Goal: Task Accomplishment & Management: Use online tool/utility

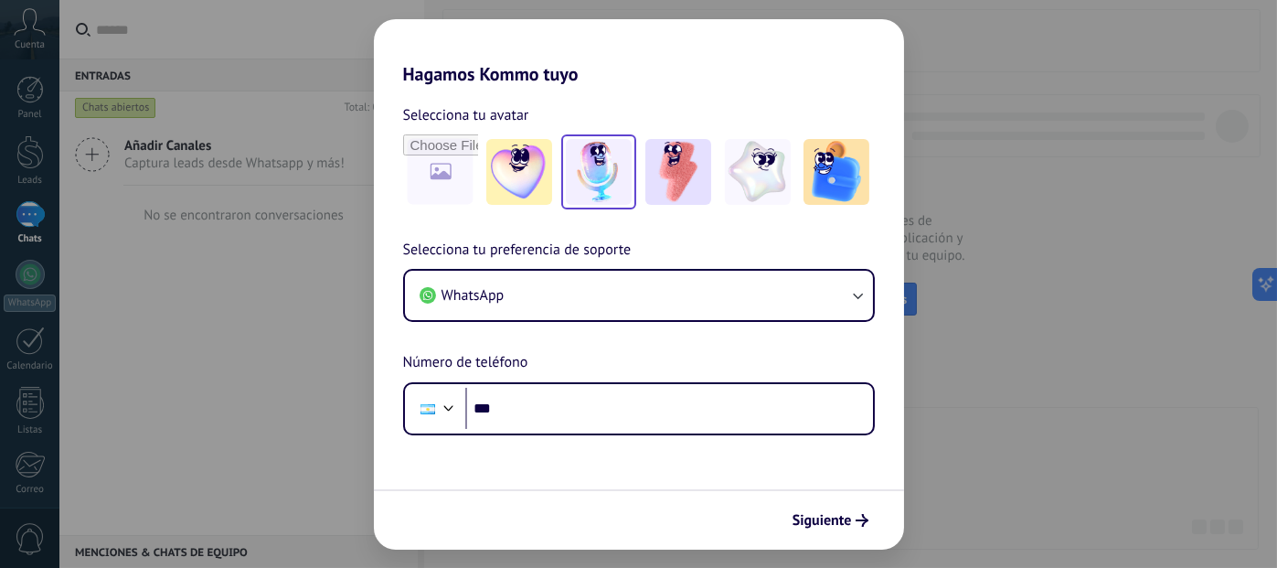
click at [609, 185] on img at bounding box center [599, 172] width 66 height 66
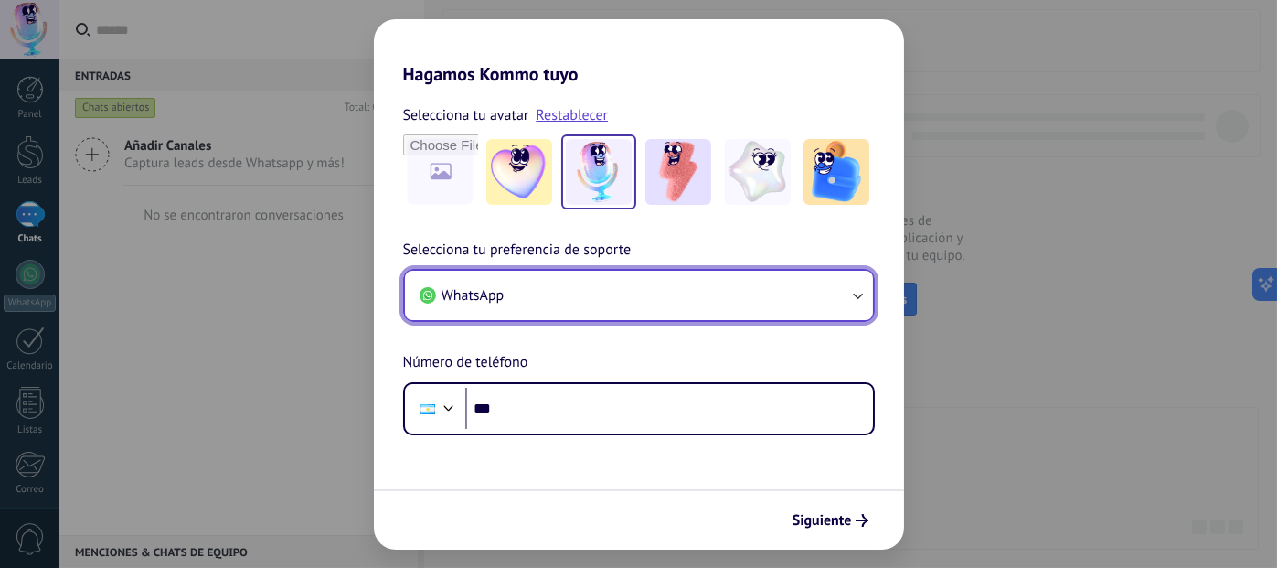
click at [582, 294] on button "WhatsApp" at bounding box center [639, 295] width 468 height 49
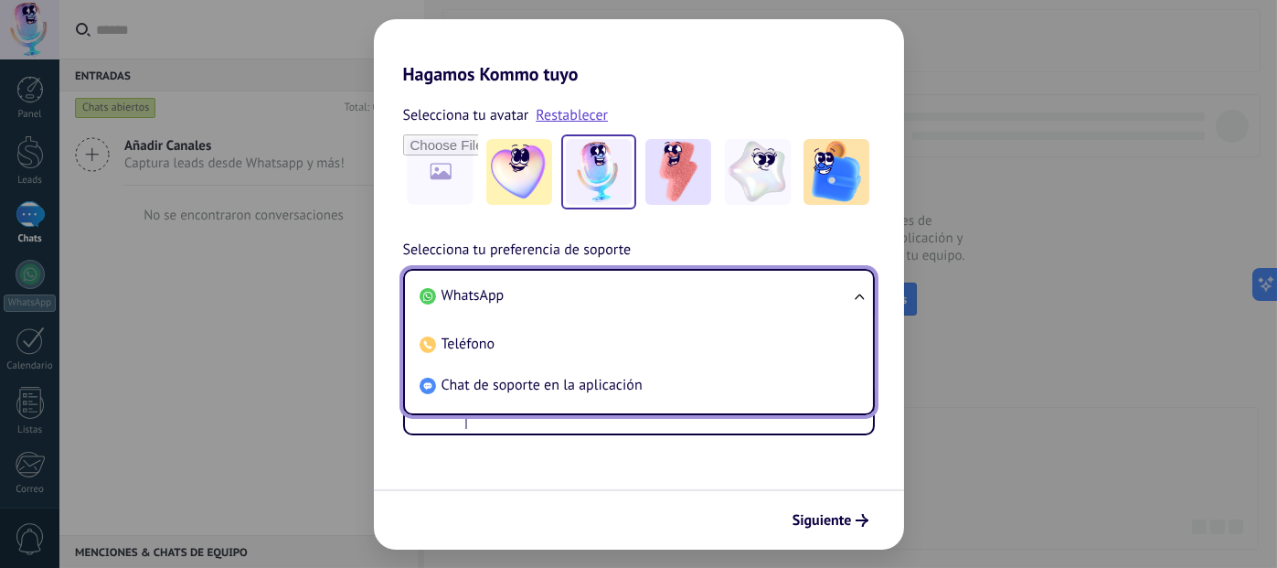
click at [580, 289] on li "WhatsApp" at bounding box center [635, 295] width 446 height 41
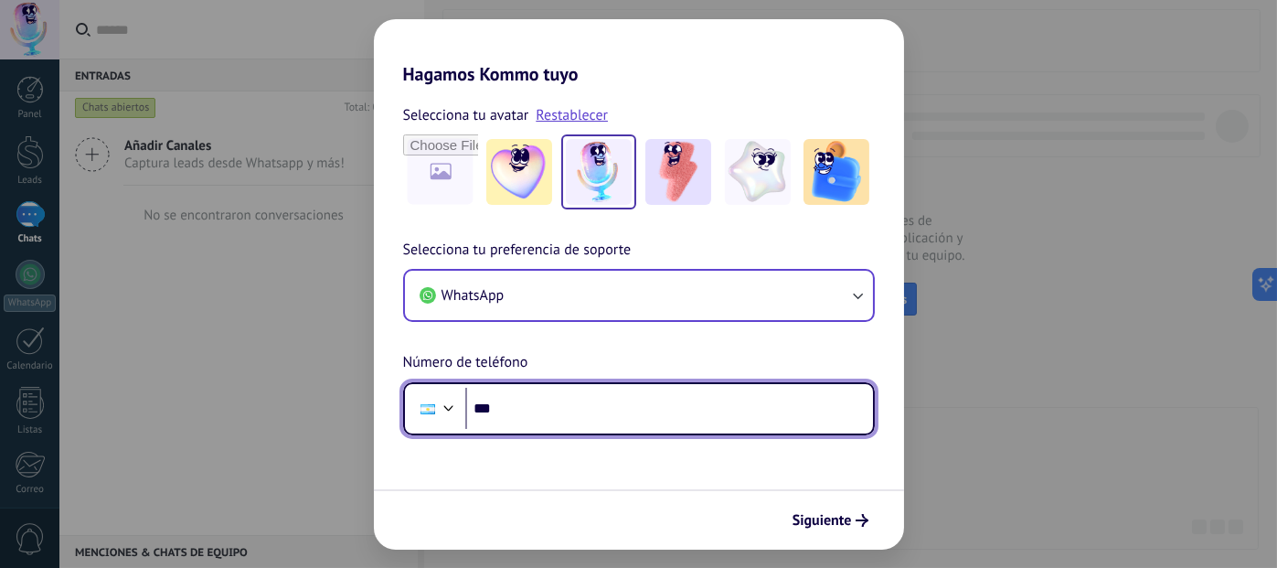
click at [534, 410] on input "***" at bounding box center [669, 409] width 408 height 42
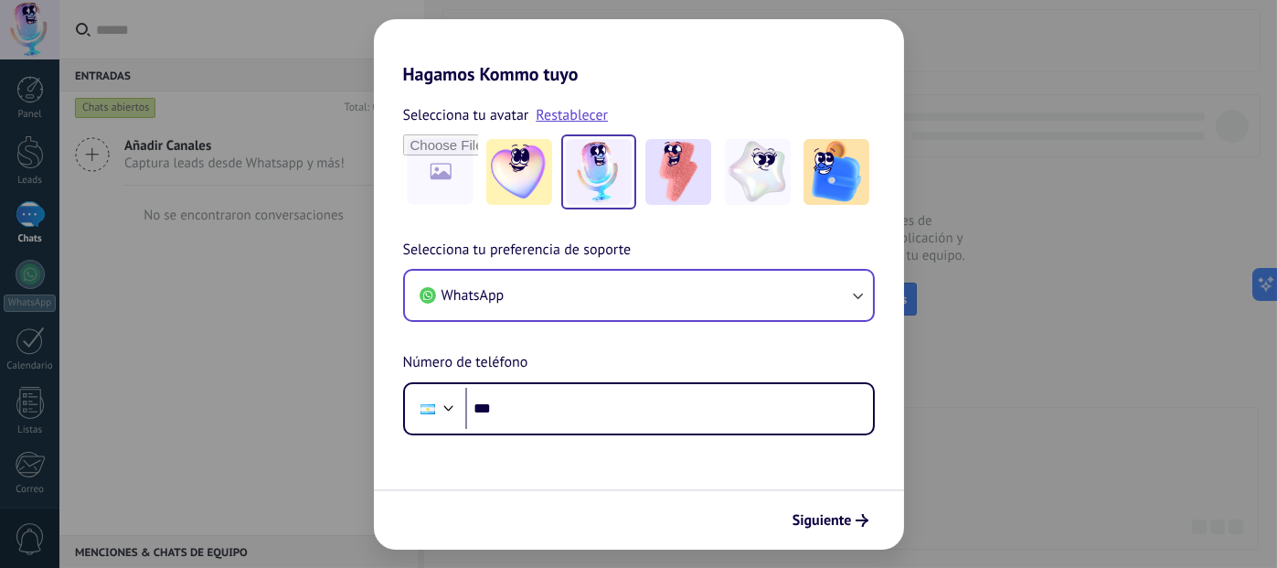
click at [948, 142] on div "Hagamos Kommo tuyo Selecciona tu avatar Restablecer Selecciona tu preferencia d…" at bounding box center [638, 284] width 1277 height 568
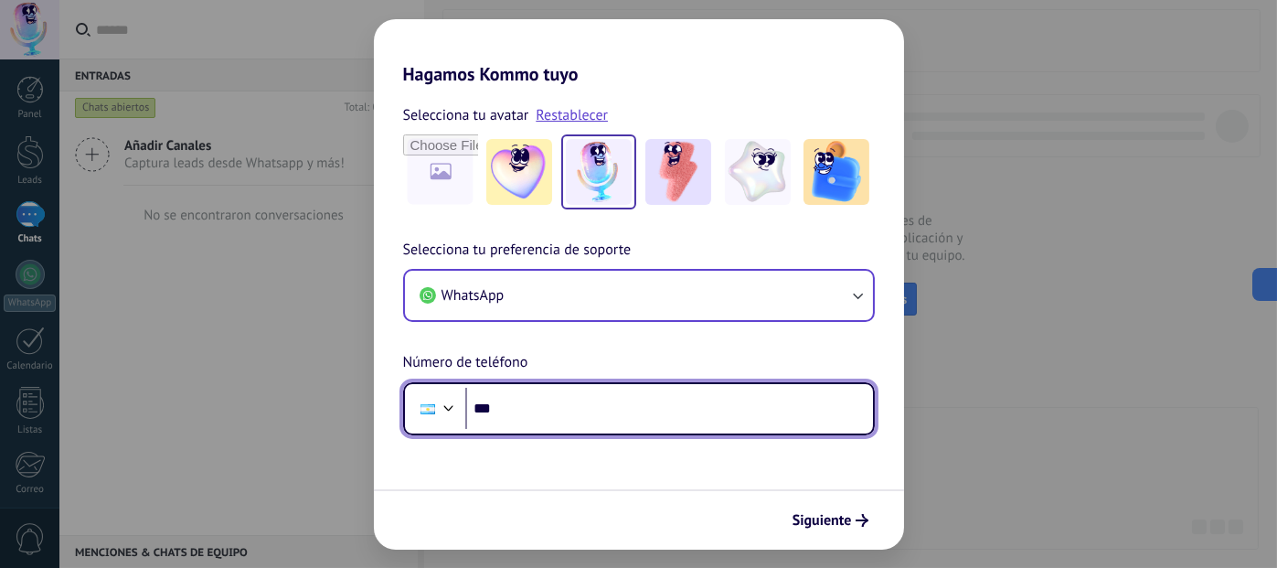
click at [716, 403] on input "***" at bounding box center [669, 409] width 408 height 42
paste input "**********"
click at [521, 412] on input "**********" at bounding box center [669, 409] width 408 height 42
click at [528, 406] on input "**********" at bounding box center [669, 409] width 408 height 42
click at [507, 409] on input "**********" at bounding box center [669, 409] width 408 height 42
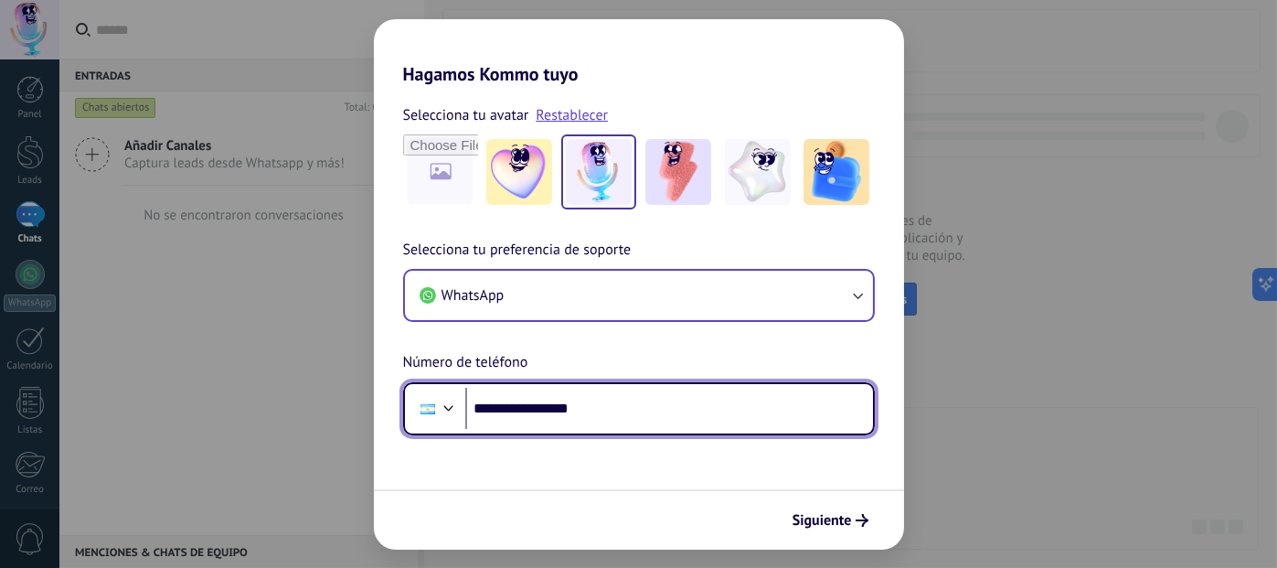
type input "**********"
click at [616, 412] on input "**********" at bounding box center [669, 409] width 408 height 42
drag, startPoint x: 614, startPoint y: 405, endPoint x: 451, endPoint y: 421, distance: 164.4
click at [451, 421] on div "**********" at bounding box center [639, 408] width 472 height 53
click at [438, 403] on div at bounding box center [449, 406] width 22 height 22
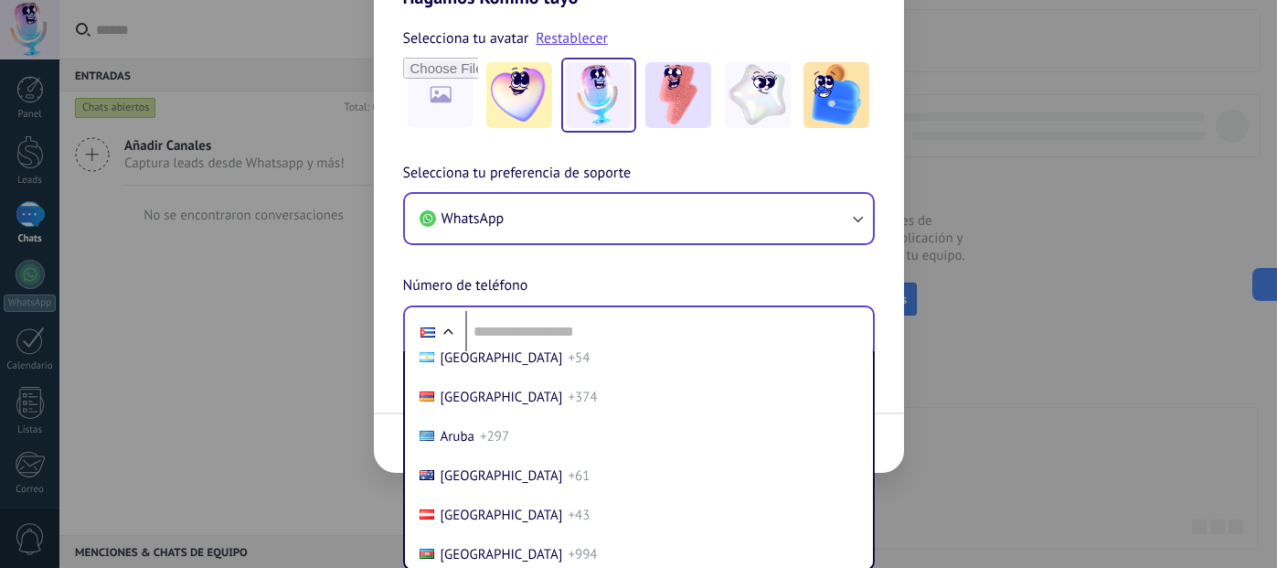
scroll to position [183, 0]
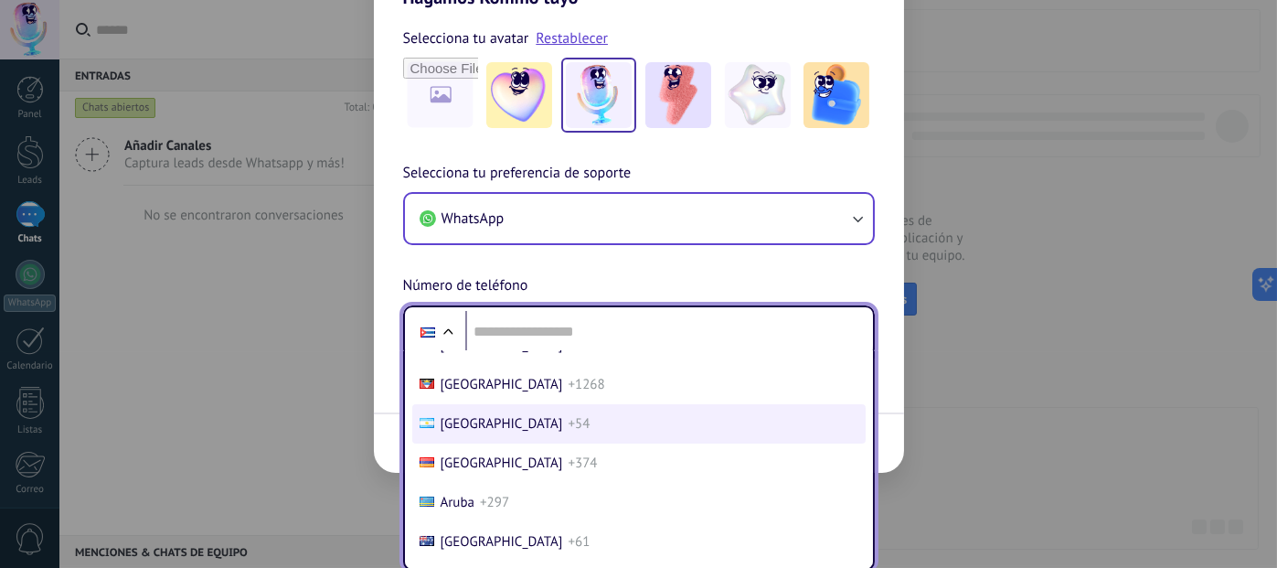
click at [568, 418] on span "+54" at bounding box center [579, 423] width 22 height 17
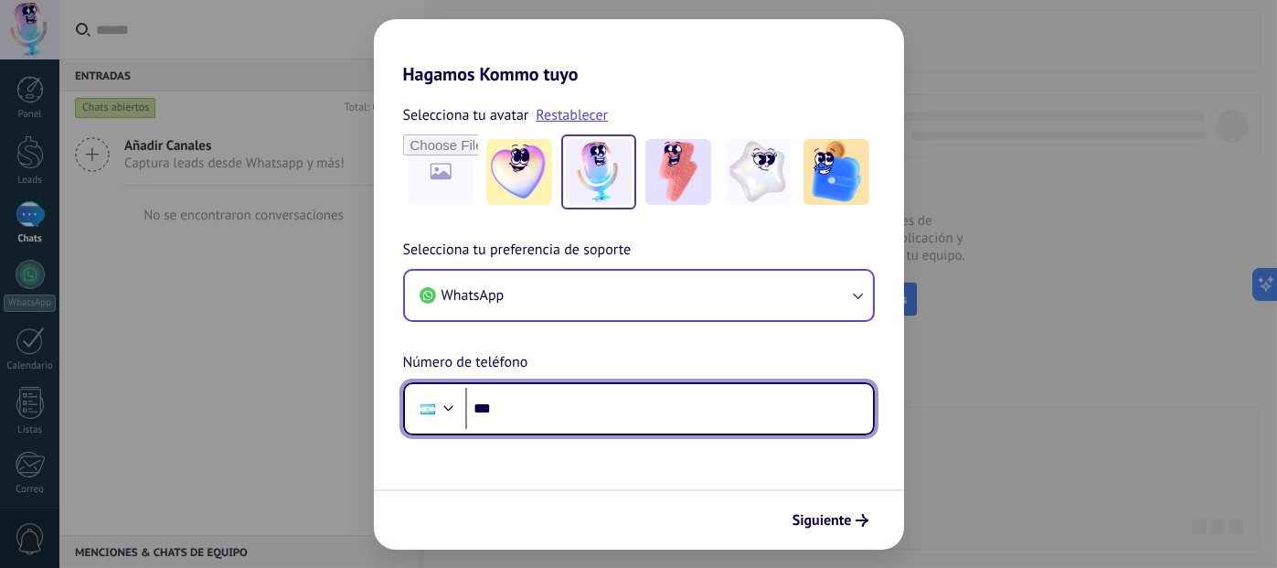
scroll to position [0, 0]
click at [536, 411] on input "***" at bounding box center [669, 409] width 408 height 42
type input "**********"
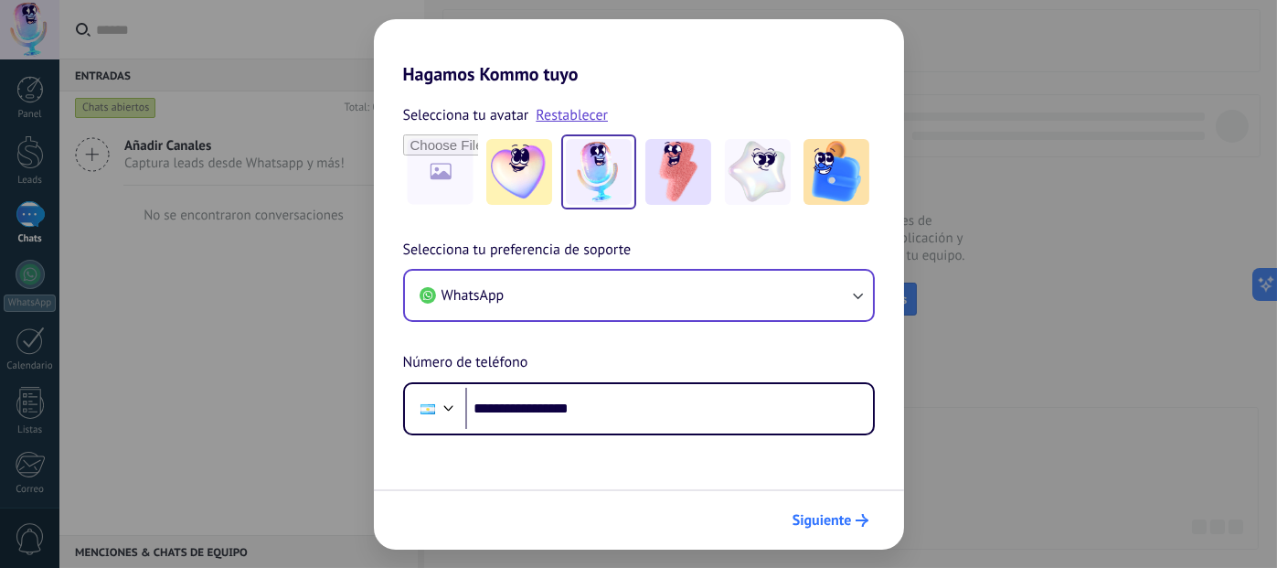
click at [832, 527] on span "Siguiente" at bounding box center [822, 520] width 59 height 13
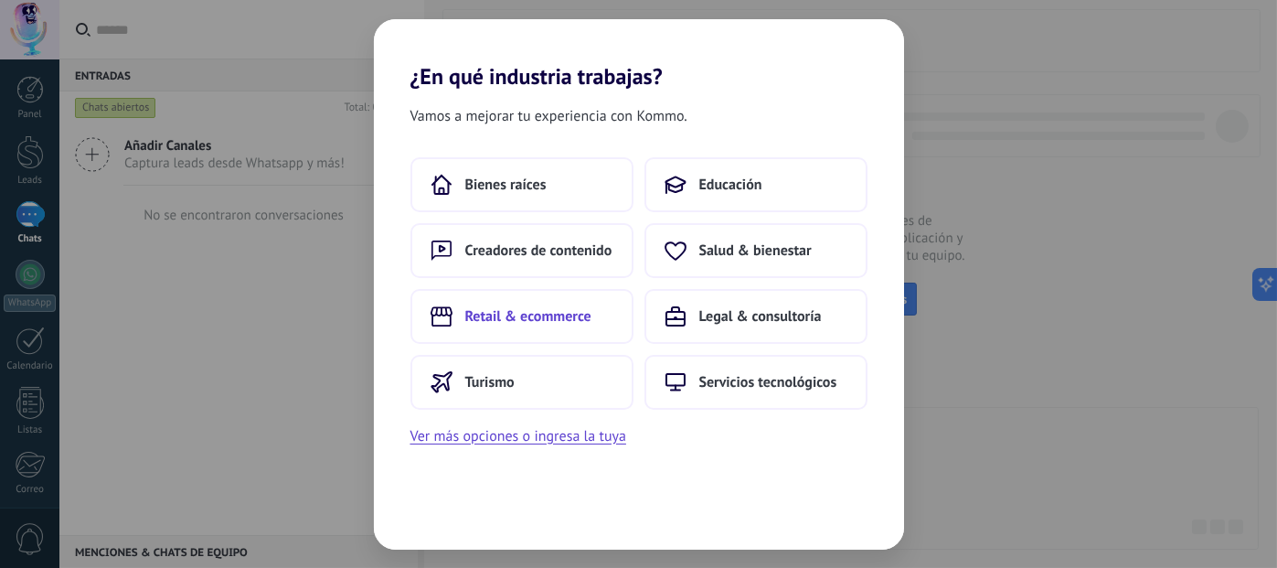
click at [543, 320] on span "Retail & ecommerce" at bounding box center [528, 316] width 126 height 18
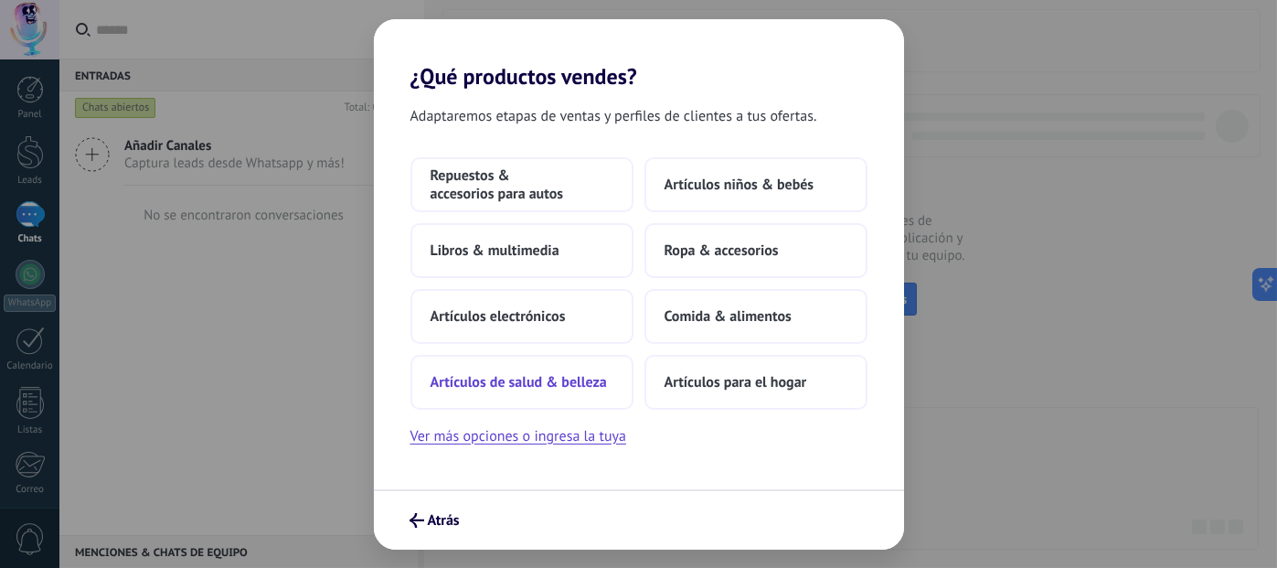
click at [548, 387] on span "Artículos de salud & belleza" at bounding box center [519, 382] width 176 height 18
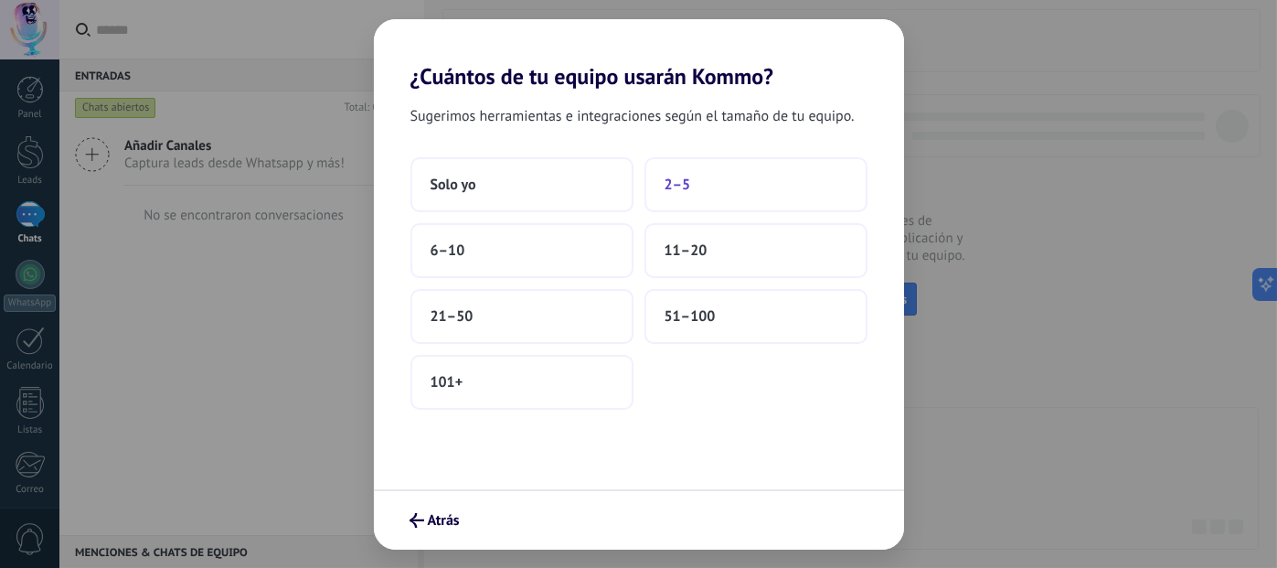
click at [674, 191] on span "2–5" at bounding box center [678, 185] width 27 height 18
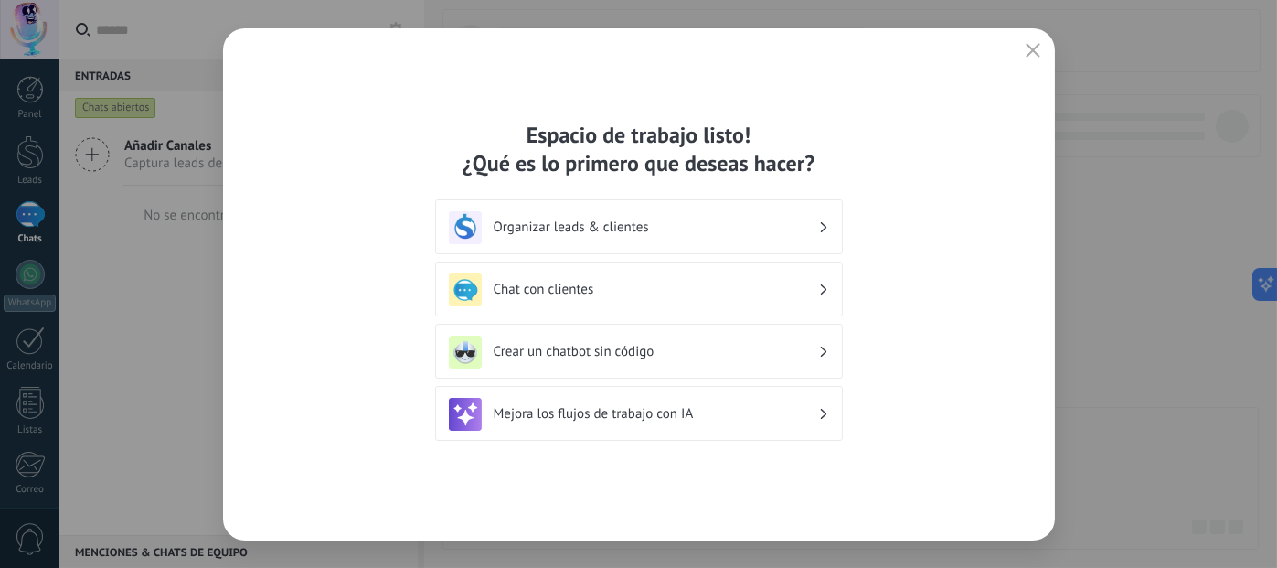
click at [750, 285] on h3 "Chat con clientes" at bounding box center [656, 289] width 325 height 17
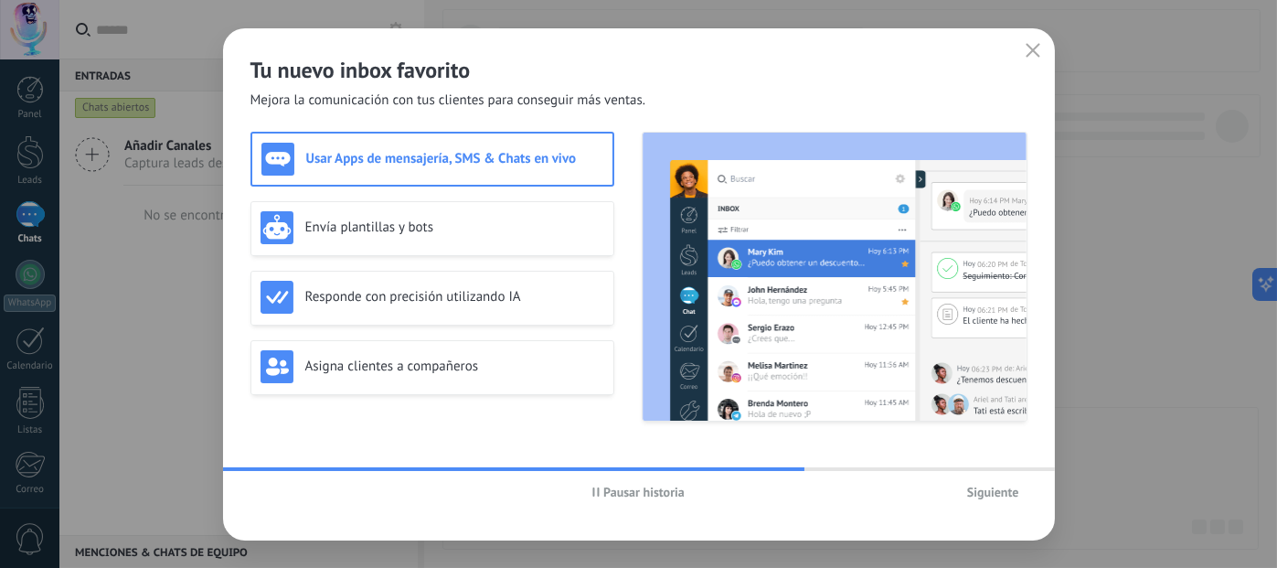
click at [407, 157] on h3 "Usar Apps de mensajería, SMS & Chats en vivo" at bounding box center [454, 158] width 297 height 17
click at [383, 302] on h3 "Responde con precisión utilizando IA" at bounding box center [454, 296] width 299 height 17
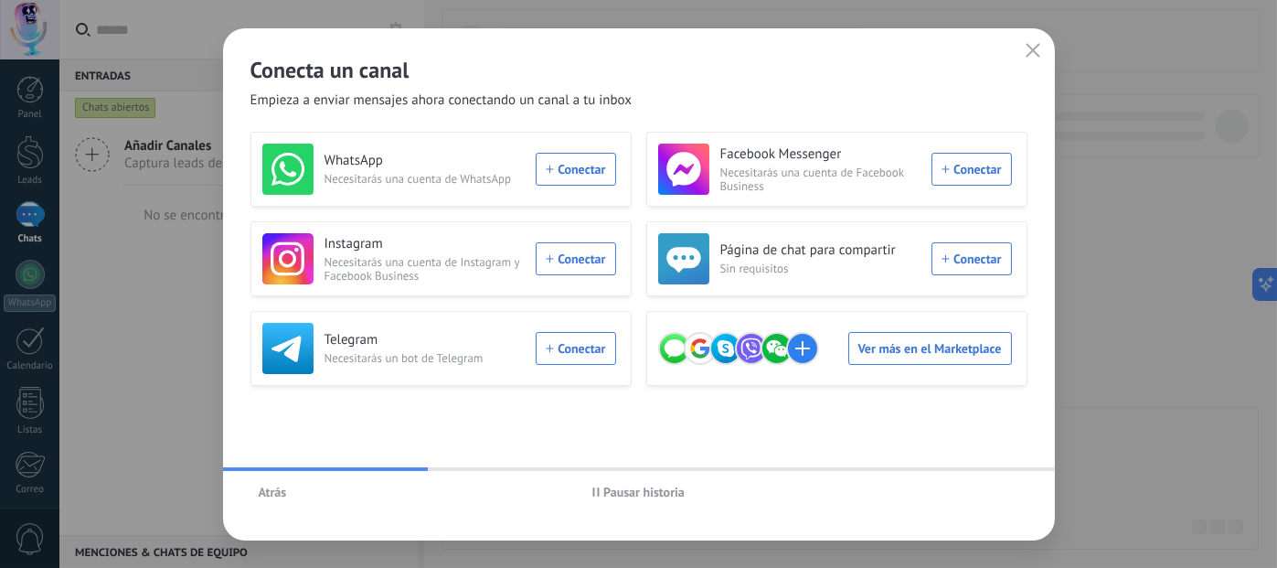
click at [270, 486] on span "Atrás" at bounding box center [273, 492] width 28 height 13
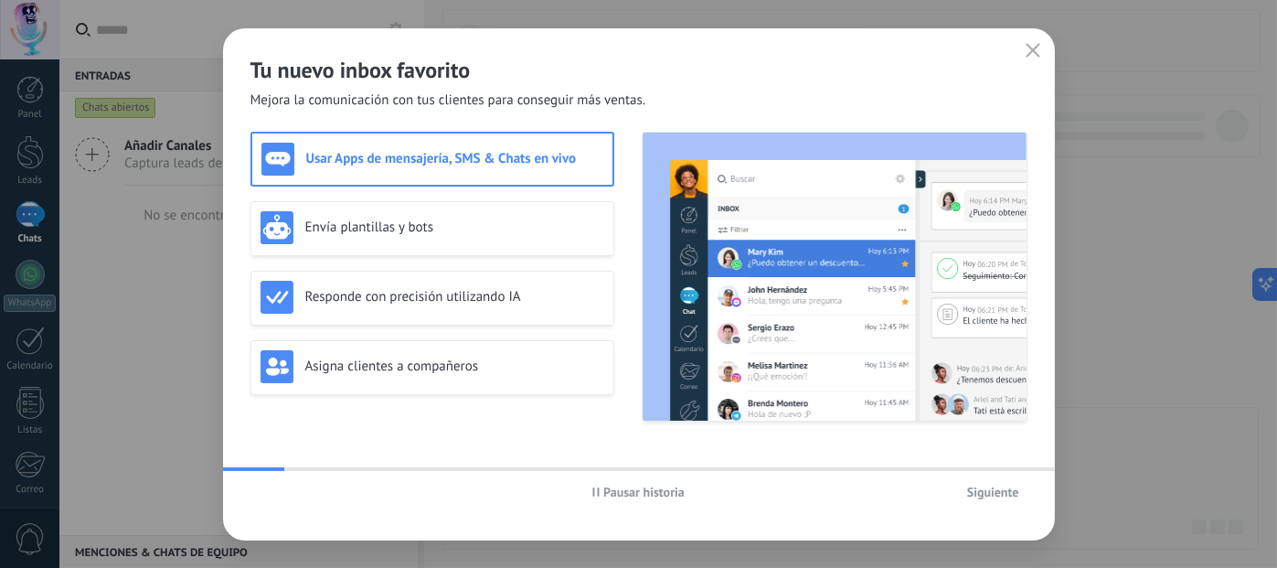
click at [270, 484] on div "Pausar historia Siguiente" at bounding box center [639, 492] width 832 height 42
click at [972, 496] on span "Siguiente" at bounding box center [993, 492] width 52 height 13
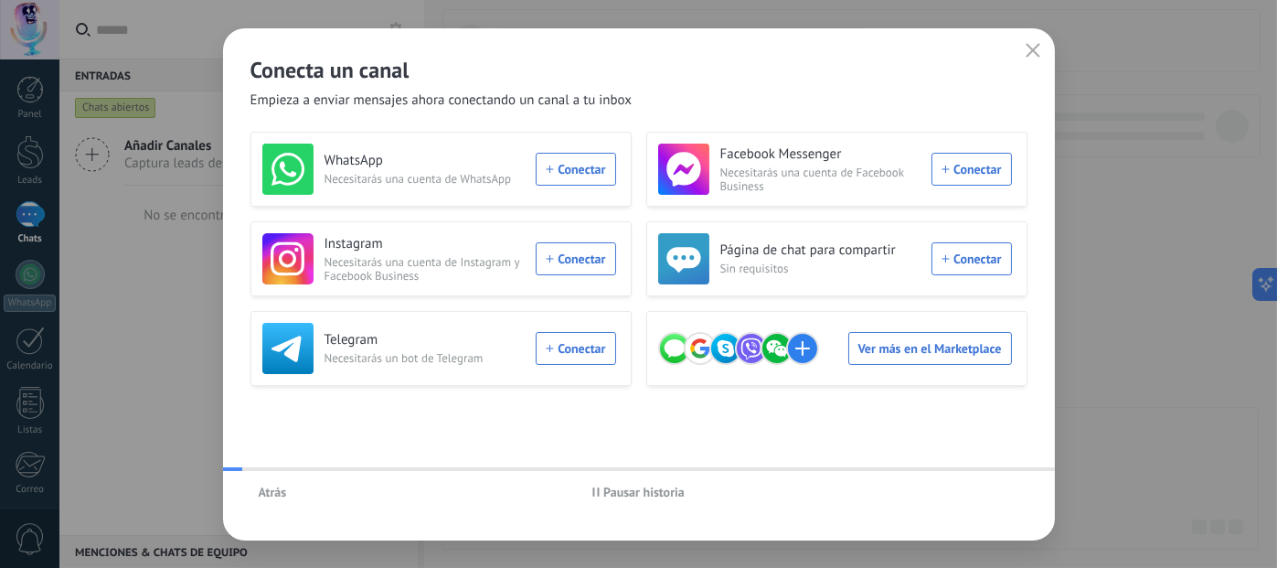
click at [973, 494] on div "Atrás Pausar historia" at bounding box center [639, 492] width 832 height 42
click at [573, 181] on div "WhatsApp Necesitarás una cuenta de WhatsApp Conectar" at bounding box center [439, 169] width 354 height 51
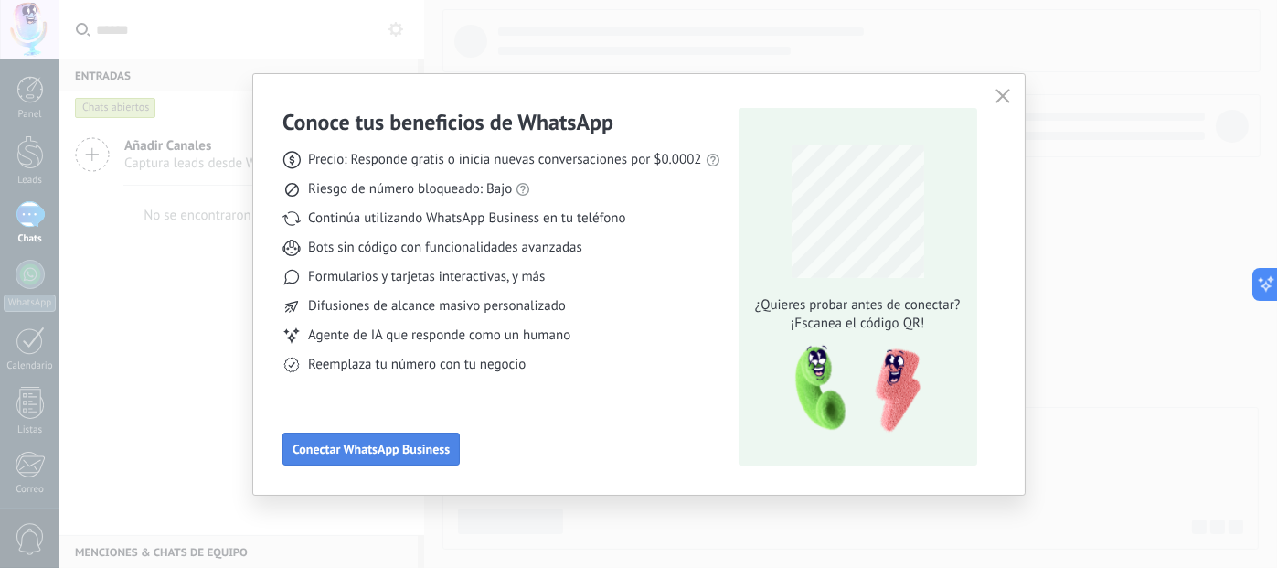
click at [347, 450] on span "Conectar WhatsApp Business" at bounding box center [371, 449] width 157 height 13
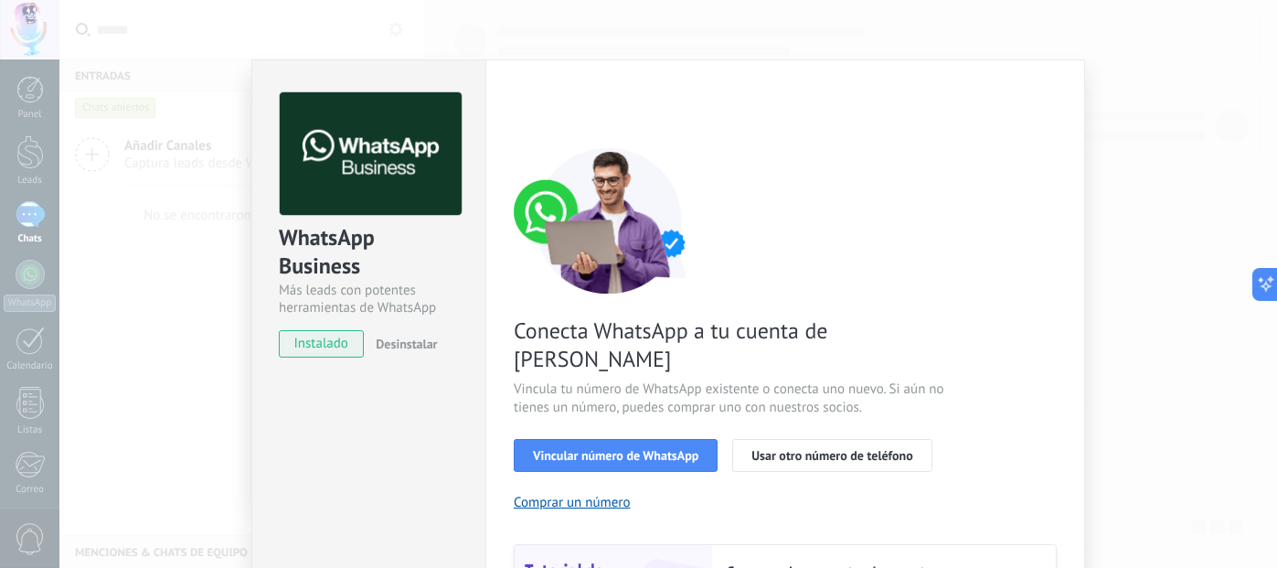
scroll to position [183, 0]
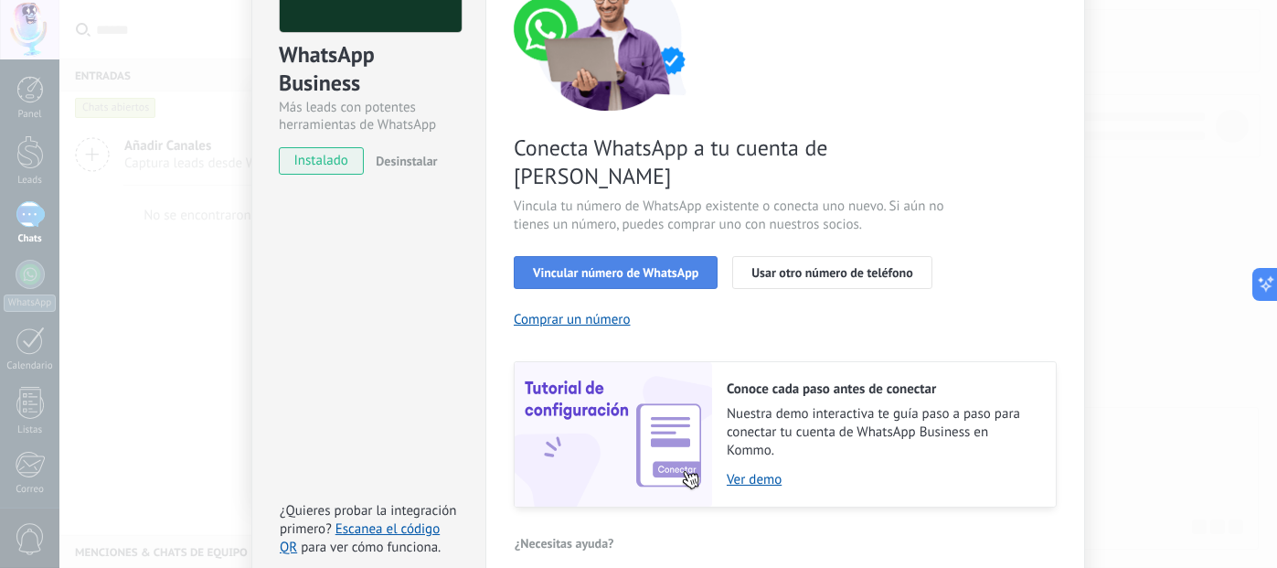
click at [664, 266] on span "Vincular número de WhatsApp" at bounding box center [615, 272] width 165 height 13
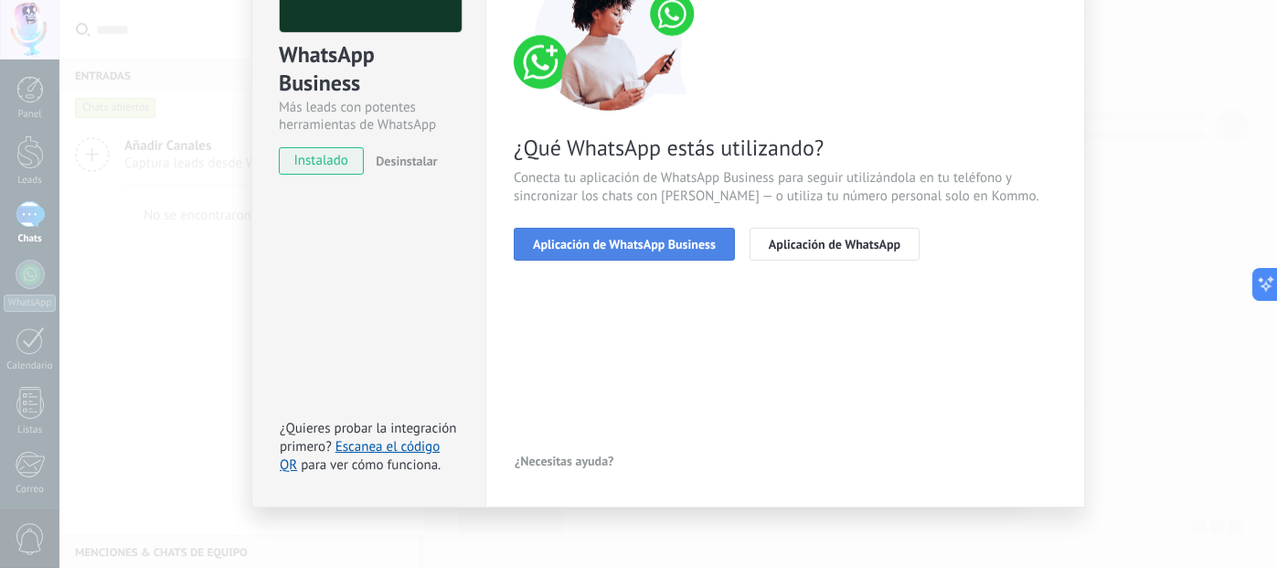
click at [661, 239] on span "Aplicación de WhatsApp Business" at bounding box center [624, 244] width 183 height 13
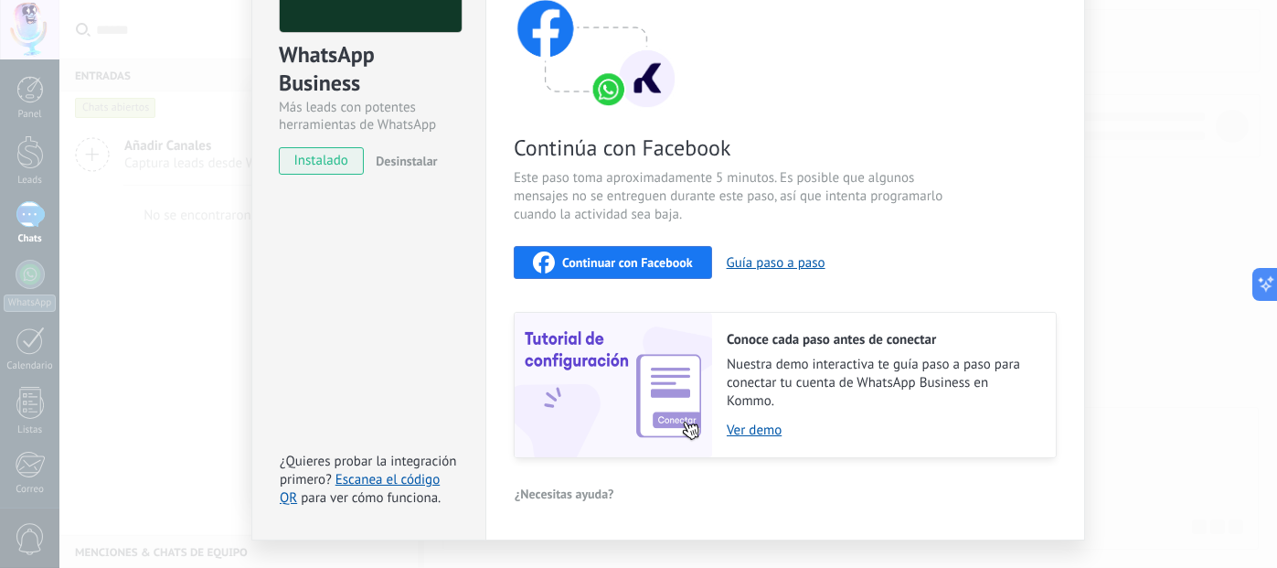
click at [612, 260] on span "Continuar con Facebook" at bounding box center [627, 262] width 131 height 13
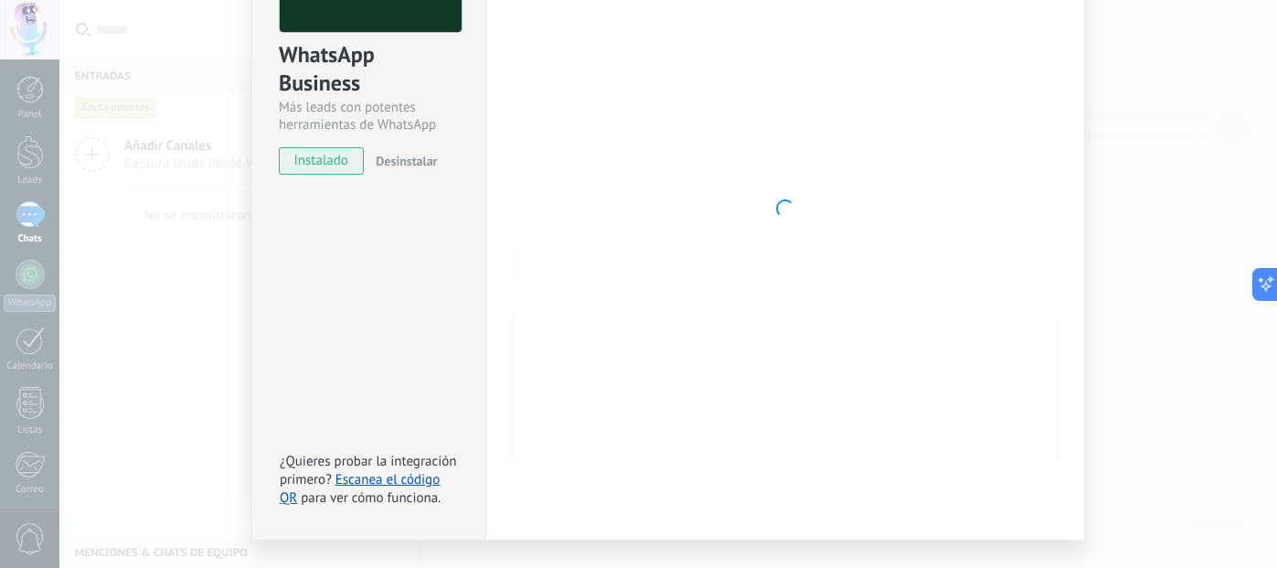
scroll to position [0, 0]
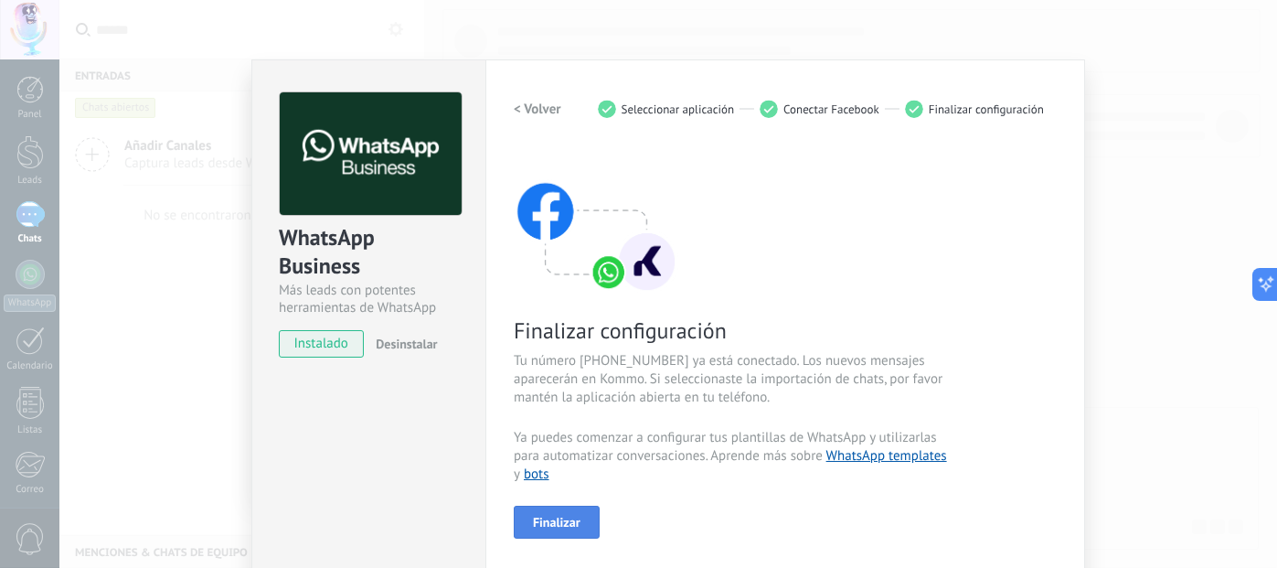
click at [561, 518] on span "Finalizar" at bounding box center [557, 522] width 48 height 13
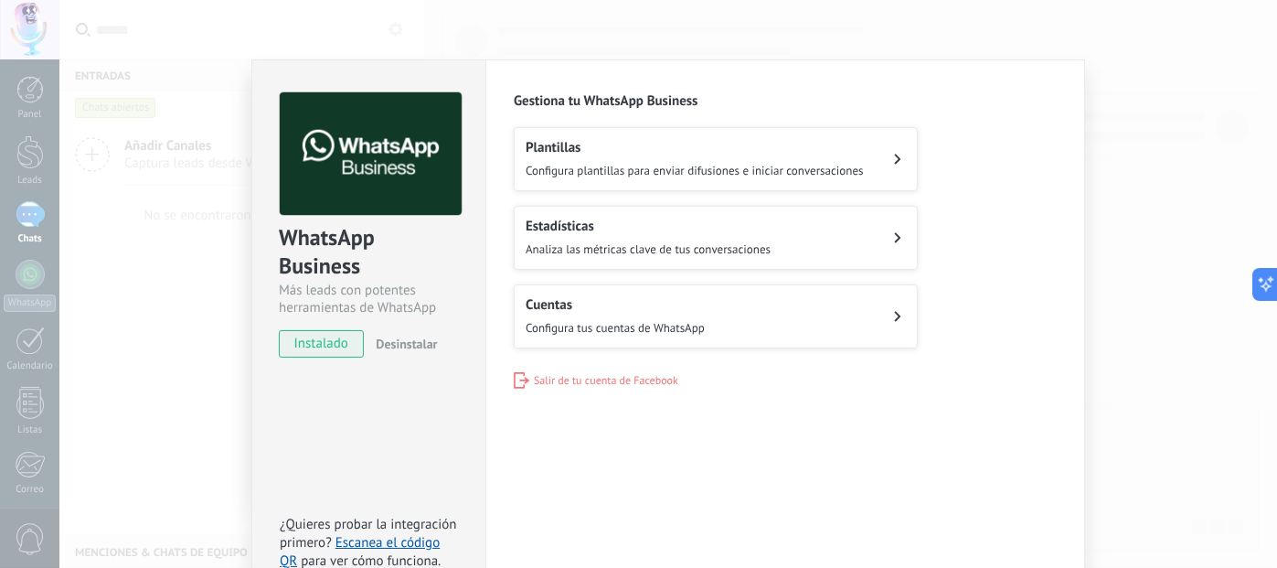
drag, startPoint x: 875, startPoint y: 160, endPoint x: 891, endPoint y: 133, distance: 31.5
click at [875, 160] on button "Plantillas Configura plantillas para enviar difusiones e iniciar conversaciones" at bounding box center [716, 159] width 404 height 64
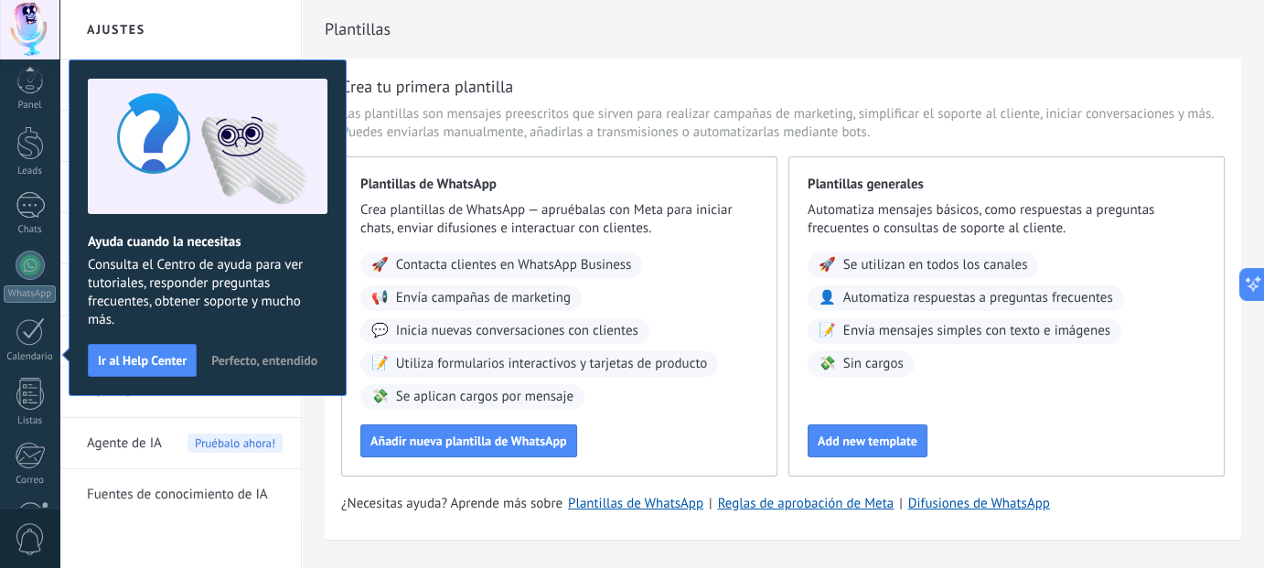
scroll to position [192, 0]
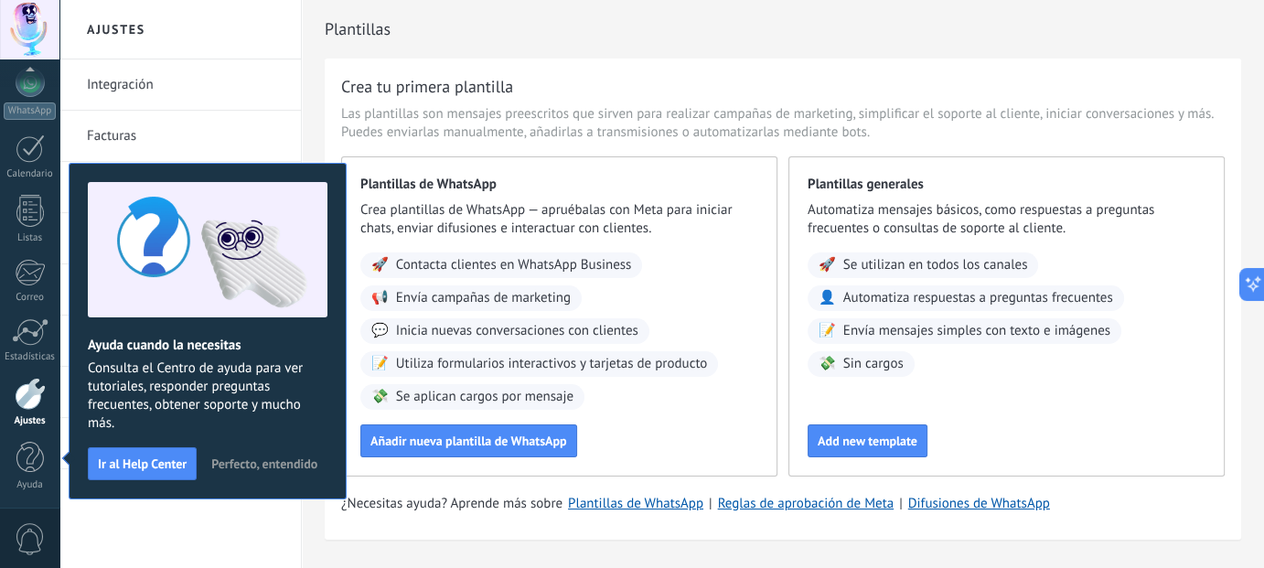
click at [265, 467] on span "Perfecto, entendido" at bounding box center [264, 463] width 106 height 13
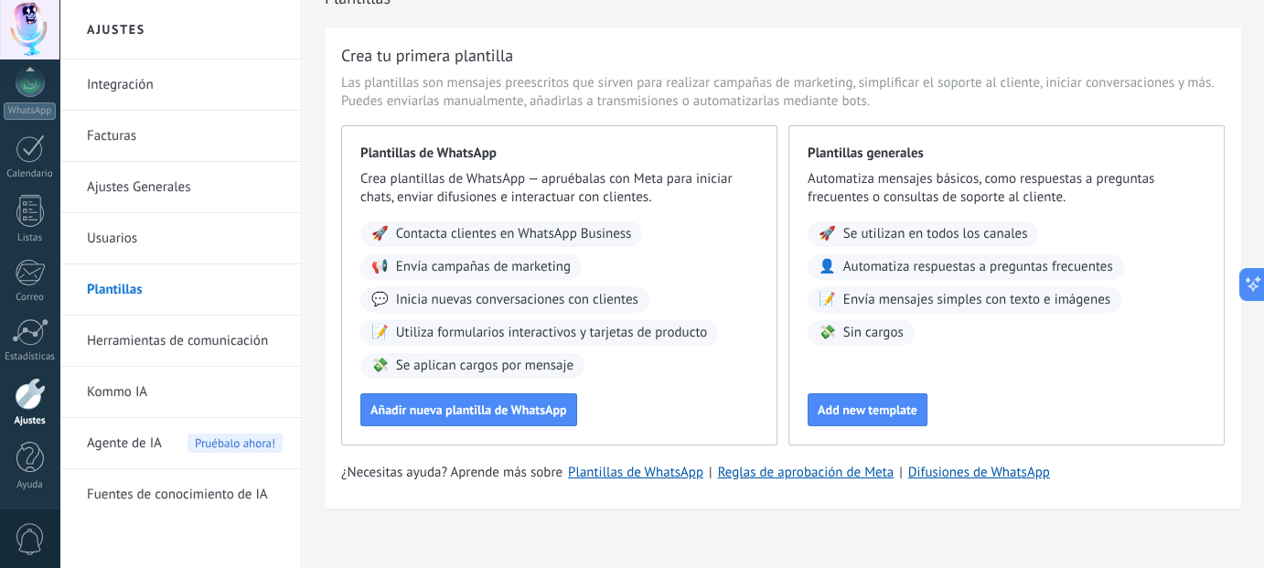
scroll to position [48, 0]
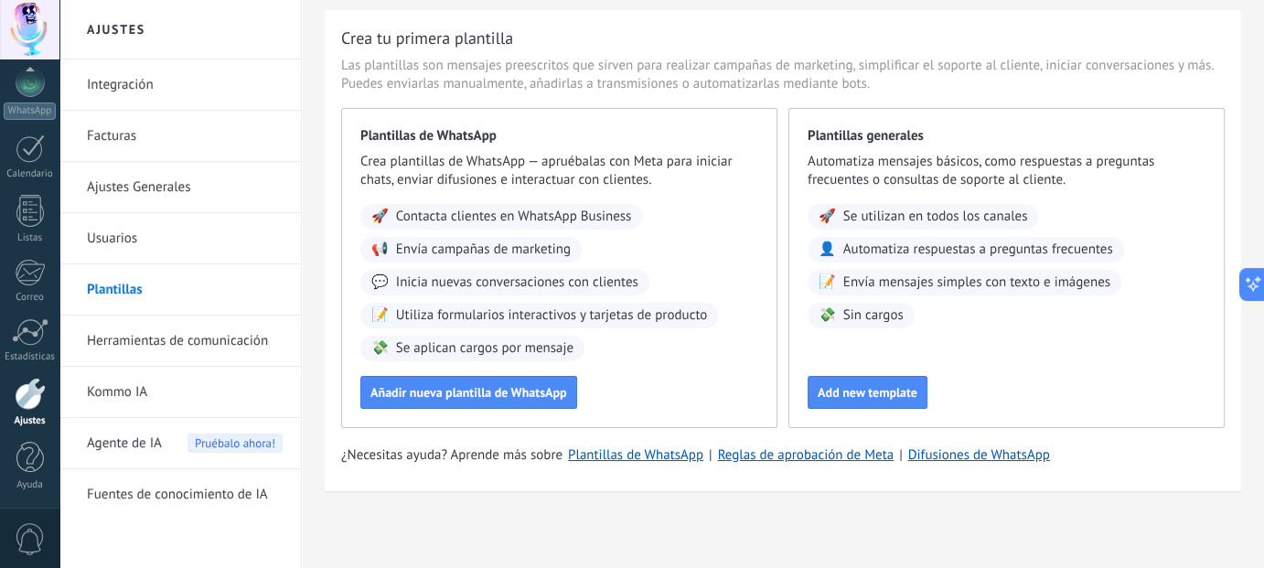
click at [148, 399] on link "Kommo IA" at bounding box center [185, 392] width 196 height 51
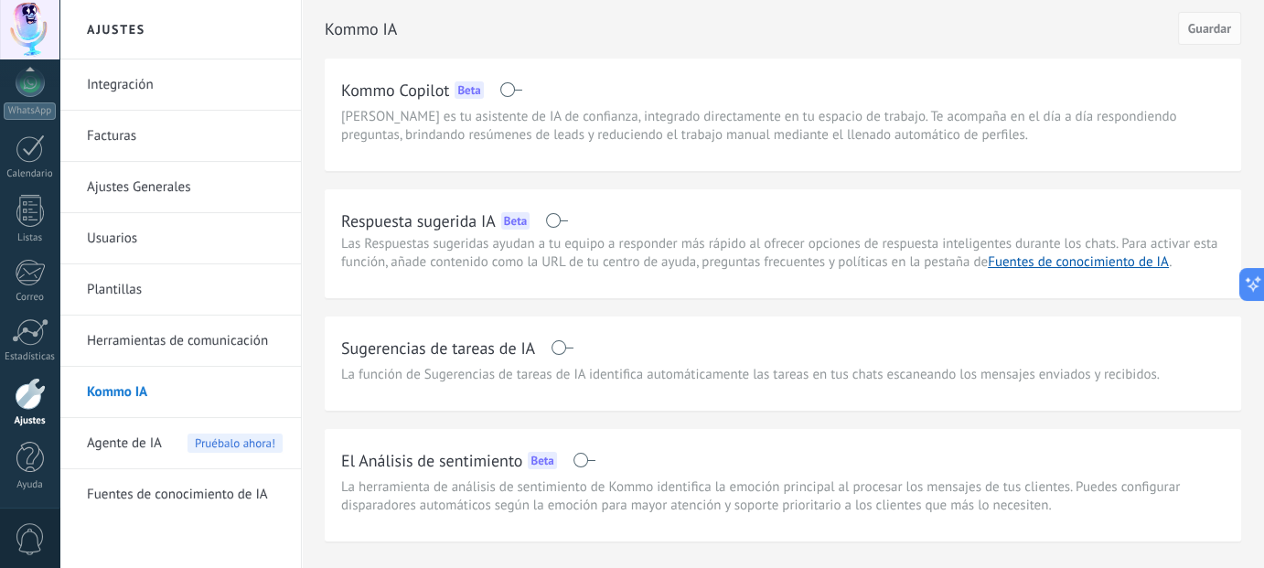
click at [553, 218] on span at bounding box center [556, 220] width 23 height 15
click at [519, 88] on span at bounding box center [510, 89] width 23 height 15
click at [519, 89] on div "Kommo Copilot Beta" at bounding box center [782, 89] width 883 height 29
click at [517, 89] on span at bounding box center [510, 89] width 23 height 15
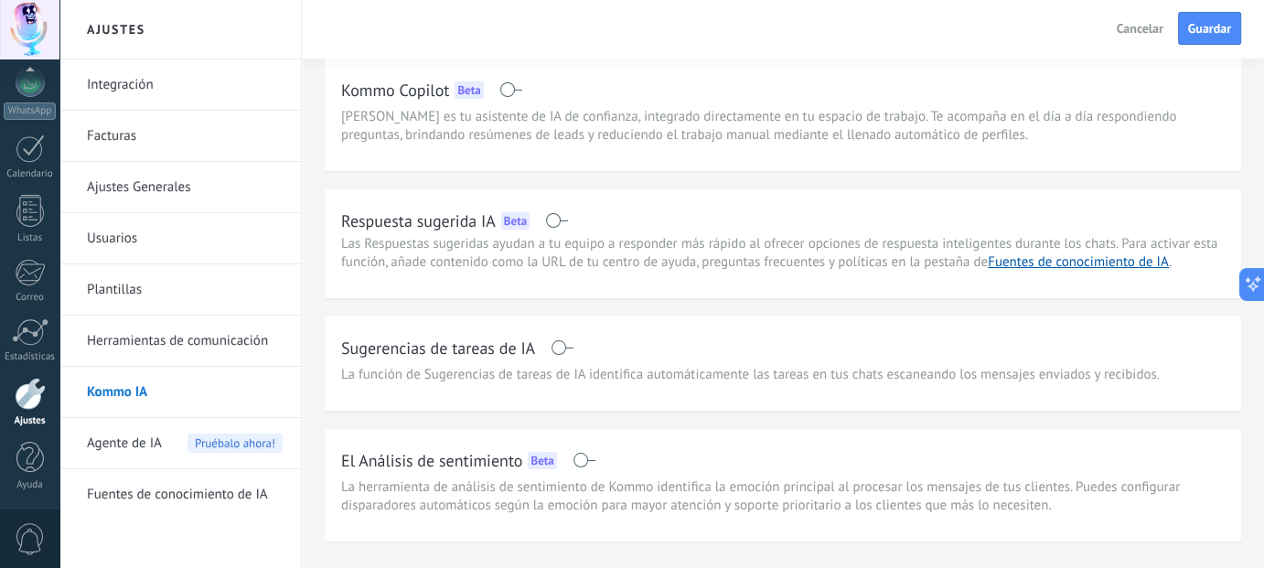
scroll to position [51, 0]
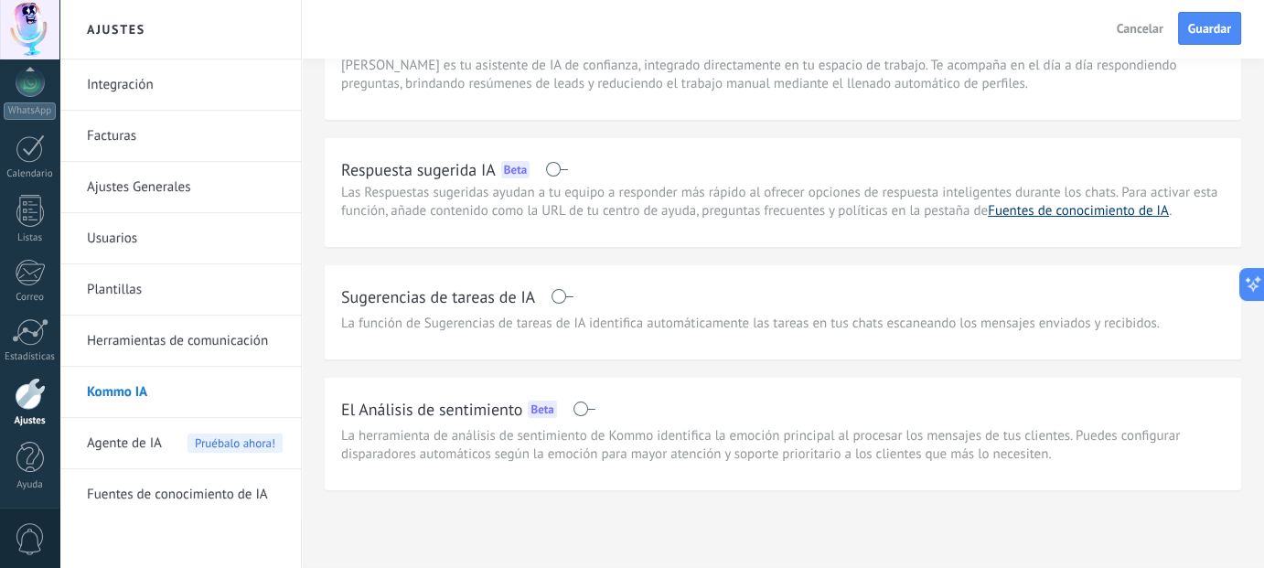
click at [1024, 216] on link "Fuentes de conocimiento de IA" at bounding box center [1077, 210] width 181 height 17
click at [591, 406] on span at bounding box center [583, 408] width 23 height 15
click at [592, 402] on span at bounding box center [583, 408] width 23 height 15
click at [1195, 30] on span "Guardar" at bounding box center [1209, 28] width 43 height 13
click at [166, 342] on link "Herramientas de comunicación" at bounding box center [185, 340] width 196 height 51
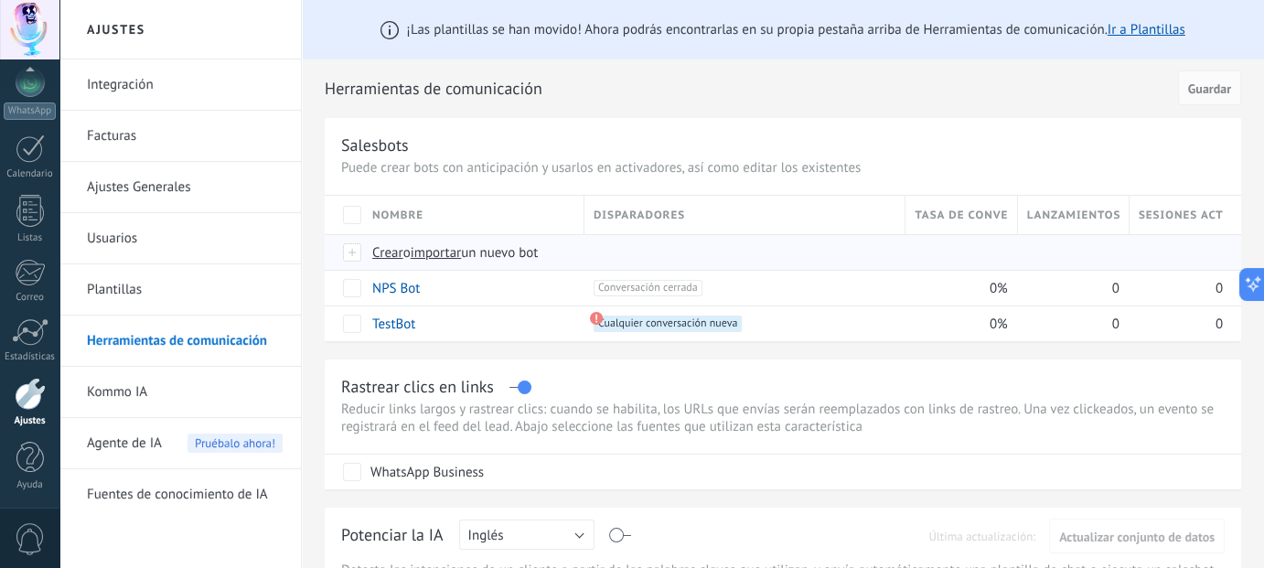
click at [445, 256] on span "importar" at bounding box center [436, 252] width 51 height 17
click at [0, 0] on input "importar un nuevo bot" at bounding box center [0, 0] width 0 height 0
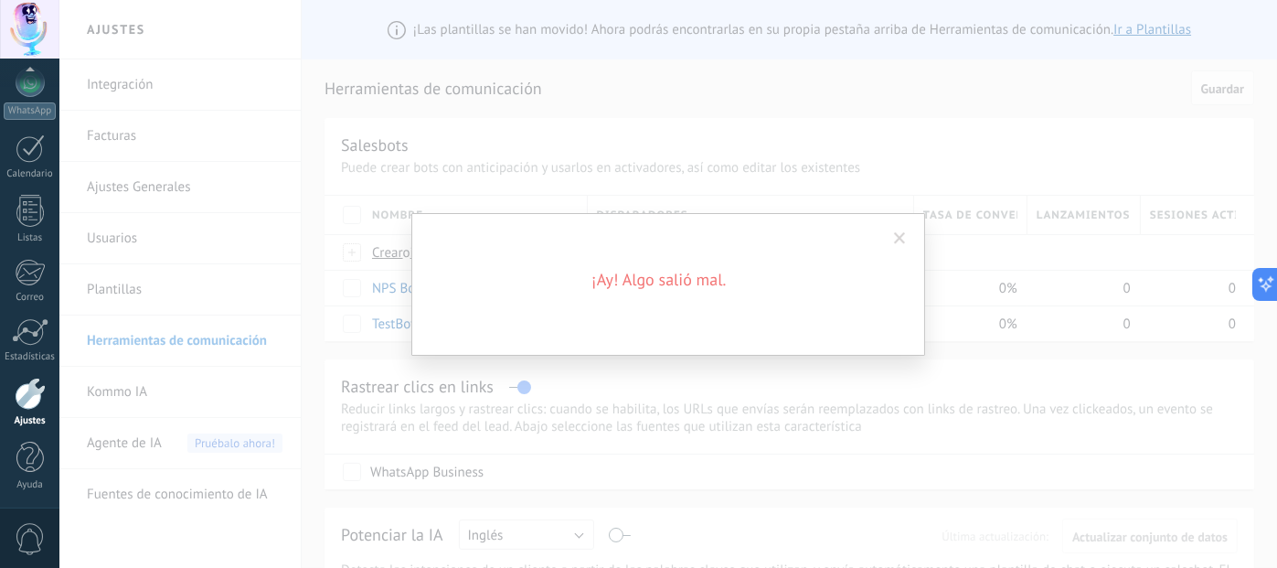
click at [904, 235] on span at bounding box center [900, 238] width 12 height 13
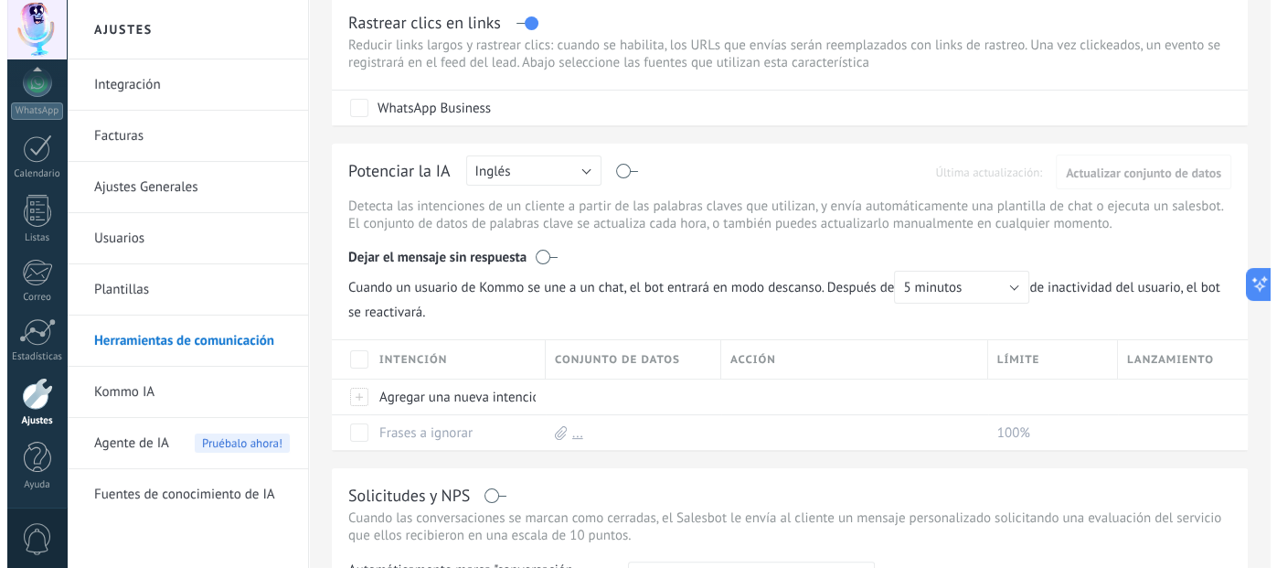
scroll to position [366, 0]
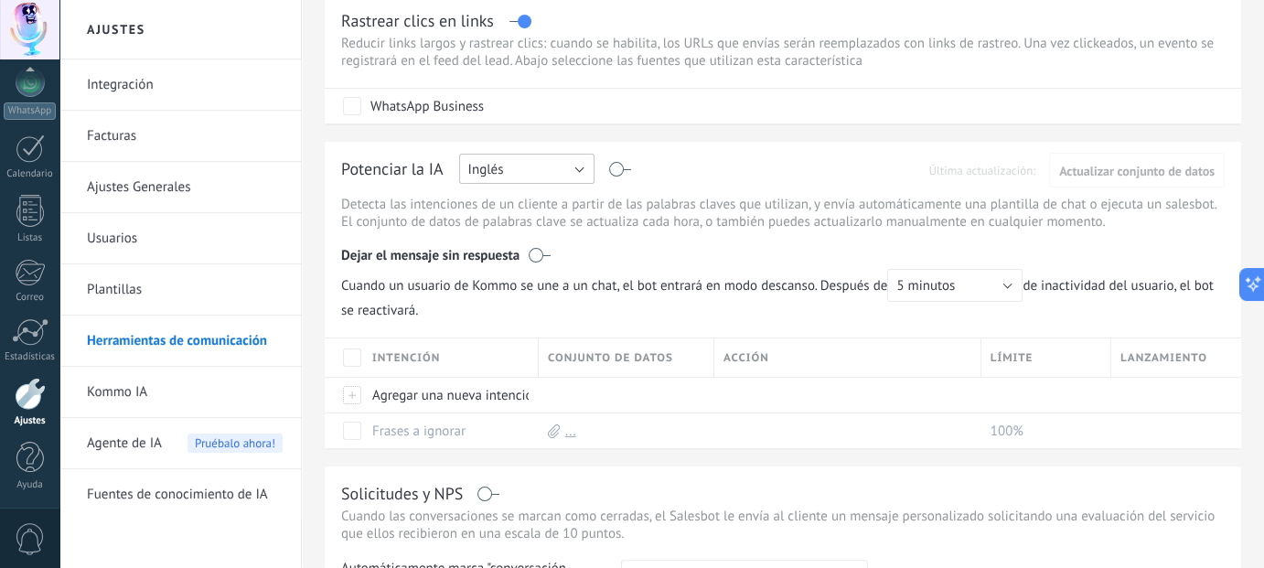
click at [539, 165] on button "Inglés" at bounding box center [526, 169] width 135 height 30
click at [503, 237] on span "Español" at bounding box center [518, 232] width 140 height 17
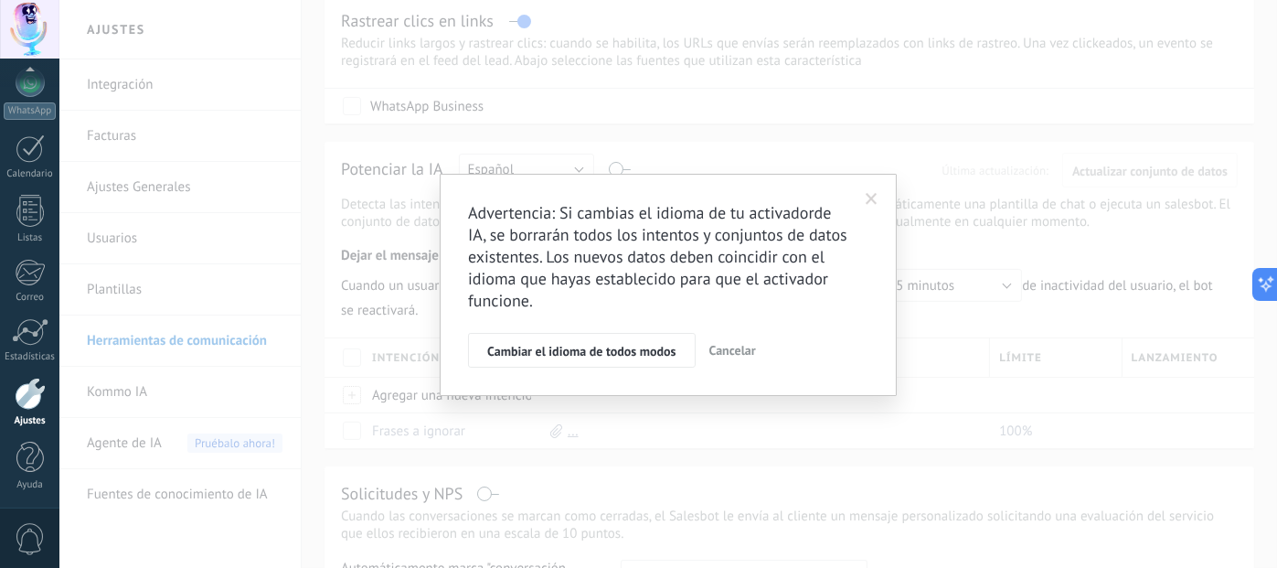
click at [880, 198] on span at bounding box center [872, 199] width 30 height 31
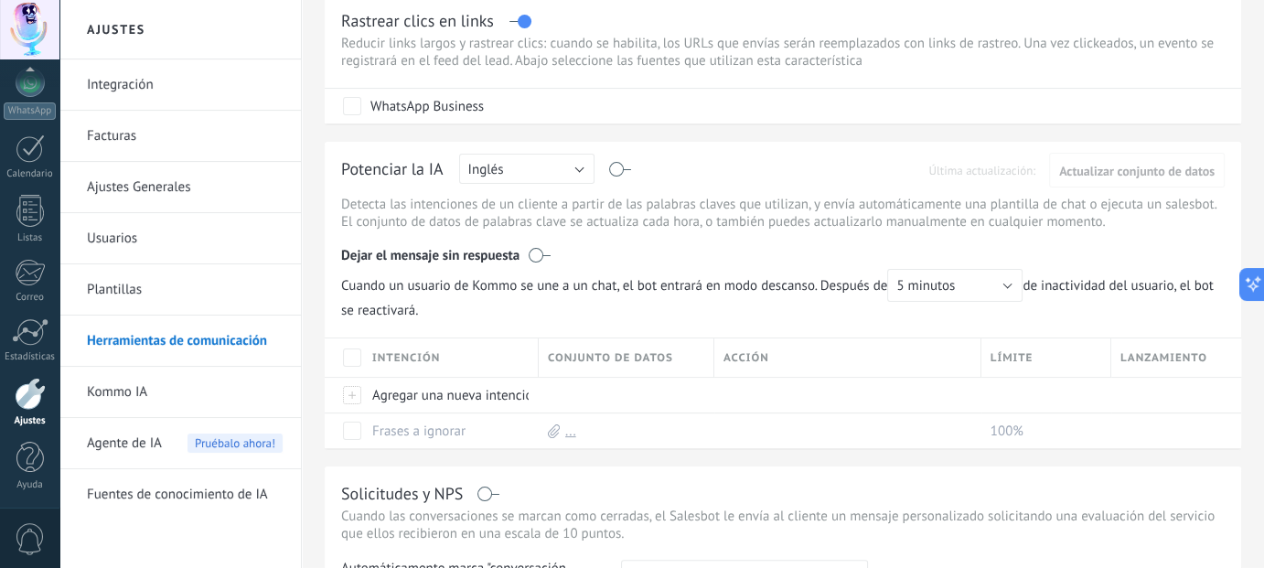
click at [628, 173] on div "Potenciar la IA Rusa Inglés Español Portugués Indonesio Turco Inglés Última act…" at bounding box center [782, 172] width 883 height 28
click at [628, 167] on div "Potenciar la IA Rusa Inglés Español Portugués Indonesio Turco Inglés Última act…" at bounding box center [782, 172] width 883 height 28
click at [619, 170] on label at bounding box center [620, 169] width 21 height 1
click at [523, 179] on button "Inglés" at bounding box center [526, 169] width 135 height 30
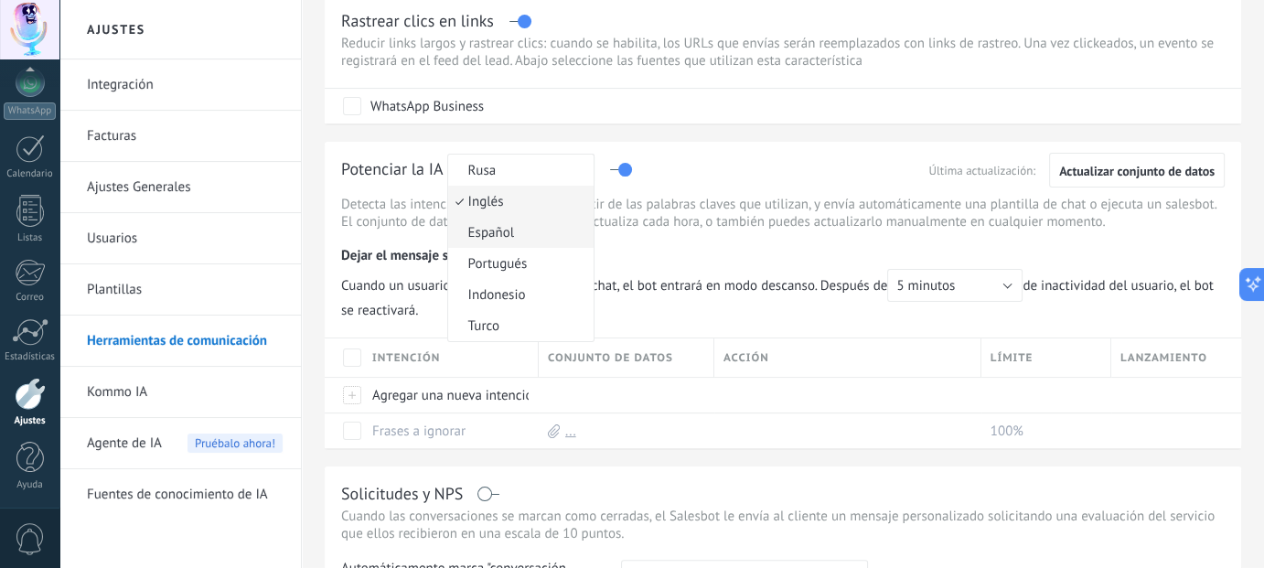
click at [507, 238] on span "Español" at bounding box center [518, 232] width 140 height 17
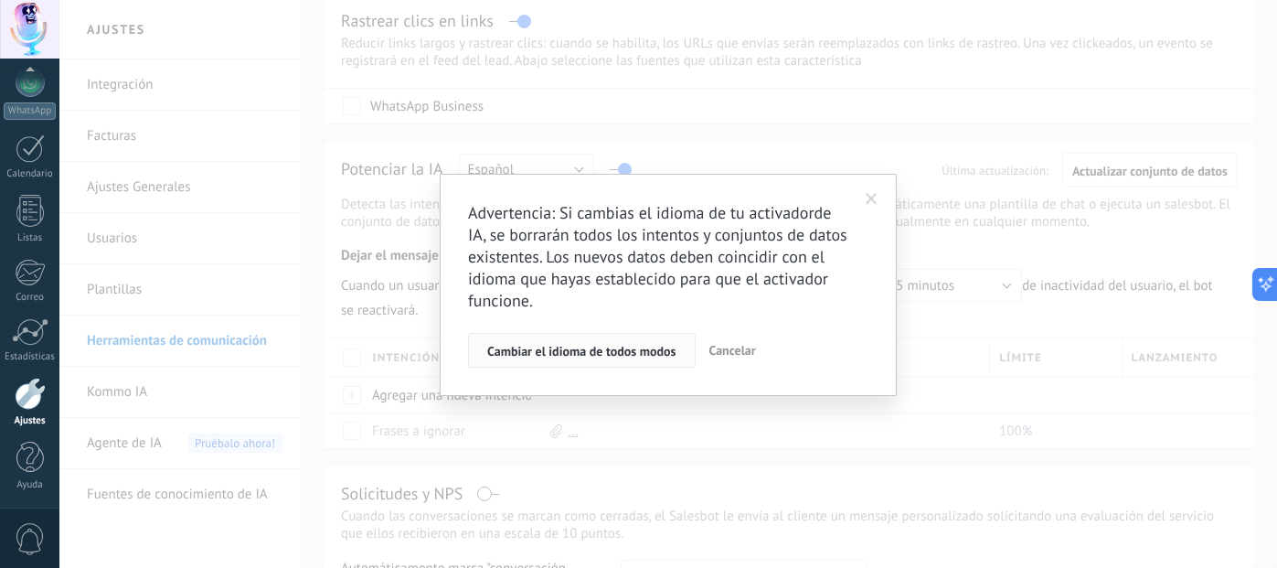
click at [612, 353] on span "Cambiar el idioma de todos modos" at bounding box center [581, 351] width 189 height 13
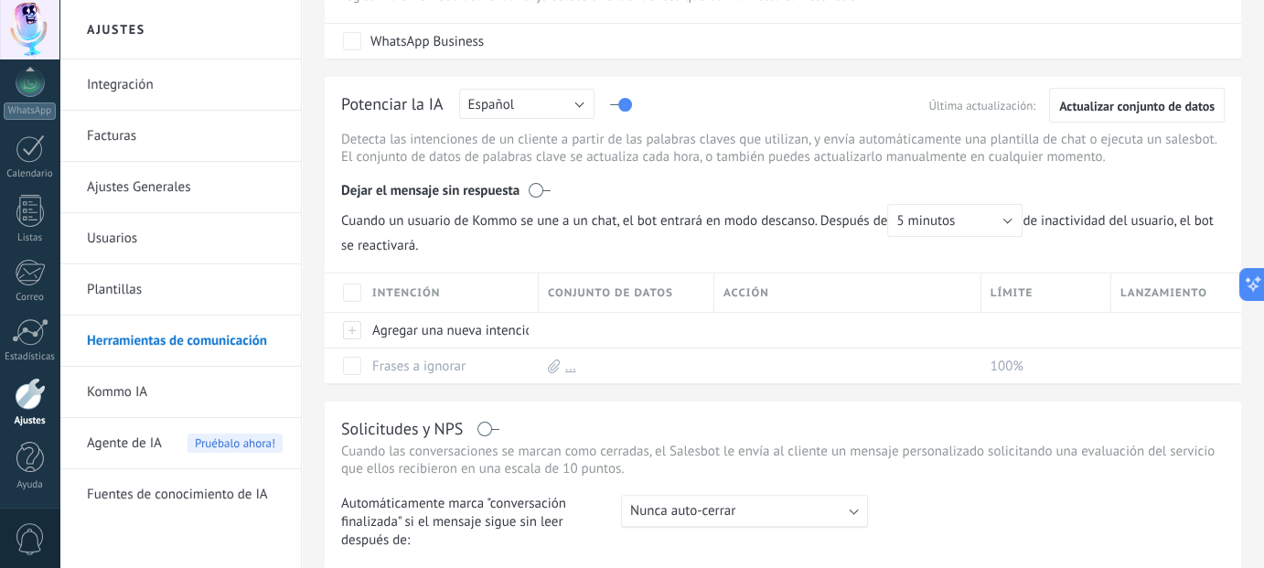
scroll to position [457, 0]
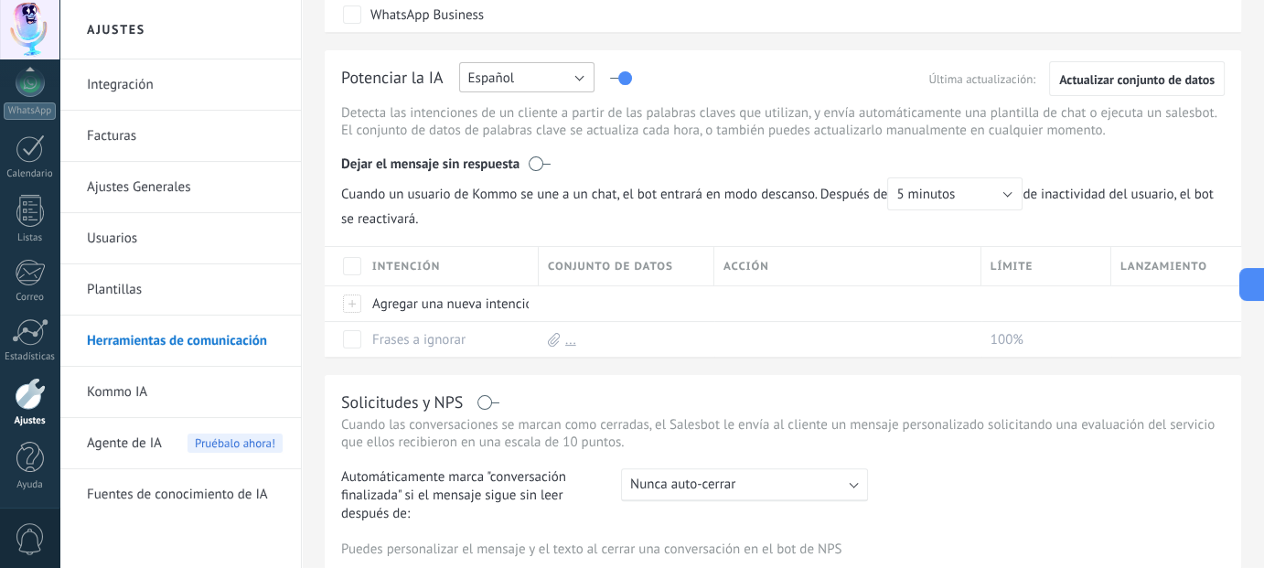
click at [484, 64] on button "Español" at bounding box center [526, 77] width 135 height 30
click at [515, 148] on span "Español" at bounding box center [518, 141] width 140 height 17
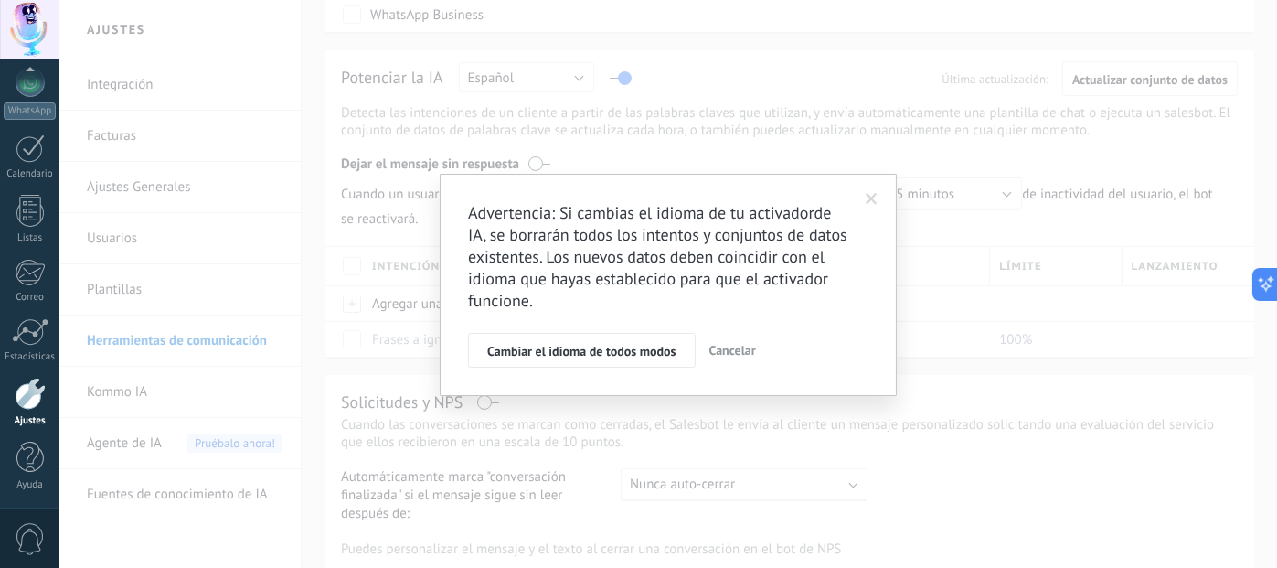
click at [870, 198] on span at bounding box center [872, 199] width 12 height 13
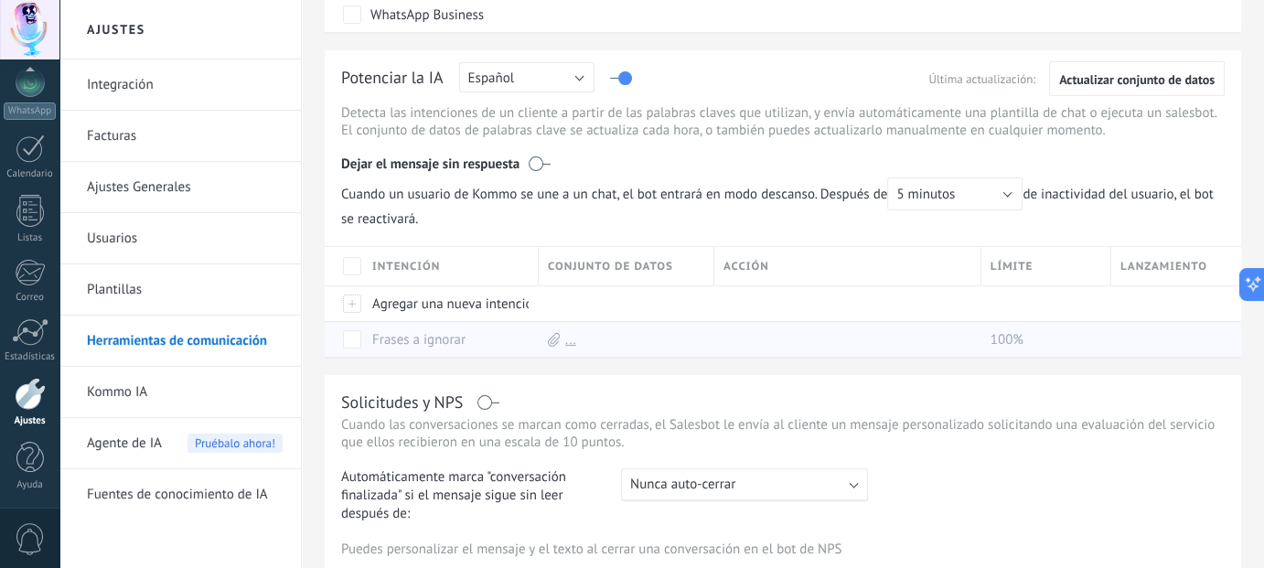
click at [1003, 340] on span "100%" at bounding box center [1006, 339] width 33 height 17
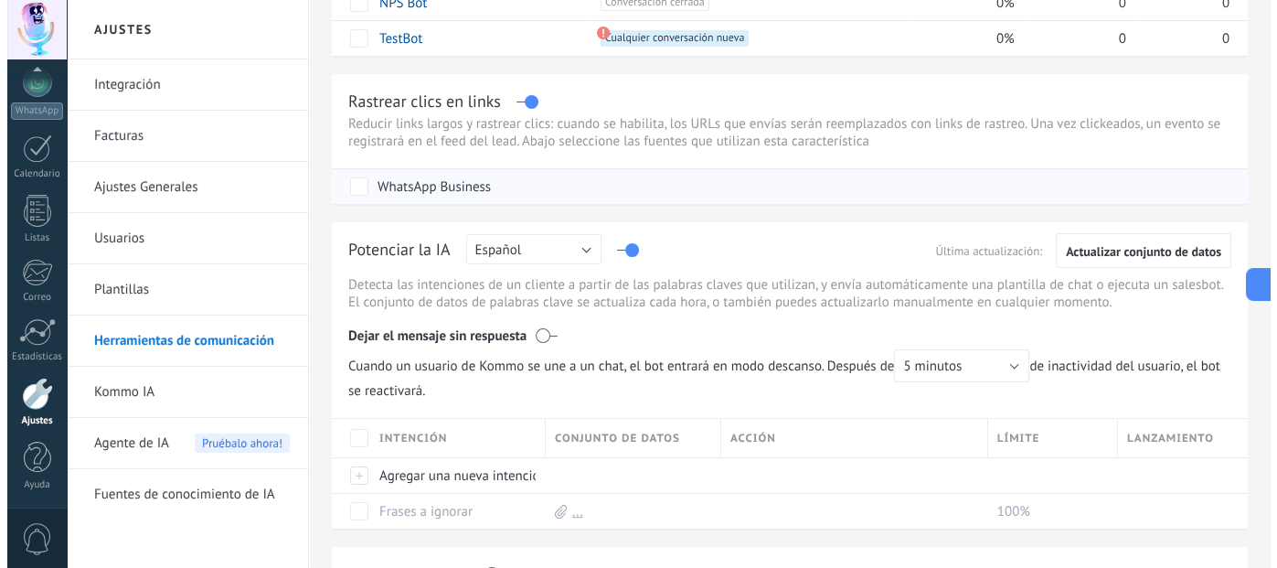
scroll to position [102, 0]
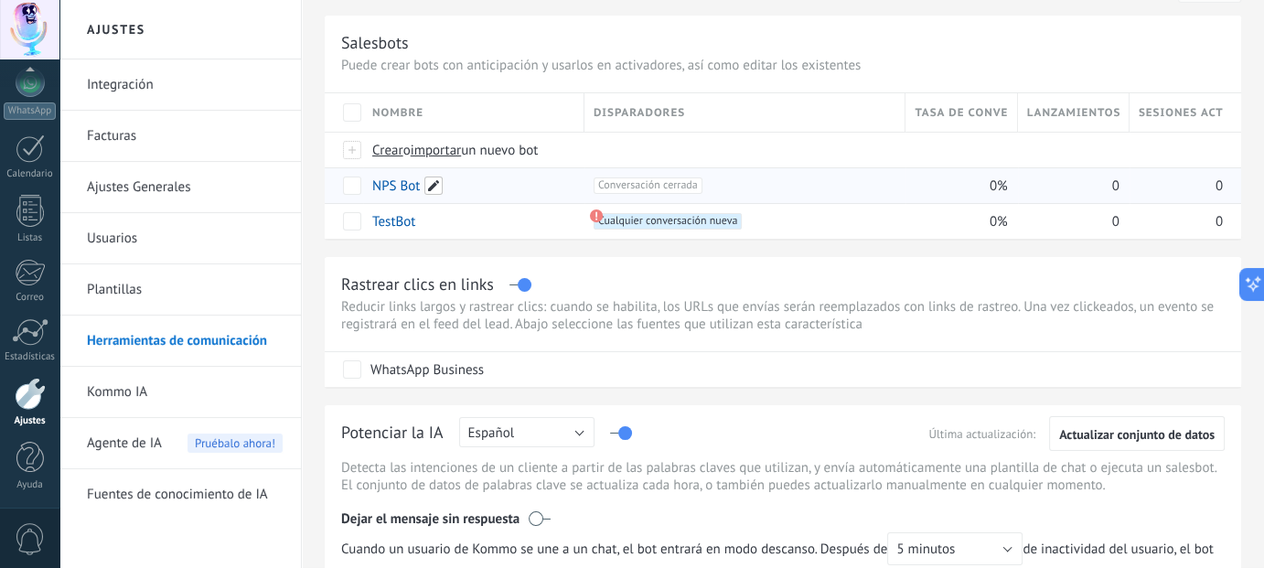
click at [432, 184] on span at bounding box center [433, 185] width 18 height 18
click at [496, 228] on span "Cancelar" at bounding box center [491, 226] width 47 height 16
click at [399, 225] on link "TestBot" at bounding box center [393, 221] width 43 height 17
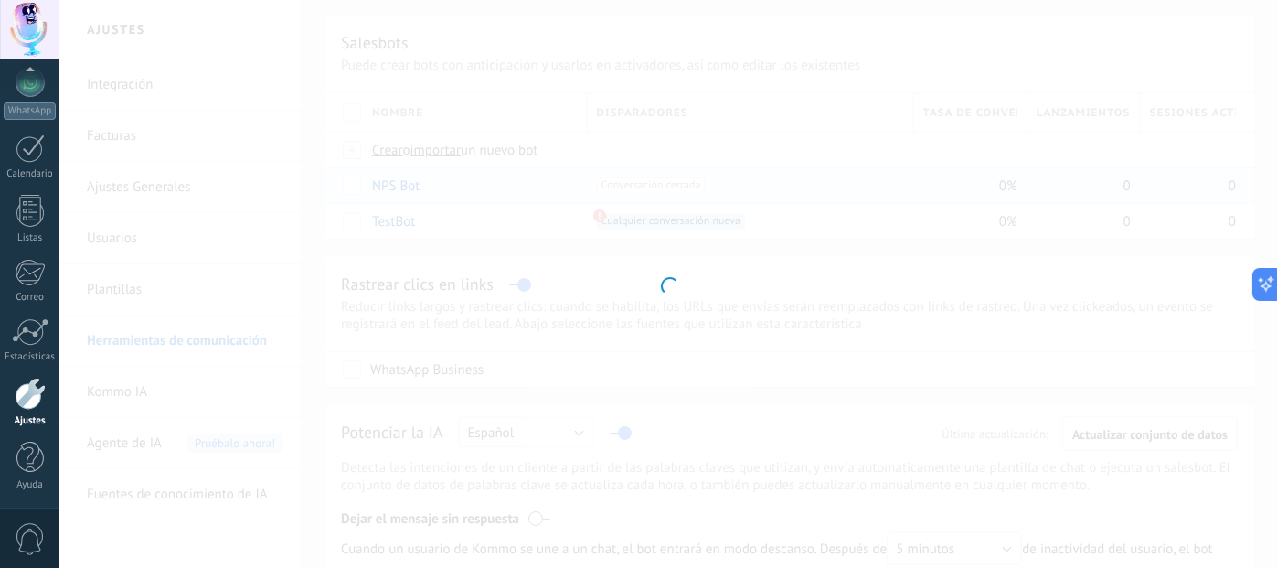
type input "*******"
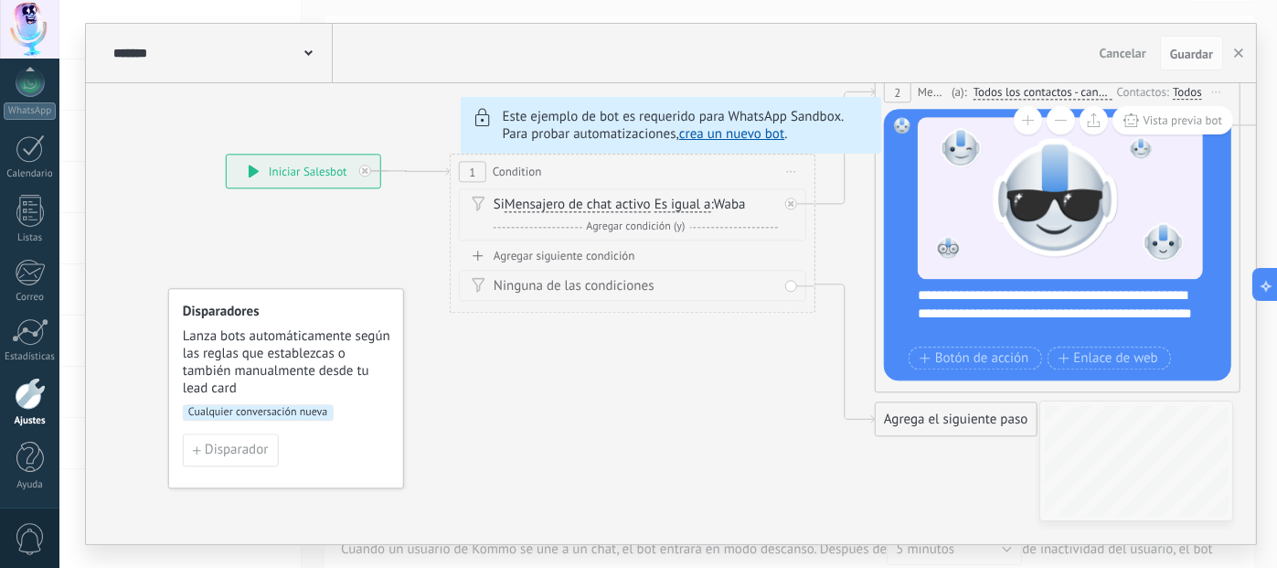
drag, startPoint x: 305, startPoint y: 401, endPoint x: 774, endPoint y: 379, distance: 468.7
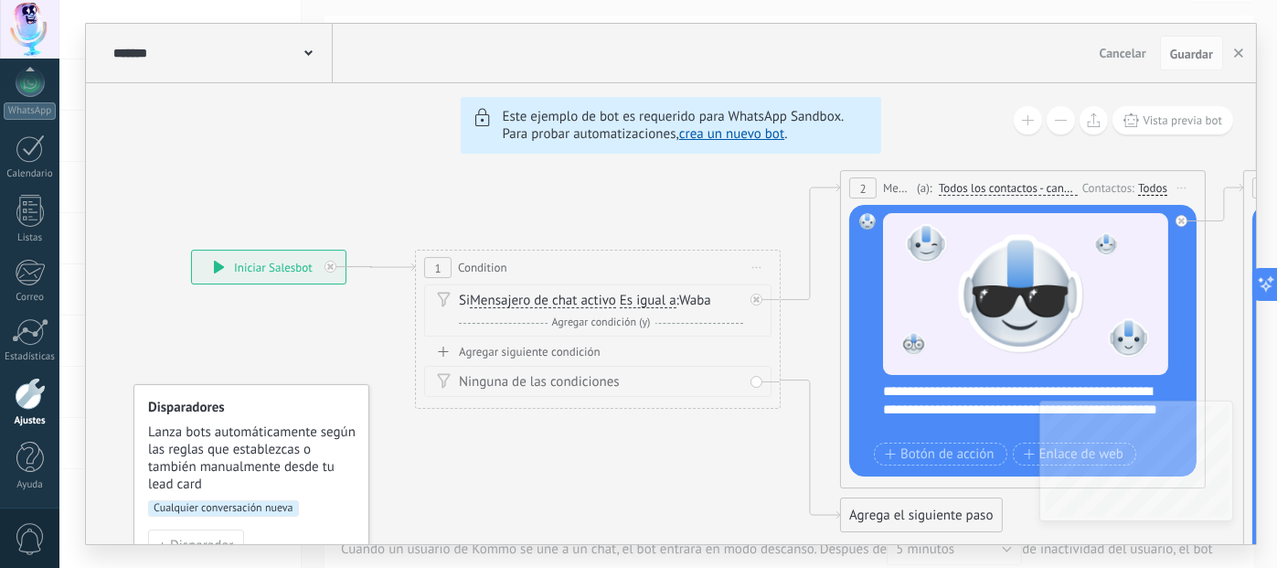
drag, startPoint x: 619, startPoint y: 399, endPoint x: 578, endPoint y: 436, distance: 55.7
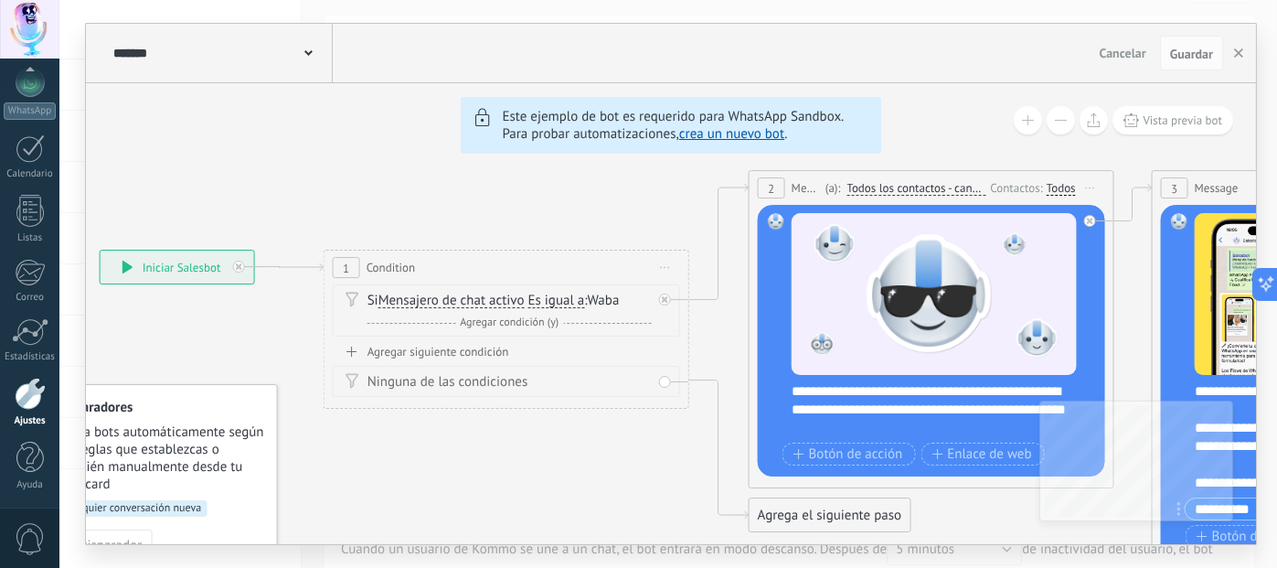
drag, startPoint x: 746, startPoint y: 176, endPoint x: 481, endPoint y: 185, distance: 265.3
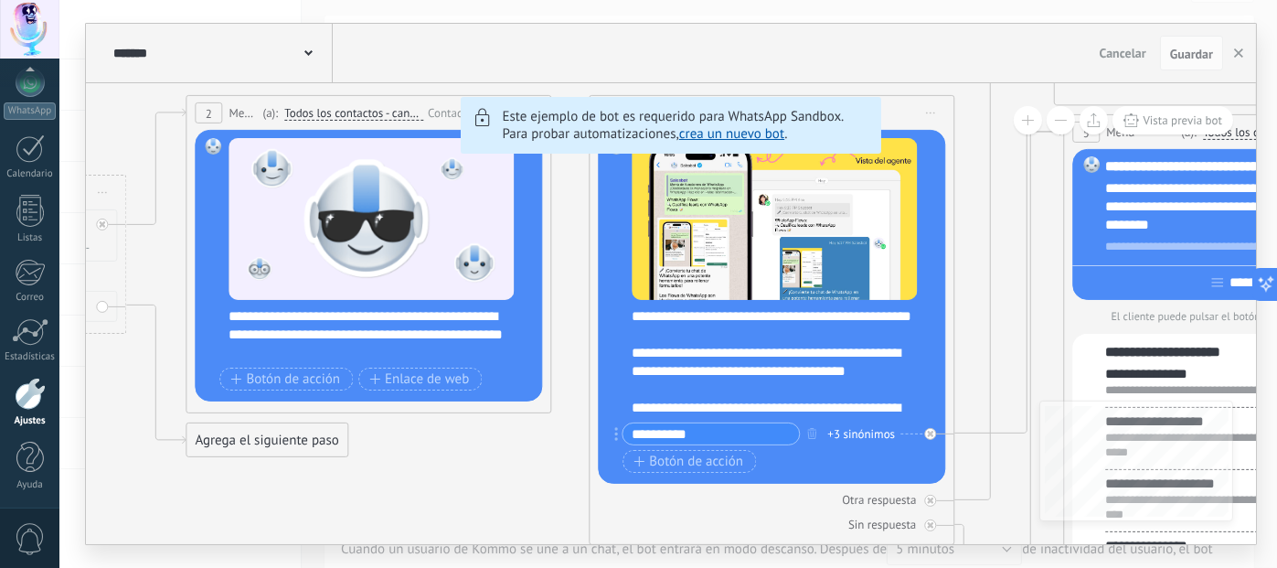
drag, startPoint x: 892, startPoint y: 315, endPoint x: 739, endPoint y: 226, distance: 177.8
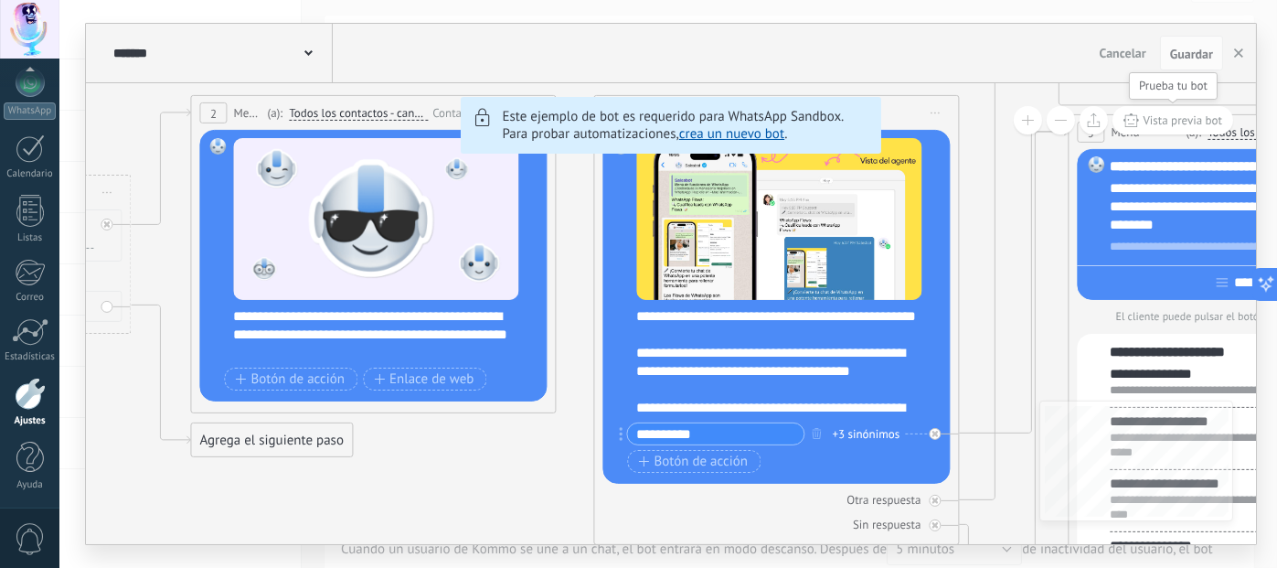
click at [1172, 118] on span "Vista previa bot" at bounding box center [1184, 120] width 80 height 16
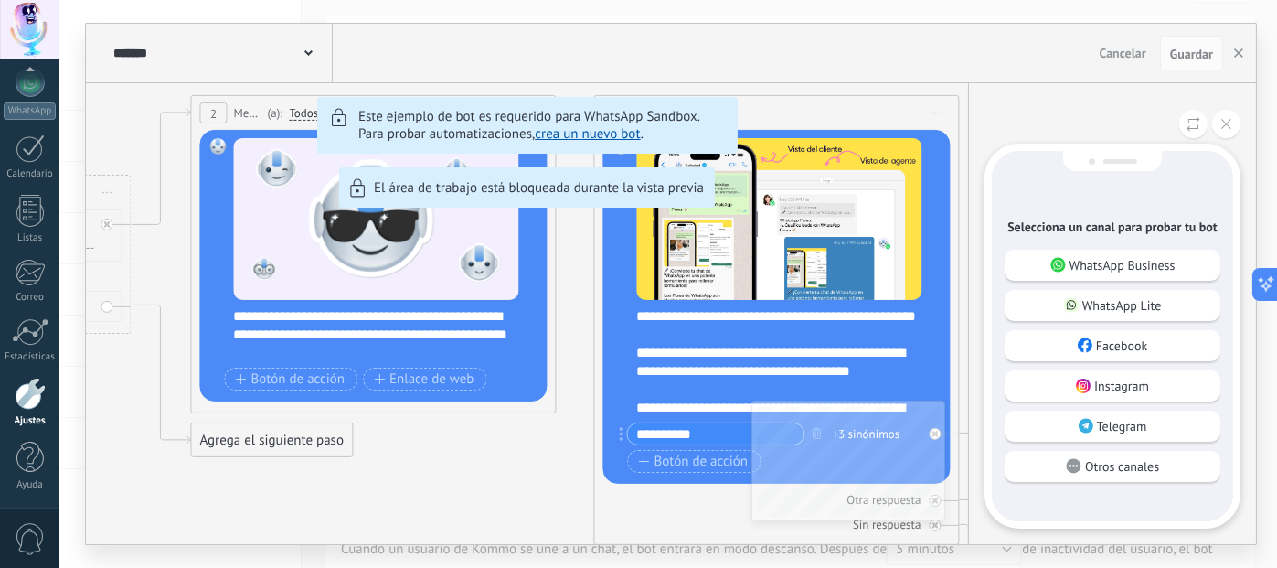
click at [1094, 284] on div "WhatsApp Business WhatsApp Lite Facebook Instagram Telegram Otros canales" at bounding box center [1113, 370] width 216 height 241
click at [1094, 271] on p "WhatsApp Business" at bounding box center [1123, 265] width 106 height 16
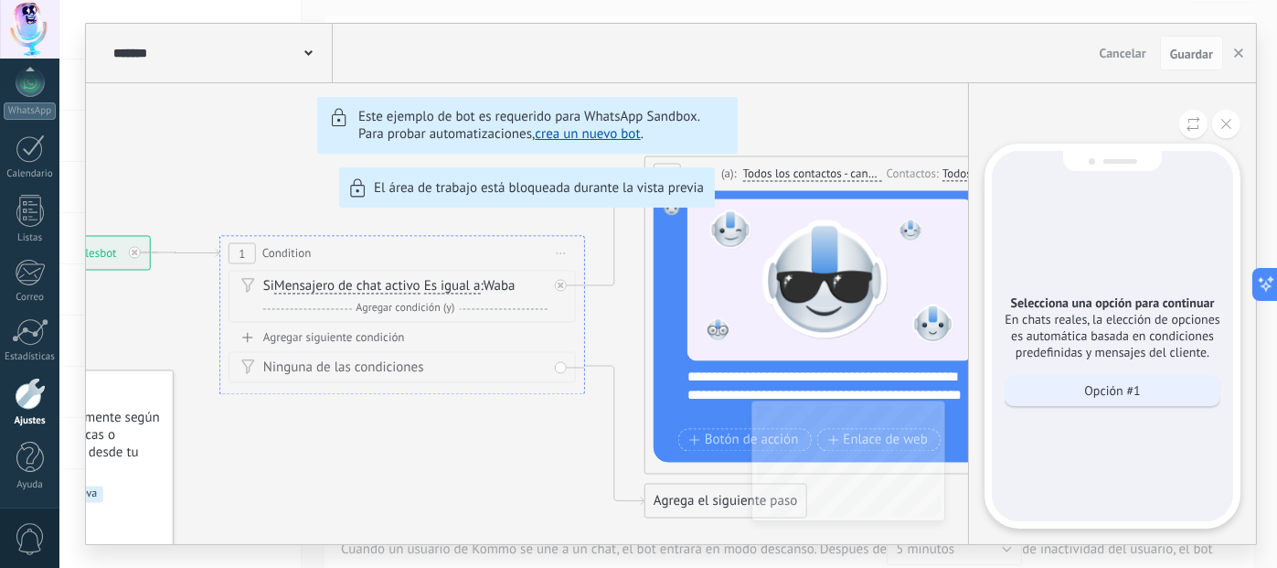
click at [1146, 389] on div "Opción #1" at bounding box center [1113, 390] width 216 height 31
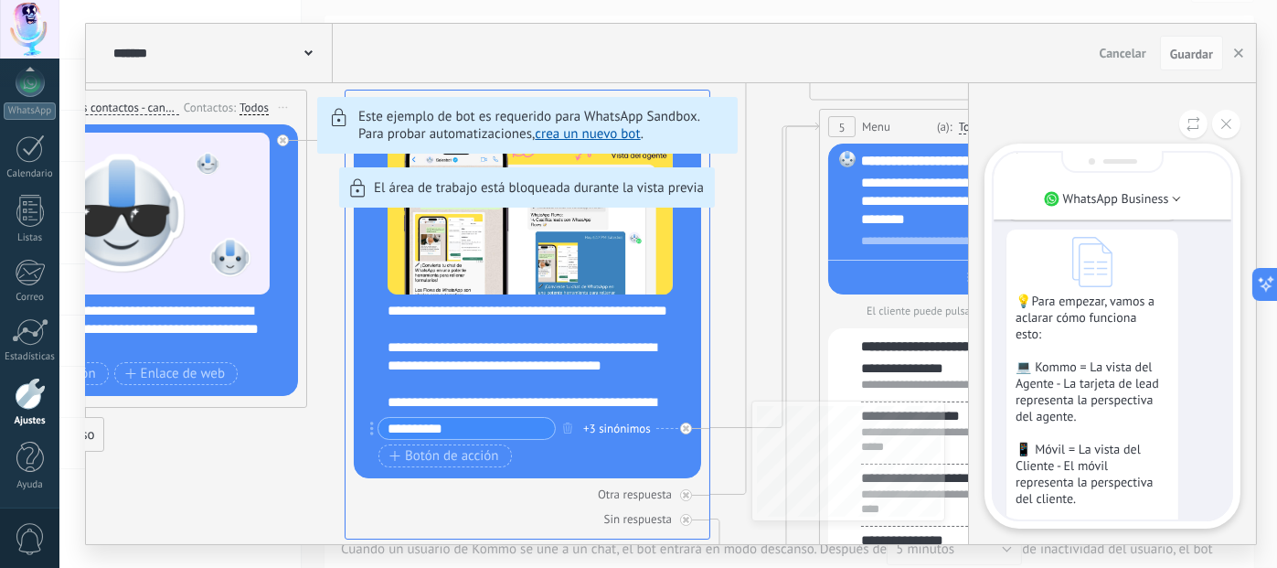
scroll to position [0, 0]
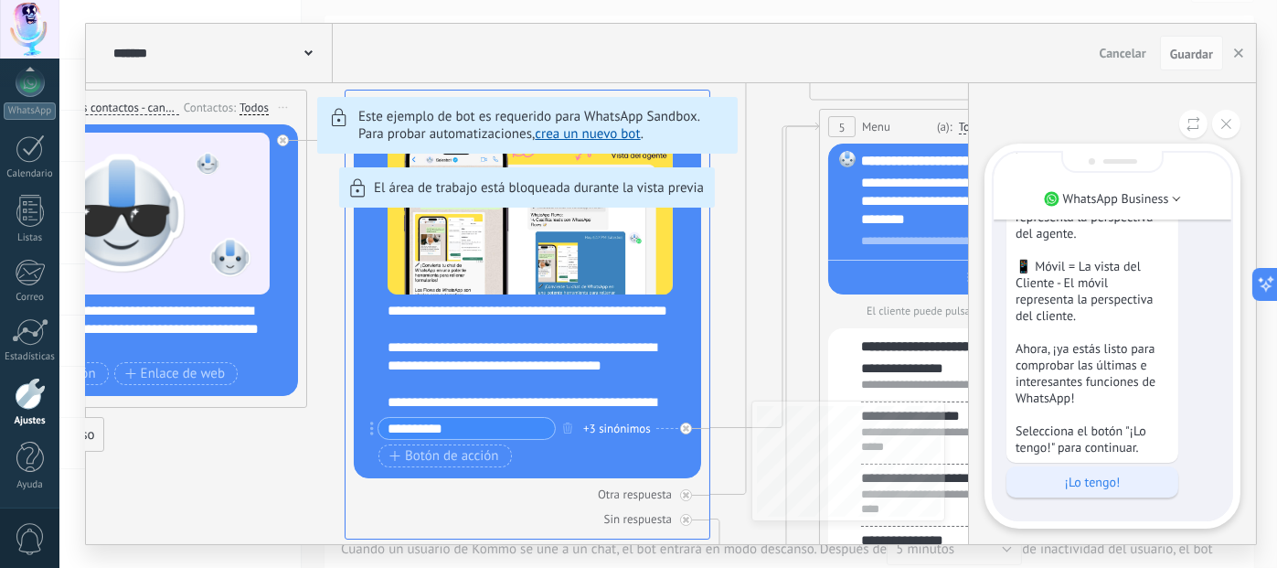
click at [1041, 489] on p "¡Lo tengo!" at bounding box center [1093, 482] width 154 height 16
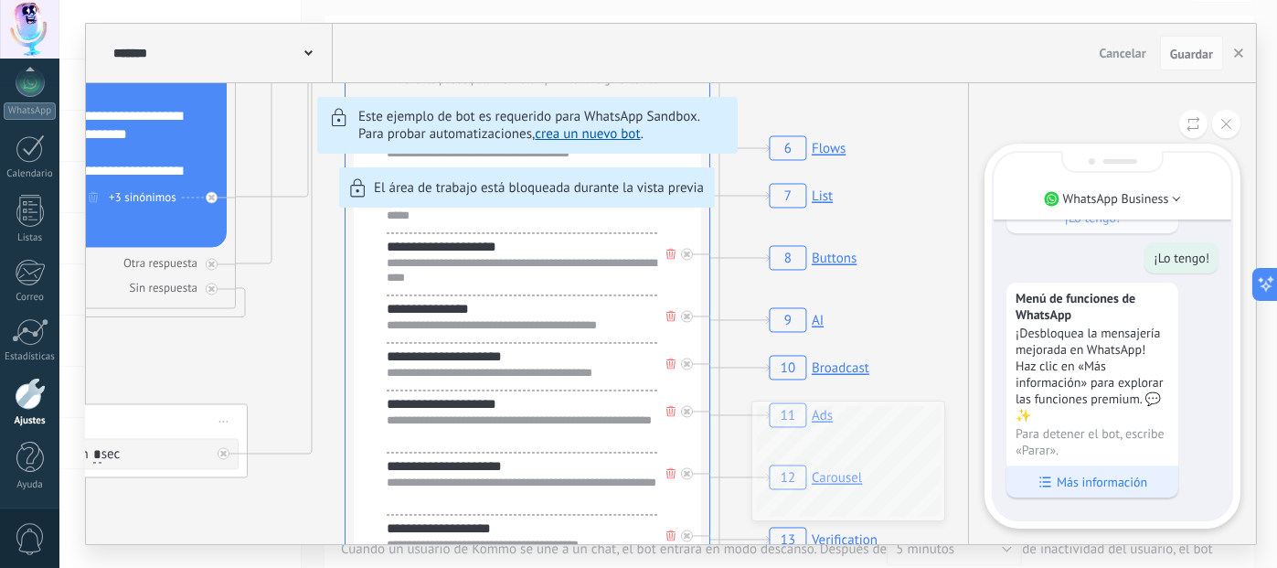
click at [1055, 484] on div "Más información" at bounding box center [1093, 481] width 172 height 32
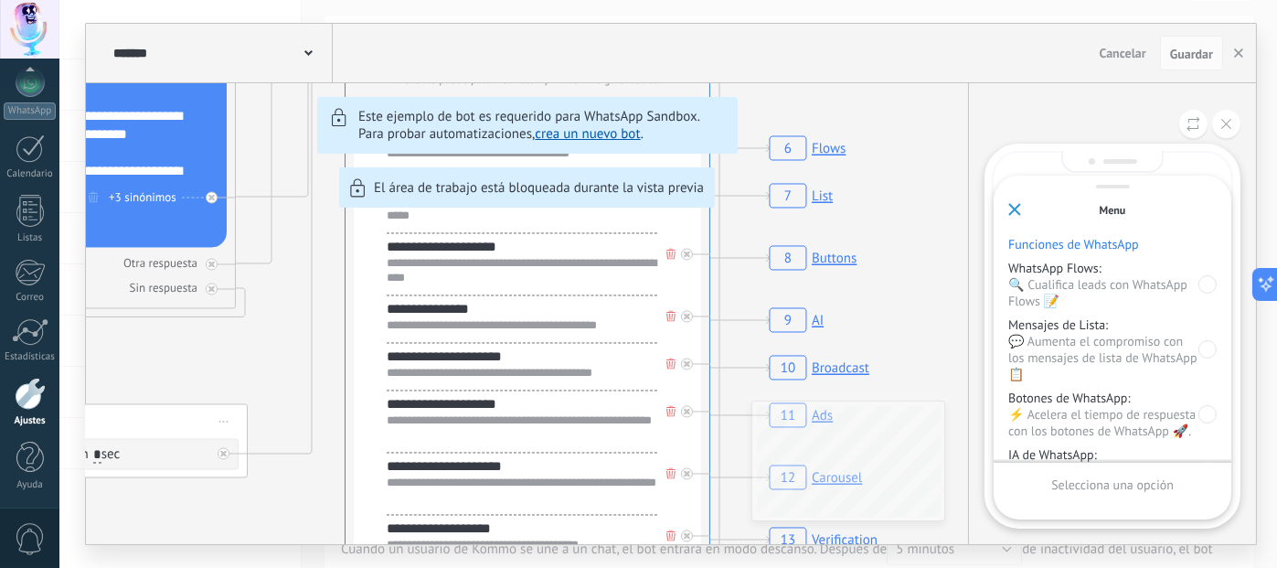
scroll to position [91, 0]
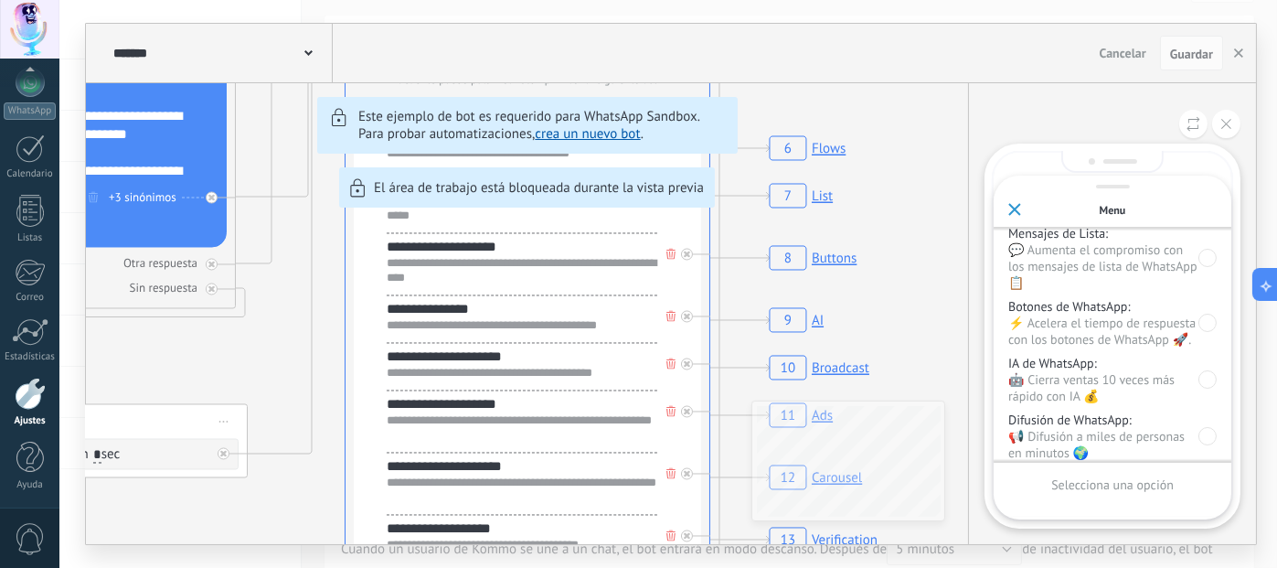
click at [1030, 366] on p "IA de WhatsApp:" at bounding box center [1104, 363] width 190 height 16
click at [1202, 376] on div at bounding box center [1208, 379] width 18 height 18
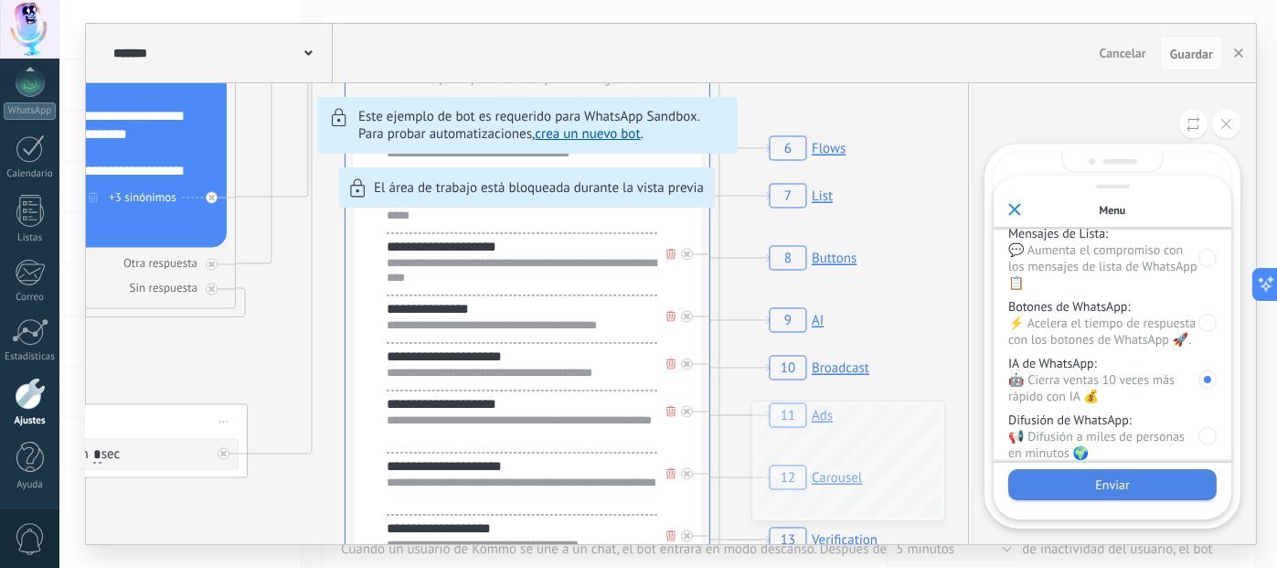
click at [1116, 482] on p "Enviar" at bounding box center [1112, 484] width 34 height 16
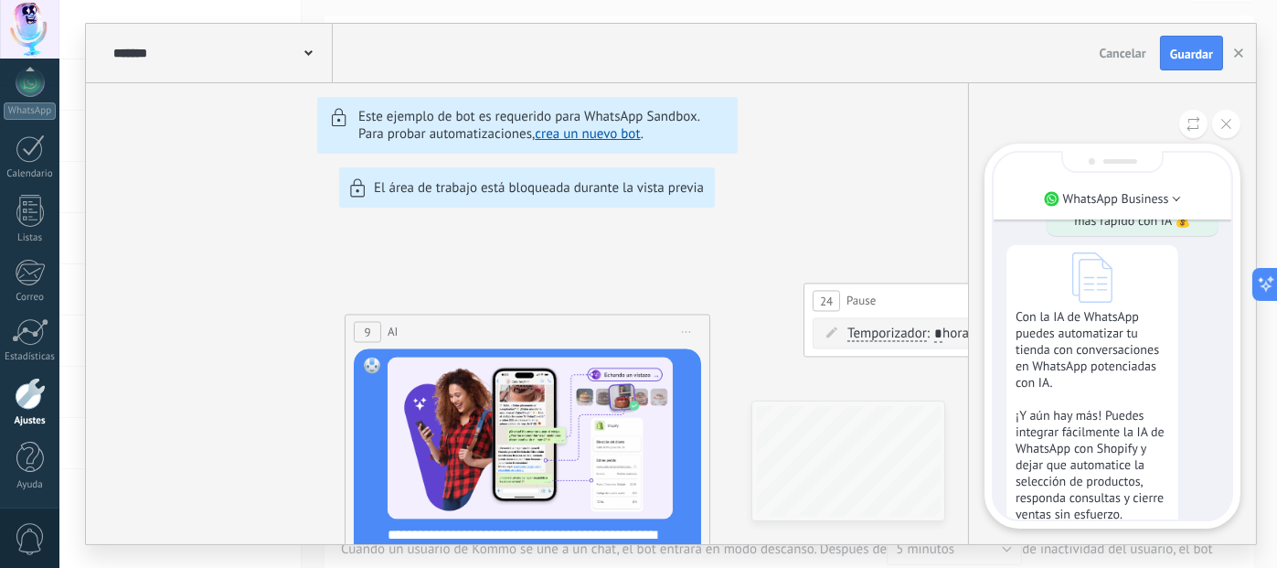
scroll to position [0, 0]
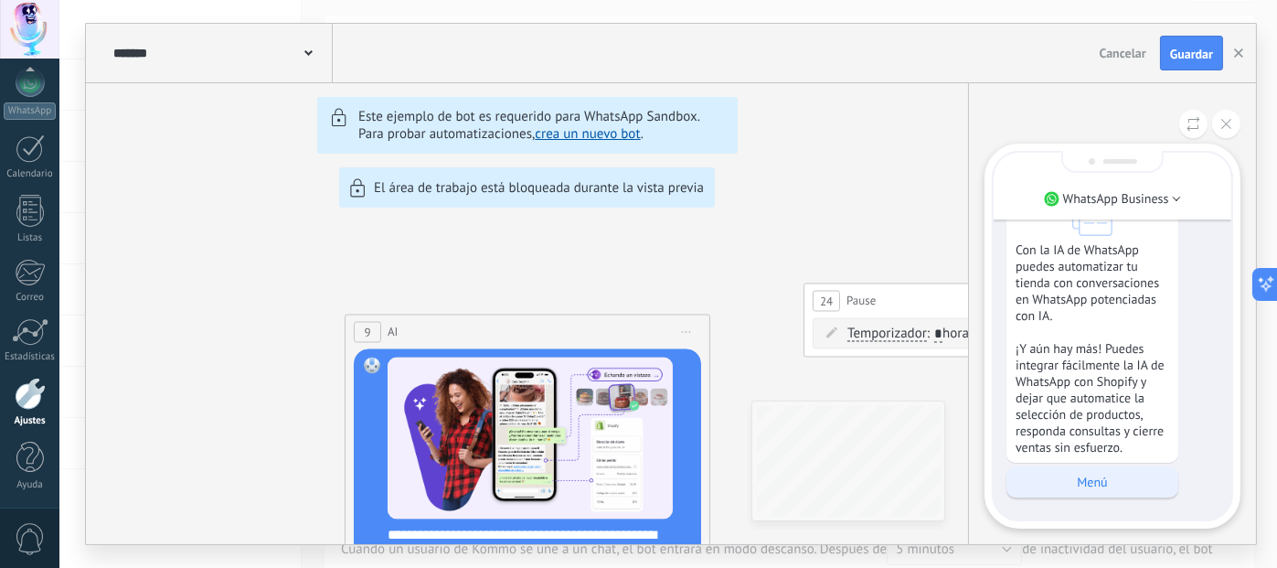
click at [1094, 489] on p "Menú" at bounding box center [1093, 482] width 154 height 16
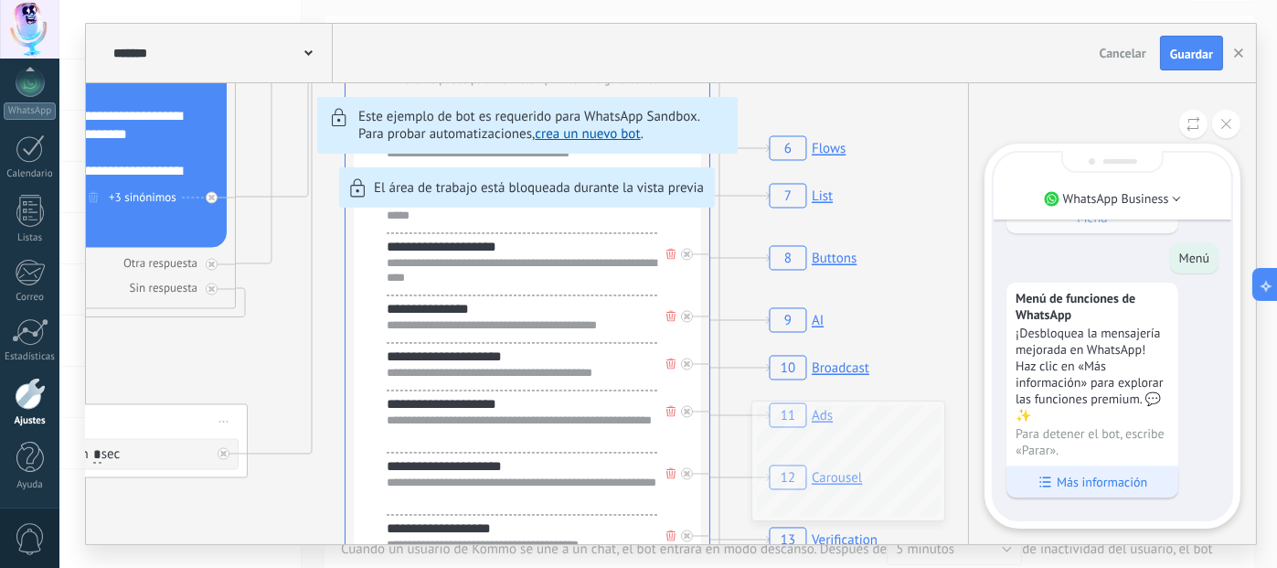
click at [1078, 479] on p "Más información" at bounding box center [1102, 482] width 91 height 16
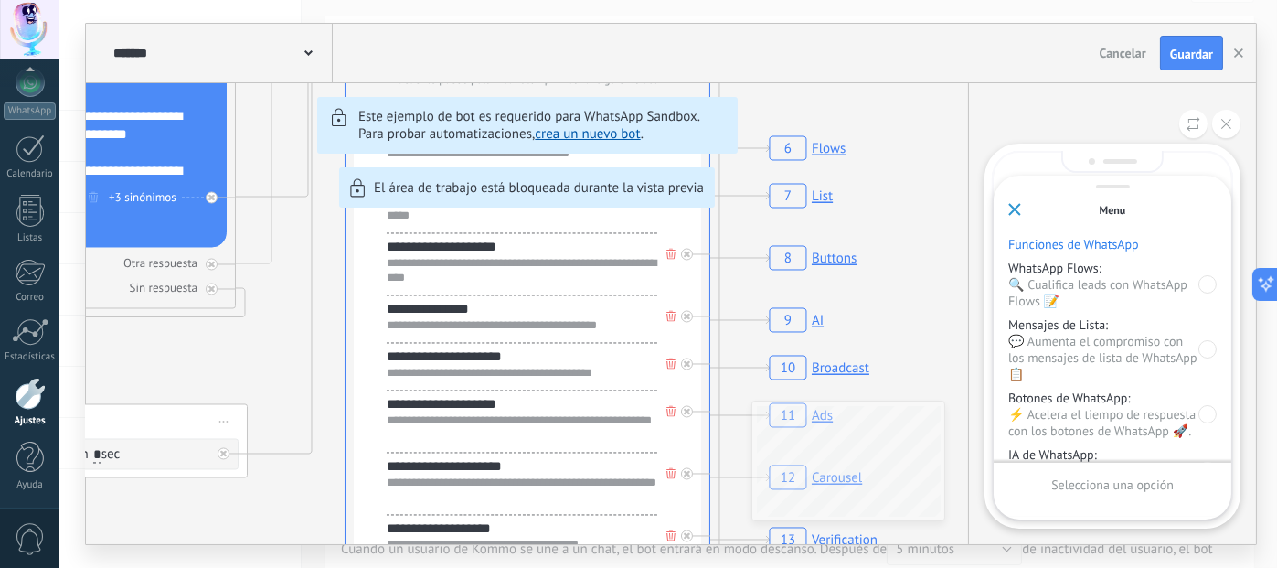
drag, startPoint x: 1018, startPoint y: 216, endPoint x: 1017, endPoint y: 198, distance: 17.4
click at [1018, 199] on div "Menu" at bounding box center [1113, 201] width 238 height 51
click at [1017, 206] on use at bounding box center [1014, 209] width 11 height 11
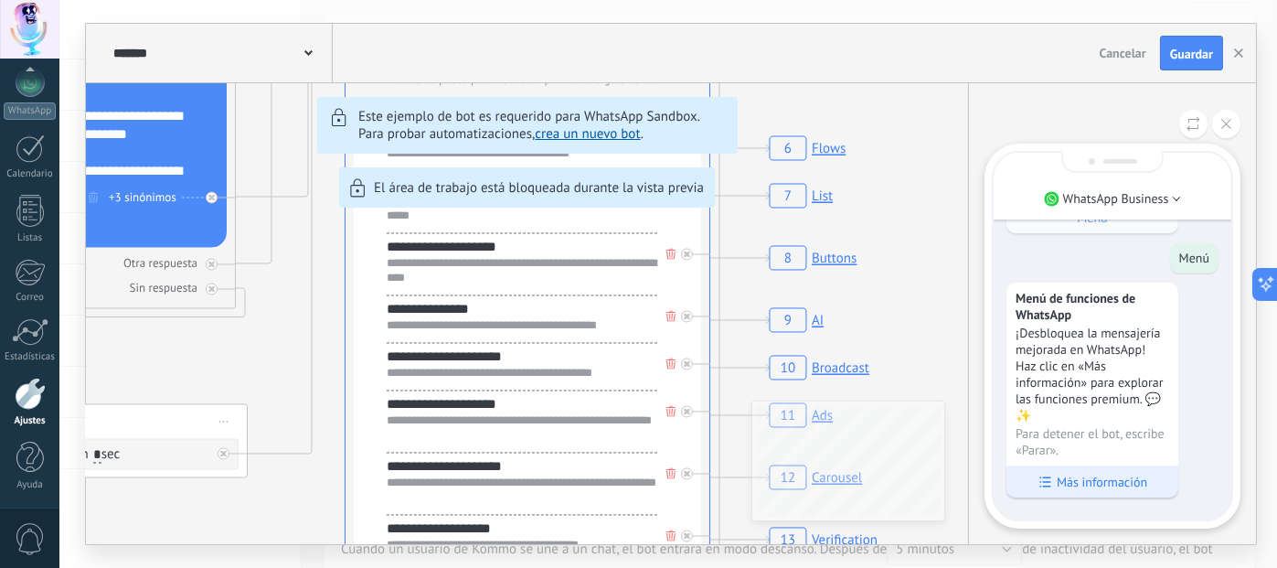
click at [1089, 482] on p "Más información" at bounding box center [1102, 482] width 91 height 16
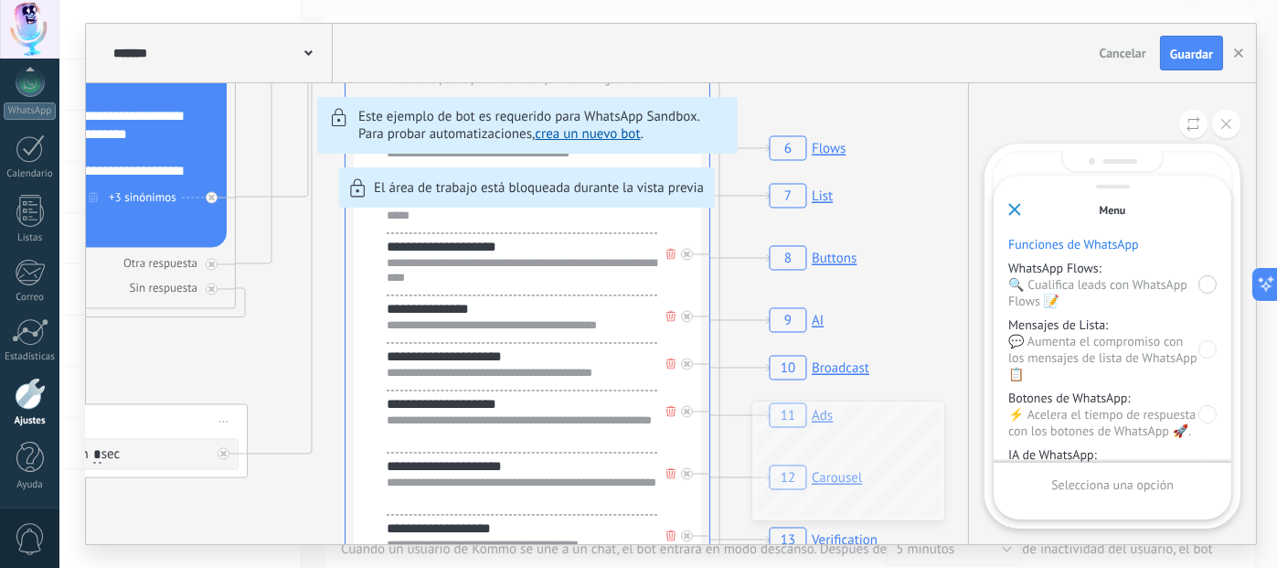
click at [1209, 282] on div at bounding box center [1208, 284] width 18 height 18
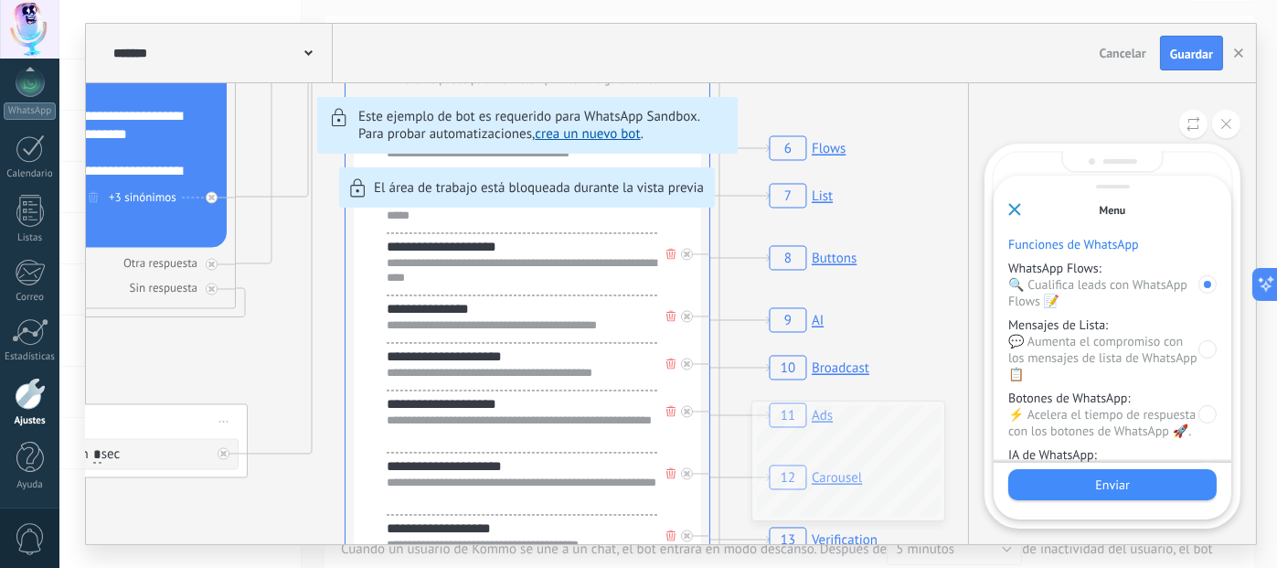
drag, startPoint x: 1080, startPoint y: 482, endPoint x: 1114, endPoint y: 379, distance: 108.7
click at [1080, 479] on div "Enviar" at bounding box center [1113, 484] width 208 height 31
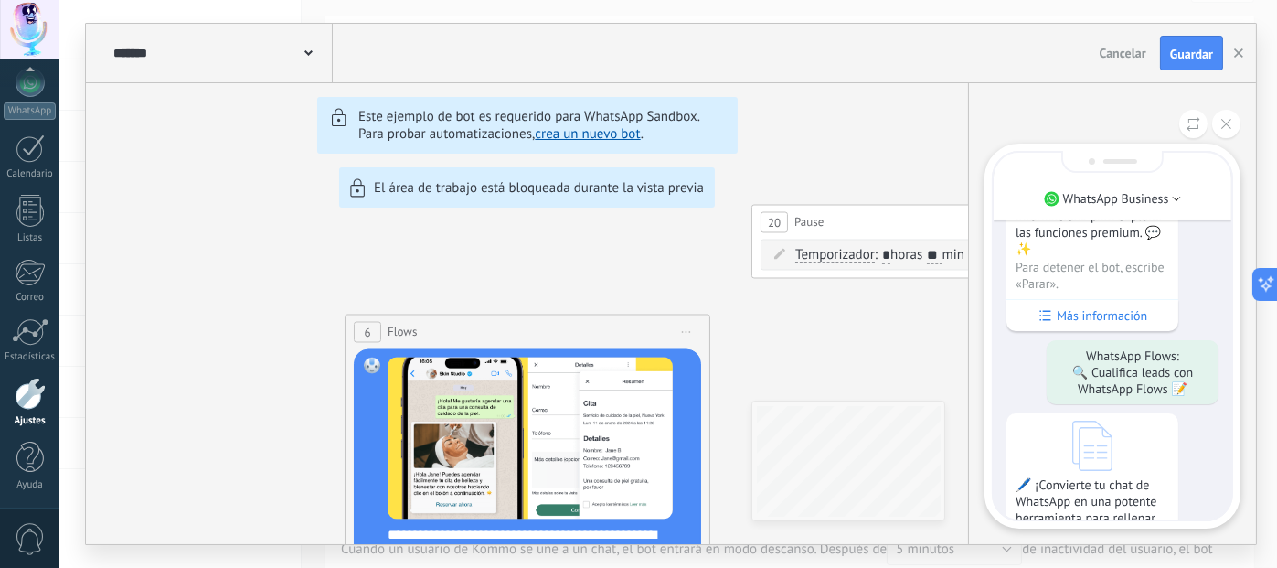
scroll to position [-183, 0]
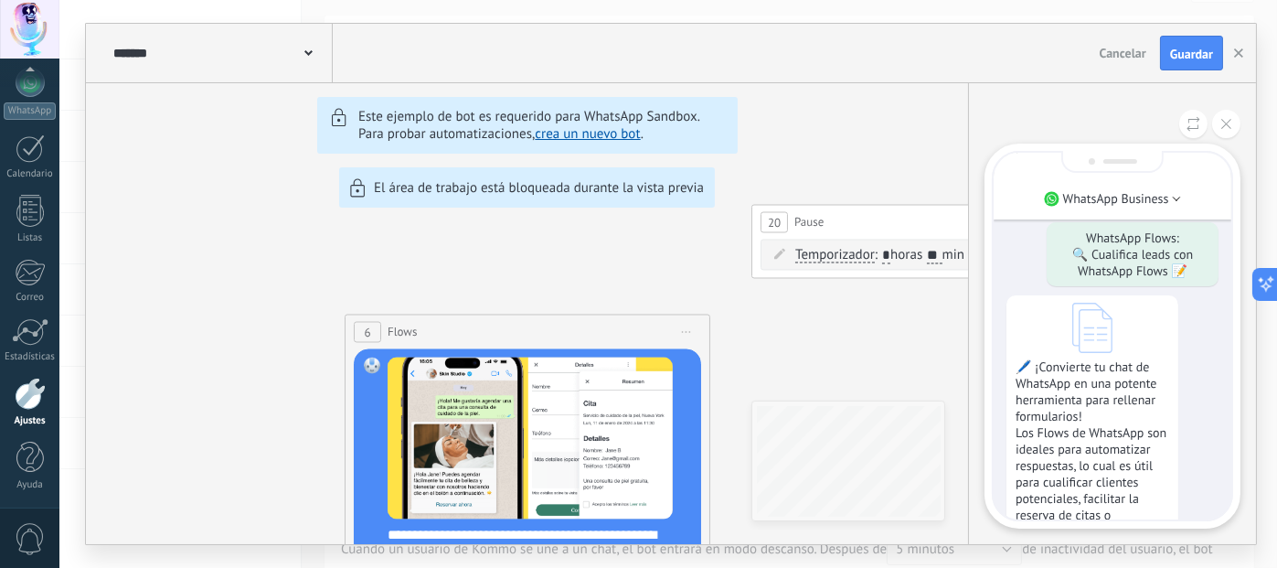
click at [1094, 336] on icon at bounding box center [1093, 328] width 40 height 50
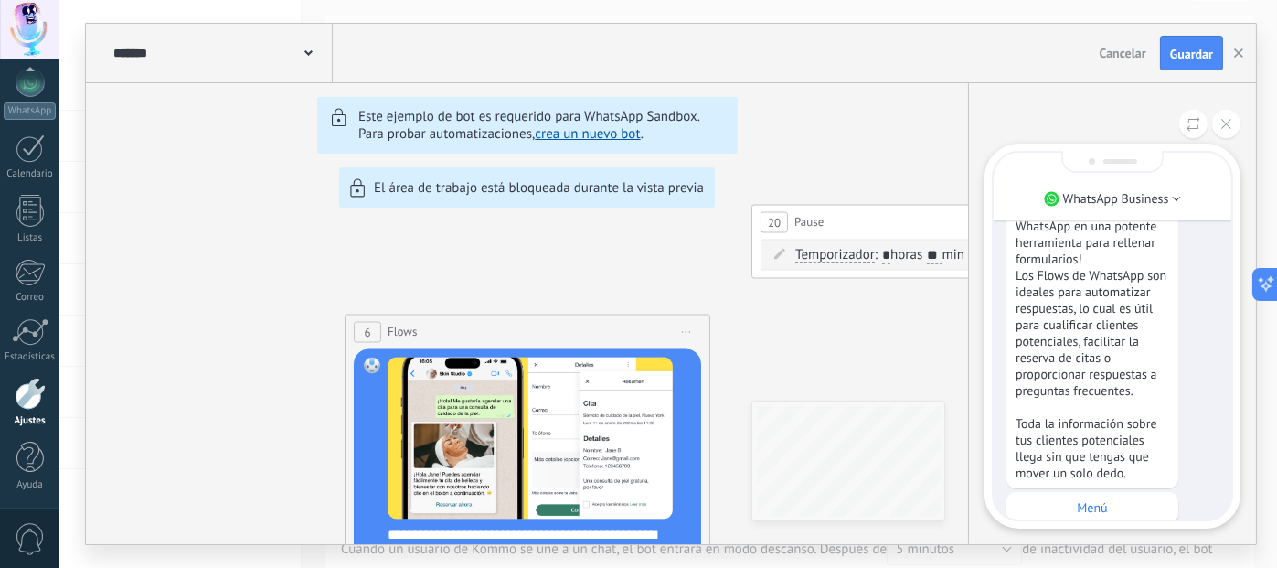
scroll to position [0, 0]
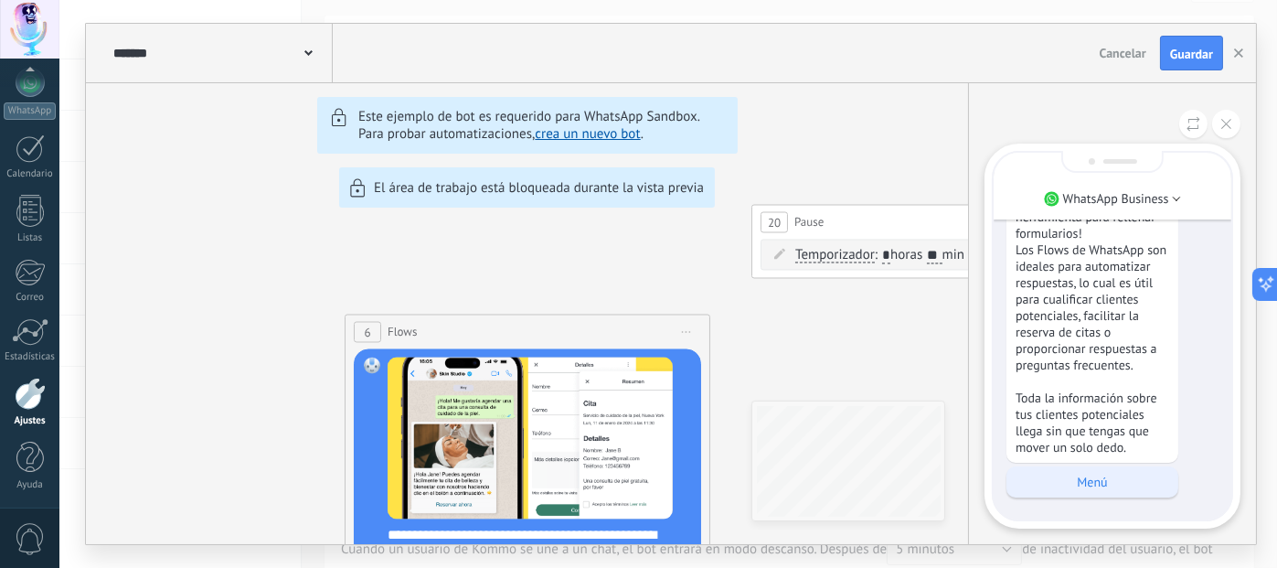
click at [1095, 481] on p "Menú" at bounding box center [1093, 482] width 154 height 16
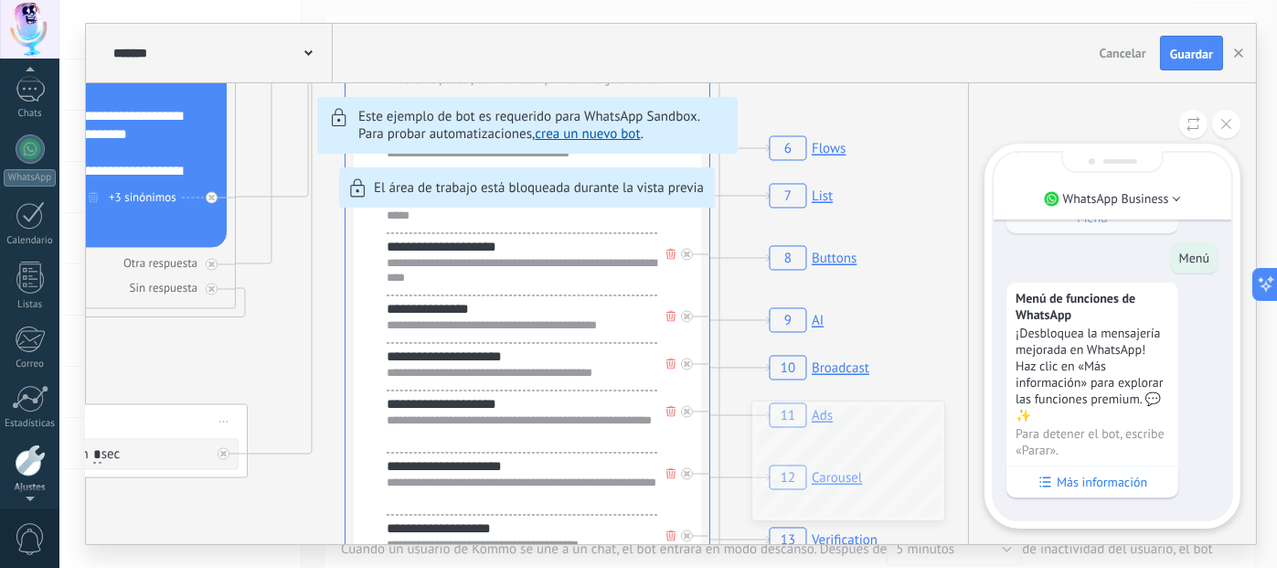
scroll to position [192, 0]
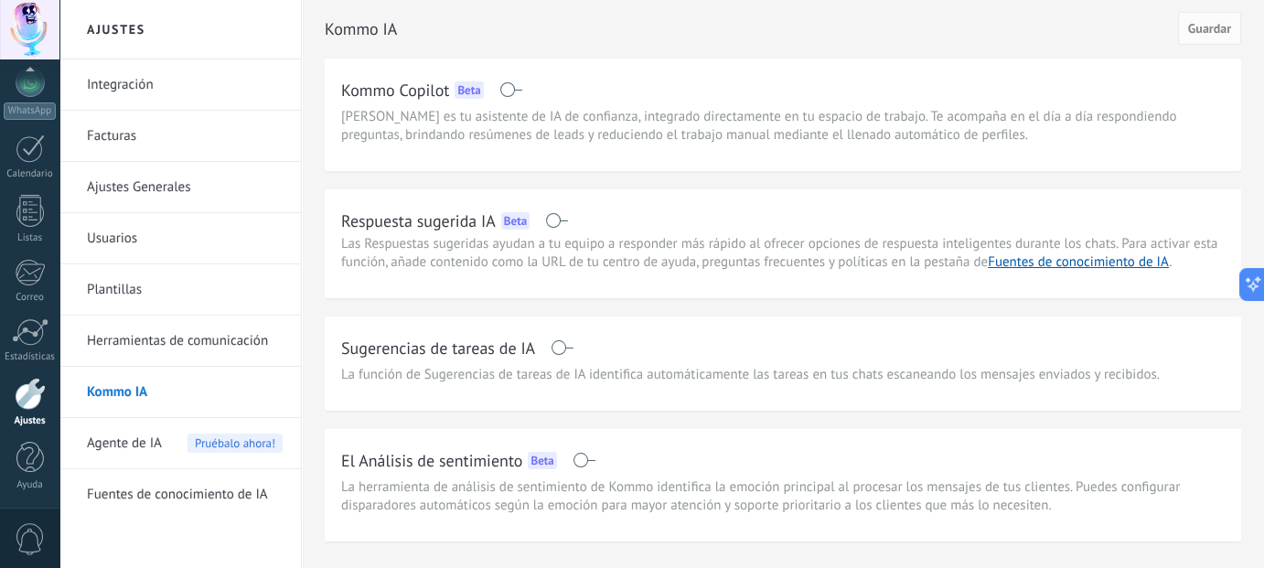
click at [128, 230] on link "Usuarios" at bounding box center [185, 238] width 196 height 51
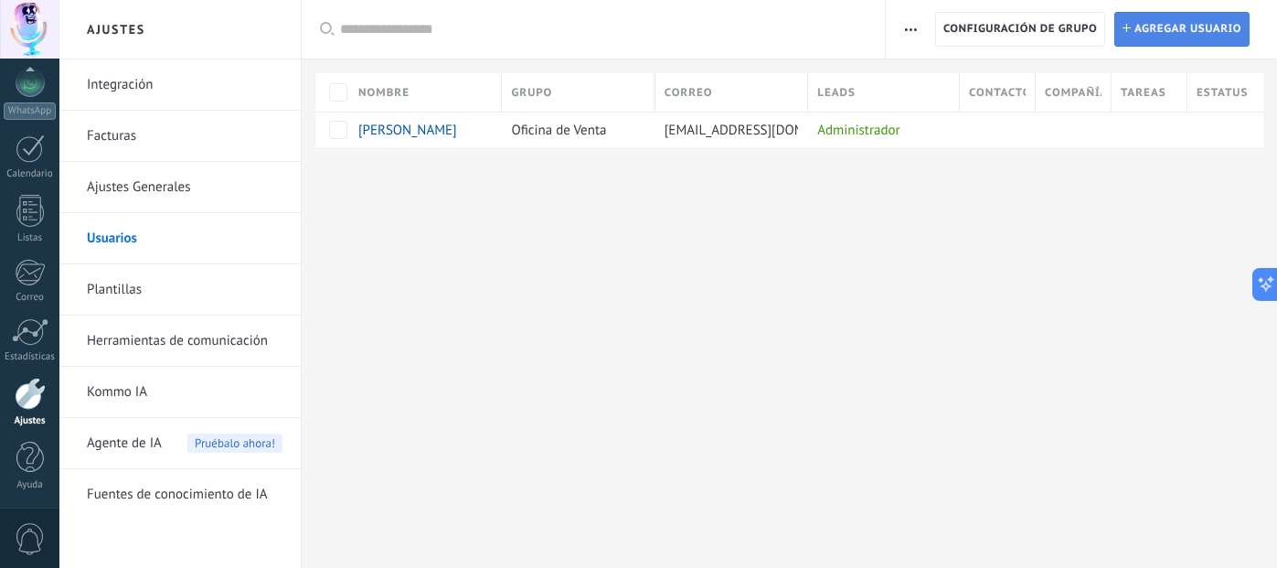
click at [1168, 32] on span "Agregar usuario" at bounding box center [1188, 29] width 107 height 33
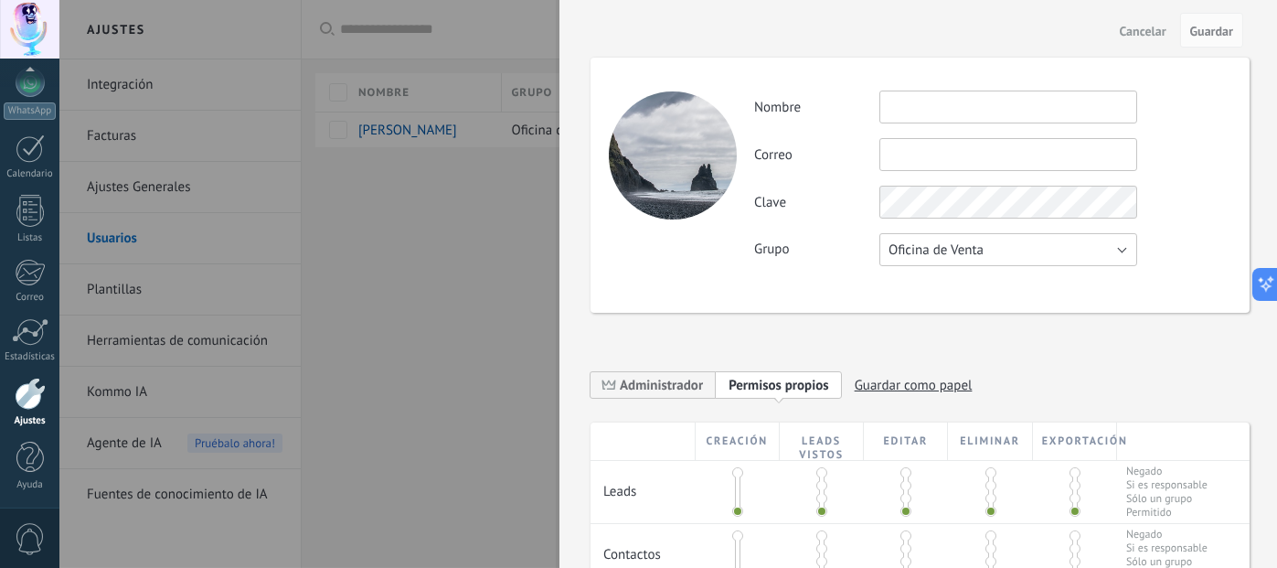
click at [1121, 250] on button "Oficina de Venta" at bounding box center [1009, 249] width 258 height 33
click at [1121, 250] on span "Oficina de Venta" at bounding box center [1000, 249] width 262 height 17
click at [1027, 248] on button "Oficina de Venta" at bounding box center [1009, 249] width 258 height 33
click at [990, 294] on li "Usuarios libres" at bounding box center [1003, 280] width 268 height 31
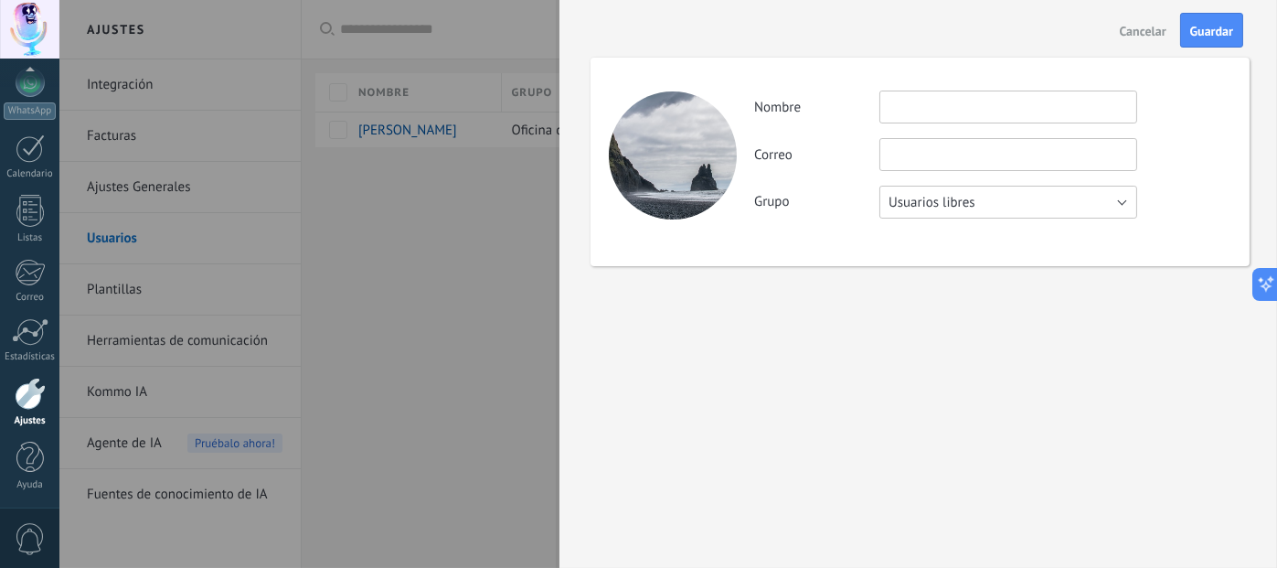
click at [1002, 204] on button "Usuarios libres" at bounding box center [1009, 202] width 258 height 33
click at [977, 204] on span "Oficina de Venta" at bounding box center [1000, 202] width 262 height 17
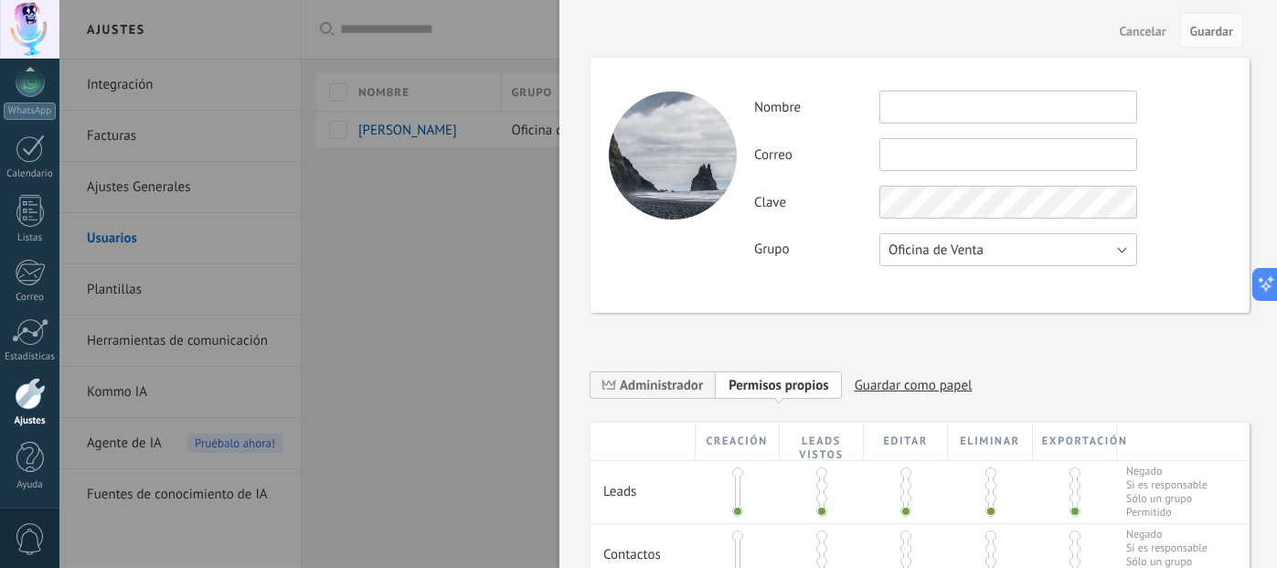
click at [1041, 245] on button "Oficina de Venta" at bounding box center [1009, 249] width 258 height 33
click at [1006, 278] on span "Usuarios libres" at bounding box center [1000, 280] width 262 height 17
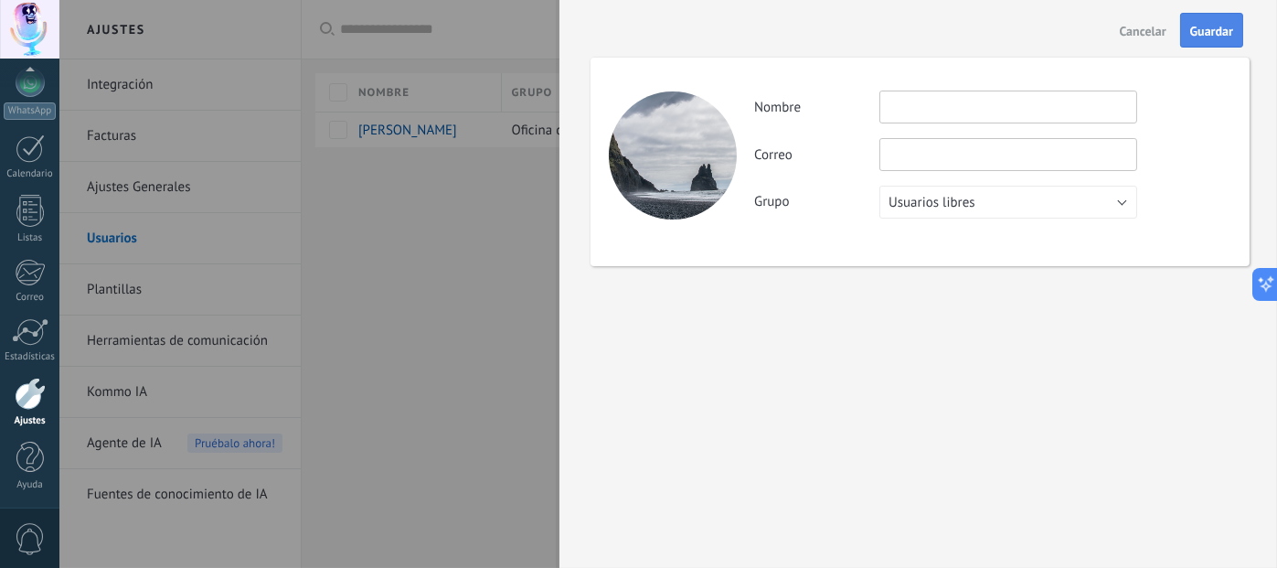
click at [1206, 26] on span "Guardar" at bounding box center [1211, 31] width 43 height 13
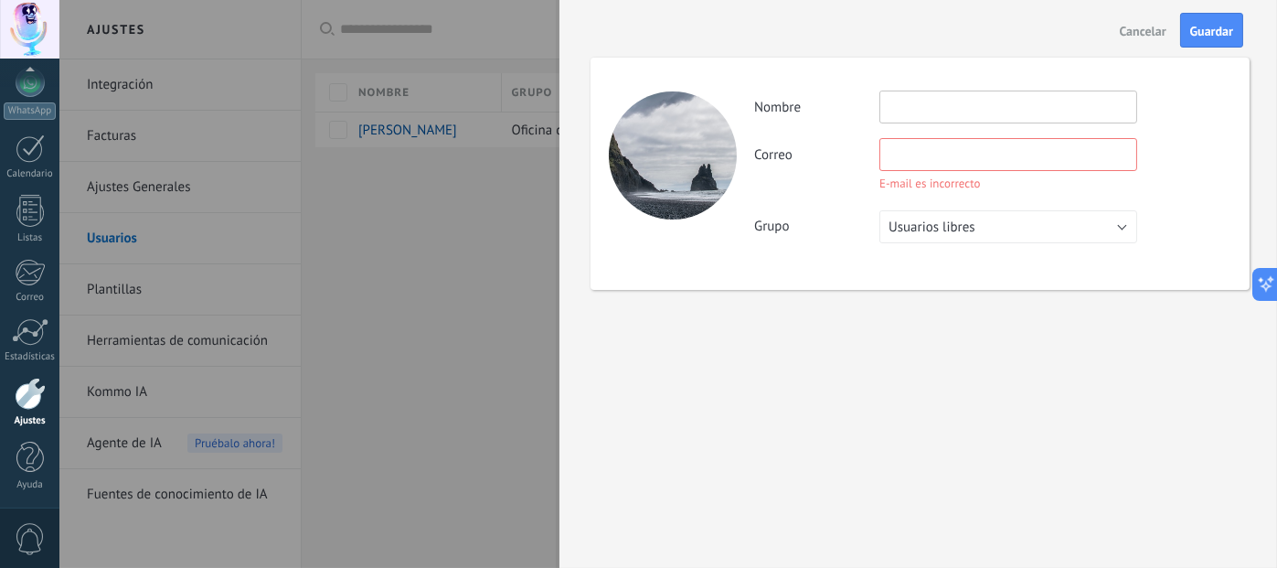
click at [486, 80] on div at bounding box center [638, 284] width 1277 height 568
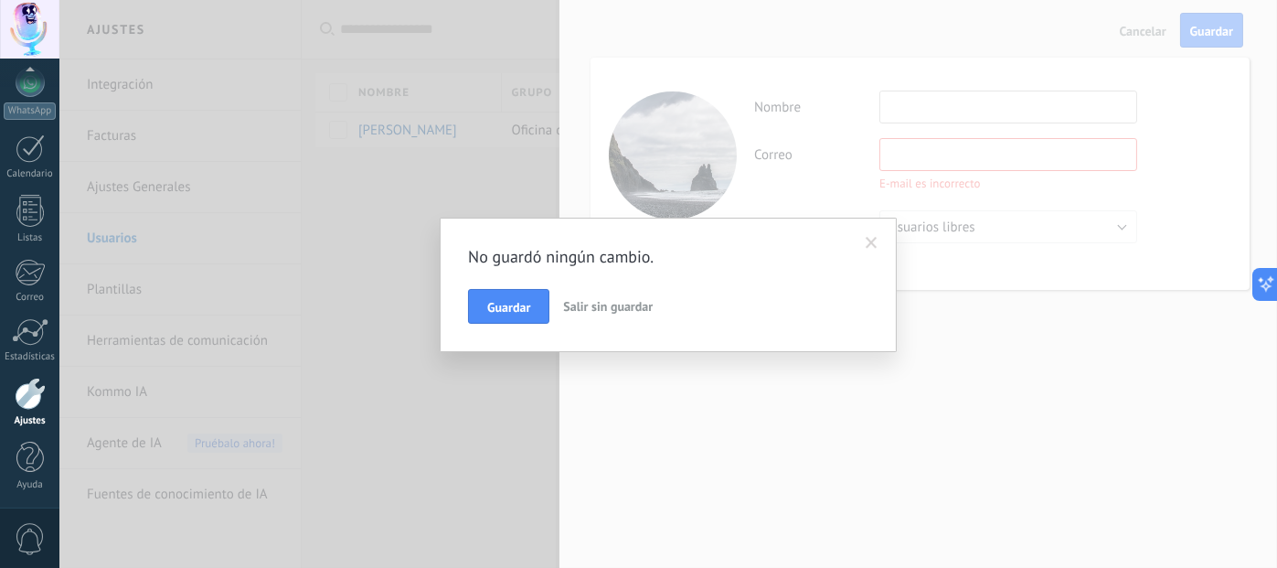
click at [593, 314] on span "Salir sin guardar" at bounding box center [608, 306] width 90 height 16
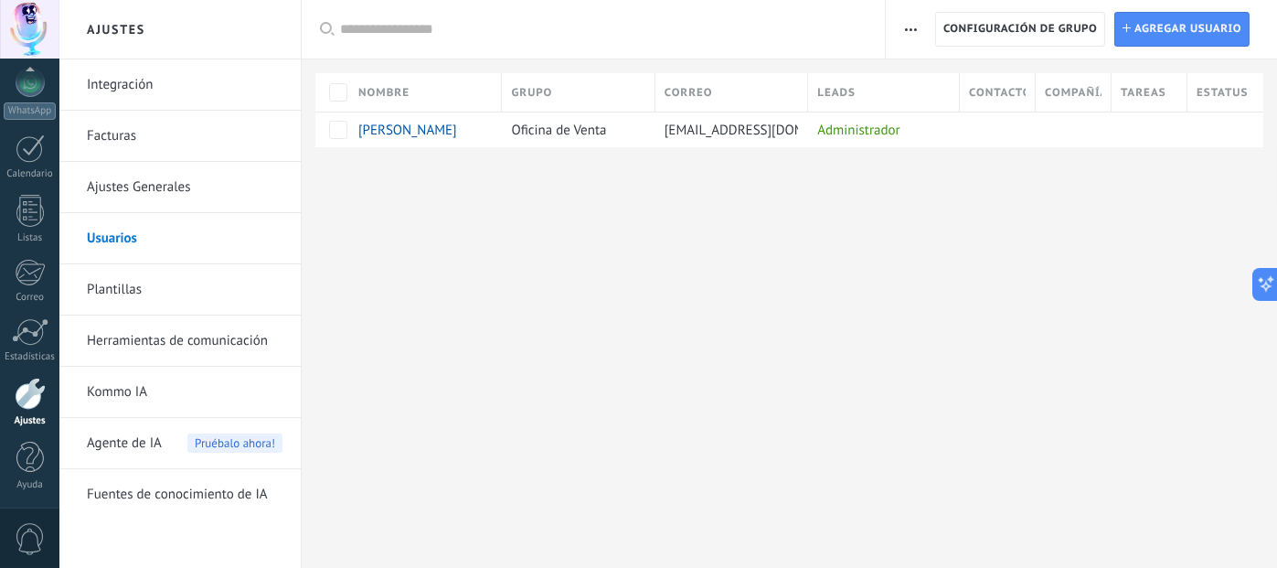
click at [137, 395] on link "Kommo IA" at bounding box center [185, 392] width 196 height 51
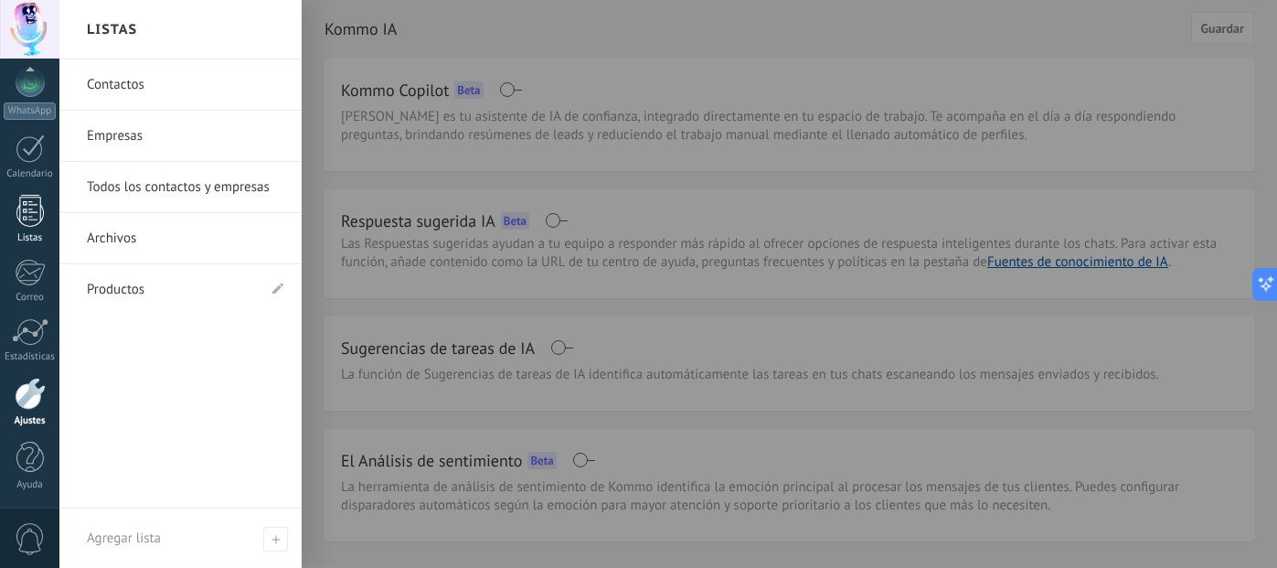
click at [22, 219] on div at bounding box center [29, 211] width 27 height 32
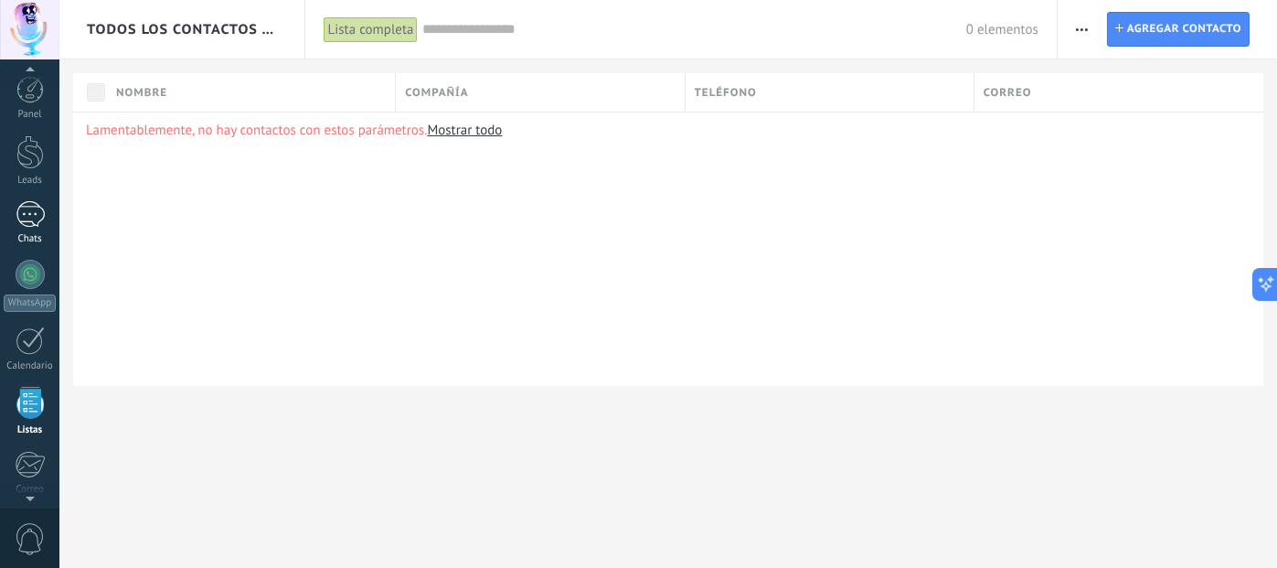
click at [16, 209] on div at bounding box center [30, 214] width 29 height 27
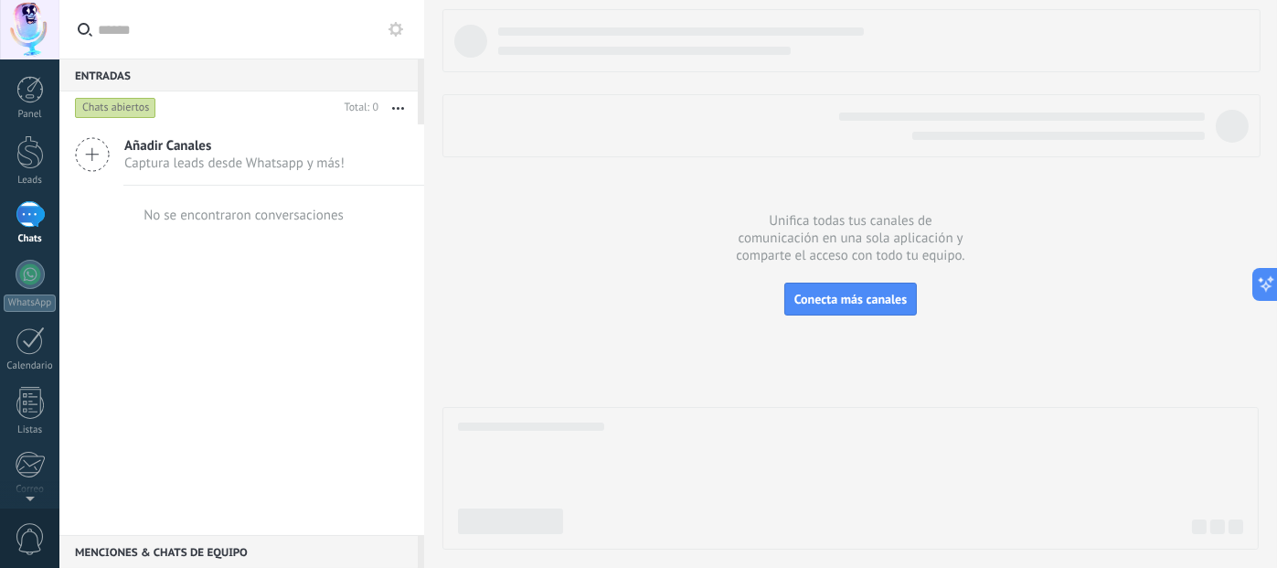
click at [100, 155] on icon at bounding box center [92, 154] width 35 height 35
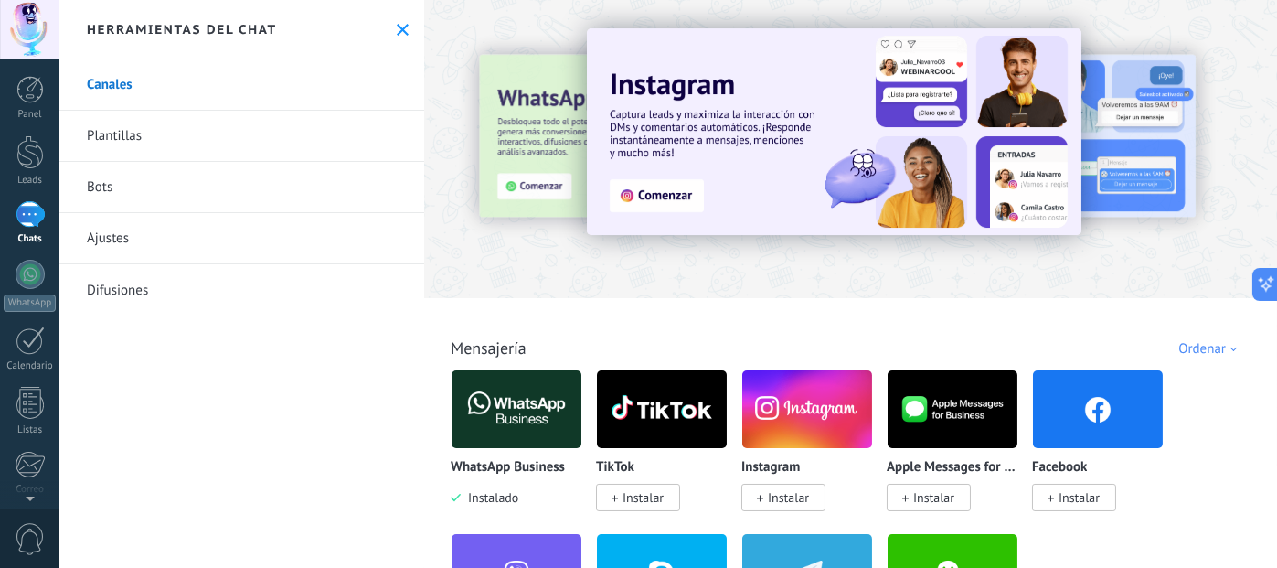
click at [657, 199] on img at bounding box center [834, 131] width 495 height 207
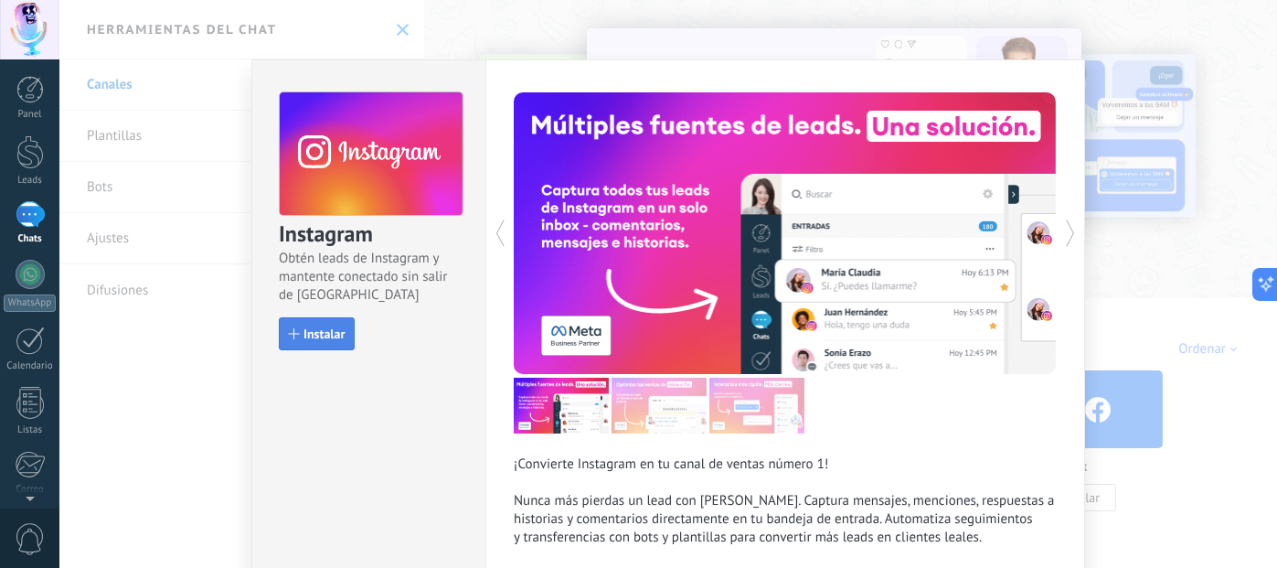
click at [331, 327] on span "Instalar" at bounding box center [324, 333] width 41 height 13
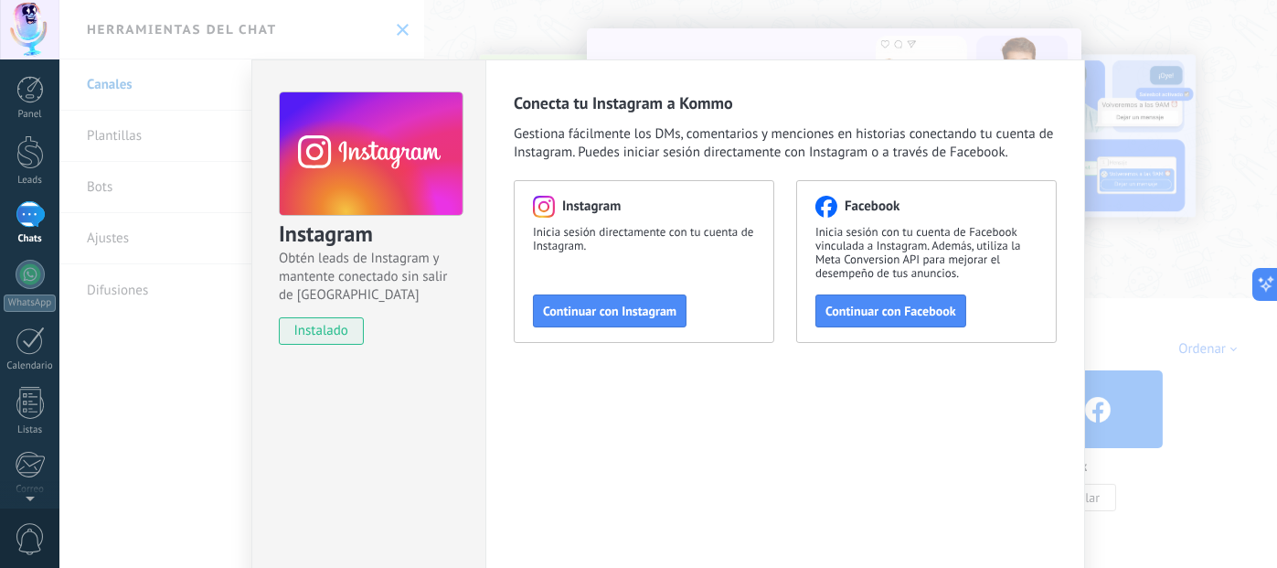
click at [1141, 43] on div "Instagram Obtén leads de Instagram y mantente conectado sin salir de Kommo inst…" at bounding box center [668, 284] width 1218 height 568
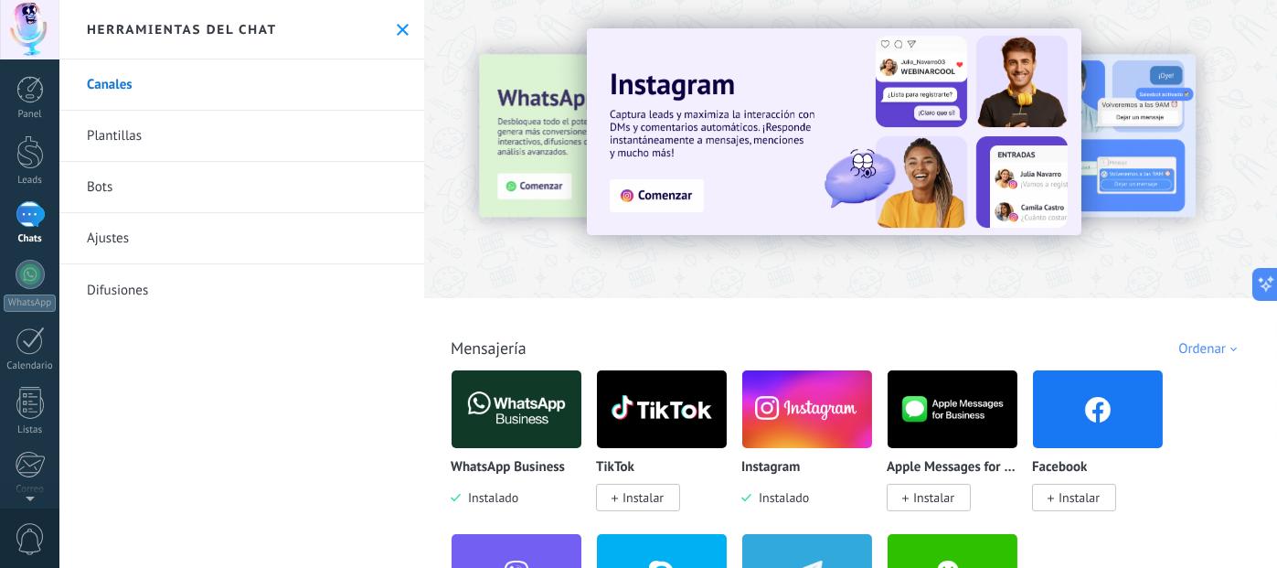
click at [400, 25] on icon at bounding box center [403, 30] width 12 height 12
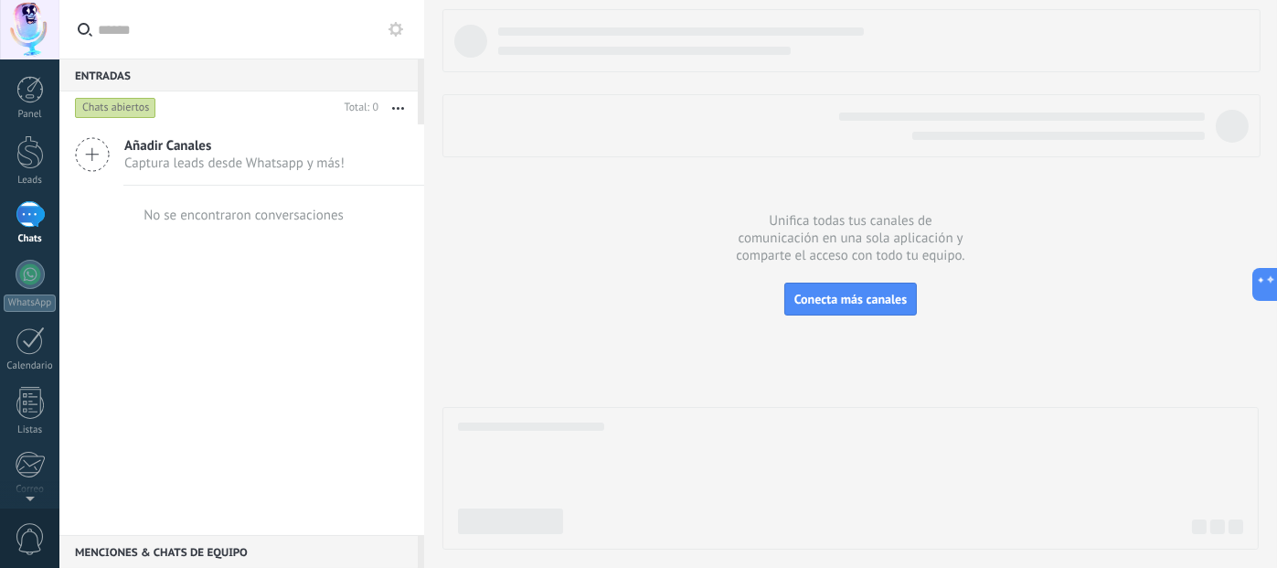
click at [398, 32] on use at bounding box center [396, 29] width 15 height 15
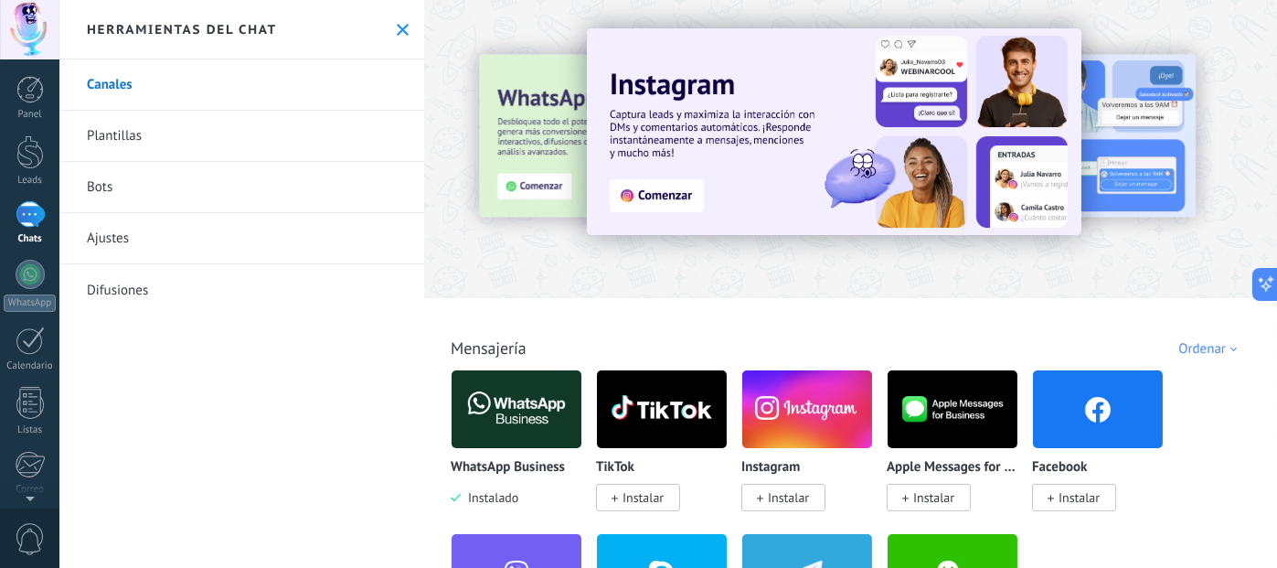
click at [99, 194] on link "Bots" at bounding box center [241, 187] width 365 height 51
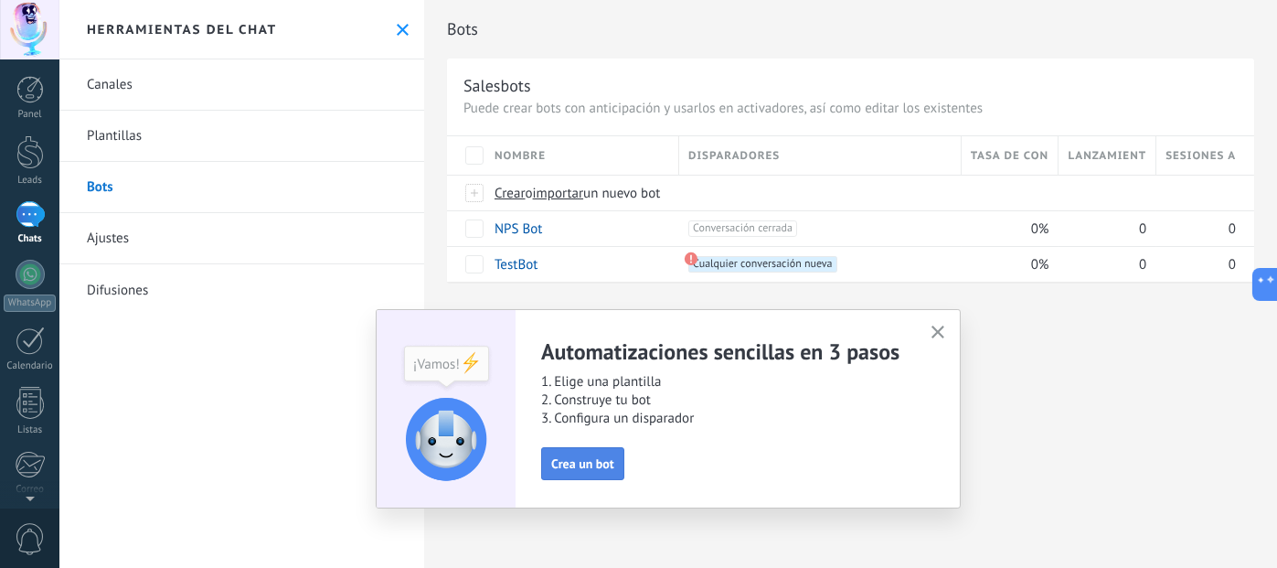
click at [594, 464] on span "Crea un bot" at bounding box center [582, 463] width 63 height 13
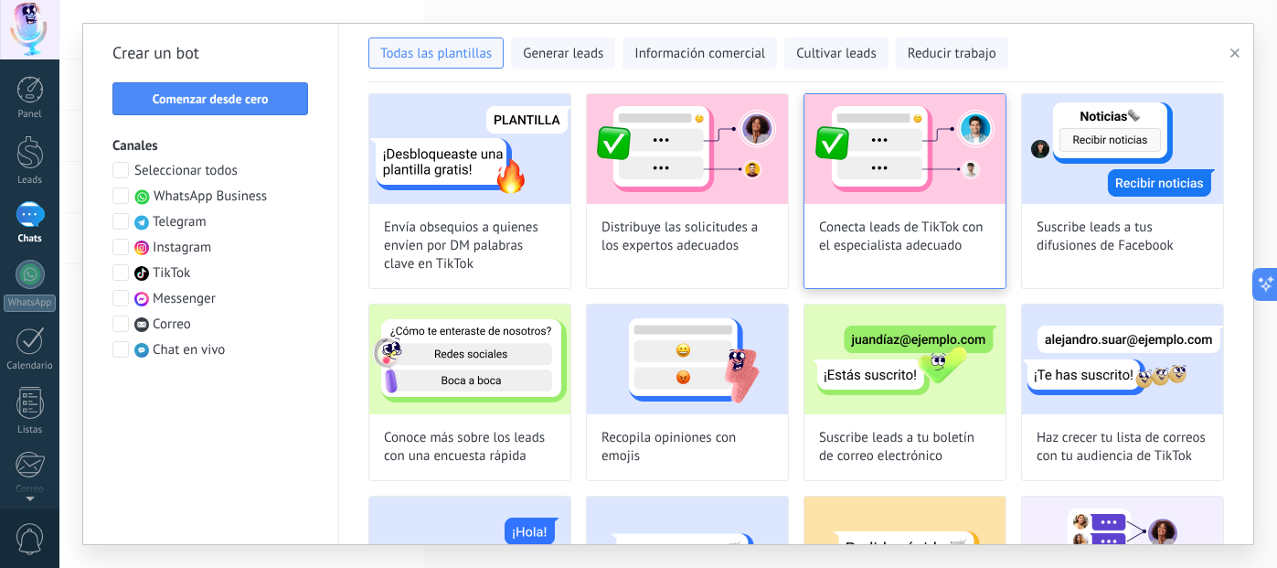
scroll to position [914, 0]
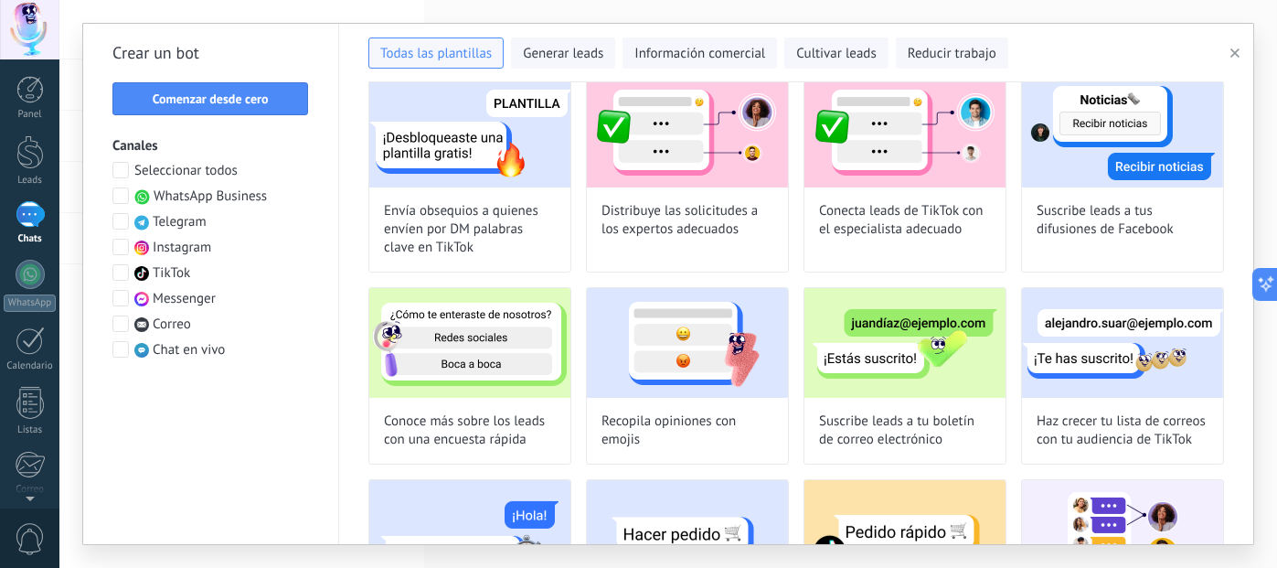
click at [123, 167] on span at bounding box center [120, 170] width 16 height 16
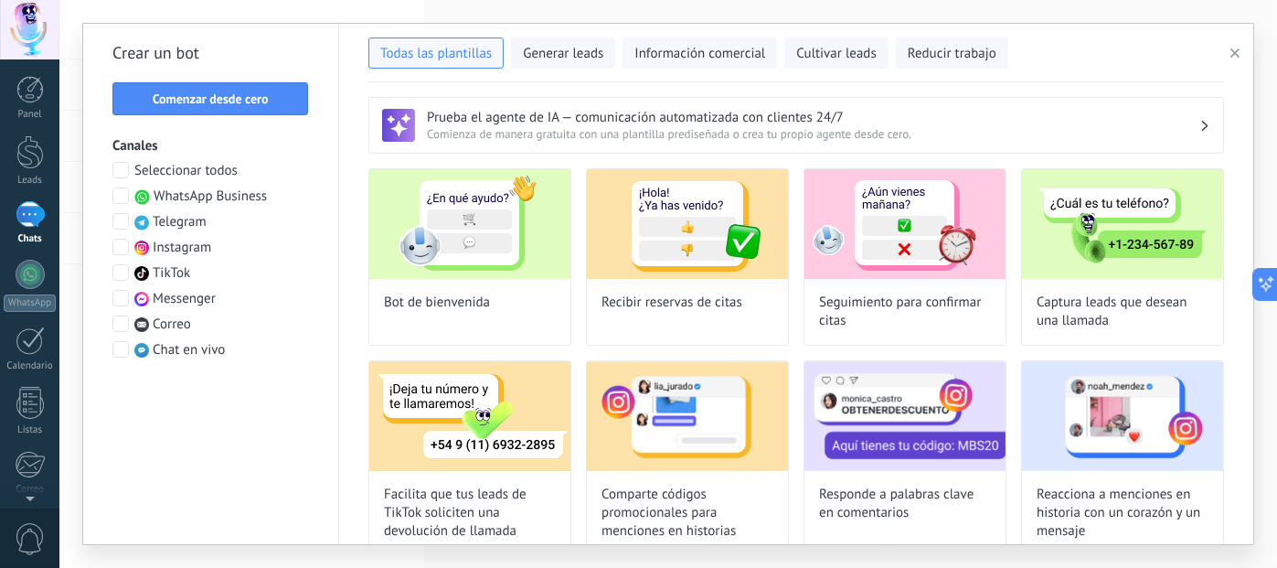
scroll to position [0, 0]
click at [1085, 111] on h3 "Prueba el agente de IA — comunicación automatizada con clientes 24/7" at bounding box center [813, 117] width 773 height 17
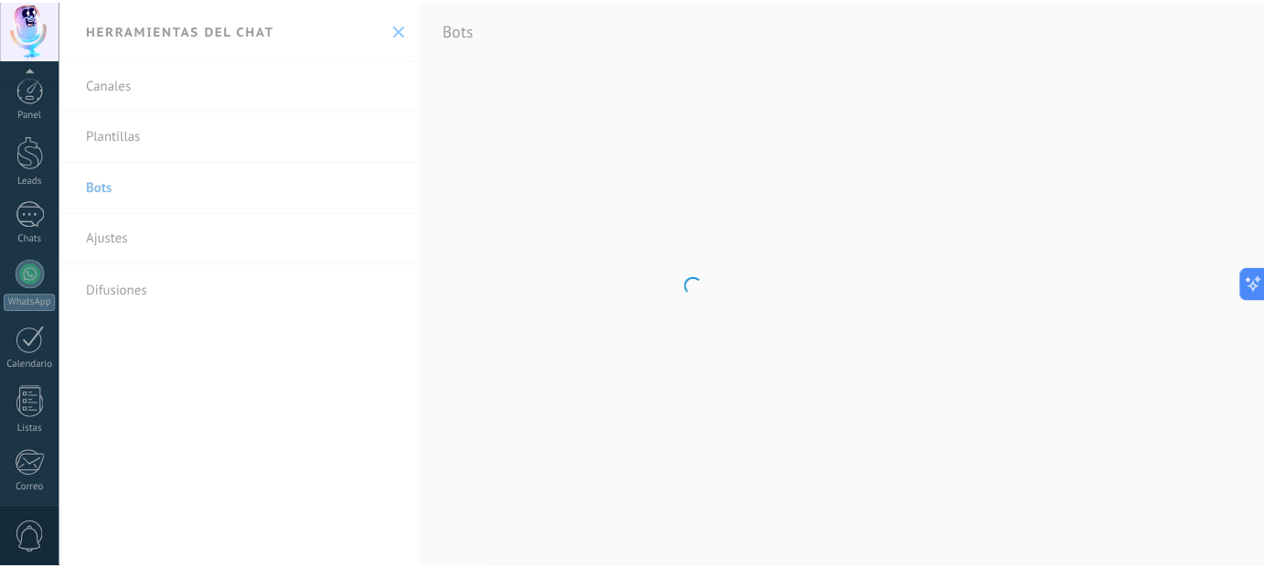
scroll to position [192, 0]
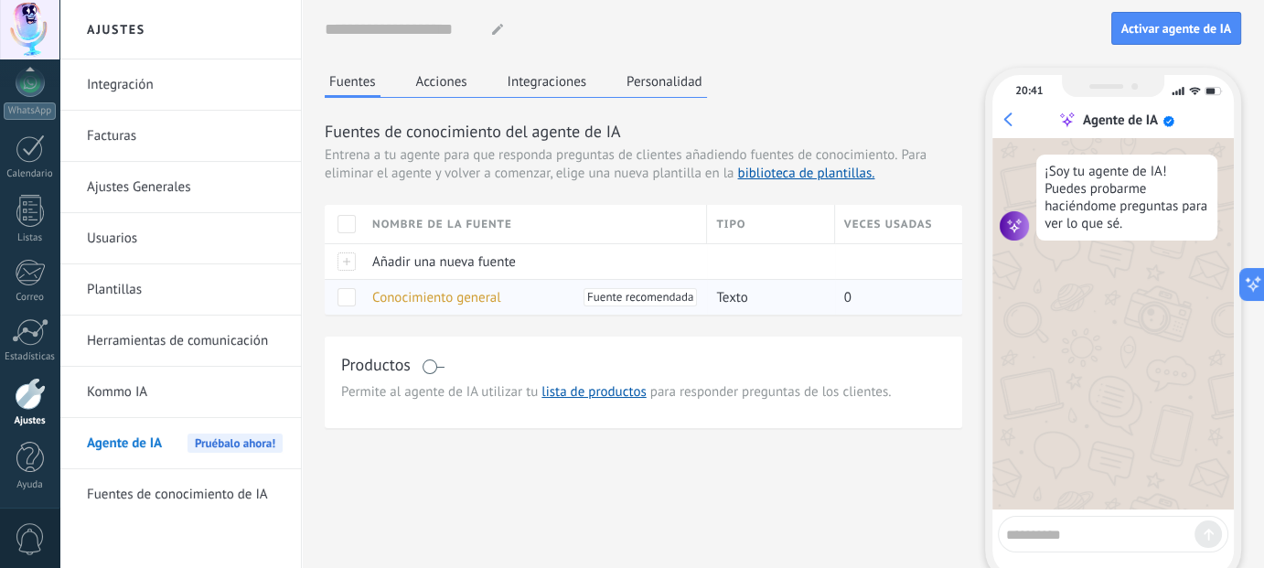
drag, startPoint x: 646, startPoint y: 300, endPoint x: 555, endPoint y: 301, distance: 91.4
click at [642, 300] on span "Fuente recomendada" at bounding box center [640, 297] width 106 height 18
click at [346, 296] on span at bounding box center [346, 297] width 18 height 18
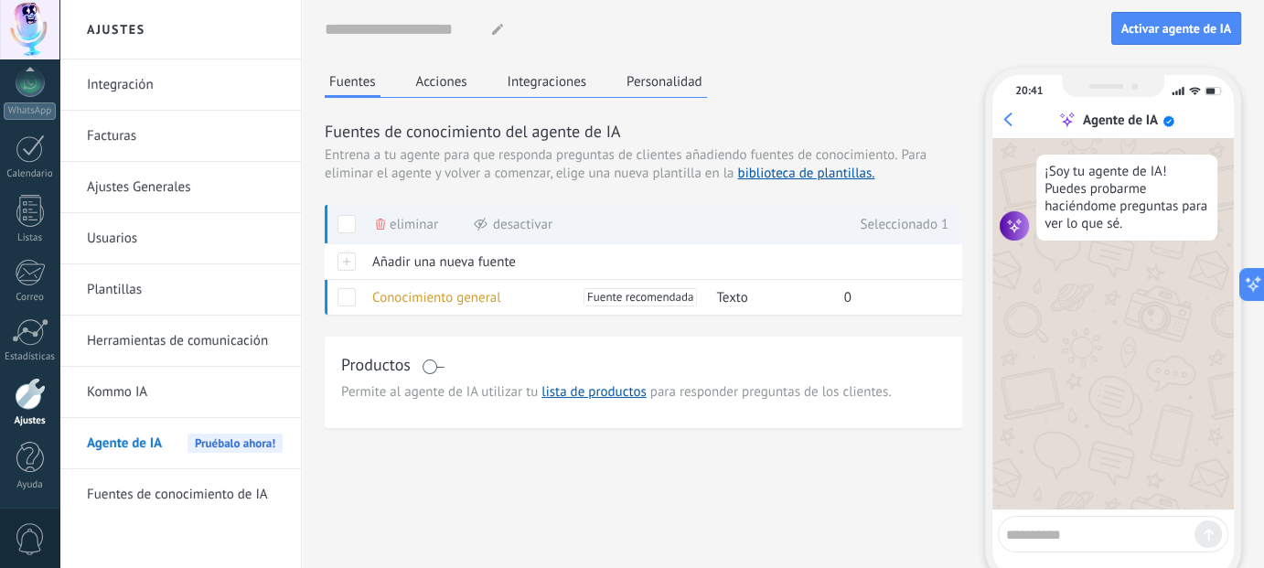
drag, startPoint x: 1041, startPoint y: 519, endPoint x: 1023, endPoint y: 536, distance: 24.6
click at [1041, 519] on div at bounding box center [1113, 534] width 230 height 37
click at [1023, 536] on textarea at bounding box center [1100, 531] width 188 height 23
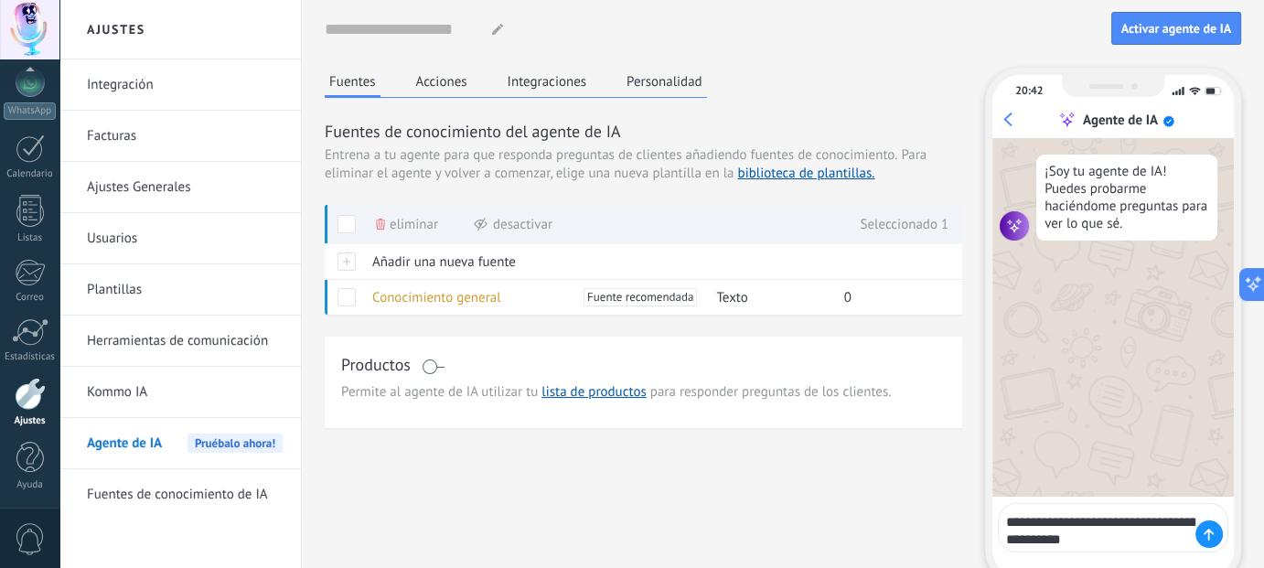
type textarea "**********"
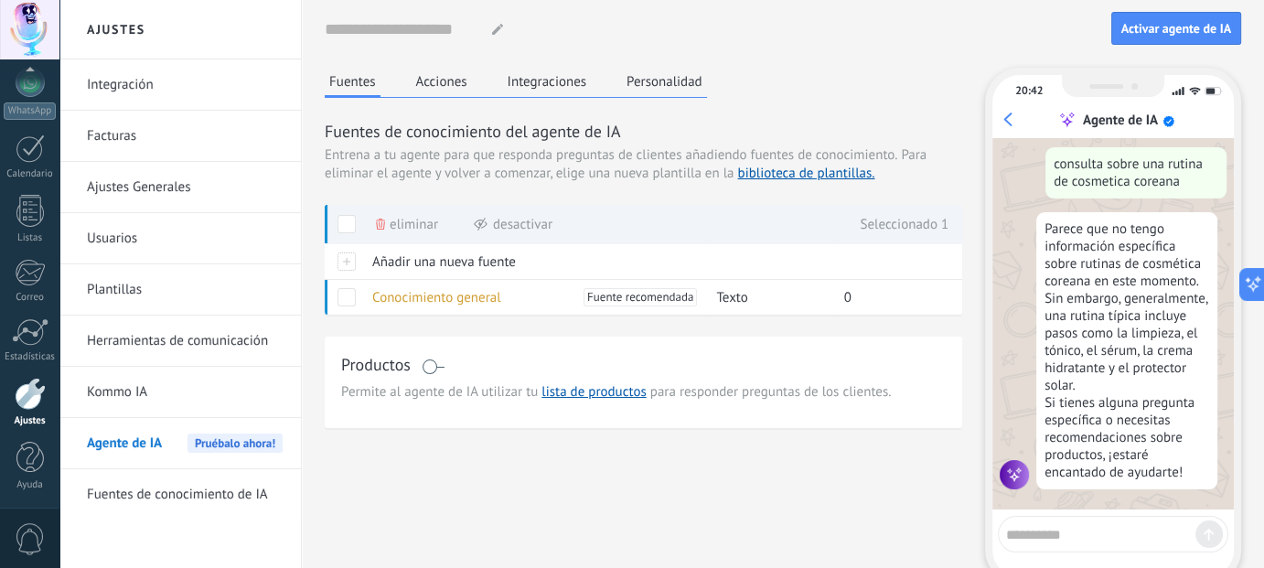
scroll to position [122, 0]
click at [1253, 276] on icon at bounding box center [1245, 283] width 19 height 19
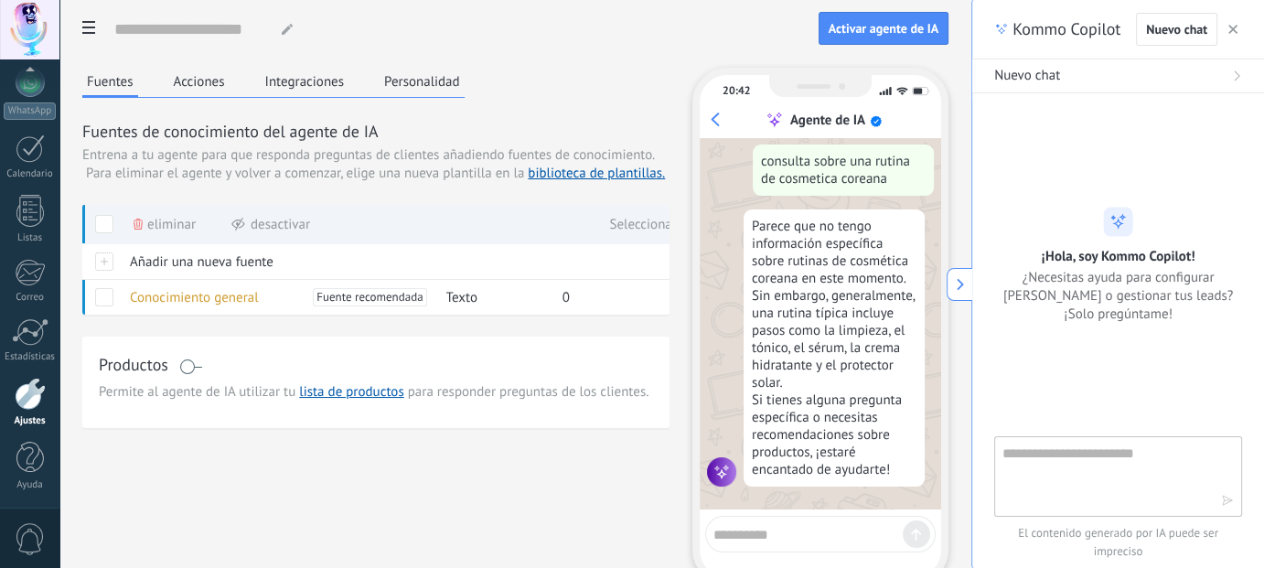
click at [959, 285] on use at bounding box center [959, 284] width 7 height 12
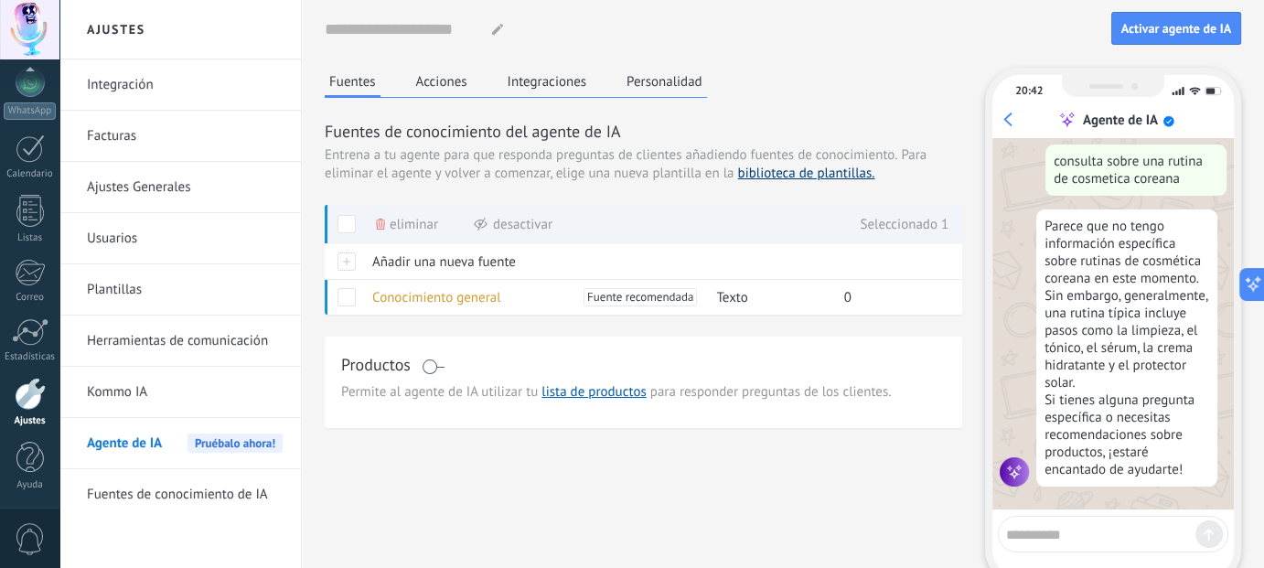
drag, startPoint x: 1175, startPoint y: 18, endPoint x: 828, endPoint y: 173, distance: 379.4
click at [839, 186] on div "Nombre del agente... Activar agente de IA Fuentes Acciones Integraciones Person…" at bounding box center [783, 316] width 916 height 632
click at [648, 69] on button "Personalidad" at bounding box center [664, 81] width 85 height 27
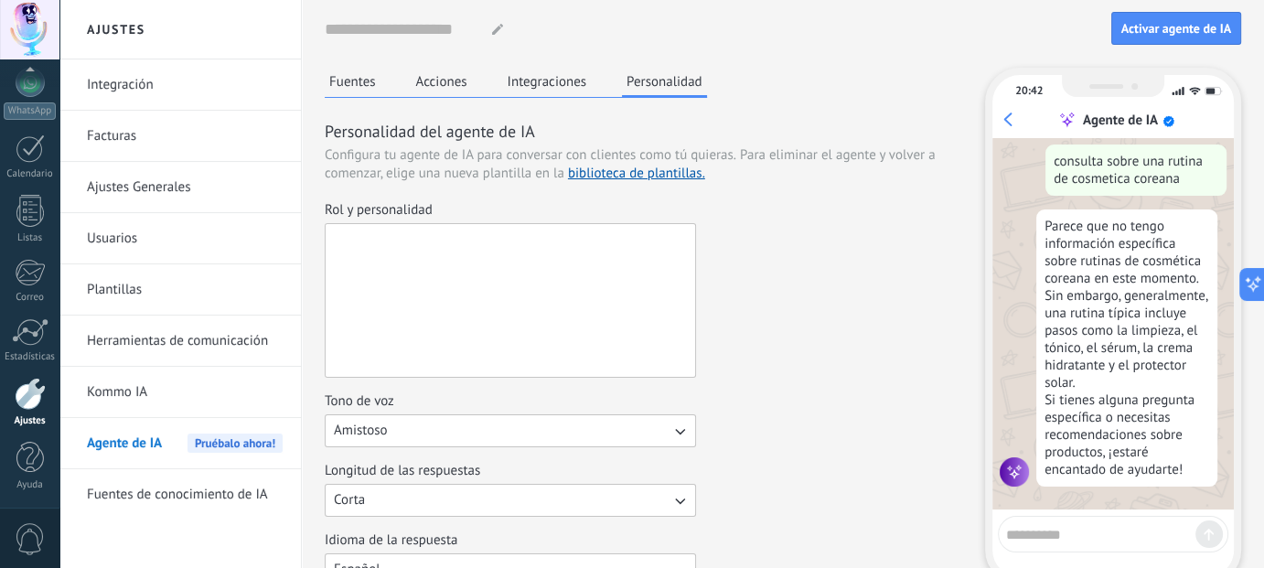
click at [508, 282] on textarea "Rol y personalidad" at bounding box center [509, 300] width 366 height 153
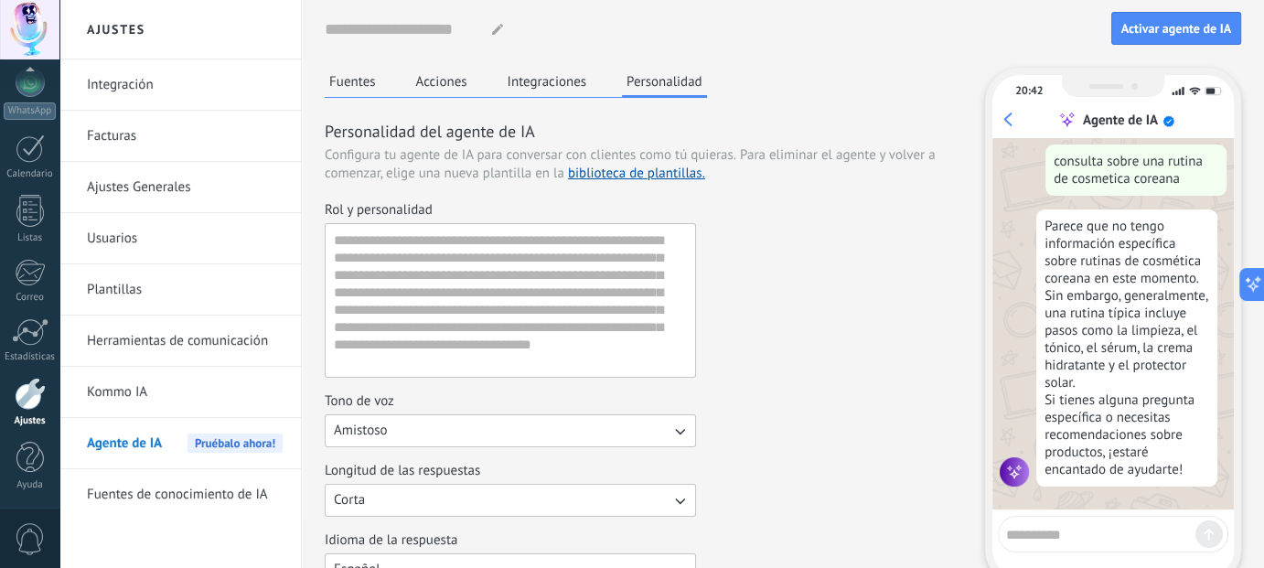
click at [564, 66] on div "Nombre del agente... Activar agente de IA Fuentes Acciones Integraciones Person…" at bounding box center [783, 400] width 916 height 801
click at [456, 87] on button "Acciones" at bounding box center [441, 81] width 60 height 27
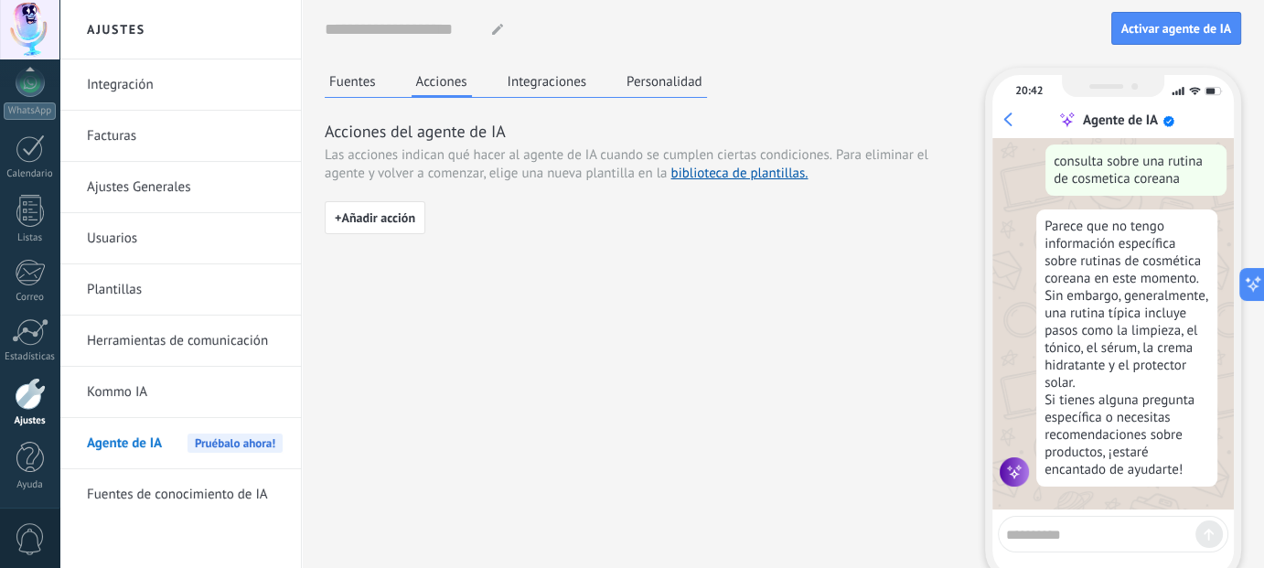
drag, startPoint x: 360, startPoint y: 219, endPoint x: 353, endPoint y: 249, distance: 31.0
click at [355, 248] on div "Fuentes Acciones Integraciones Personalidad Acciones del agente de IA Las accio…" at bounding box center [783, 350] width 916 height 564
click at [360, 219] on span "+ Añadir acción" at bounding box center [375, 217] width 80 height 13
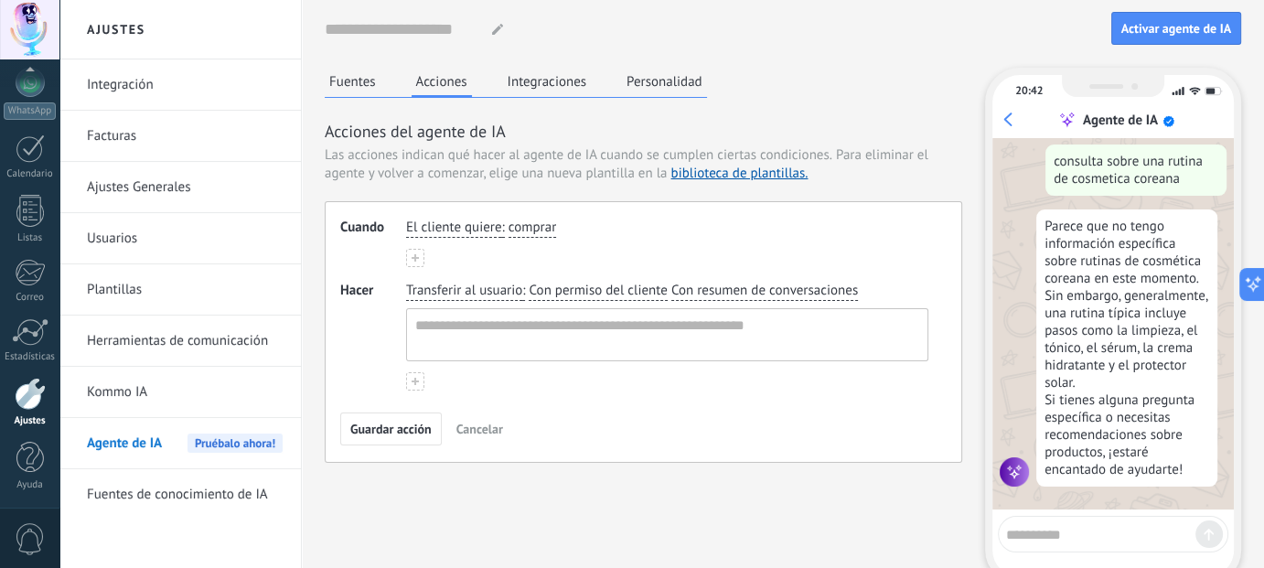
click at [438, 229] on span "El cliente quiere" at bounding box center [453, 228] width 95 height 18
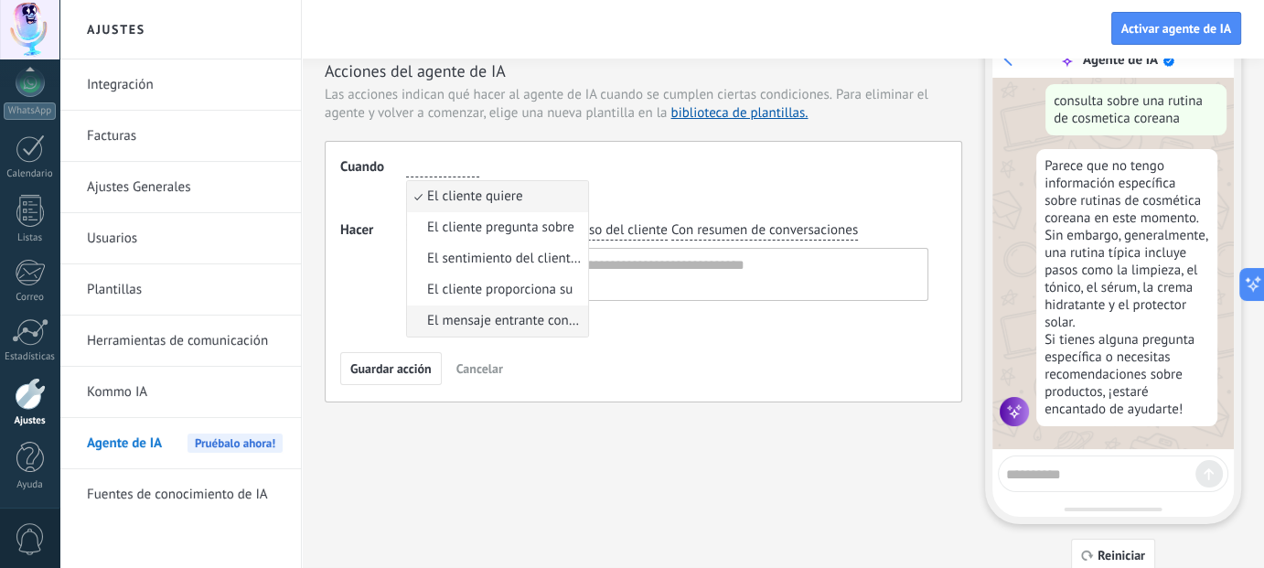
scroll to position [91, 0]
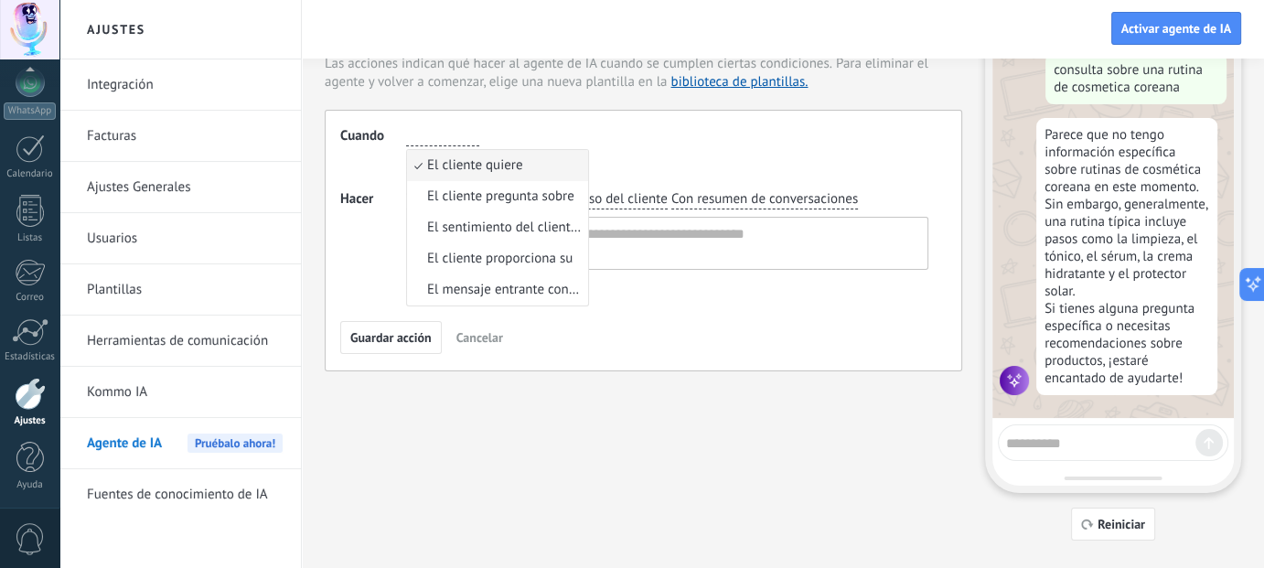
click at [653, 131] on div "El cliente quiere El cliente quiere El cliente pregunta sobre El sentimiento de…" at bounding box center [666, 136] width 529 height 27
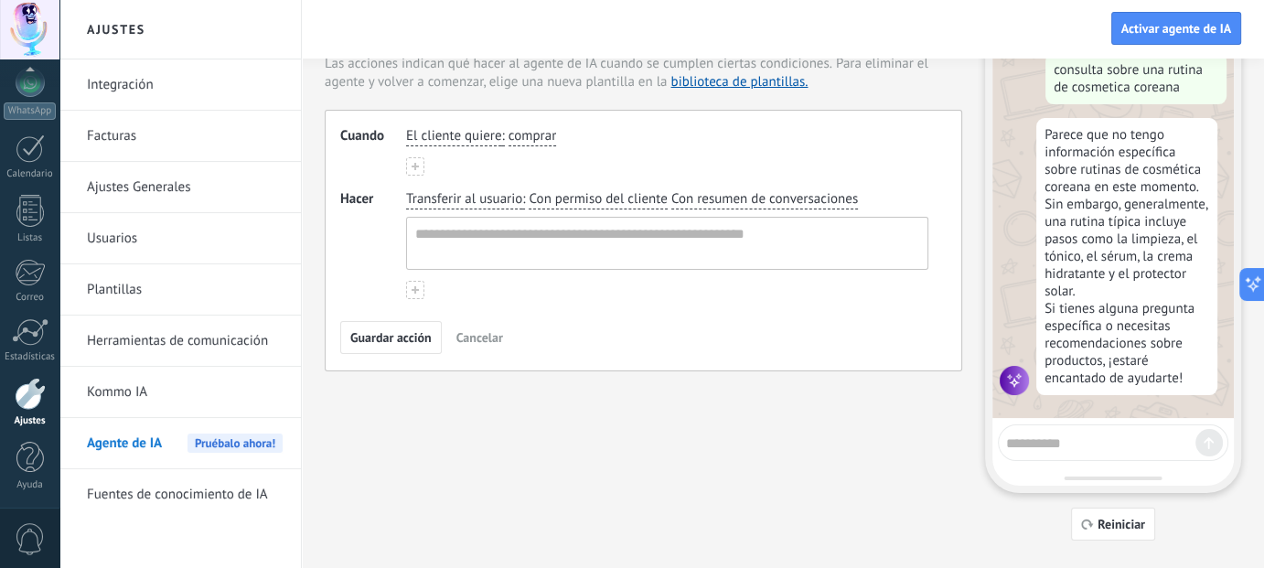
click at [412, 169] on button at bounding box center [415, 166] width 18 height 18
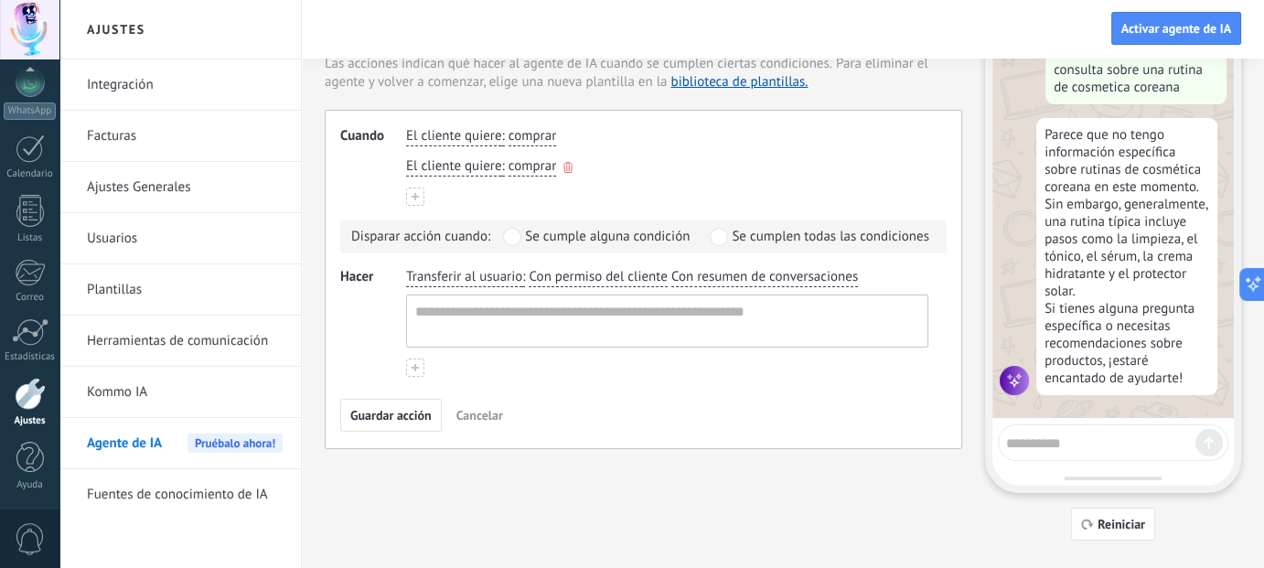
click at [468, 170] on span "El cliente quiere" at bounding box center [453, 166] width 95 height 18
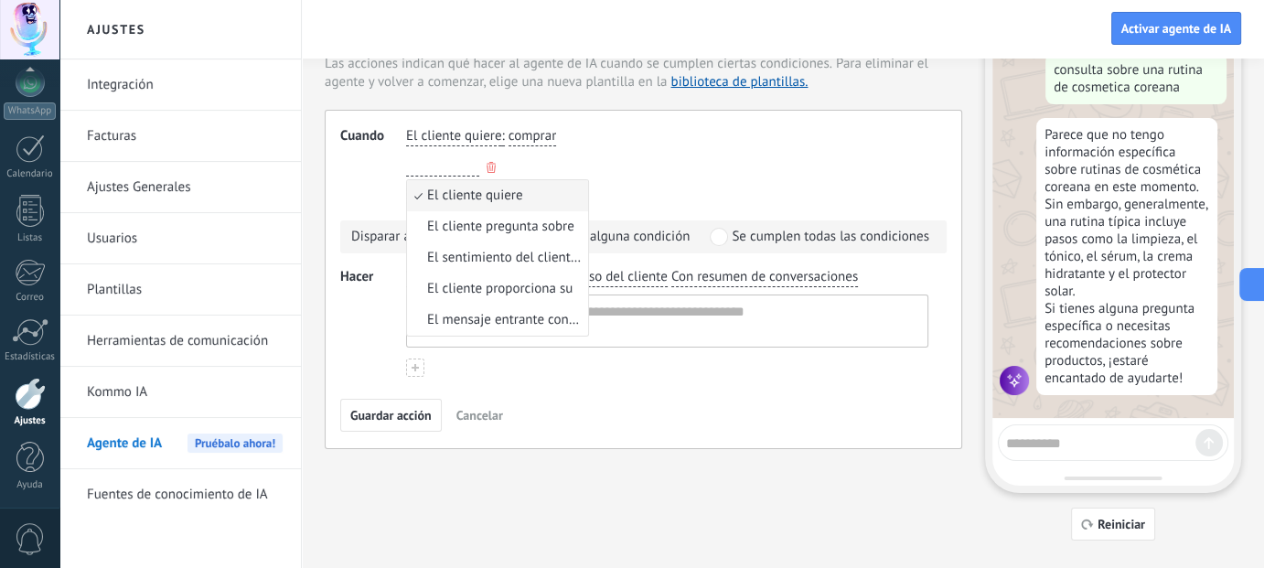
click at [456, 168] on input "button" at bounding box center [442, 166] width 73 height 18
click at [587, 164] on div "El cliente quiere El cliente quiere El cliente pregunta sobre El sentimiento de…" at bounding box center [666, 167] width 529 height 27
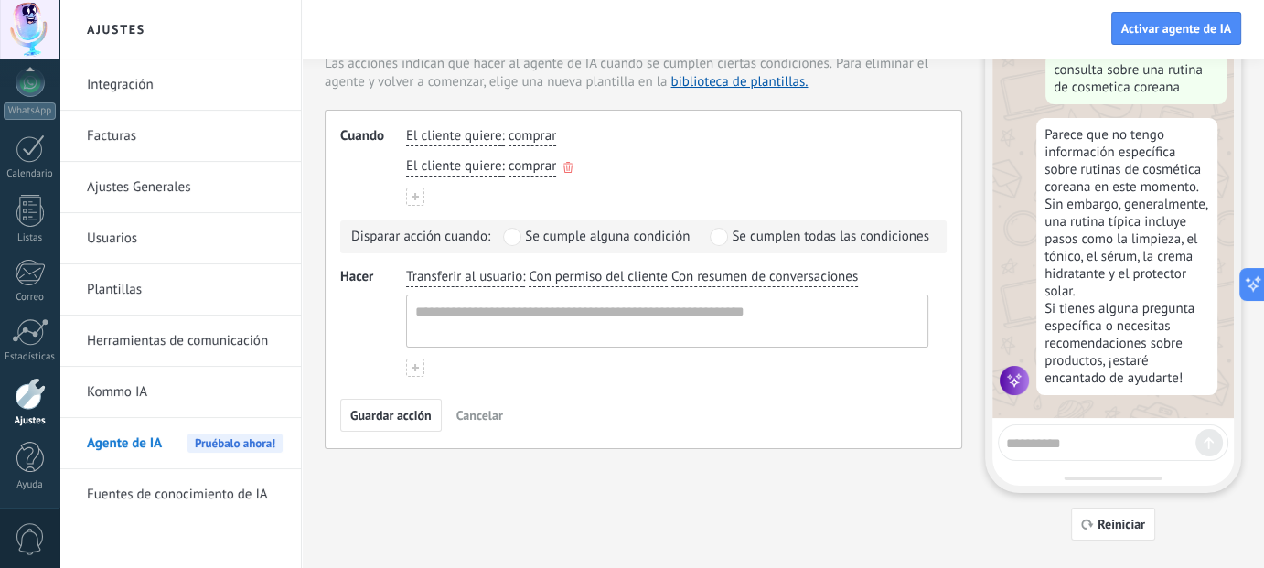
click at [438, 167] on span "El cliente quiere" at bounding box center [453, 166] width 95 height 18
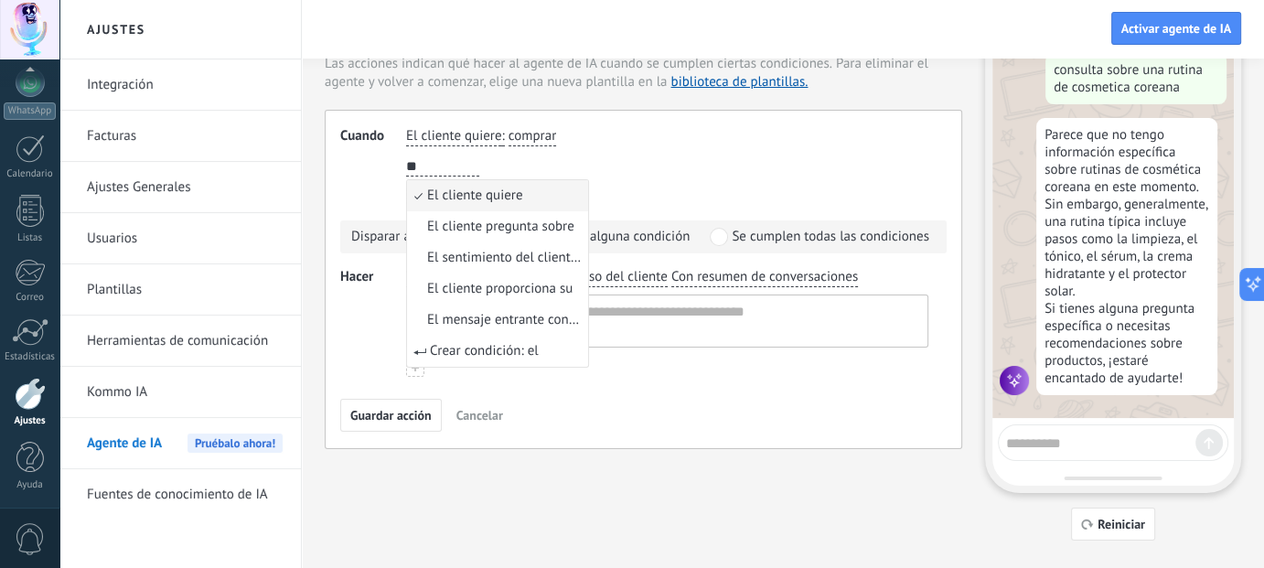
type input "*"
click at [406, 157] on button "** El El El El El El El El El El cliente quiere" at bounding box center [442, 166] width 73 height 19
click at [406, 157] on button "**********" at bounding box center [442, 166] width 73 height 19
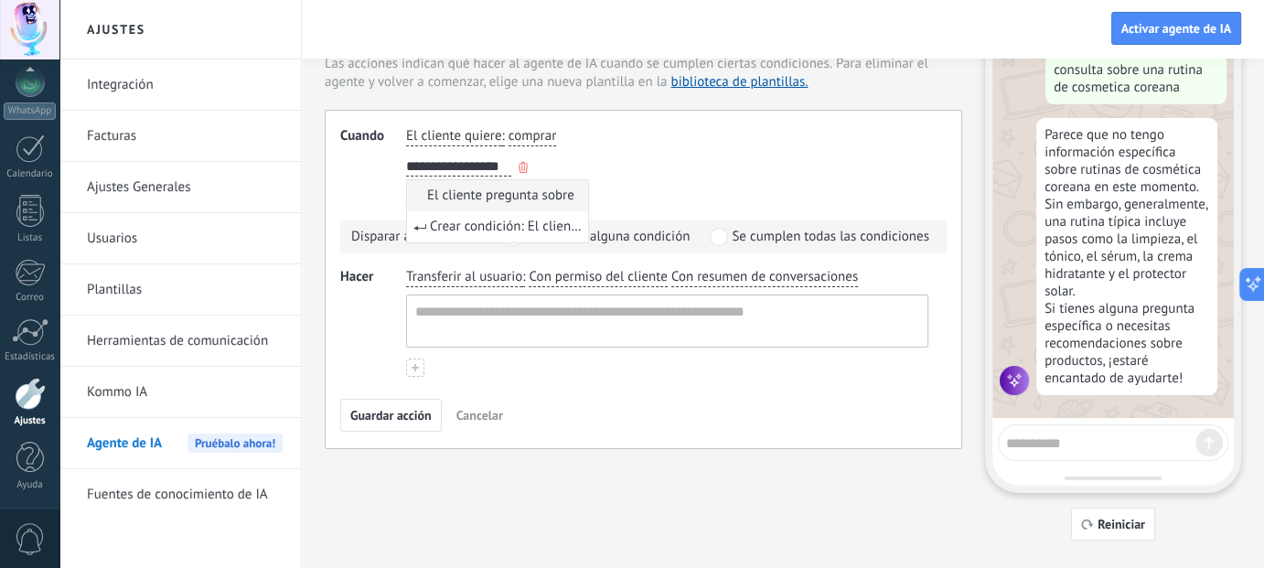
type input "**********"
click at [523, 187] on span "El cliente pregunta sobre" at bounding box center [500, 196] width 147 height 18
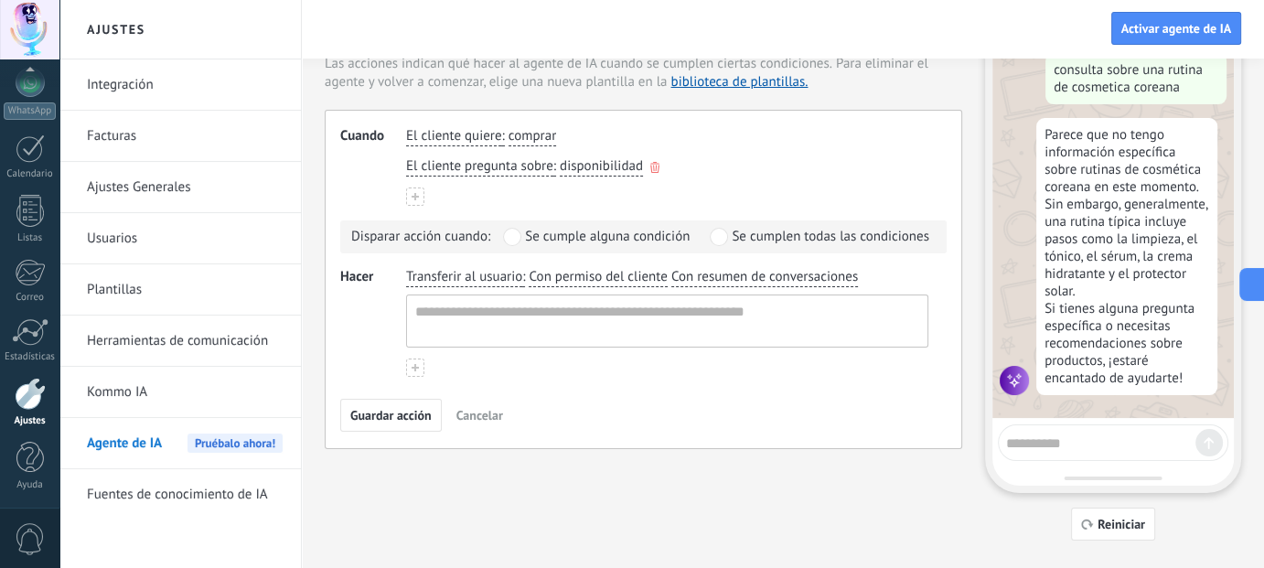
click at [630, 162] on span "disponibilidad" at bounding box center [601, 166] width 83 height 18
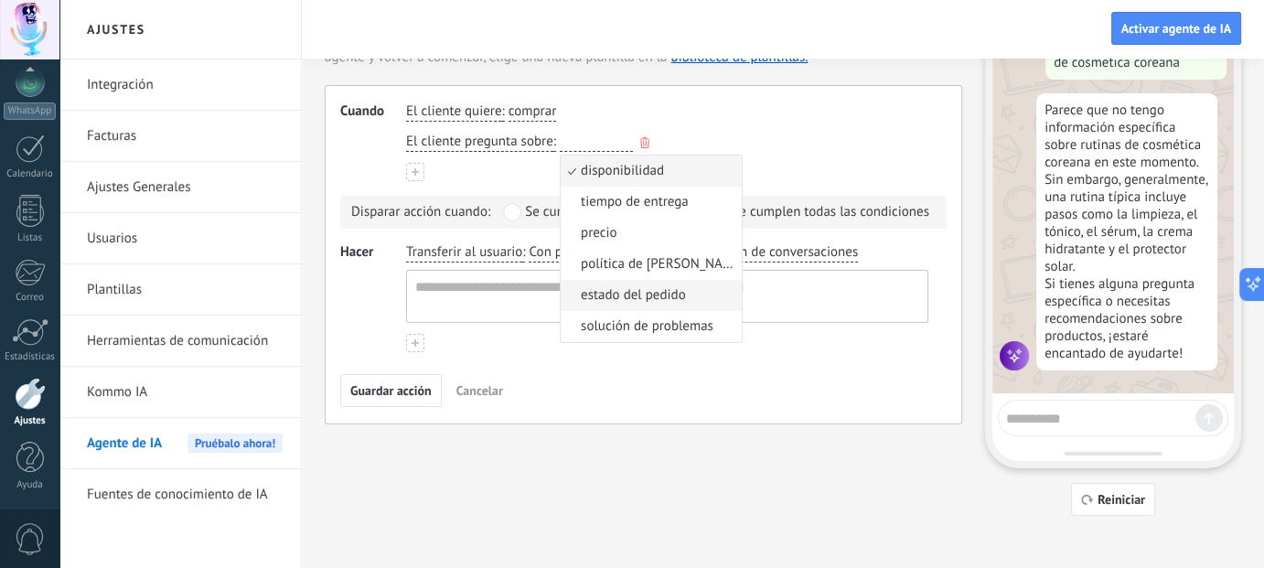
scroll to position [123, 0]
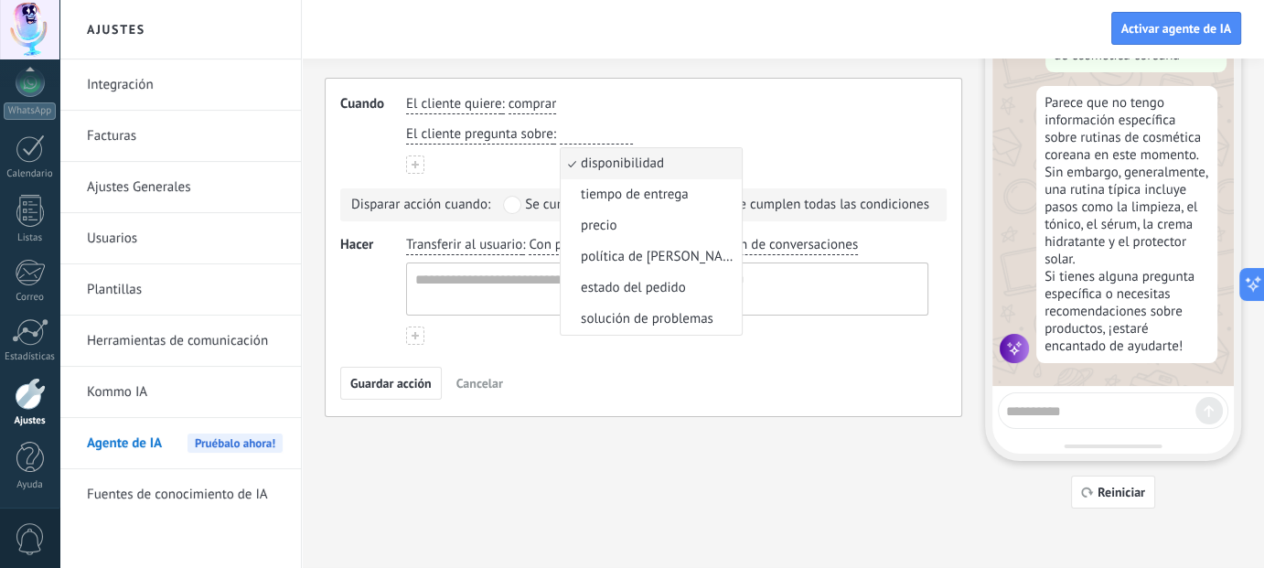
click at [649, 287] on span "estado del pedido" at bounding box center [633, 288] width 105 height 18
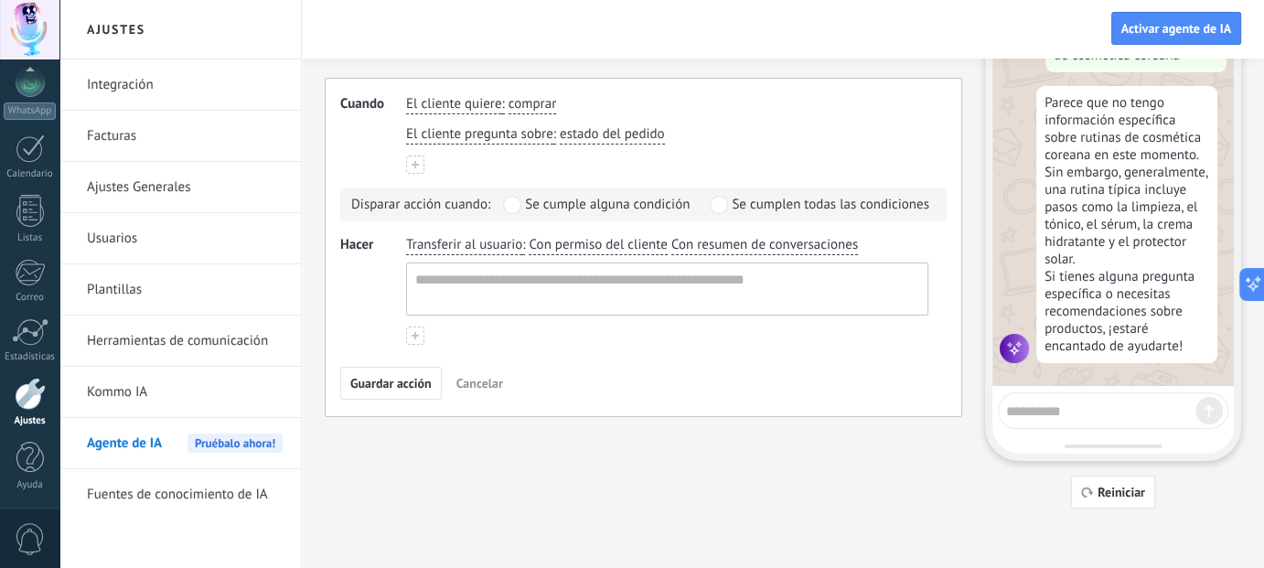
click at [509, 201] on span at bounding box center [512, 205] width 18 height 18
click at [523, 292] on textarea at bounding box center [665, 288] width 517 height 51
click at [415, 328] on button at bounding box center [415, 335] width 18 height 18
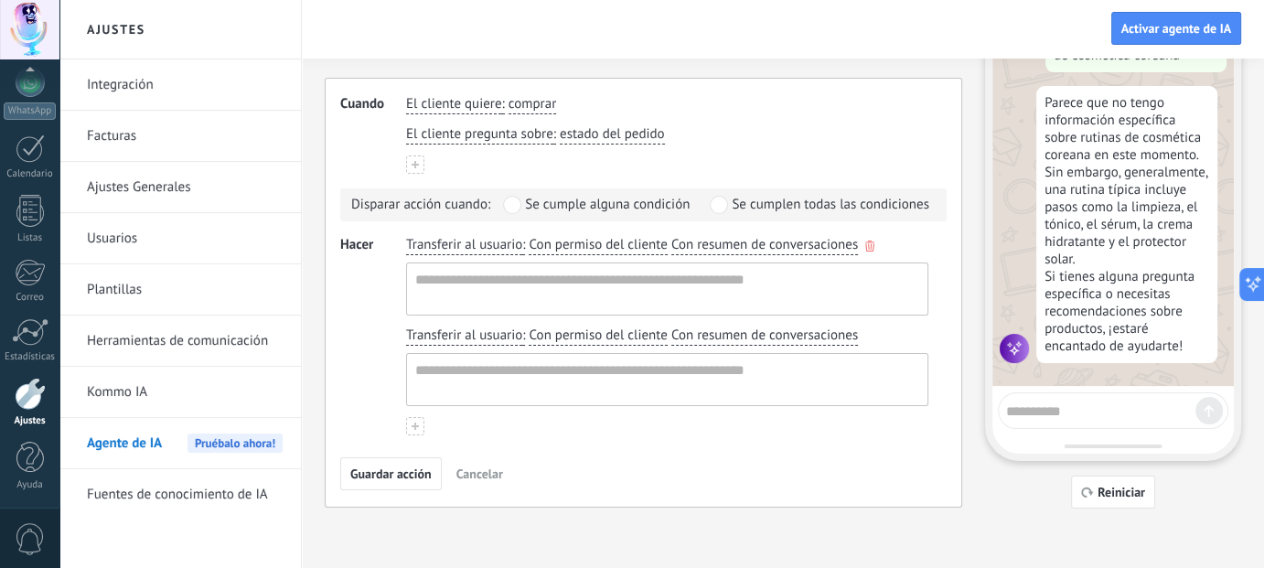
click at [641, 244] on span "Con permiso del cliente" at bounding box center [597, 245] width 138 height 18
click at [609, 302] on span "sin el permiso del cliente" at bounding box center [624, 305] width 148 height 18
click at [406, 467] on span "Guardar acción" at bounding box center [390, 473] width 81 height 13
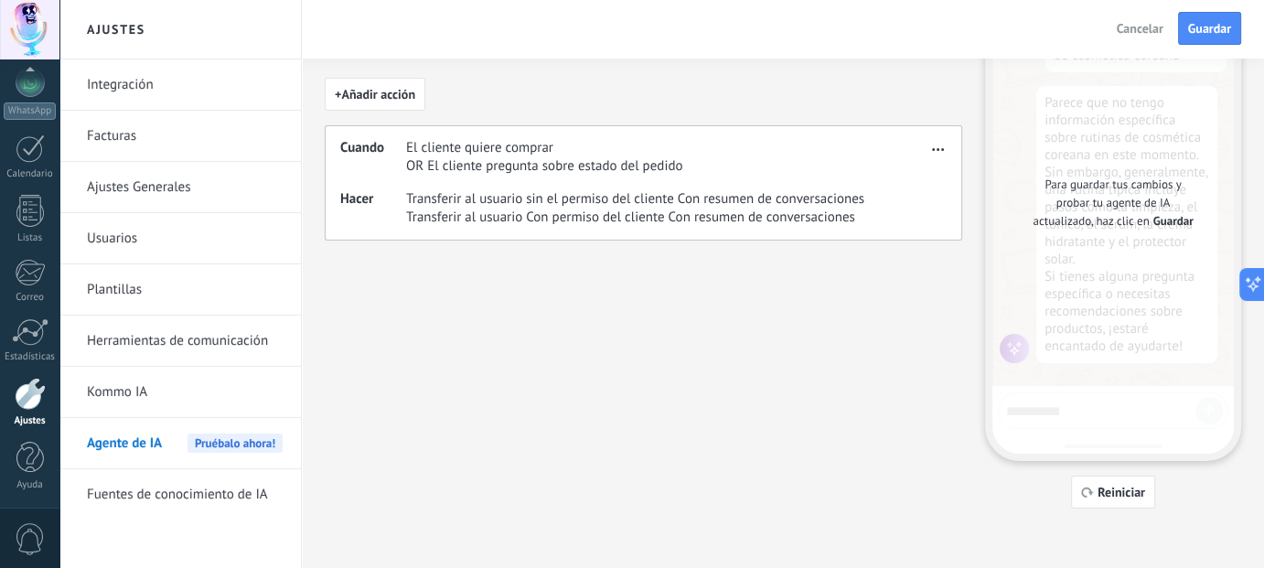
click at [1177, 214] on span "Guardar" at bounding box center [1173, 221] width 40 height 18
click at [658, 214] on span "Transferir al usuario Con permiso del cliente Con resumen de conversaciones" at bounding box center [635, 217] width 458 height 18
click at [947, 150] on button "button" at bounding box center [937, 146] width 21 height 22
click at [902, 211] on span "Eliminar" at bounding box center [908, 212] width 48 height 18
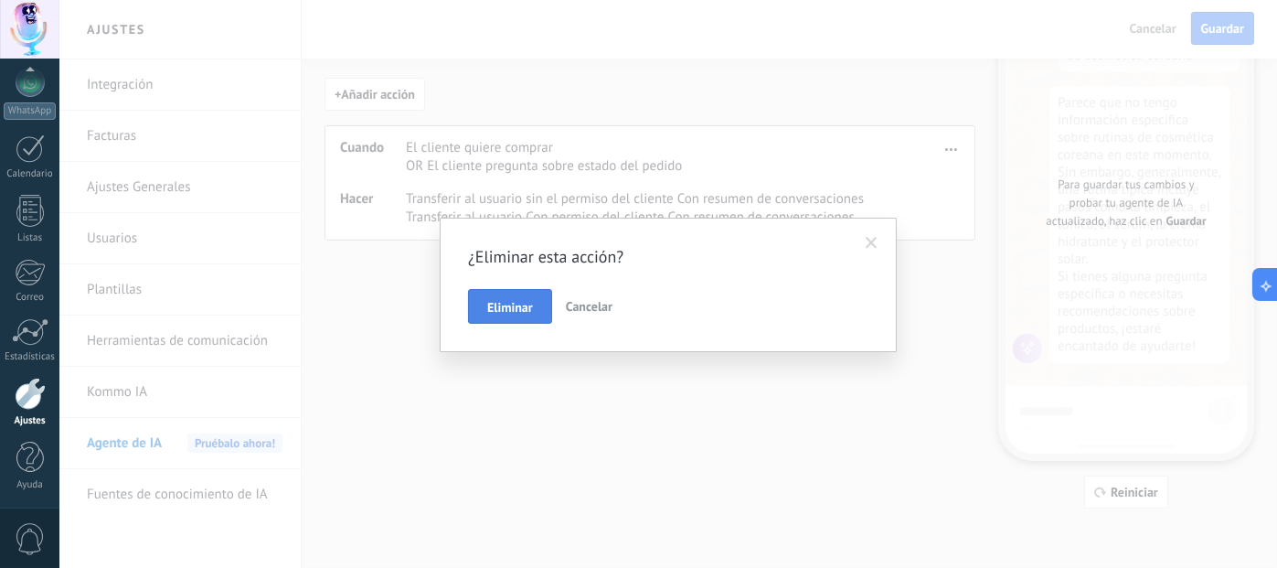
click at [534, 294] on button "Eliminar" at bounding box center [510, 306] width 84 height 35
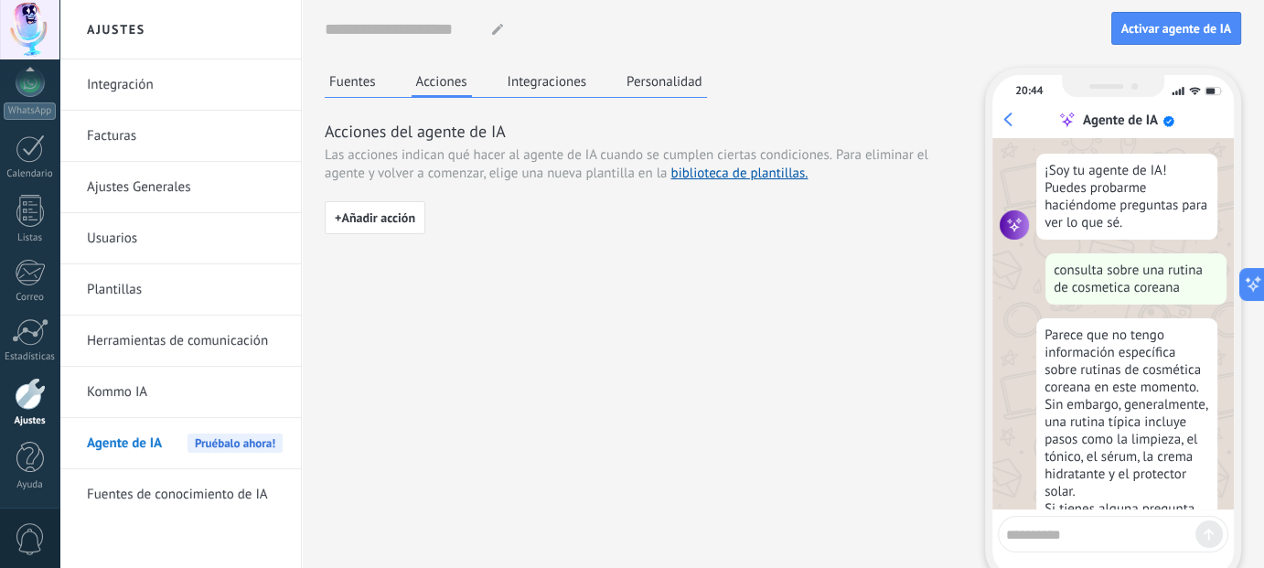
scroll to position [0, 0]
click at [380, 88] on div "Fuentes Acciones Integraciones Personalidad" at bounding box center [516, 83] width 382 height 30
click at [372, 87] on button "Fuentes" at bounding box center [353, 81] width 56 height 27
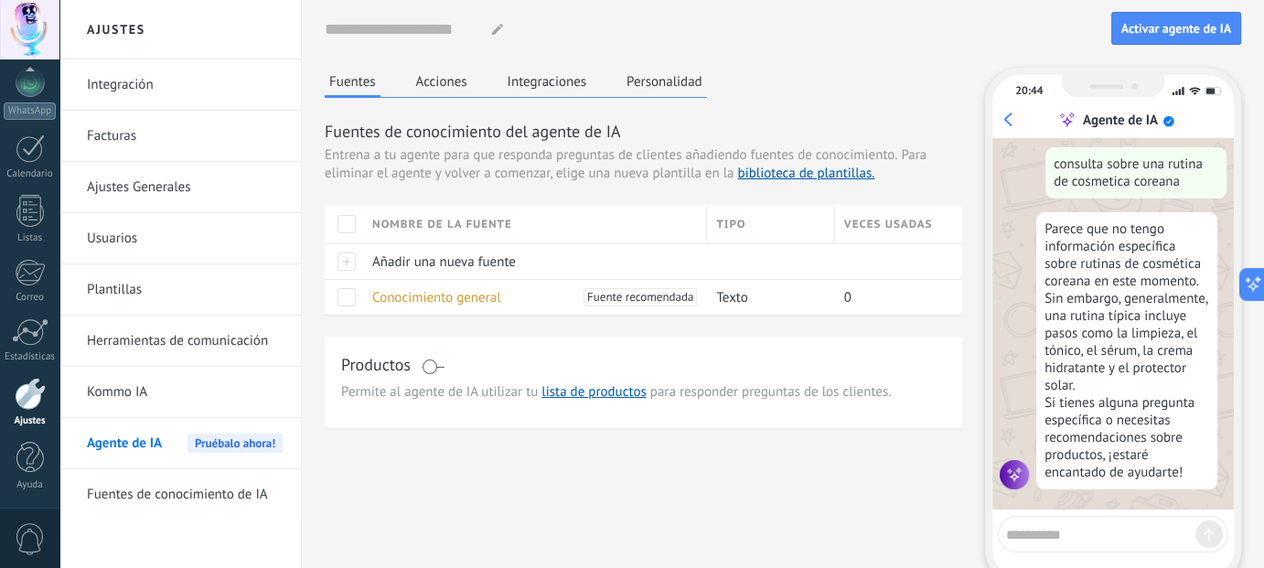
scroll to position [122, 0]
click at [436, 367] on span at bounding box center [433, 366] width 23 height 15
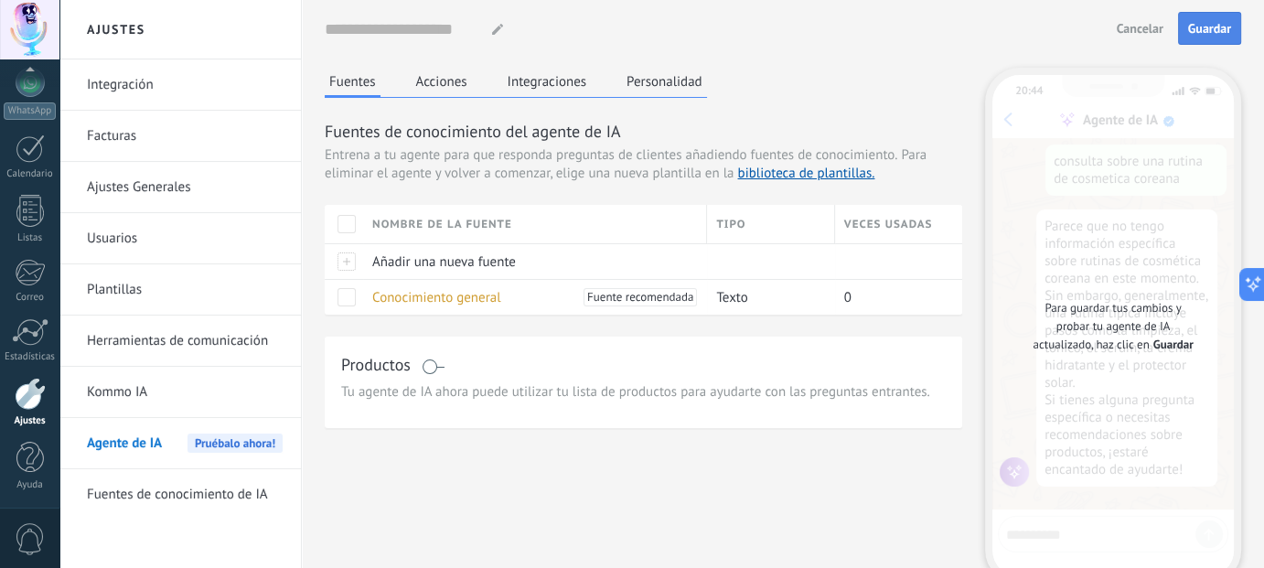
click at [1212, 28] on span "Guardar" at bounding box center [1209, 28] width 43 height 13
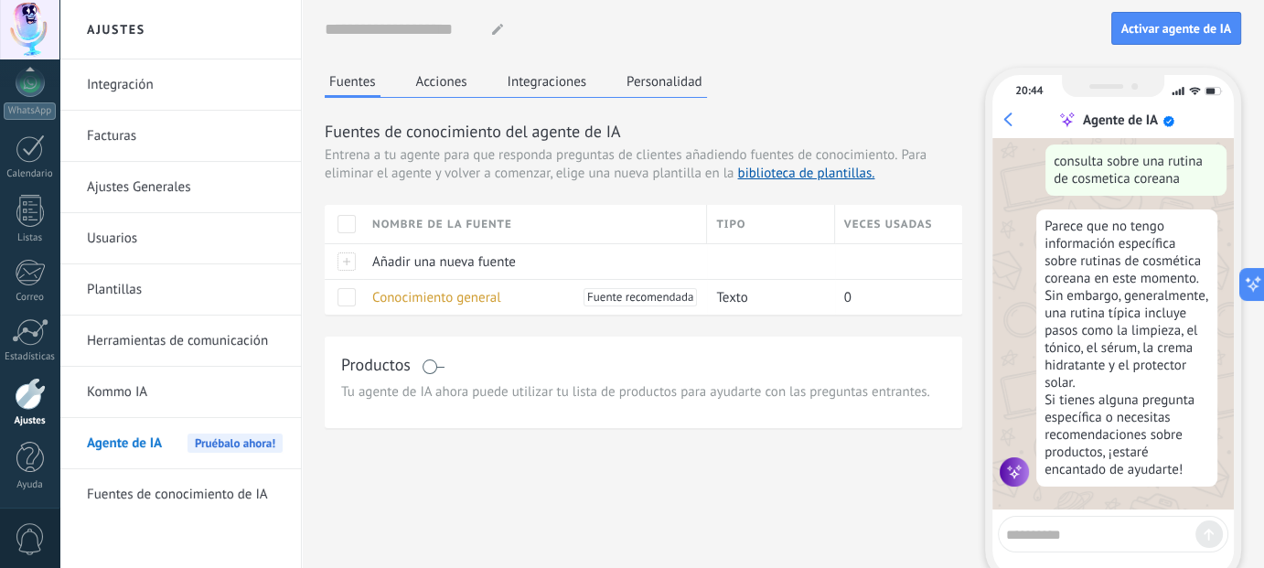
click at [436, 79] on button "Acciones" at bounding box center [441, 81] width 60 height 27
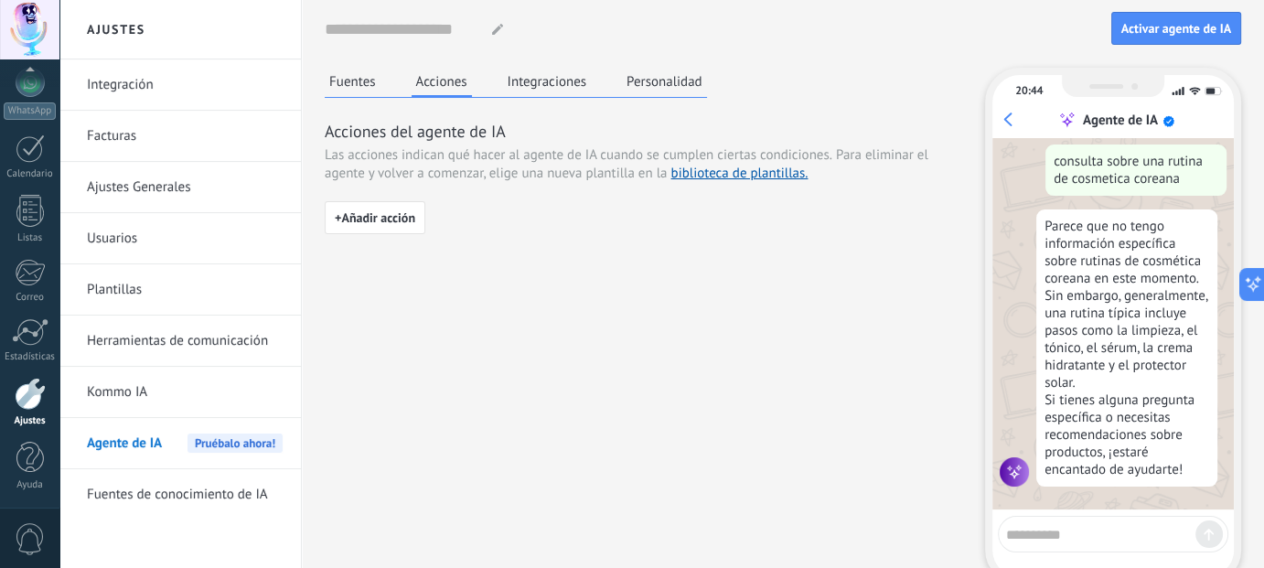
click at [566, 81] on button "Integraciones" at bounding box center [547, 81] width 89 height 27
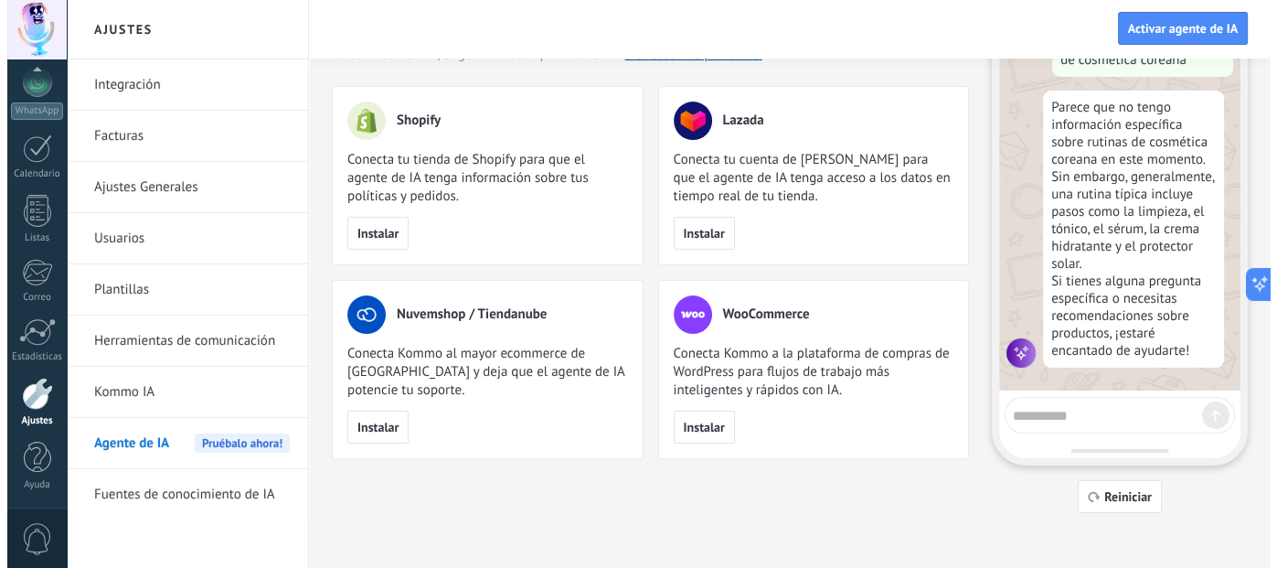
scroll to position [123, 0]
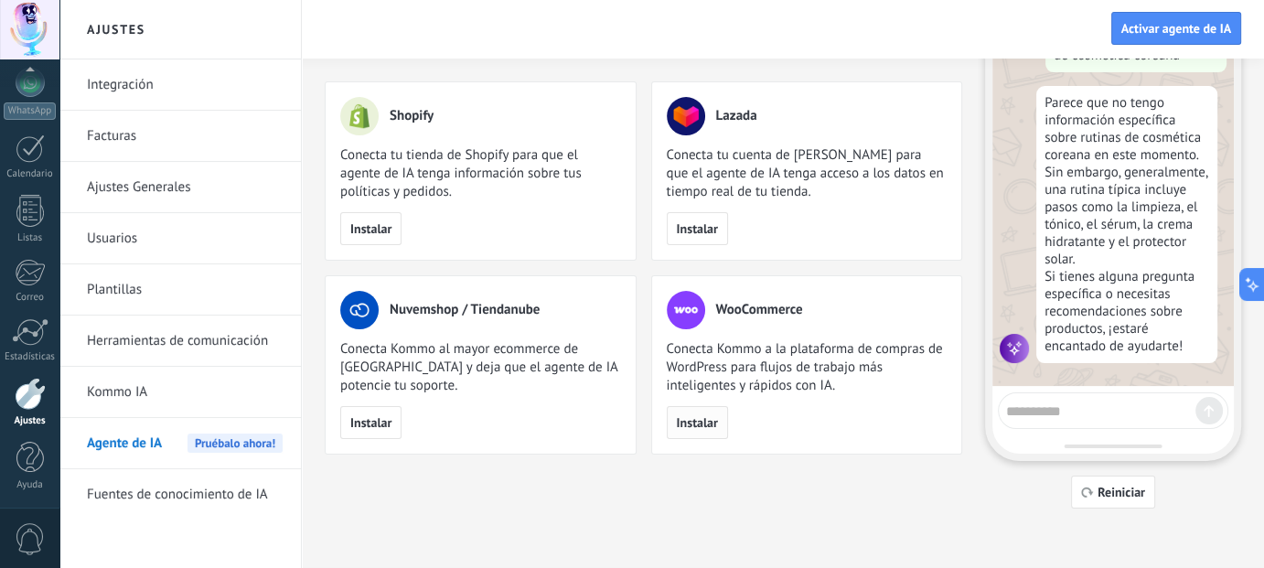
click at [684, 432] on button "Instalar" at bounding box center [697, 422] width 61 height 33
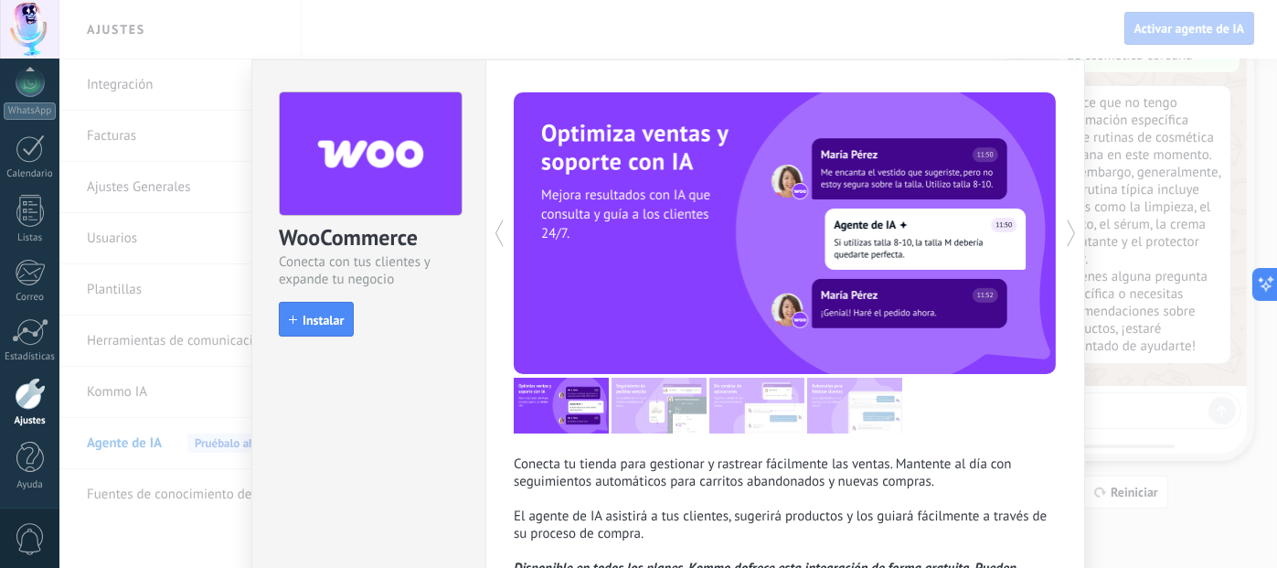
click at [329, 304] on button "Instalar" at bounding box center [316, 319] width 75 height 35
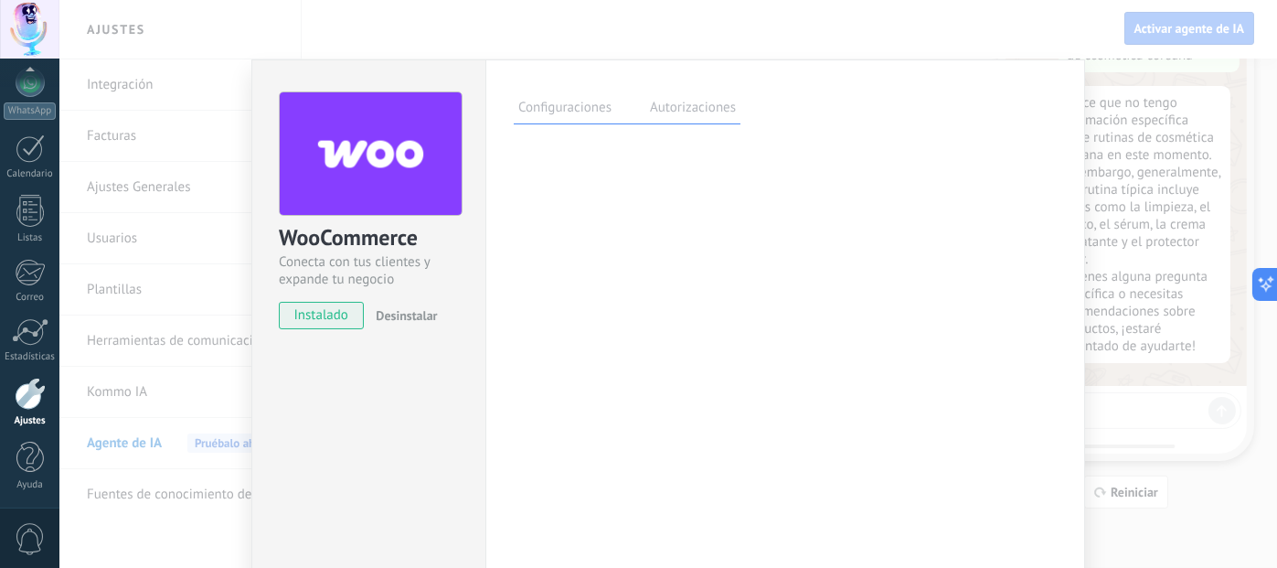
click at [670, 104] on label "Autorizaciones" at bounding box center [693, 110] width 95 height 27
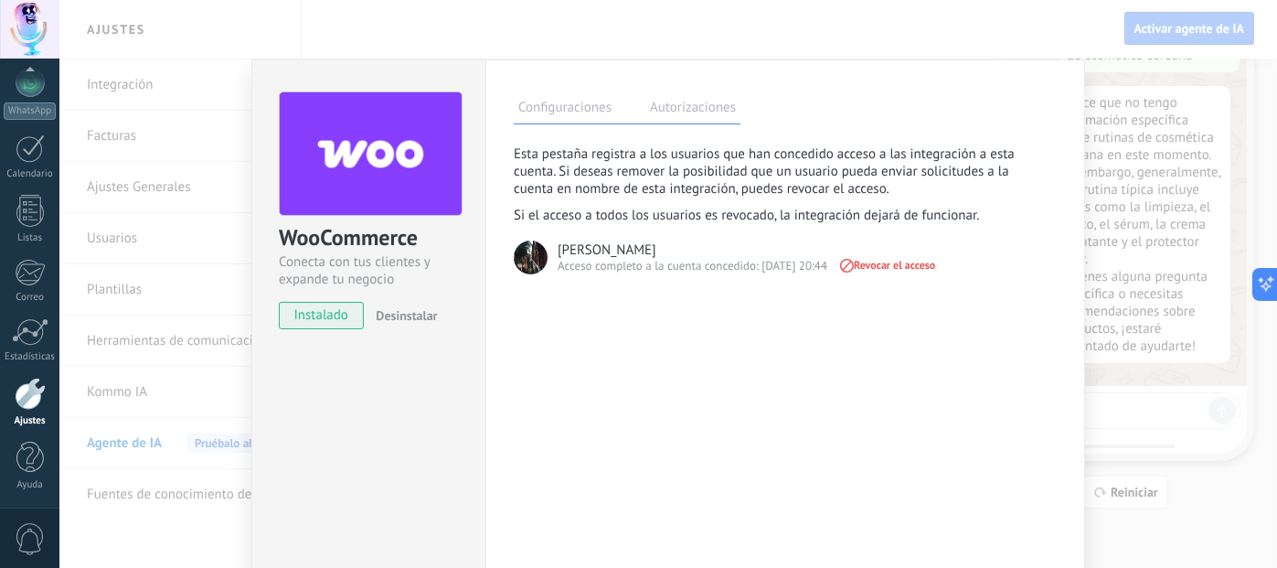
click at [607, 262] on div "Acceso completo a la cuenta concedido: [DATE] 20:44" at bounding box center [693, 266] width 270 height 16
click at [552, 104] on label "Configuraciones" at bounding box center [565, 110] width 102 height 27
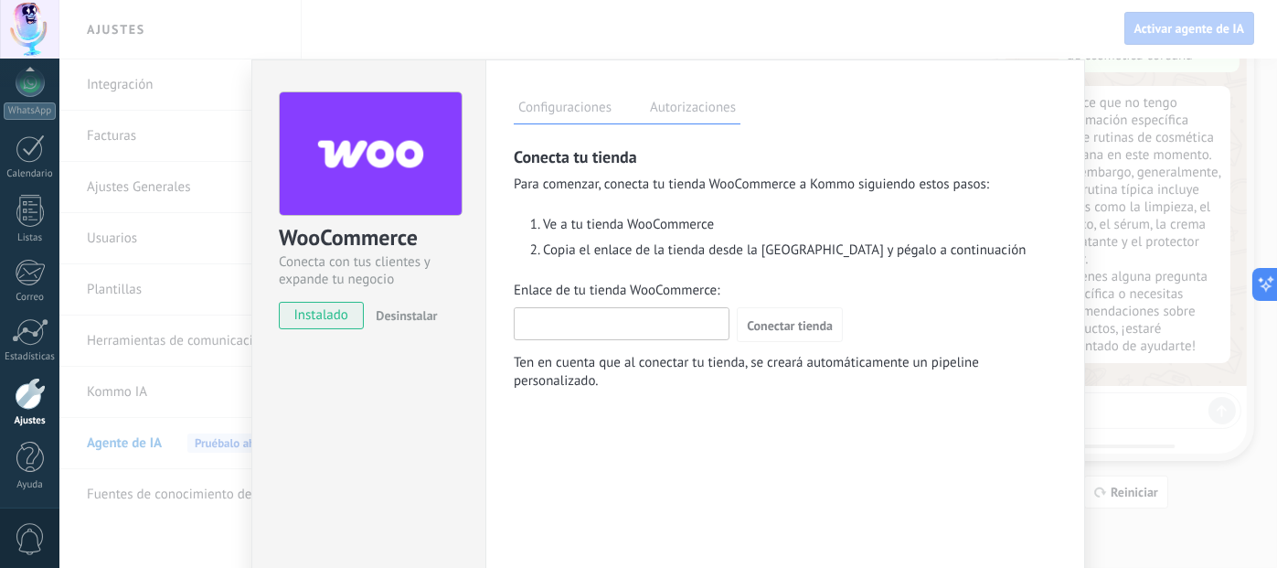
click at [628, 325] on input "Enlace de tu tienda WooCommerce:" at bounding box center [622, 322] width 214 height 29
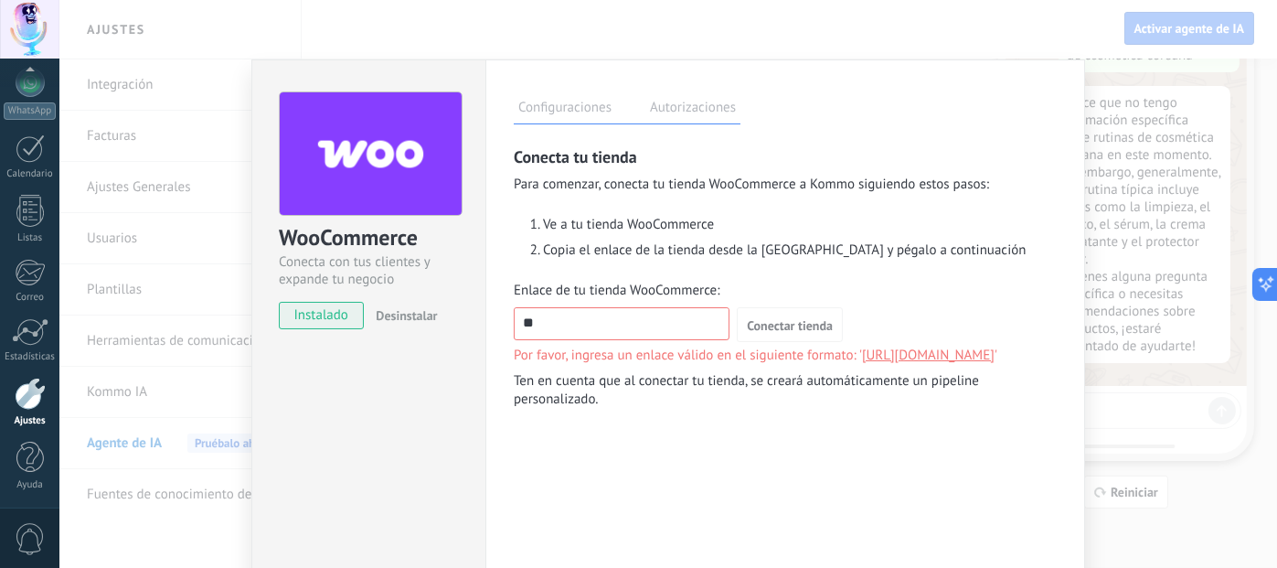
type input "*"
paste input "**********"
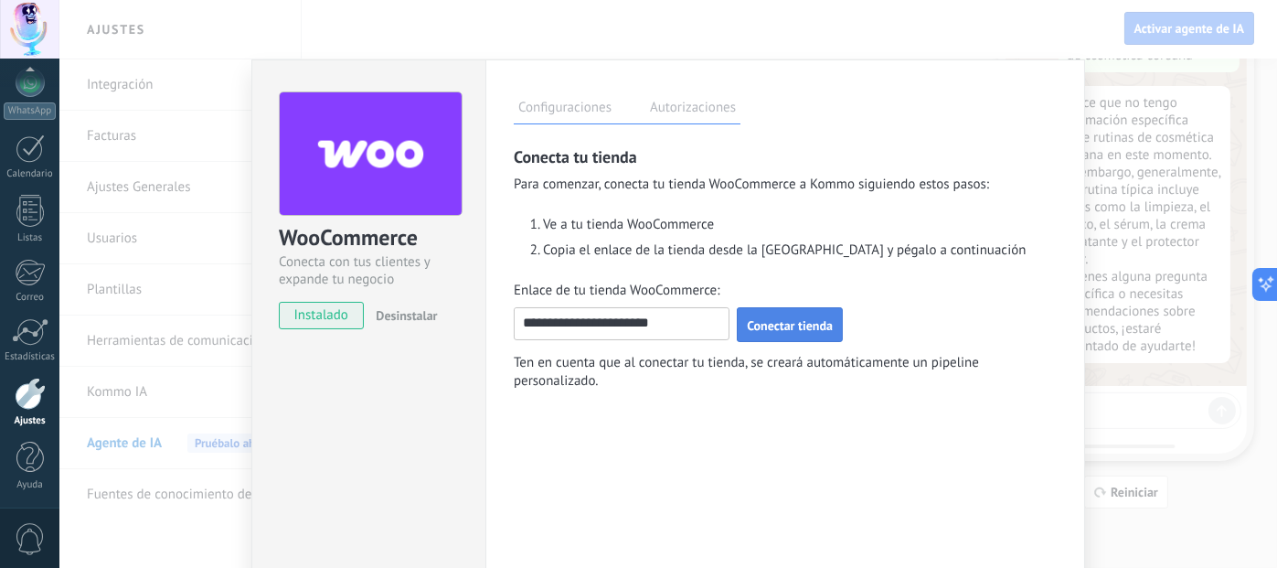
type input "**********"
click at [785, 322] on span "Conectar tienda" at bounding box center [790, 325] width 86 height 13
click at [794, 323] on span "Conectar tienda" at bounding box center [790, 325] width 86 height 13
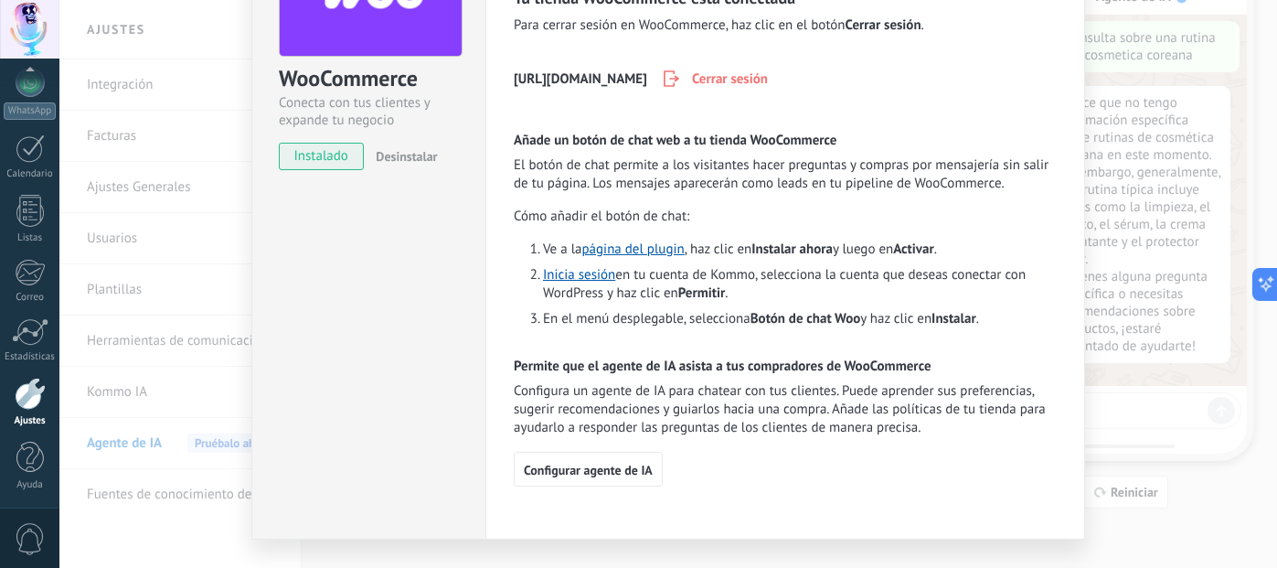
scroll to position [197, 0]
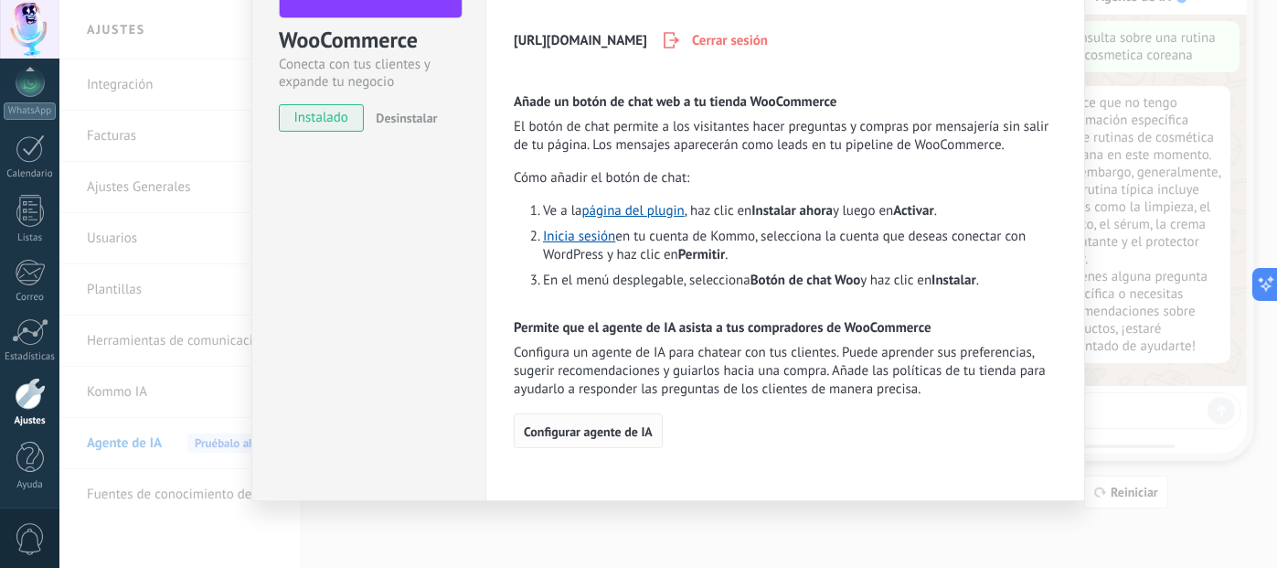
click at [593, 425] on span "Configurar agente de IA" at bounding box center [588, 431] width 129 height 13
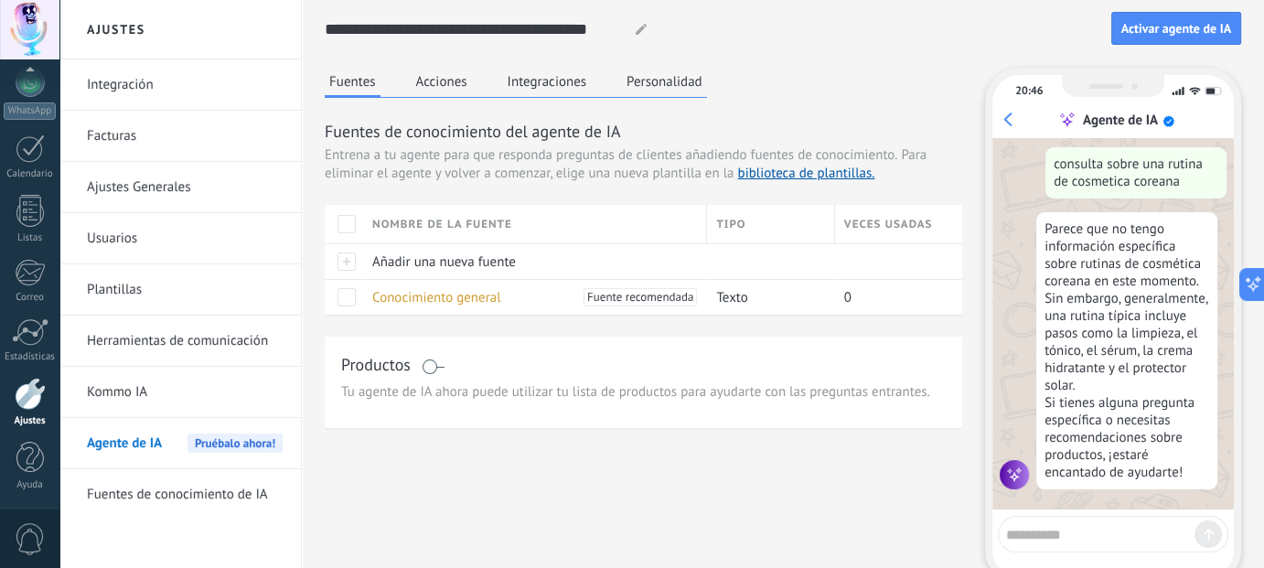
scroll to position [122, 0]
click at [390, 367] on h3 "Productos" at bounding box center [375, 364] width 69 height 23
drag, startPoint x: 790, startPoint y: 394, endPoint x: 785, endPoint y: 383, distance: 11.9
click at [790, 391] on span "Tu agente de IA ahora puede utilizar tu lista de productos para ayudarte con la…" at bounding box center [643, 392] width 604 height 18
click at [447, 69] on button "Acciones" at bounding box center [441, 81] width 60 height 27
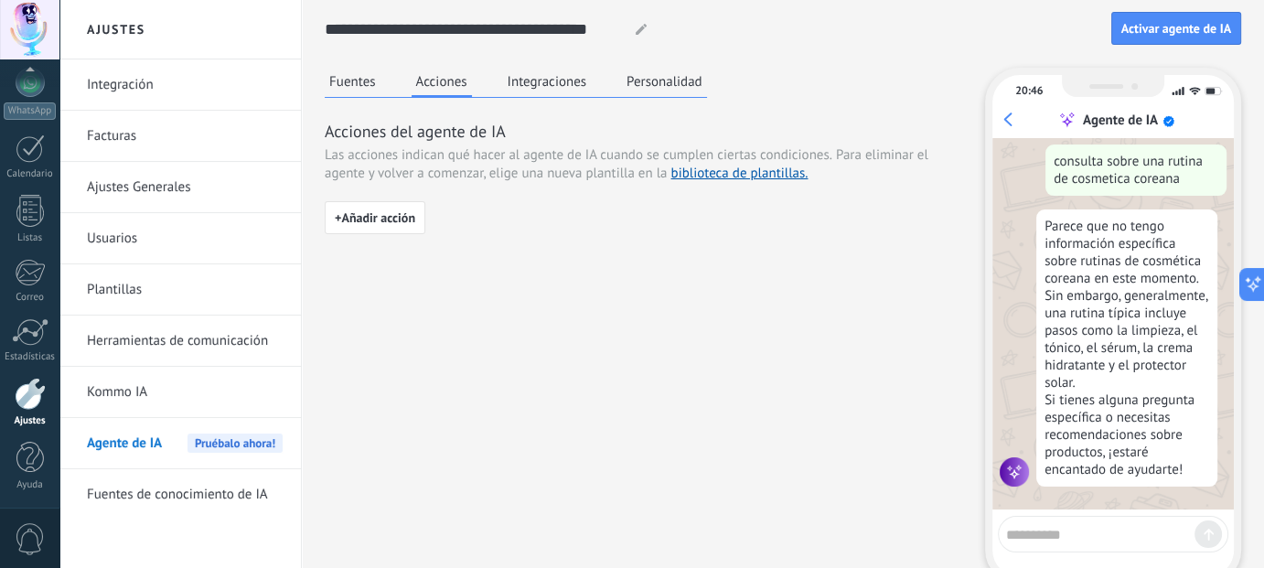
click at [543, 85] on button "Integraciones" at bounding box center [547, 81] width 89 height 27
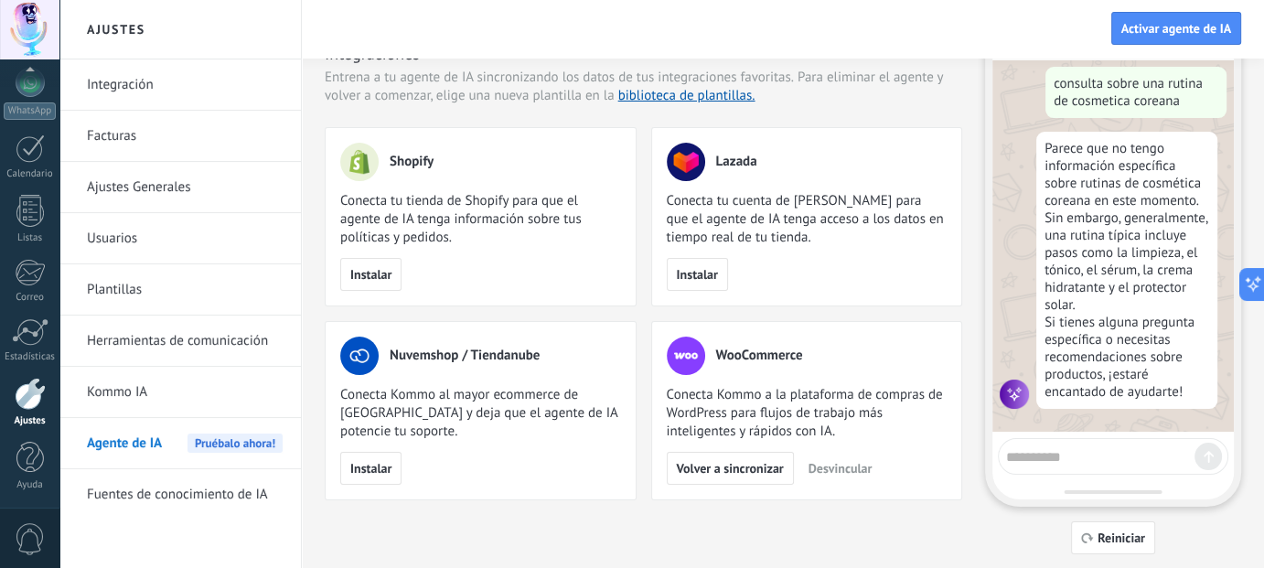
scroll to position [123, 0]
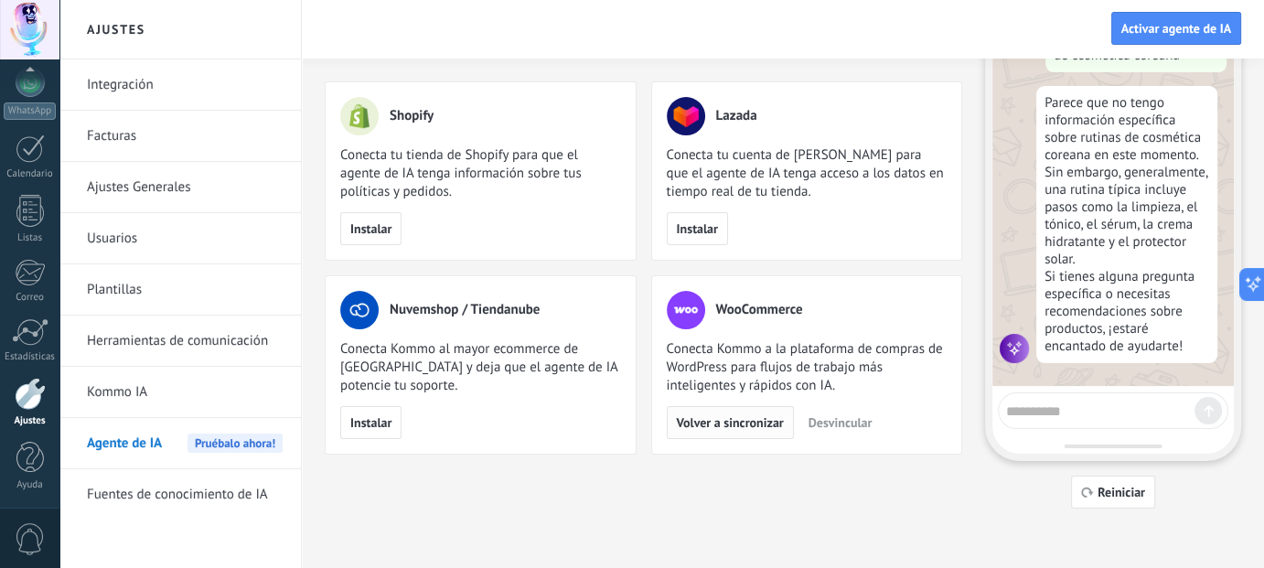
click at [719, 425] on span "Volver a sincronizar" at bounding box center [730, 422] width 107 height 13
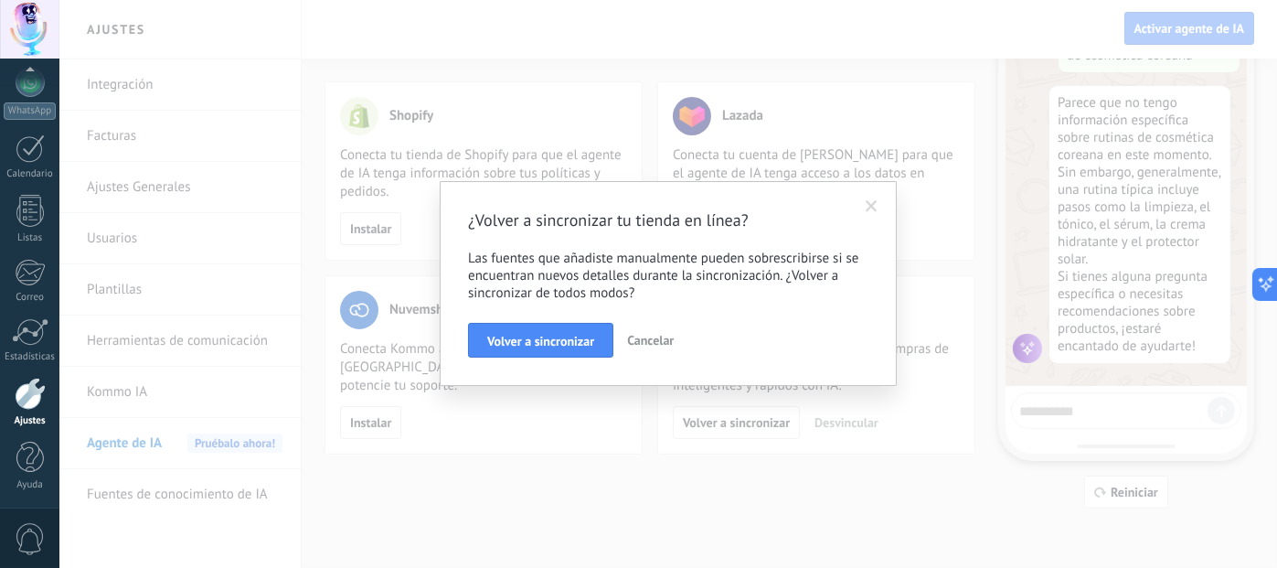
click at [877, 208] on span at bounding box center [872, 206] width 12 height 13
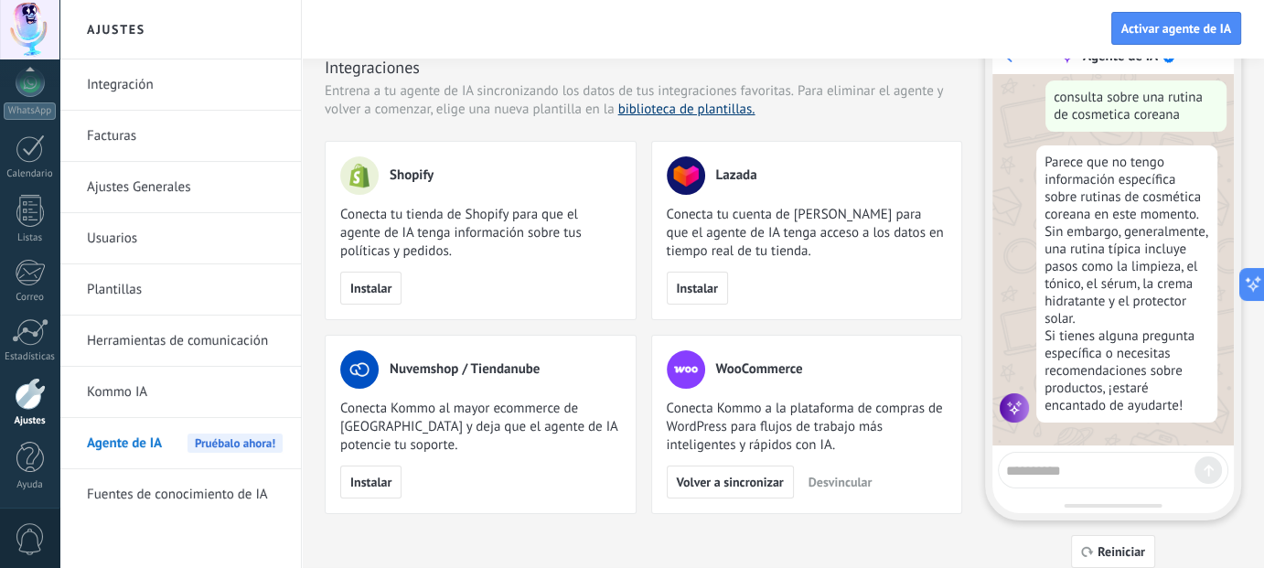
scroll to position [0, 0]
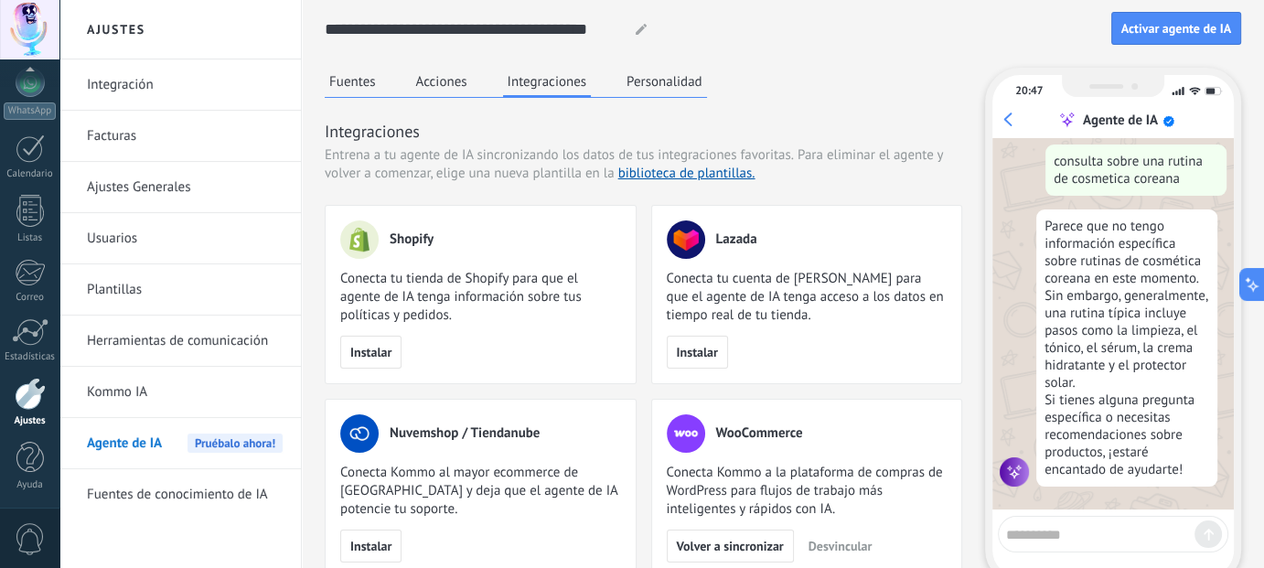
click at [1105, 530] on textarea at bounding box center [1100, 531] width 188 height 23
type textarea "*"
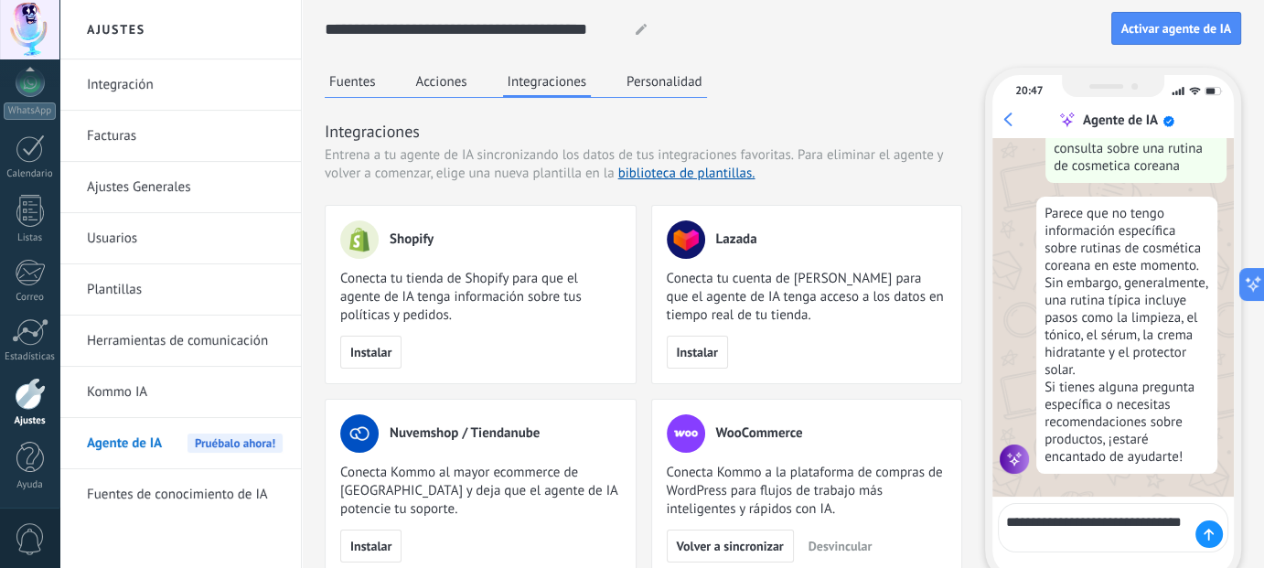
type textarea "**********"
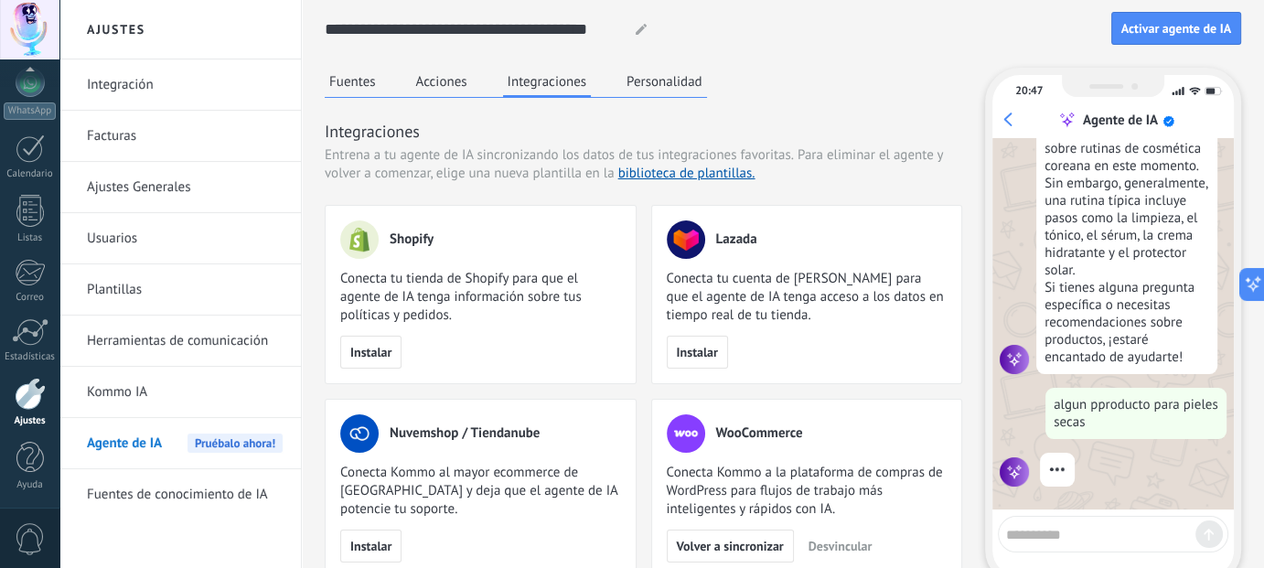
scroll to position [236, 0]
click at [634, 81] on button "Personalidad" at bounding box center [664, 81] width 85 height 27
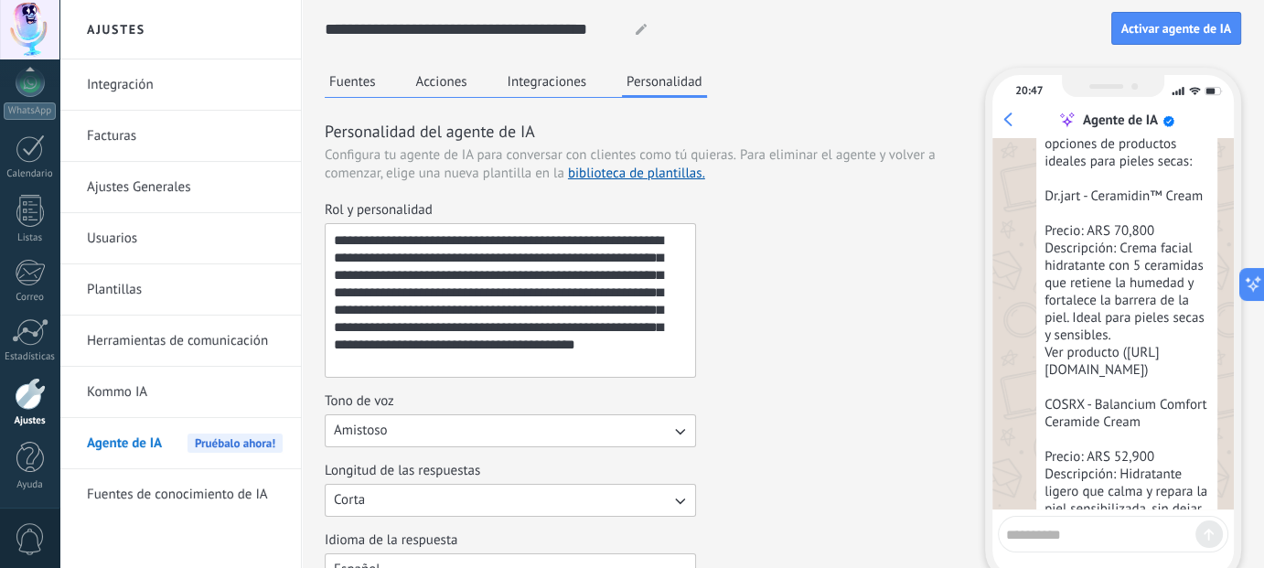
scroll to position [657, 0]
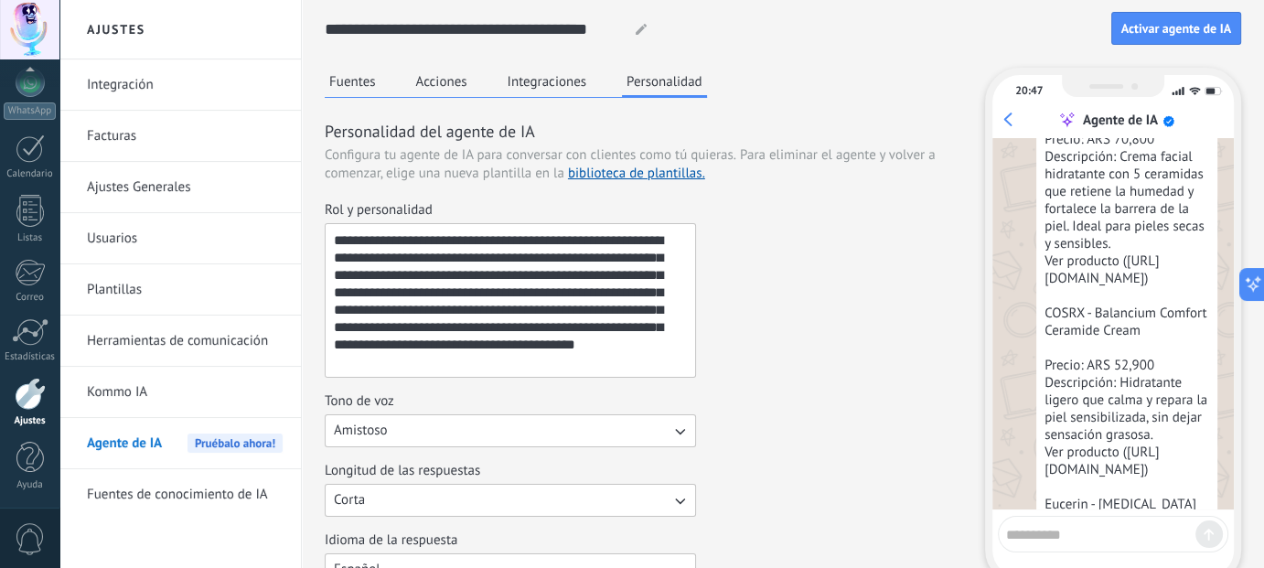
click at [1080, 288] on div "Aquí tienes algunas opciones de productos ideales para pieles secas: Dr.jart - …" at bounding box center [1126, 512] width 181 height 989
drag, startPoint x: 1169, startPoint y: 321, endPoint x: 1035, endPoint y: 303, distance: 134.7
click at [1036, 303] on div "Aquí tienes algunas opciones de productos ideales para pieles secas: Dr.jart - …" at bounding box center [1126, 512] width 181 height 989
click at [1052, 295] on div "Aquí tienes algunas opciones de productos ideales para pieles secas: Dr.jart - …" at bounding box center [1126, 512] width 181 height 989
drag, startPoint x: 1048, startPoint y: 296, endPoint x: 1199, endPoint y: 315, distance: 152.1
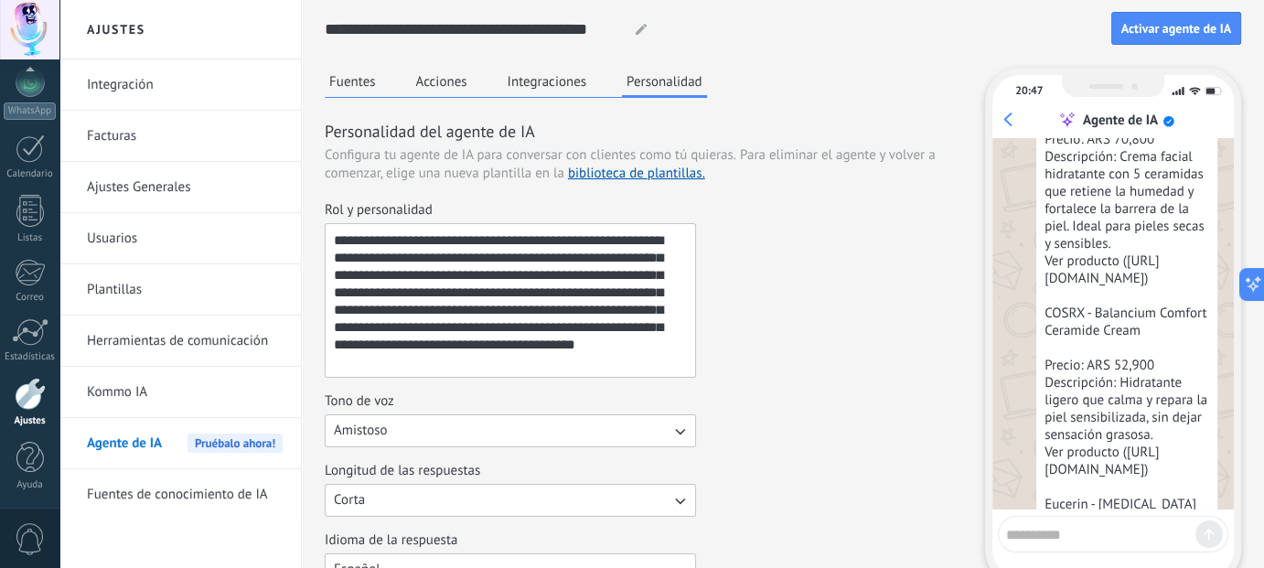
click at [1199, 315] on div "Aquí tienes algunas opciones de productos ideales para pieles secas: Dr.jart - …" at bounding box center [1126, 512] width 181 height 989
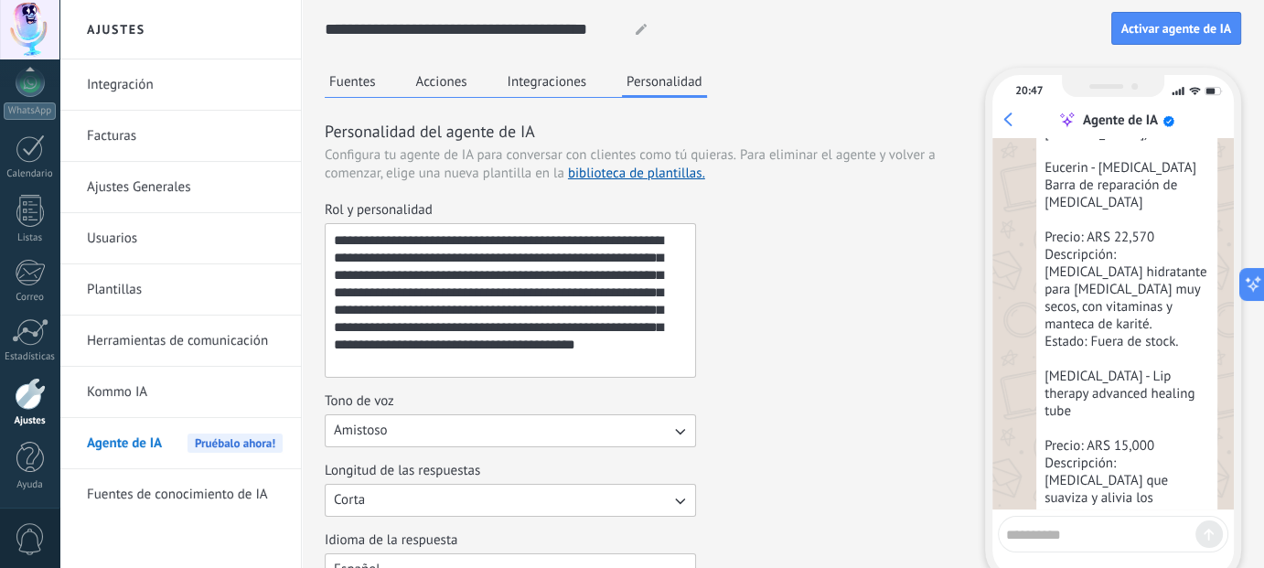
scroll to position [1022, 0]
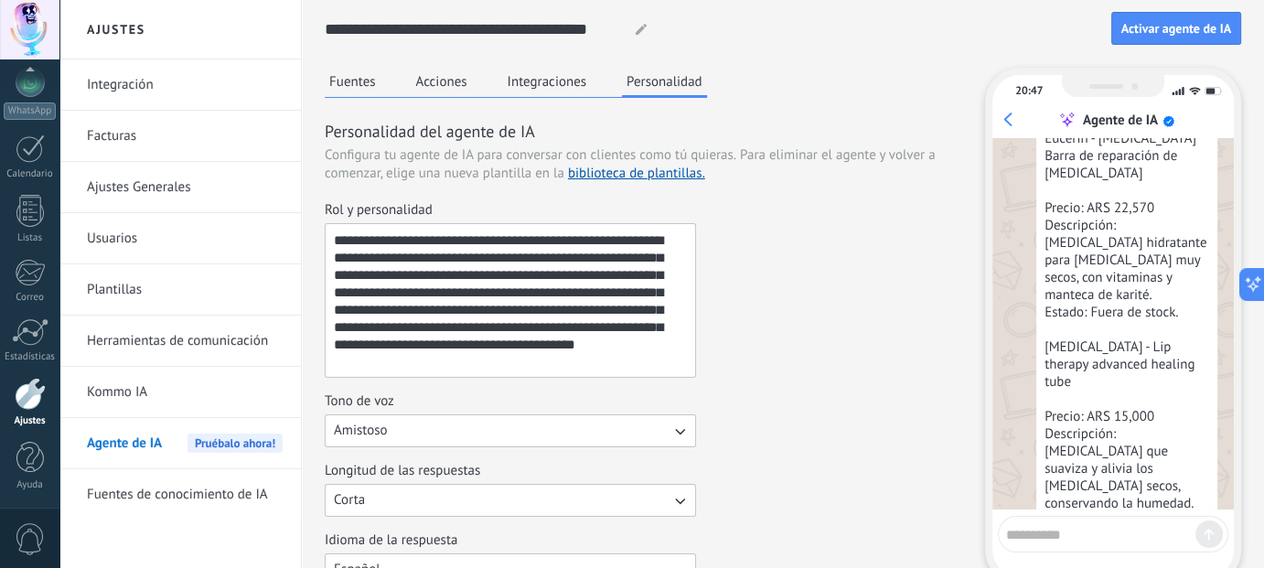
drag, startPoint x: 478, startPoint y: 368, endPoint x: 294, endPoint y: 211, distance: 241.3
paste textarea "**********"
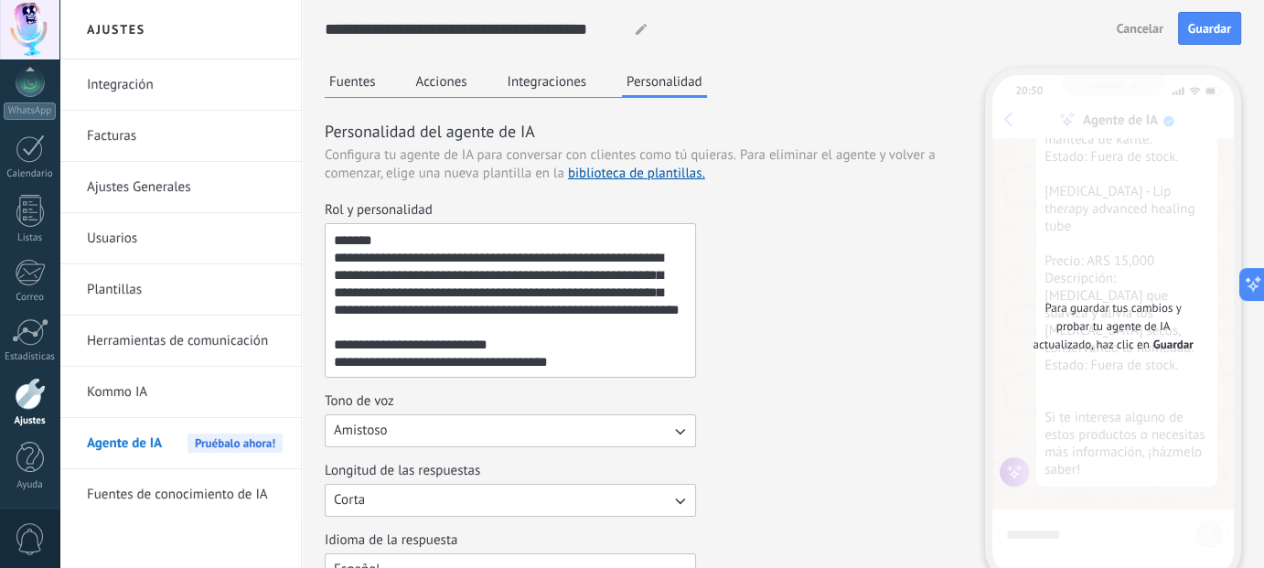
scroll to position [590, 0]
type textarea "**********"
drag, startPoint x: 591, startPoint y: 358, endPoint x: 352, endPoint y: 362, distance: 238.7
click at [352, 362] on textarea "Rol y personalidad" at bounding box center [509, 300] width 367 height 153
click at [614, 172] on link "biblioteca de plantillas." at bounding box center [636, 173] width 137 height 17
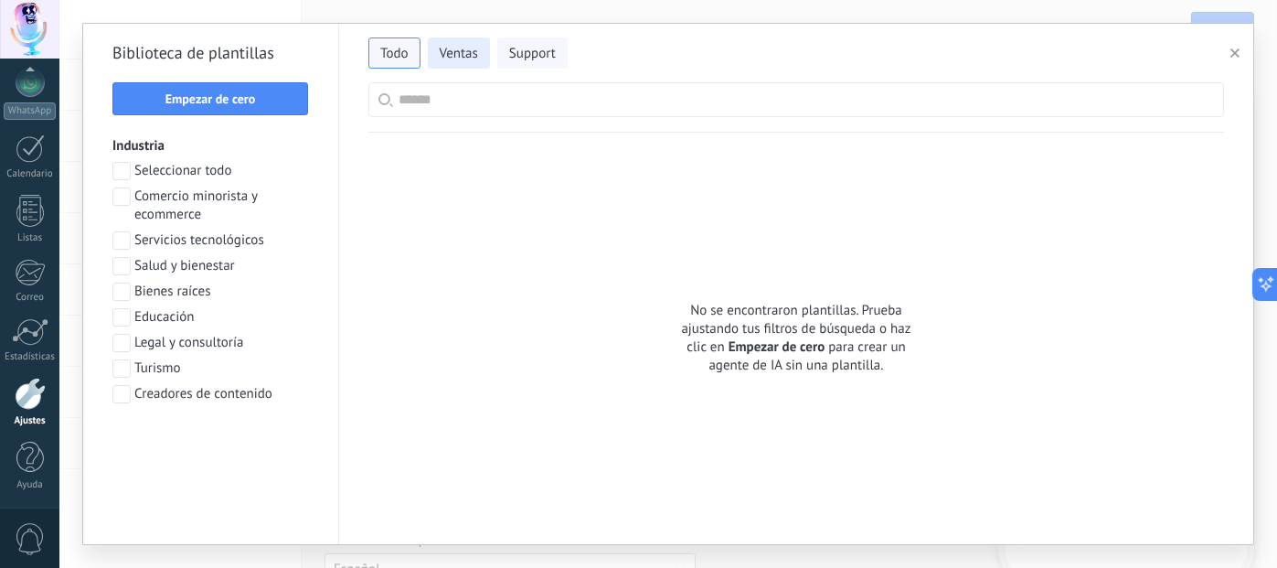
click at [469, 49] on span "Ventas" at bounding box center [459, 54] width 38 height 18
click at [519, 60] on span "Support" at bounding box center [532, 54] width 47 height 18
click at [398, 48] on span "Todo" at bounding box center [394, 54] width 28 height 18
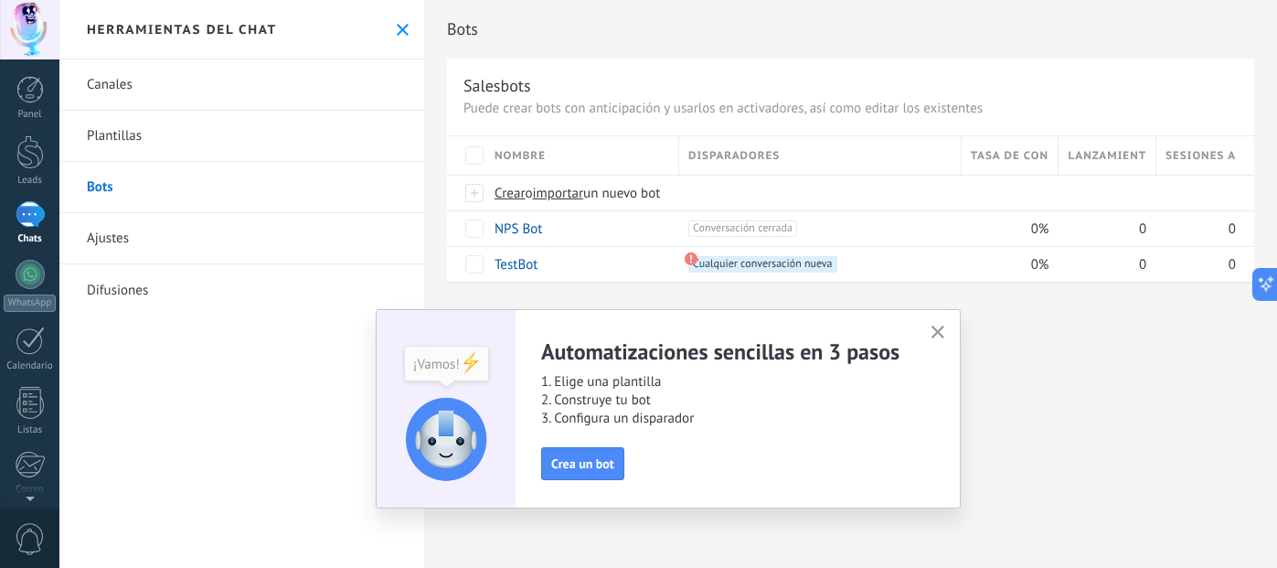
click at [936, 330] on use "button" at bounding box center [939, 333] width 14 height 14
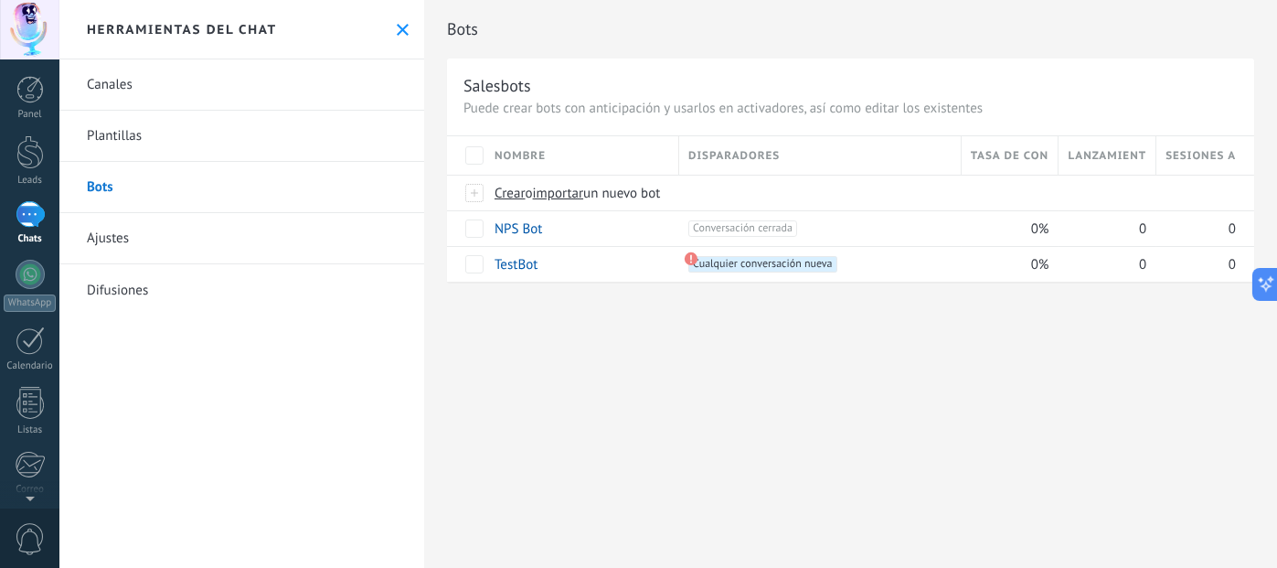
drag, startPoint x: 147, startPoint y: 243, endPoint x: 178, endPoint y: 219, distance: 39.7
click at [148, 243] on link "Ajustes" at bounding box center [241, 238] width 365 height 51
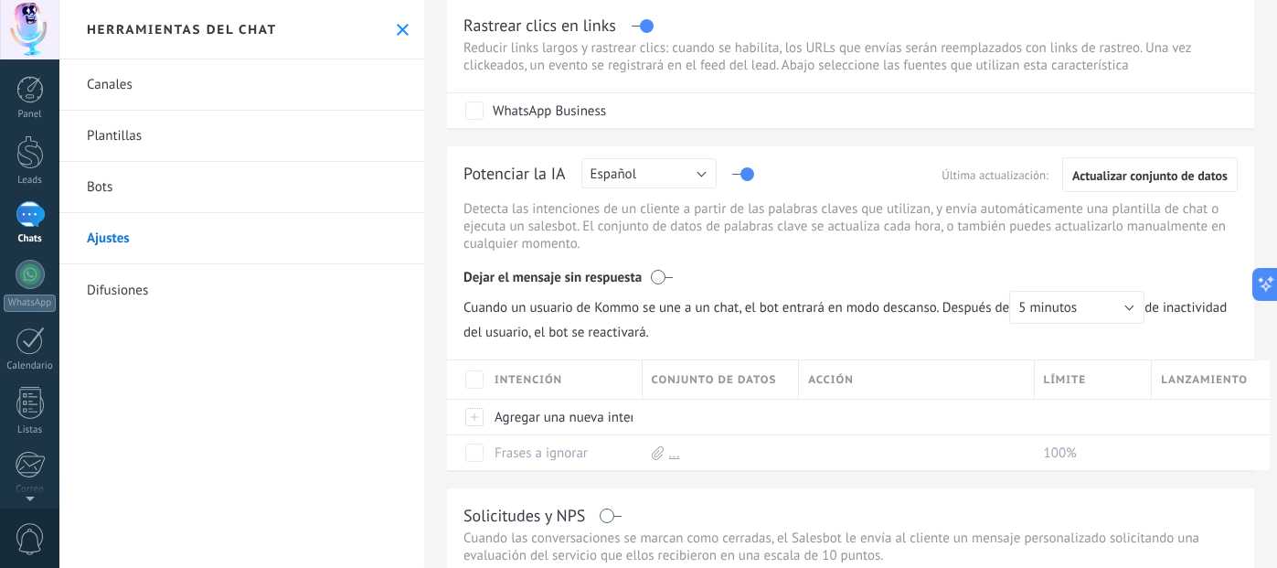
scroll to position [91, 0]
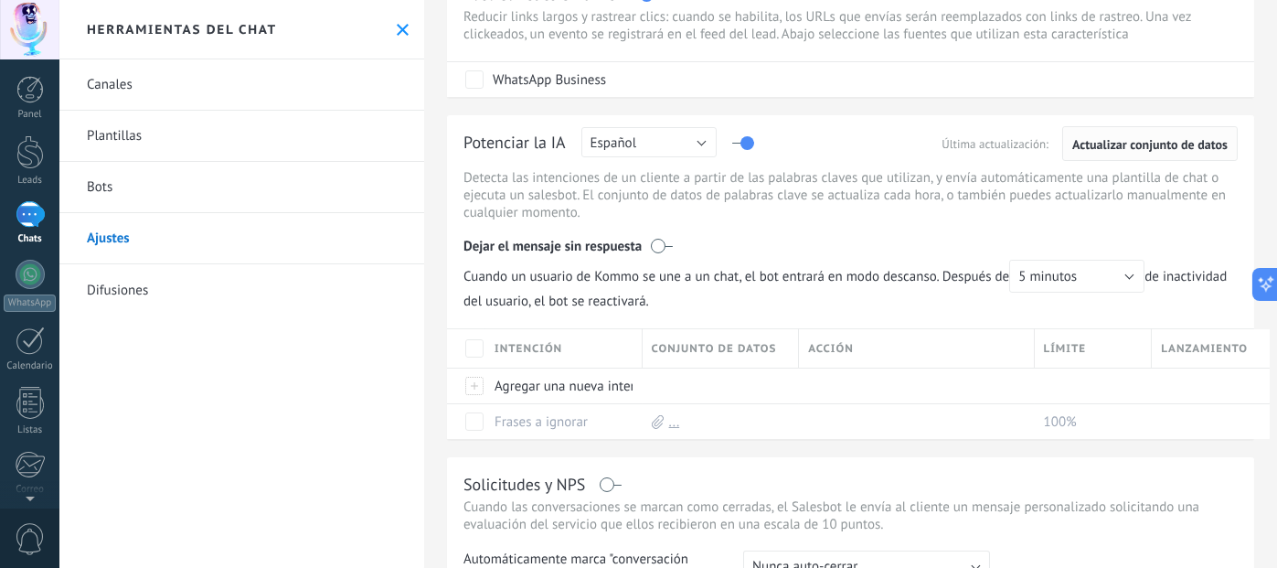
click at [1129, 138] on span "Actualizar conjunto de datos" at bounding box center [1150, 144] width 155 height 13
click at [670, 246] on label at bounding box center [662, 246] width 22 height 18
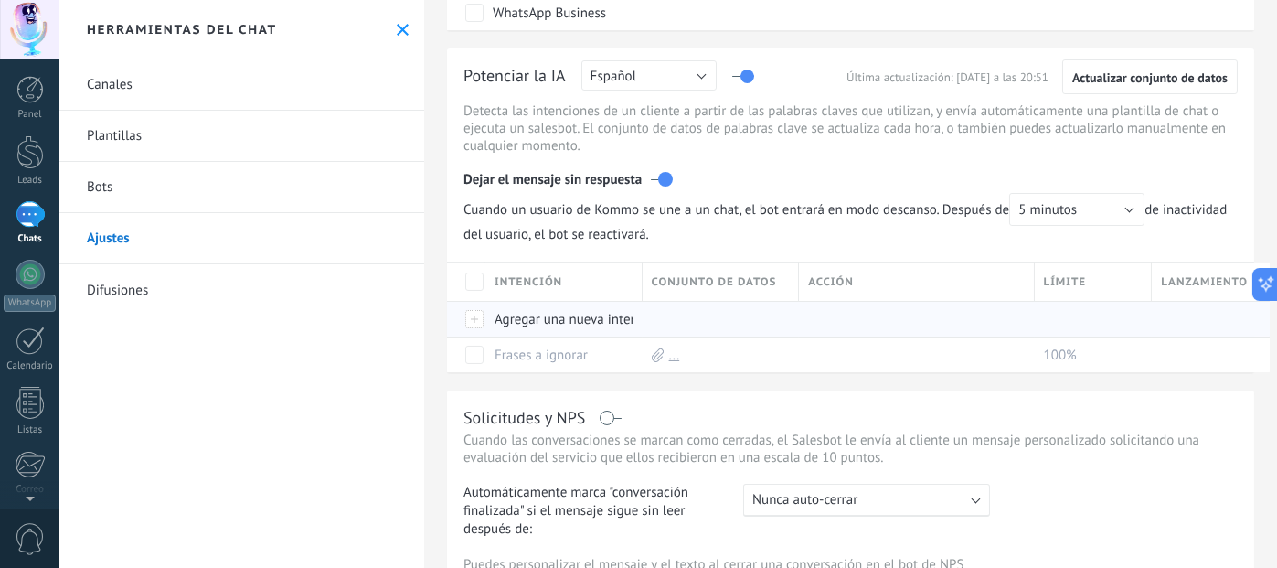
scroll to position [274, 0]
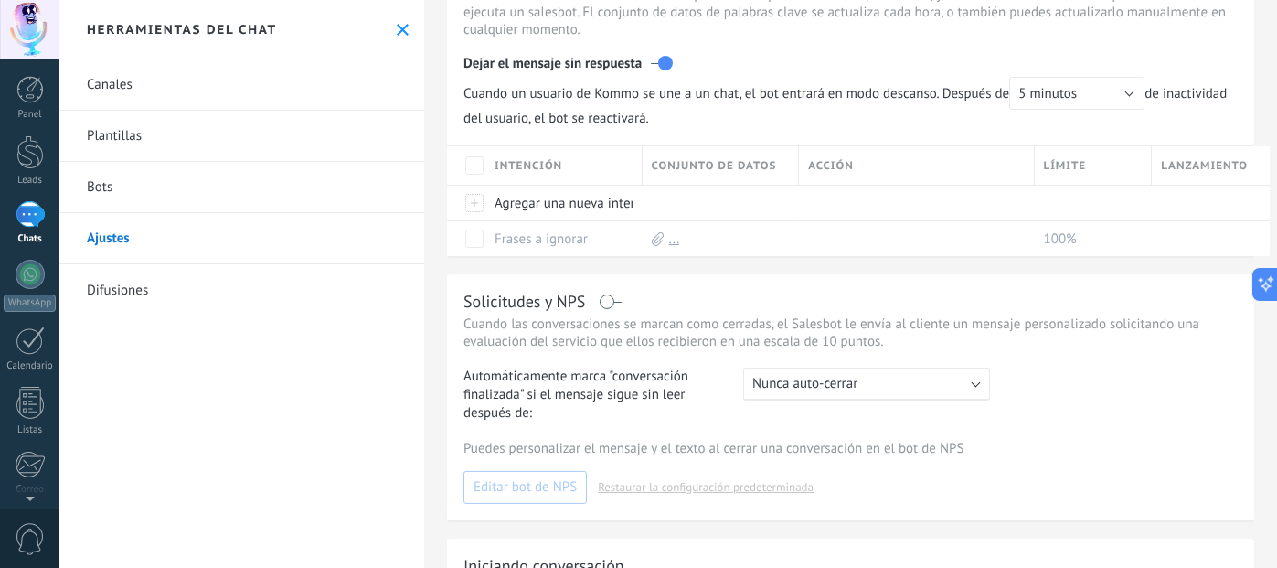
click at [650, 67] on div "Dejar el mensaje sin respuesta" at bounding box center [851, 59] width 774 height 35
click at [656, 62] on label at bounding box center [662, 63] width 22 height 18
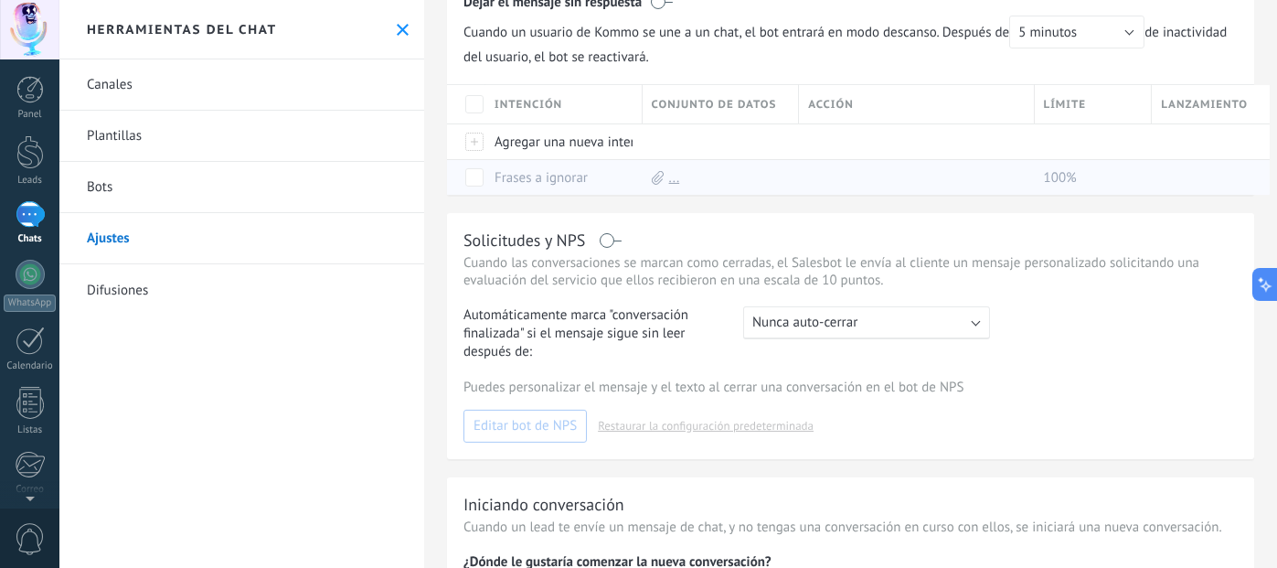
scroll to position [366, 0]
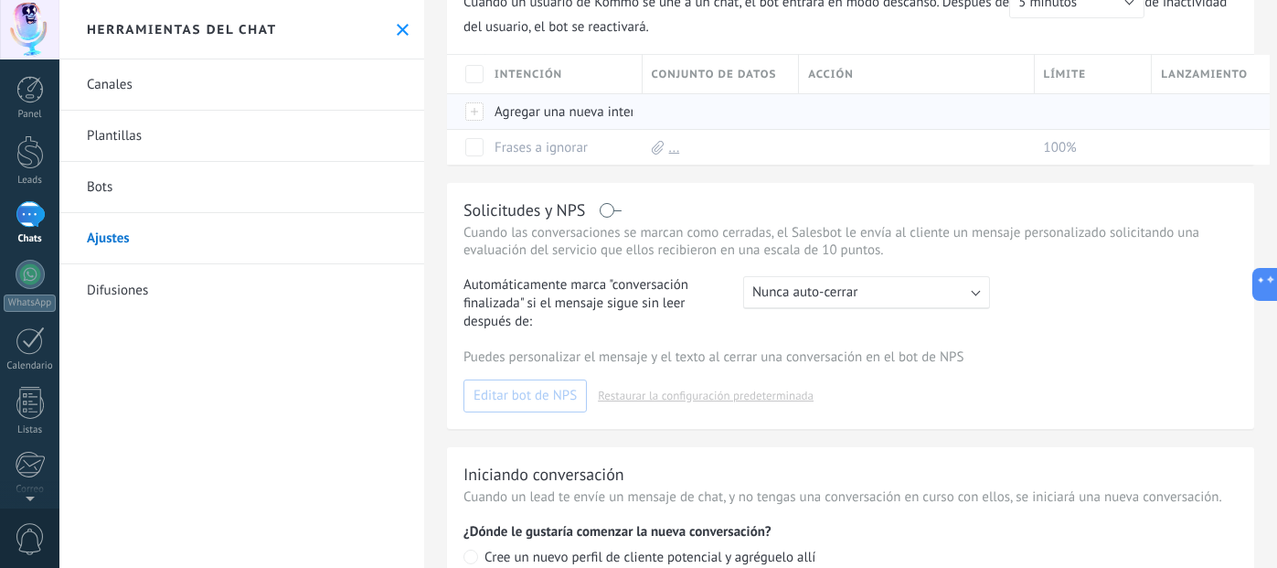
click at [604, 118] on div "Agregar una nueva intención" at bounding box center [560, 111] width 148 height 35
drag, startPoint x: 697, startPoint y: 133, endPoint x: 616, endPoint y: 125, distance: 80.9
click at [697, 133] on div "..." at bounding box center [717, 147] width 148 height 35
click at [475, 113] on div at bounding box center [475, 111] width 20 height 16
click at [521, 113] on input "text" at bounding box center [576, 112] width 160 height 29
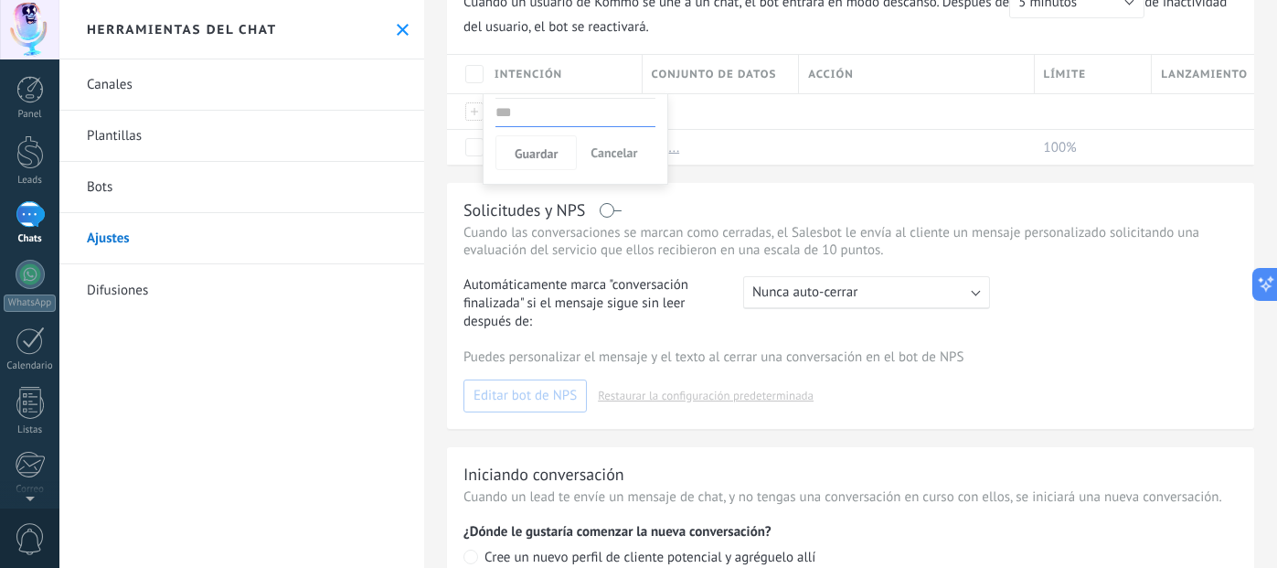
click at [506, 121] on input "text" at bounding box center [576, 112] width 160 height 29
drag, startPoint x: 615, startPoint y: 153, endPoint x: 749, endPoint y: 68, distance: 158.3
click at [615, 151] on span "Cancelar" at bounding box center [614, 152] width 47 height 16
click at [653, 145] on icon at bounding box center [658, 148] width 12 height 14
drag, startPoint x: 653, startPoint y: 145, endPoint x: 658, endPoint y: 154, distance: 9.9
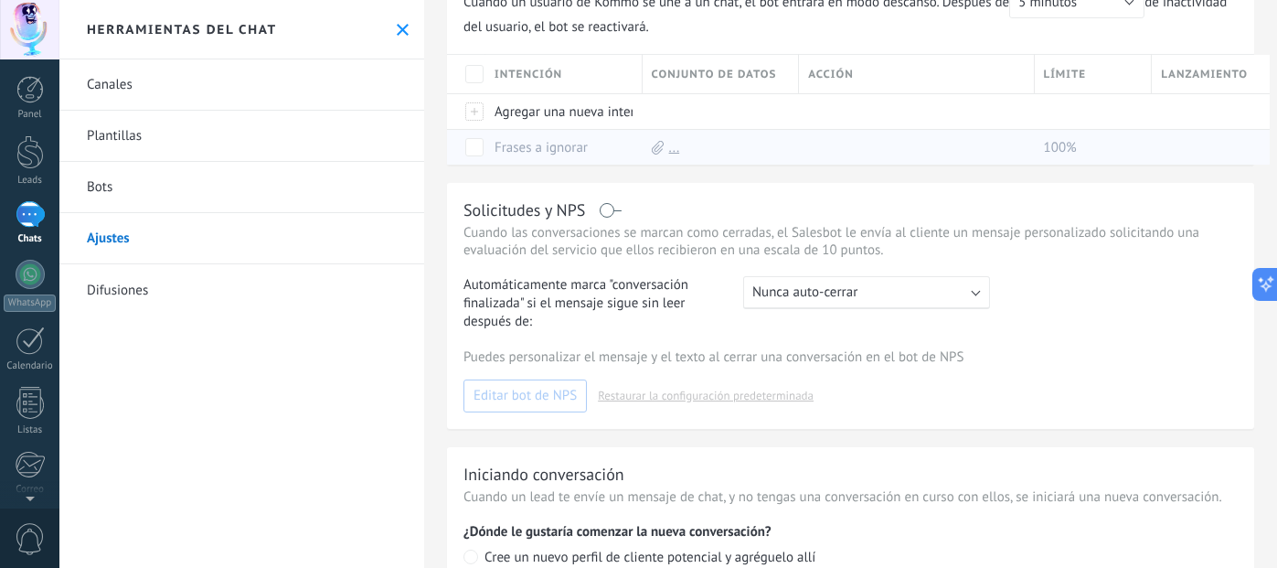
click at [658, 154] on icon at bounding box center [658, 148] width 12 height 14
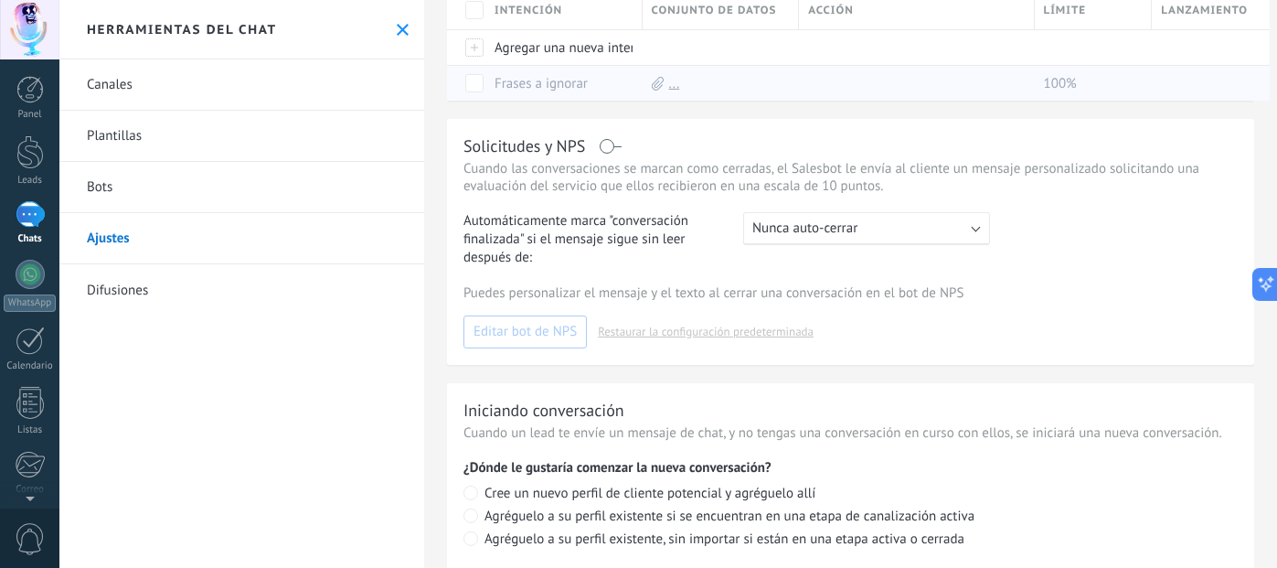
scroll to position [531, 0]
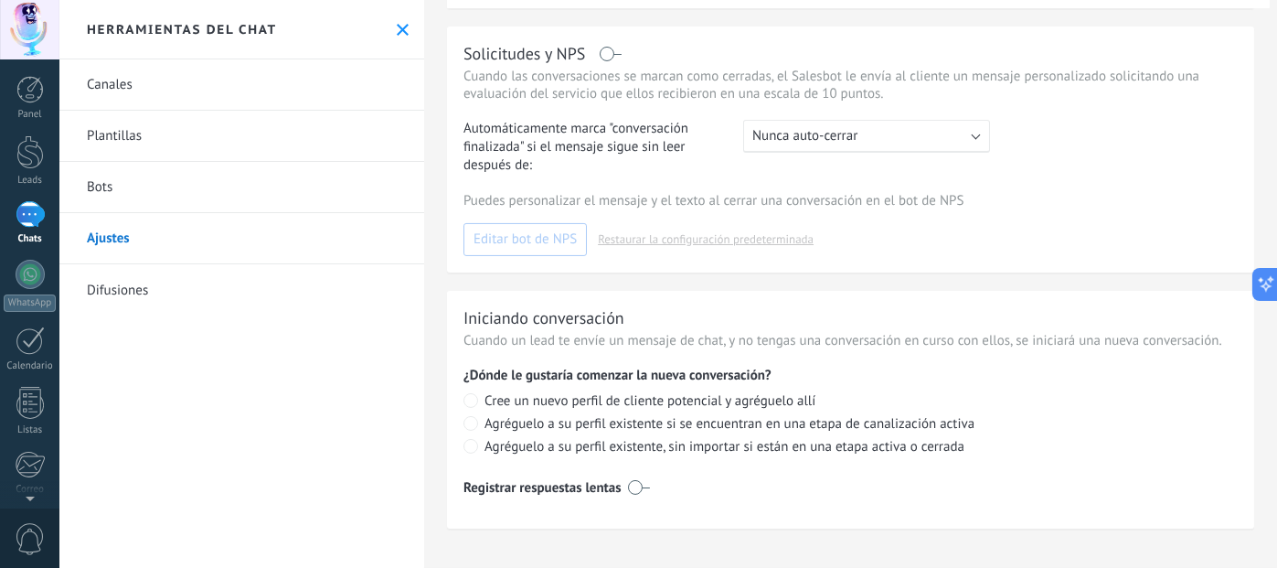
click at [878, 132] on div ": Nunca auto-cerrar" at bounding box center [866, 136] width 247 height 33
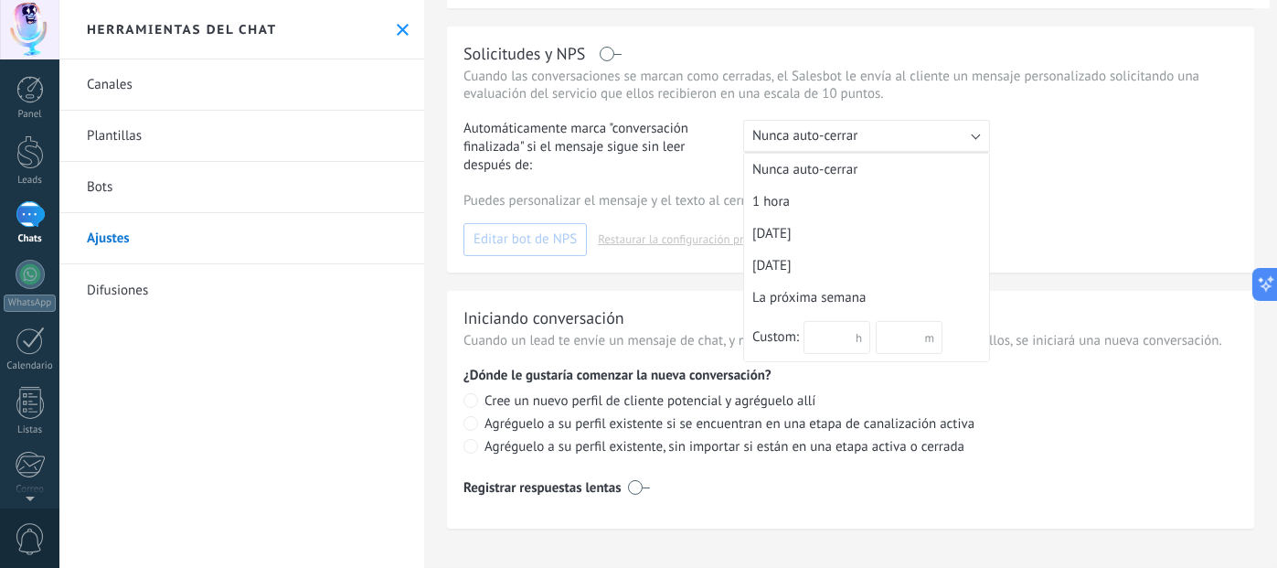
click at [878, 132] on div ": Nunca auto-cerrar" at bounding box center [866, 136] width 247 height 33
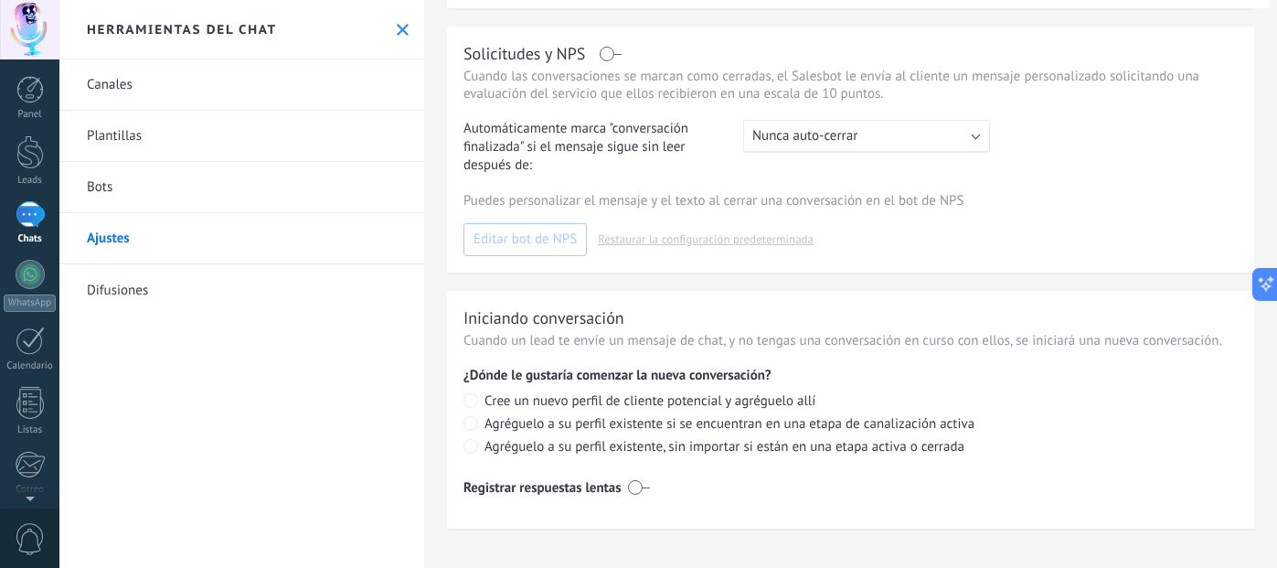
click at [770, 201] on p "Puedes personalizar el mensaje y el texto al cerrar una conversación en el bot …" at bounding box center [851, 200] width 774 height 17
click at [549, 236] on div "Puedes personalizar el mensaje y el texto al cerrar una conversación en el bot …" at bounding box center [851, 224] width 774 height 64
click at [818, 141] on div ": Nunca auto-cerrar" at bounding box center [866, 136] width 247 height 33
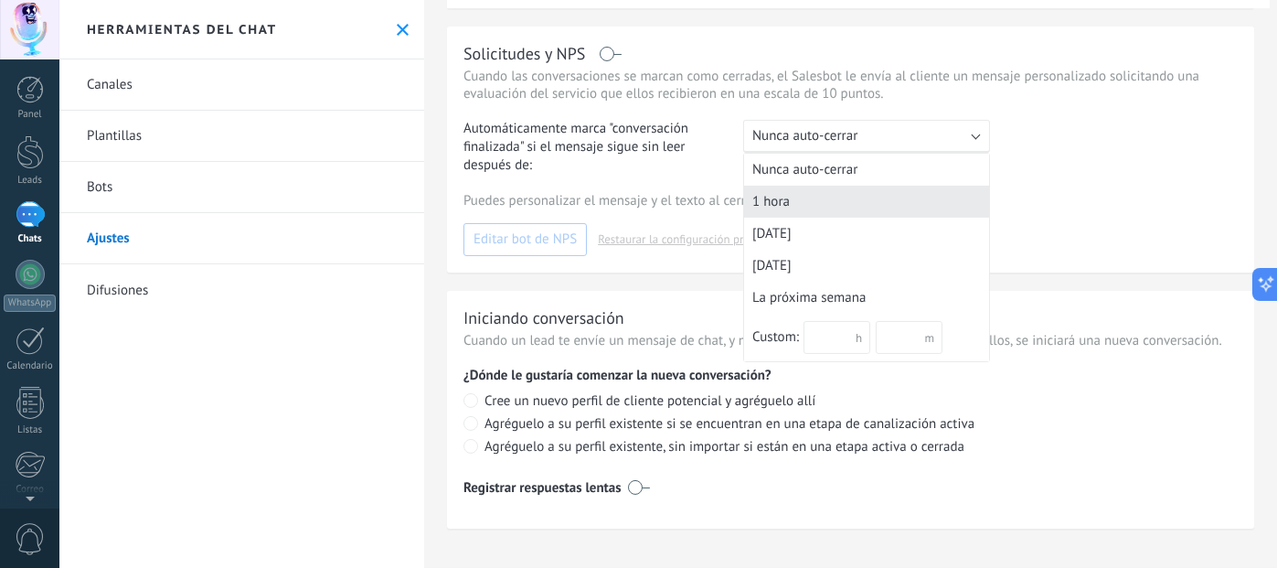
click at [776, 200] on div "1 hora" at bounding box center [866, 202] width 245 height 32
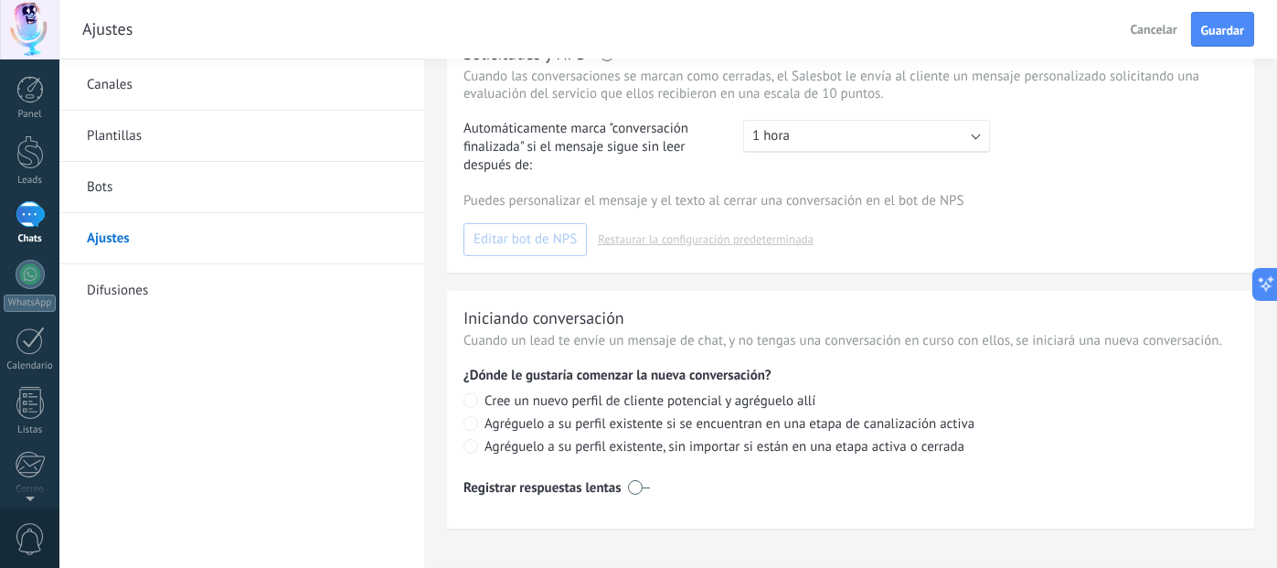
click at [923, 135] on div ": 1 hora" at bounding box center [866, 136] width 247 height 33
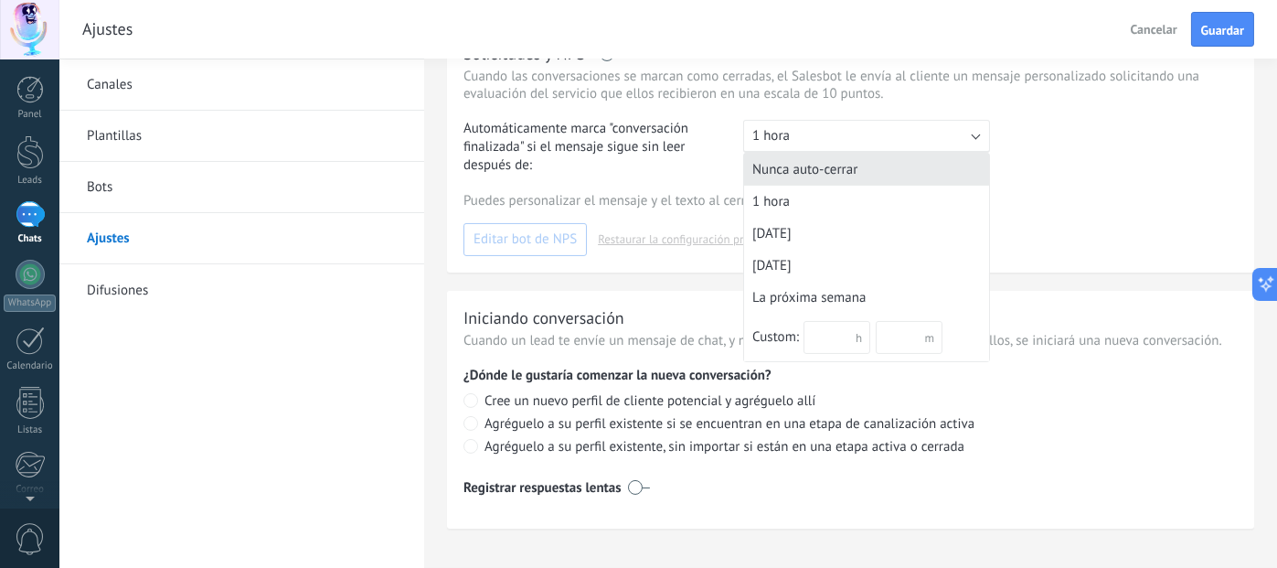
click at [844, 165] on div "Nunca auto-cerrar" at bounding box center [866, 170] width 245 height 32
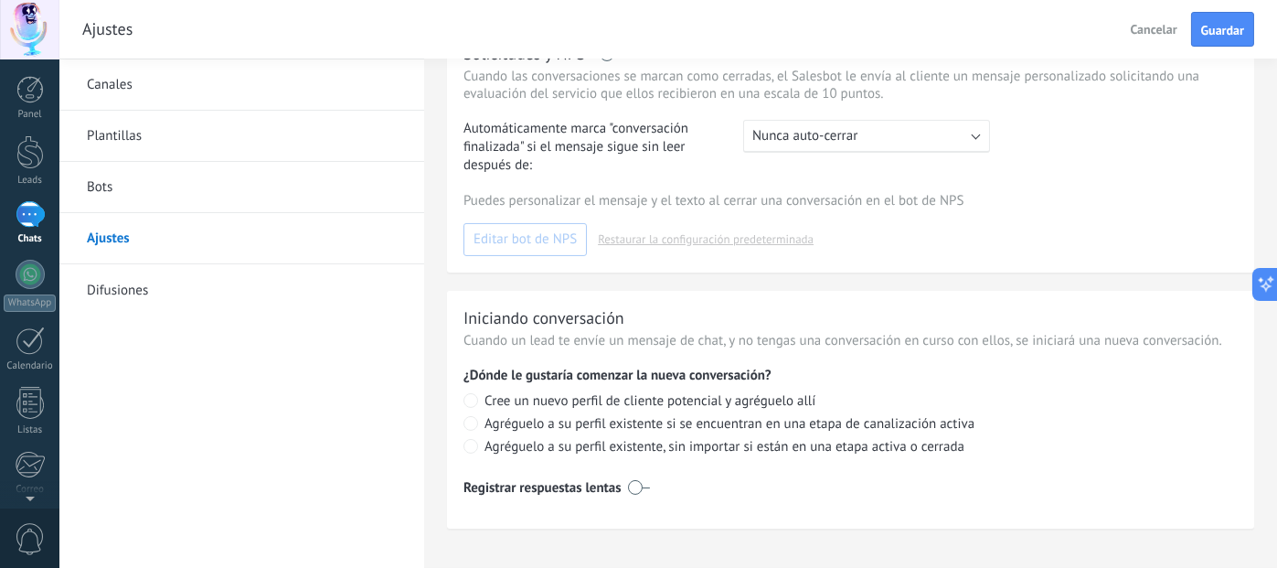
click at [98, 283] on link "Difusiones" at bounding box center [241, 289] width 365 height 51
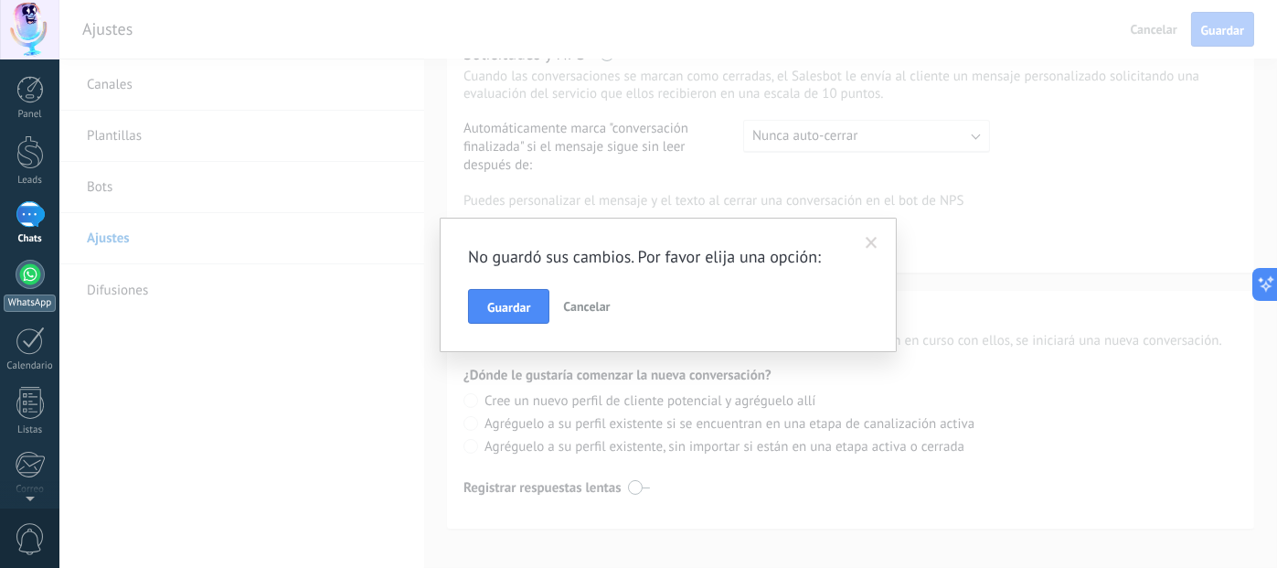
scroll to position [0, 0]
click at [29, 103] on link "Panel" at bounding box center [29, 98] width 59 height 45
click at [870, 242] on span at bounding box center [872, 243] width 12 height 13
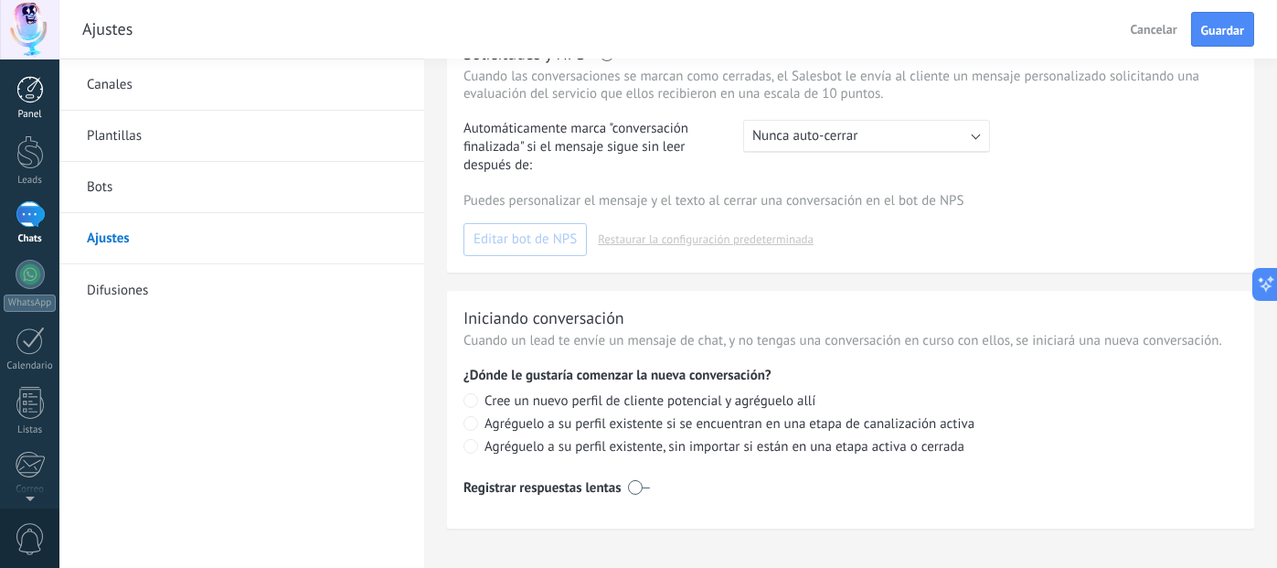
click at [23, 94] on div at bounding box center [29, 89] width 27 height 27
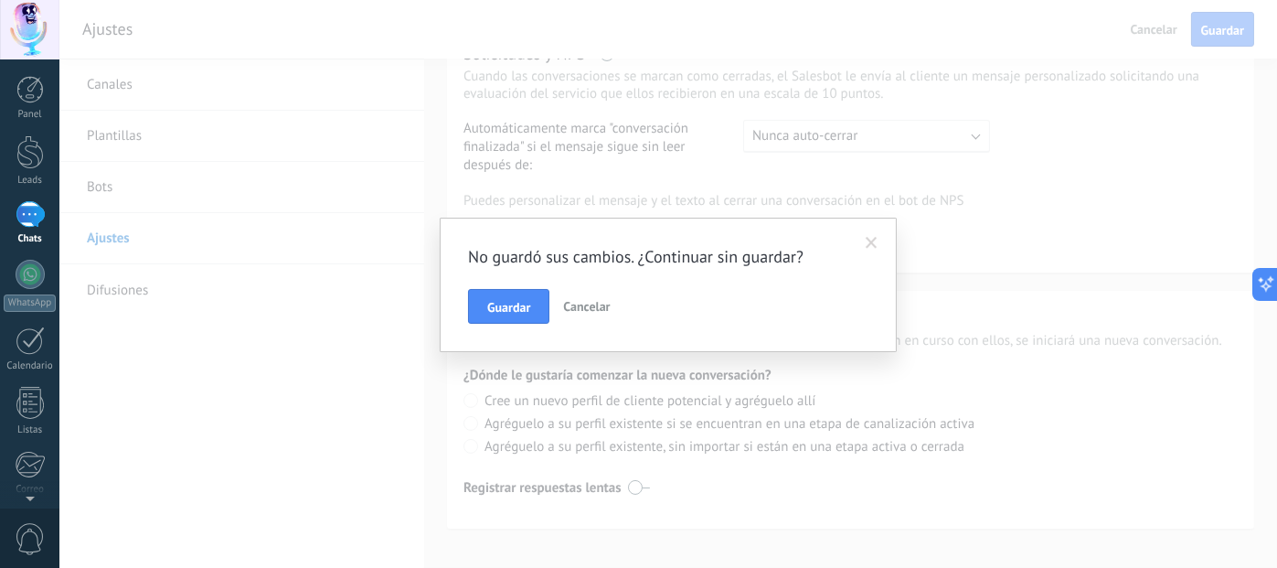
click at [580, 308] on span "Cancelar" at bounding box center [586, 306] width 47 height 16
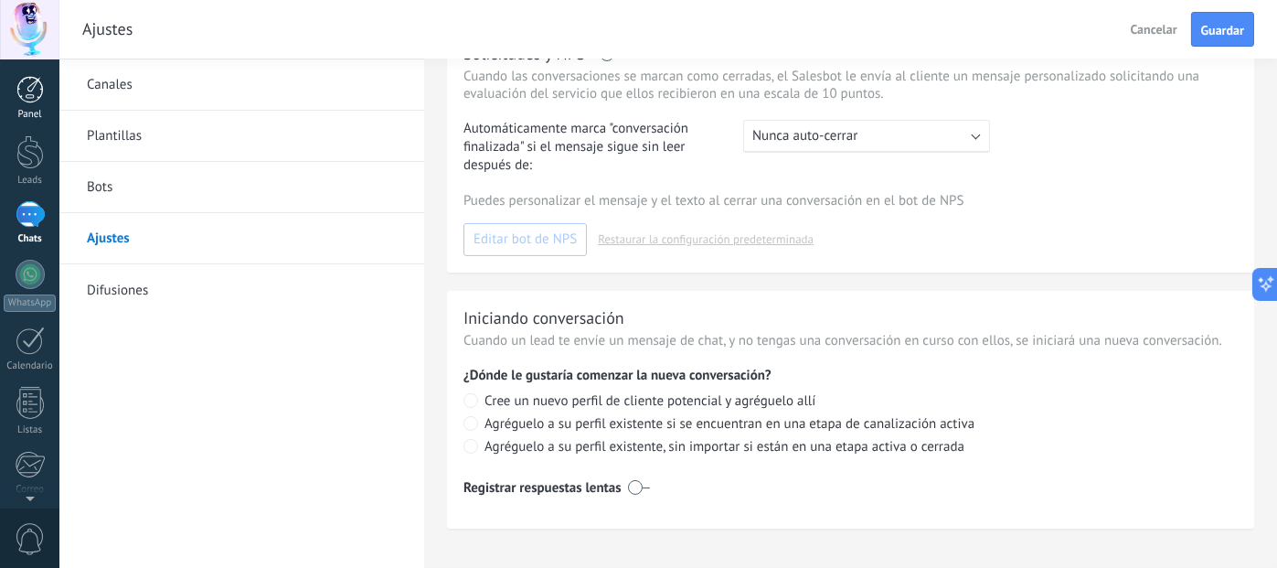
click at [28, 100] on div at bounding box center [29, 89] width 27 height 27
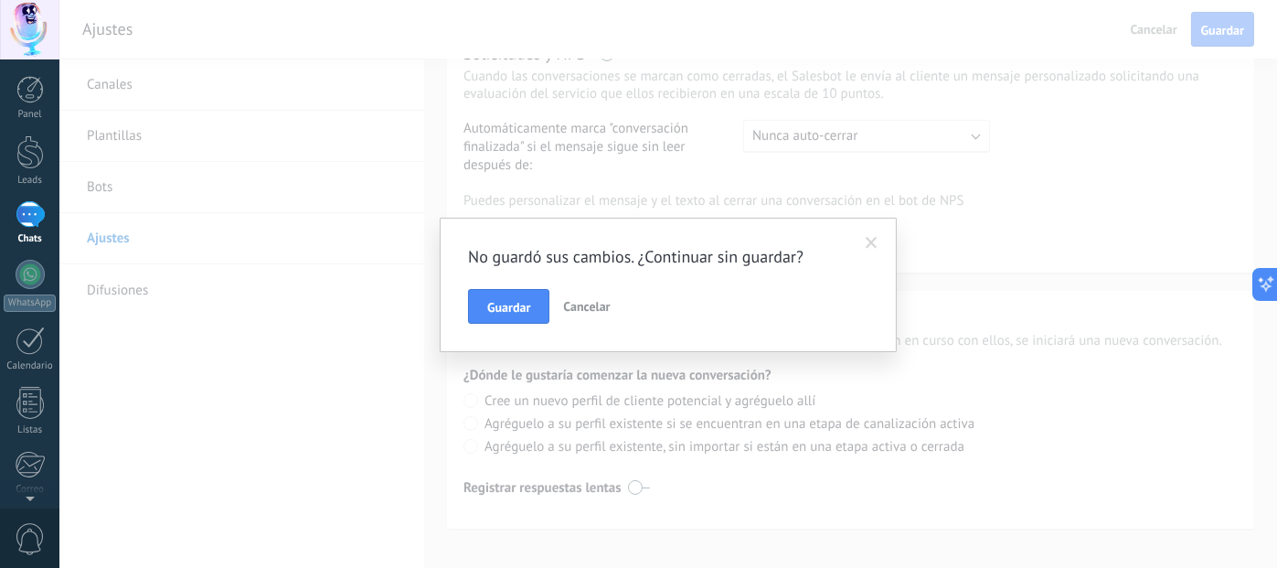
drag, startPoint x: 518, startPoint y: 303, endPoint x: 915, endPoint y: 206, distance: 408.5
click at [894, 227] on div "No guardó sus cambios. ¿Continuar sin guardar? Guardar Cancelar" at bounding box center [668, 285] width 457 height 134
click at [1158, 48] on div "No guardó sus cambios. ¿Continuar sin guardar? Guardar Cancelar" at bounding box center [668, 284] width 1218 height 568
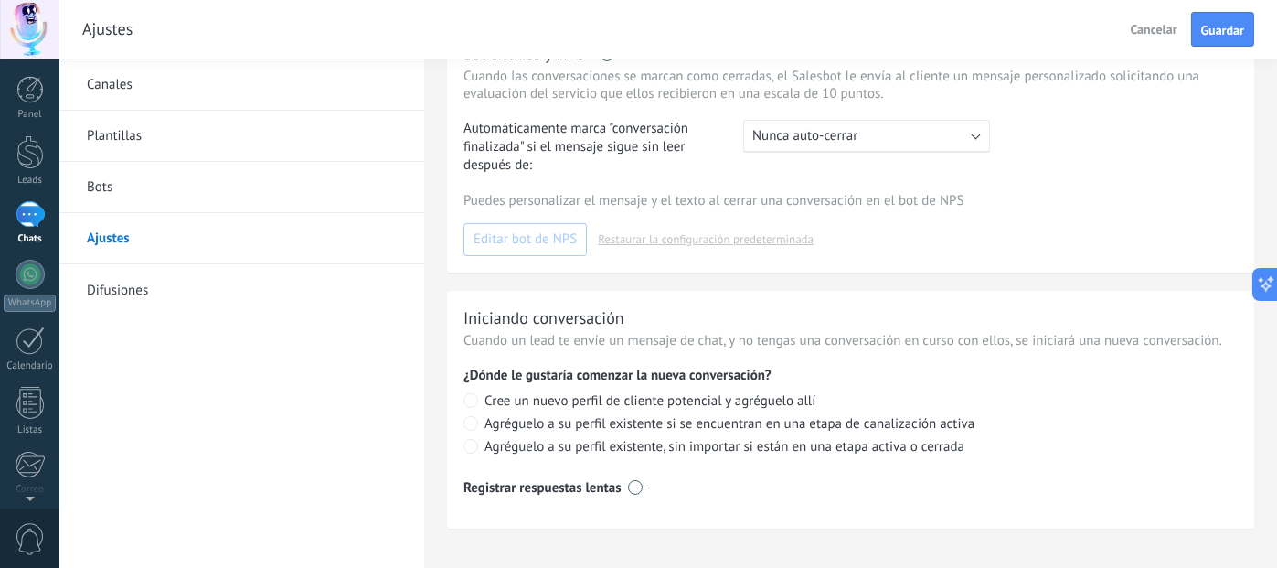
click at [1158, 29] on span "Cancelar" at bounding box center [1154, 29] width 47 height 16
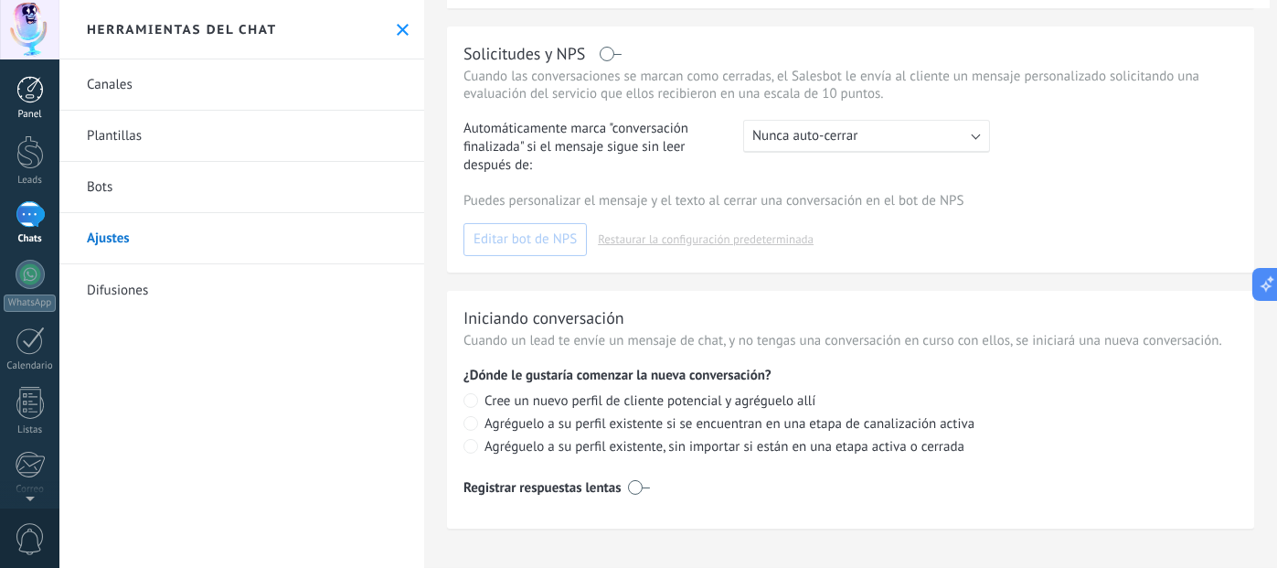
click at [25, 98] on div at bounding box center [29, 89] width 27 height 27
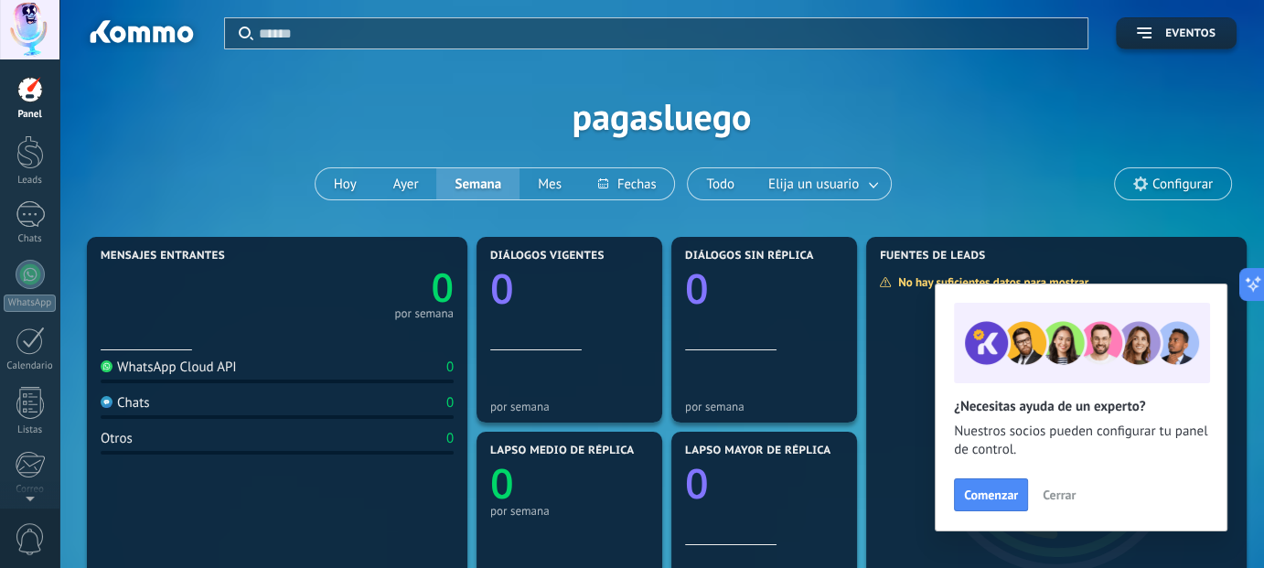
click at [1055, 493] on span "Cerrar" at bounding box center [1058, 494] width 33 height 13
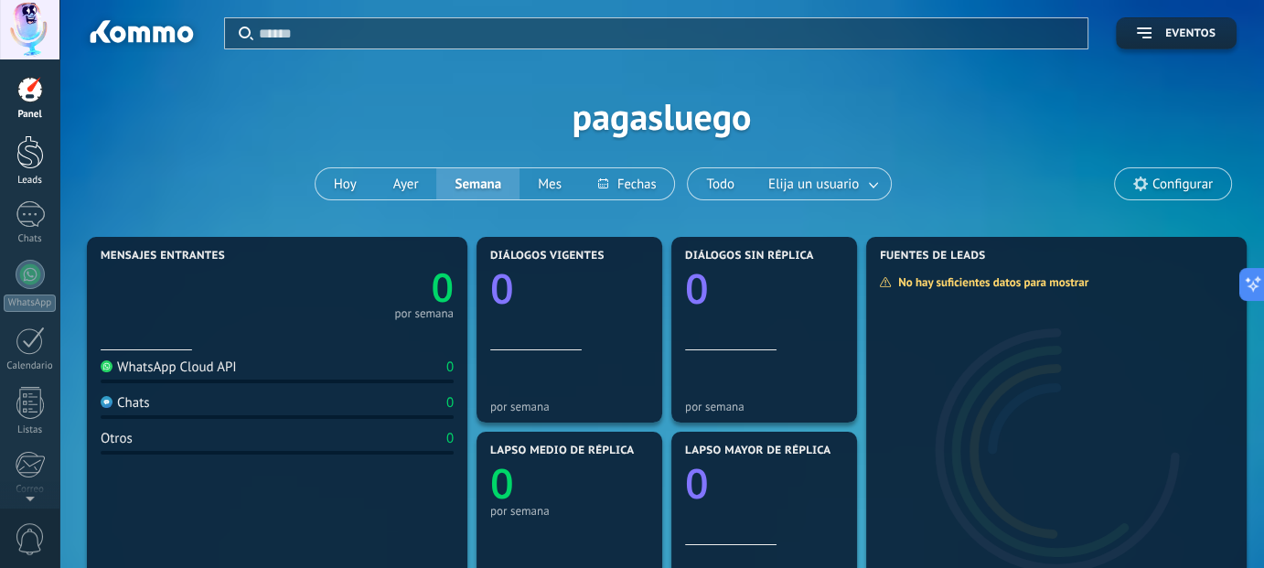
click at [29, 160] on div at bounding box center [29, 152] width 27 height 34
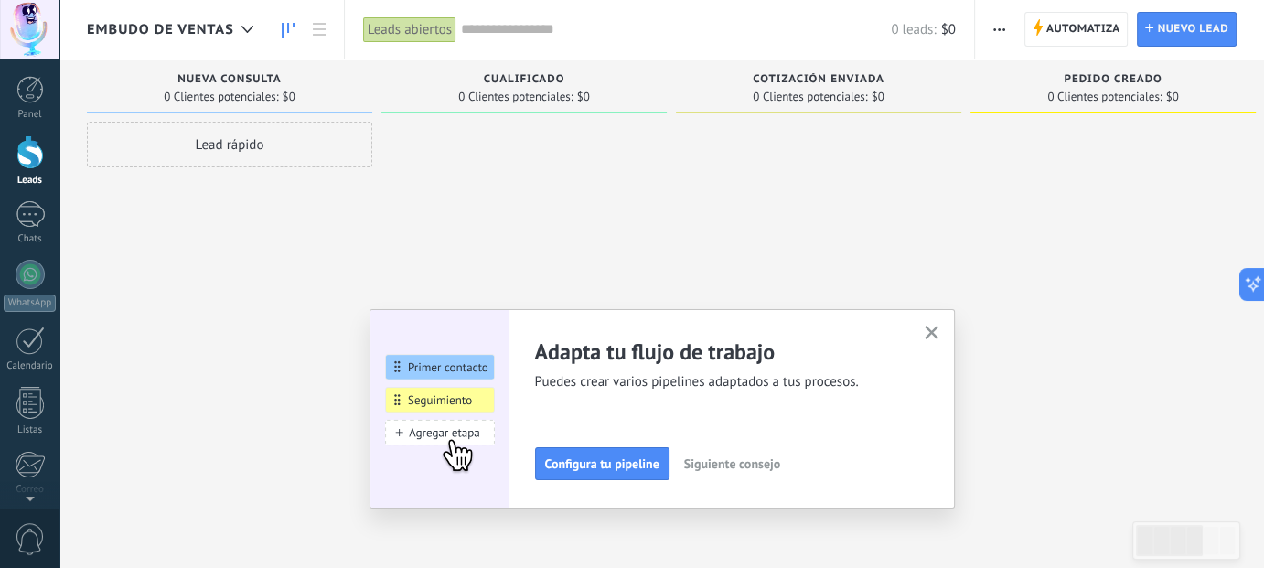
click at [934, 328] on use "button" at bounding box center [931, 333] width 14 height 14
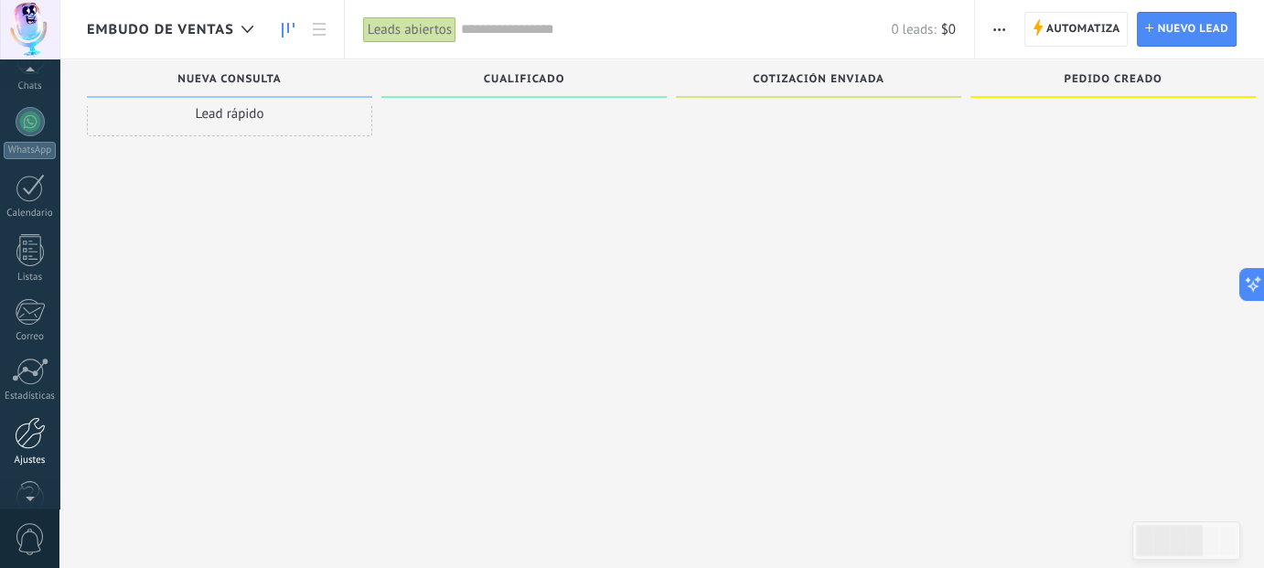
scroll to position [183, 0]
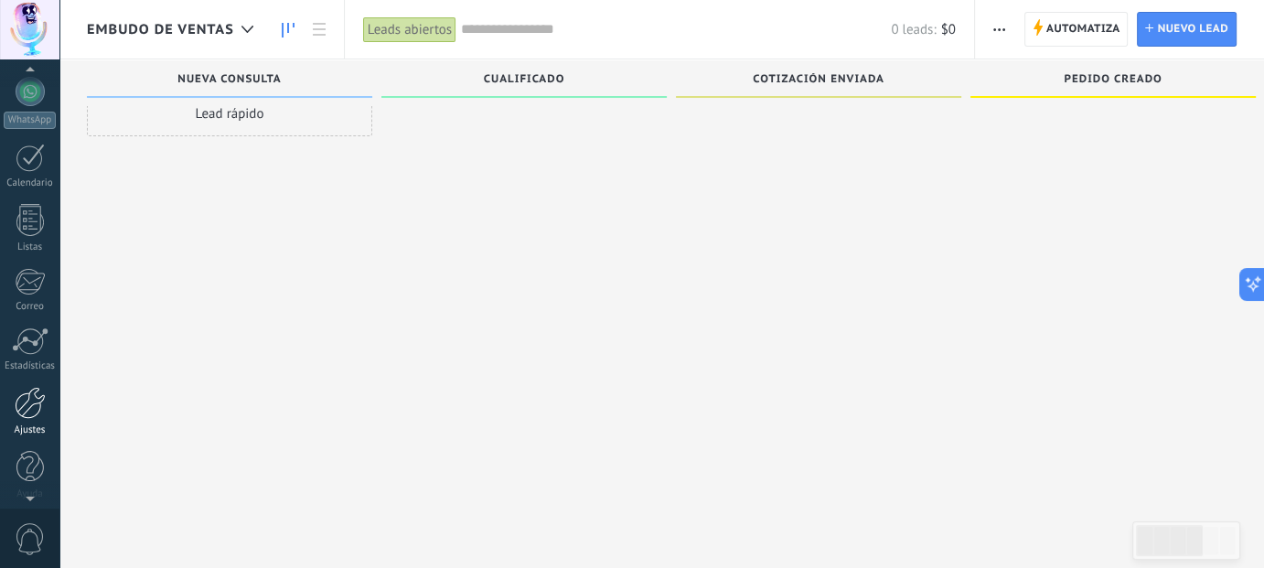
click at [30, 405] on div at bounding box center [30, 403] width 31 height 32
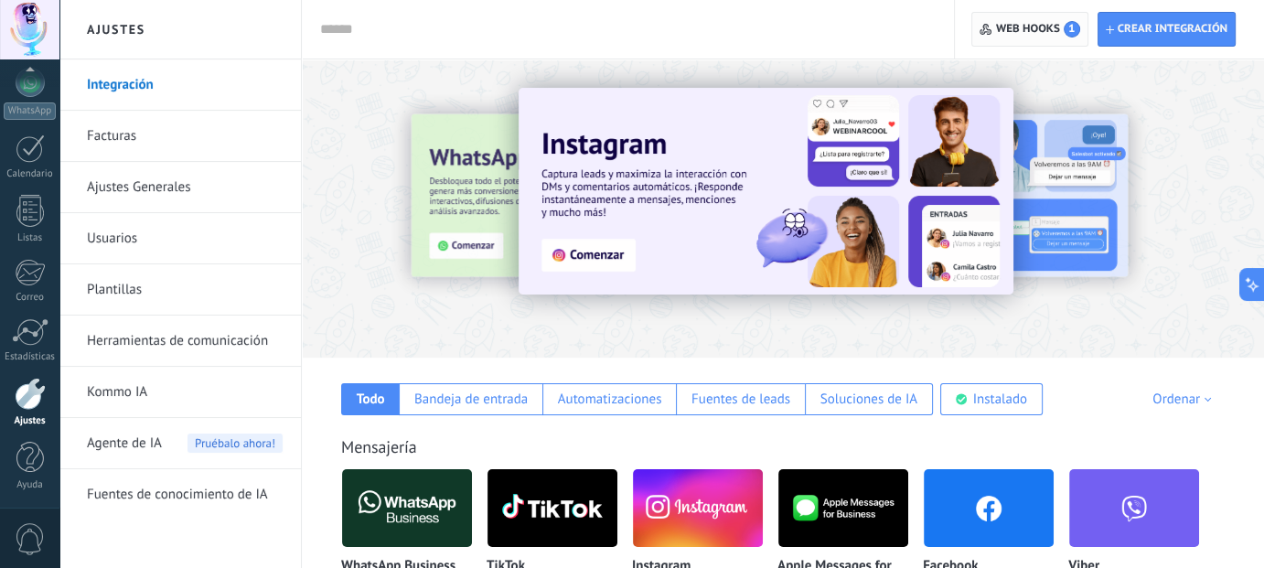
click at [1018, 37] on span "Web hooks 1" at bounding box center [1029, 29] width 100 height 33
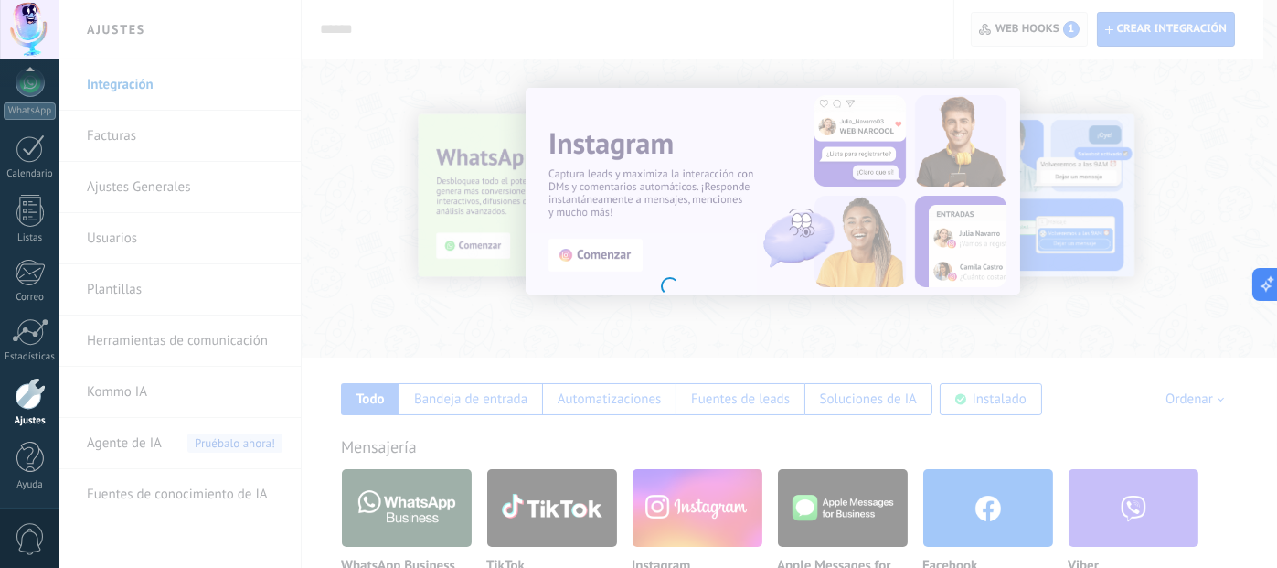
click at [1021, 28] on div at bounding box center [668, 284] width 1218 height 568
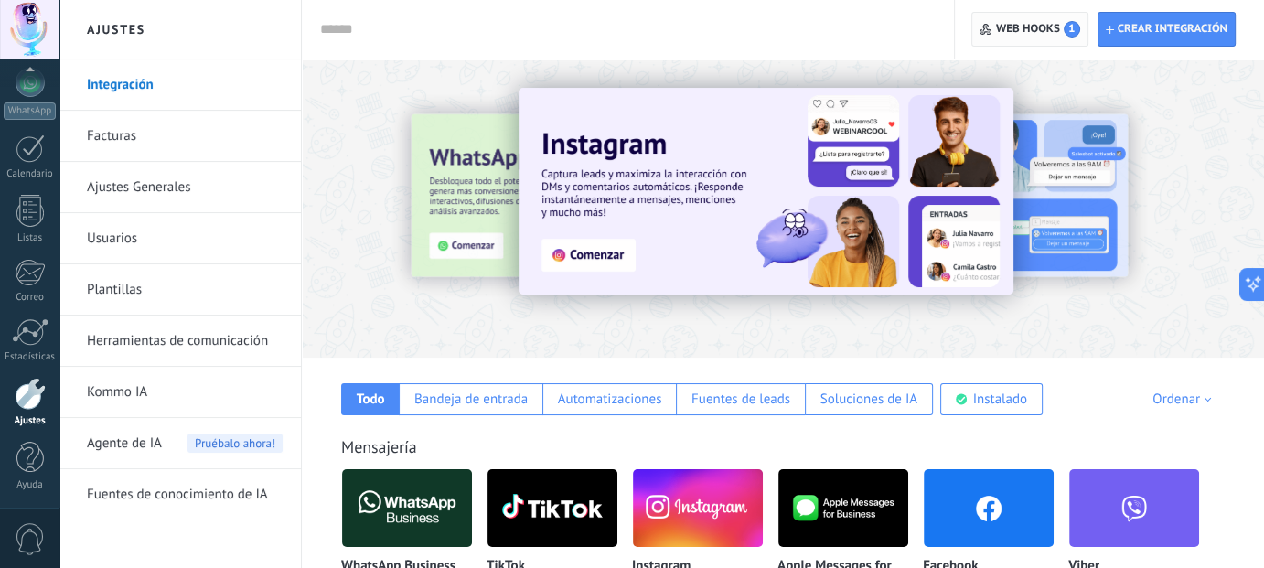
click at [1027, 32] on span "Web hooks 1" at bounding box center [1038, 29] width 84 height 16
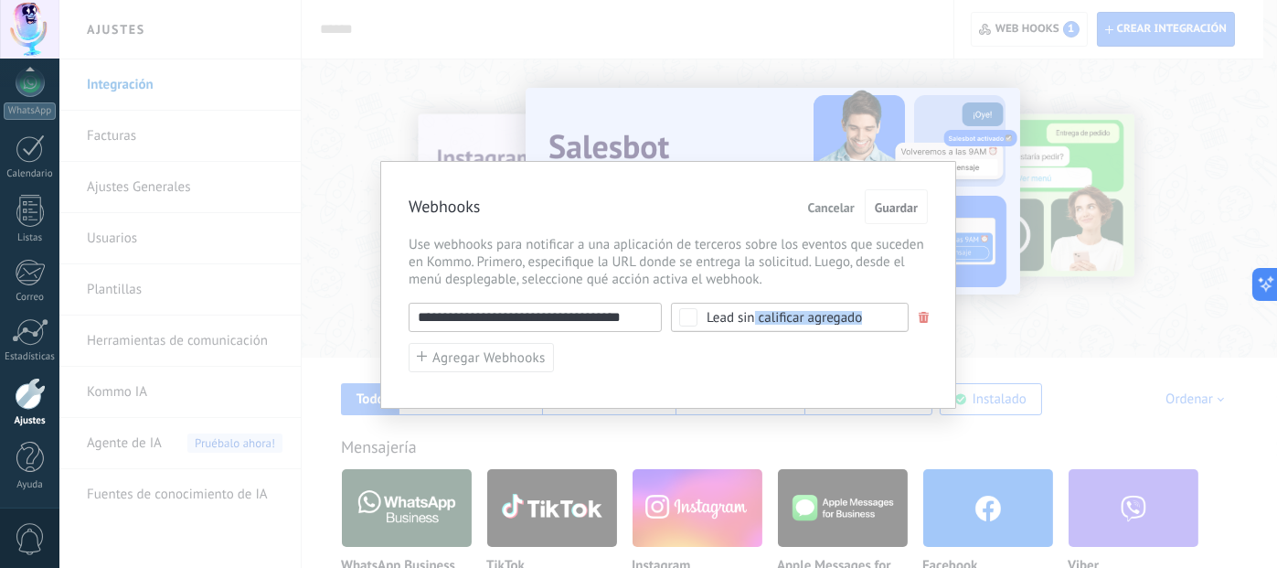
drag, startPoint x: 754, startPoint y: 318, endPoint x: 881, endPoint y: 318, distance: 127.1
click at [881, 318] on span "Lead sin calificar agregado" at bounding box center [796, 318] width 178 height 14
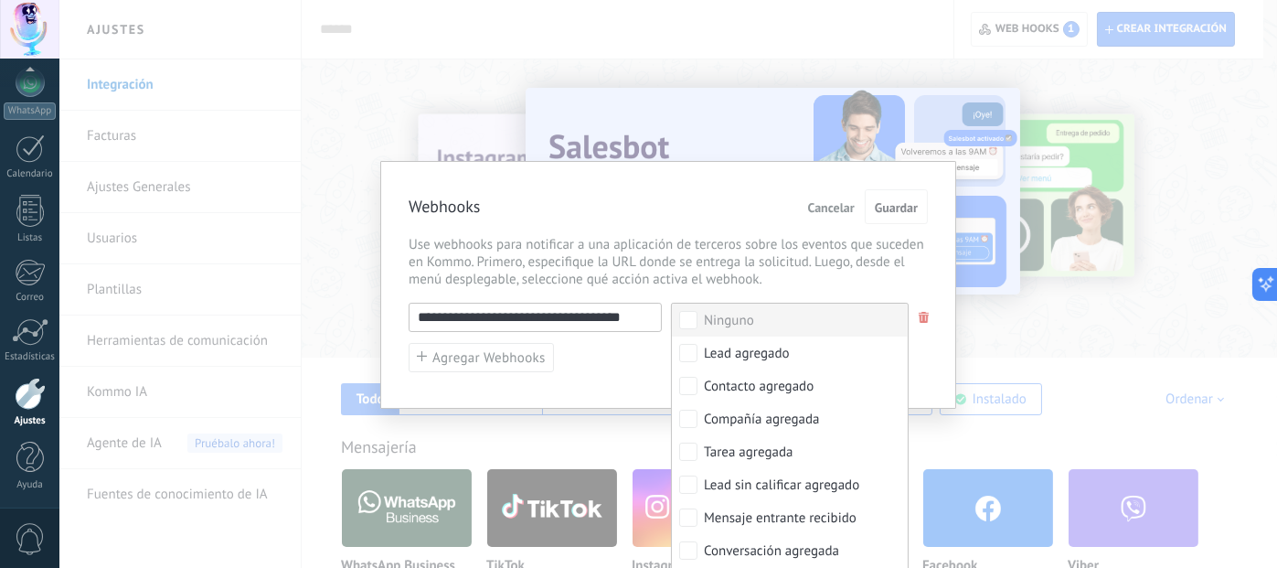
drag, startPoint x: 846, startPoint y: 318, endPoint x: 934, endPoint y: 338, distance: 90.9
click at [865, 327] on label "Ninguno" at bounding box center [790, 320] width 236 height 33
click at [1091, 322] on div "**********" at bounding box center [668, 284] width 1218 height 568
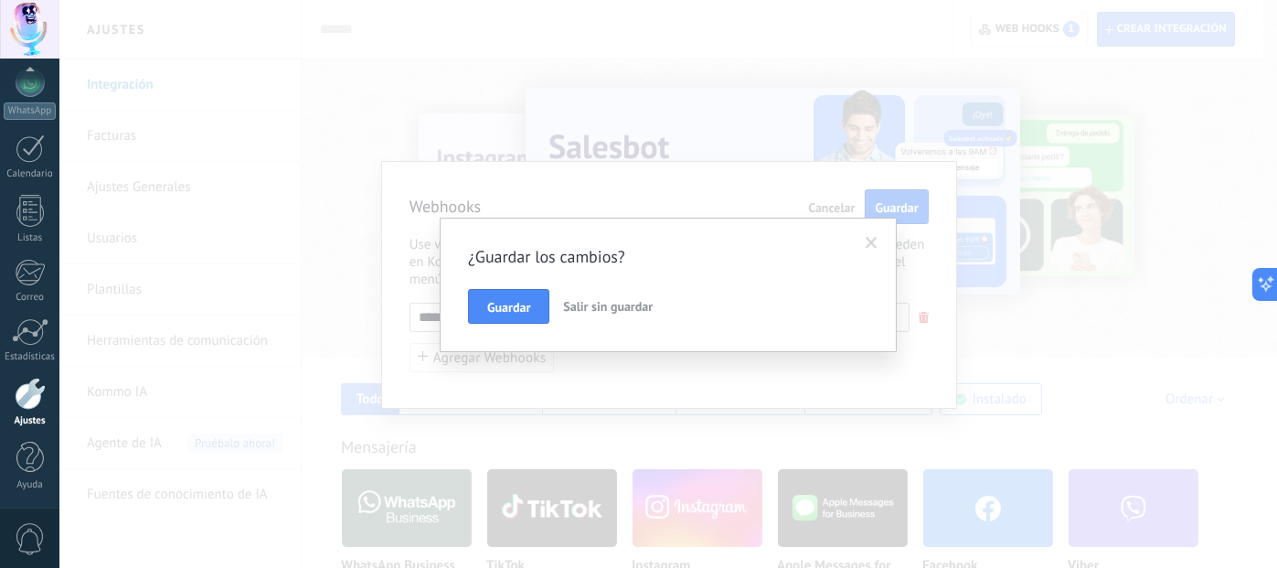
click at [879, 238] on span at bounding box center [872, 243] width 30 height 31
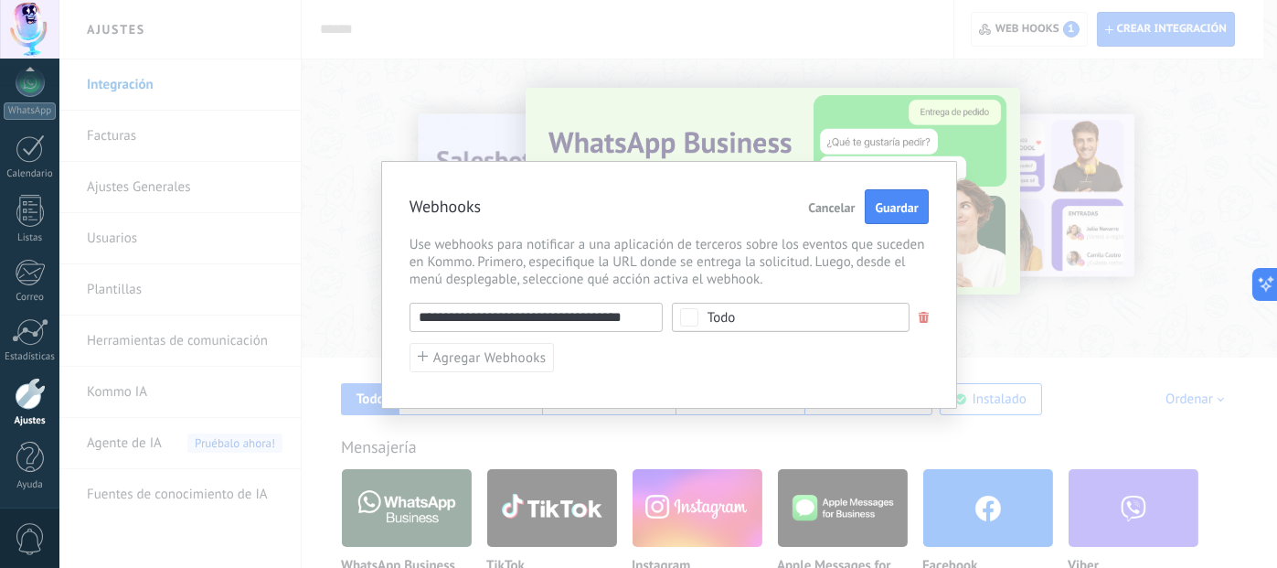
click at [843, 202] on span "Cancelar" at bounding box center [831, 207] width 47 height 13
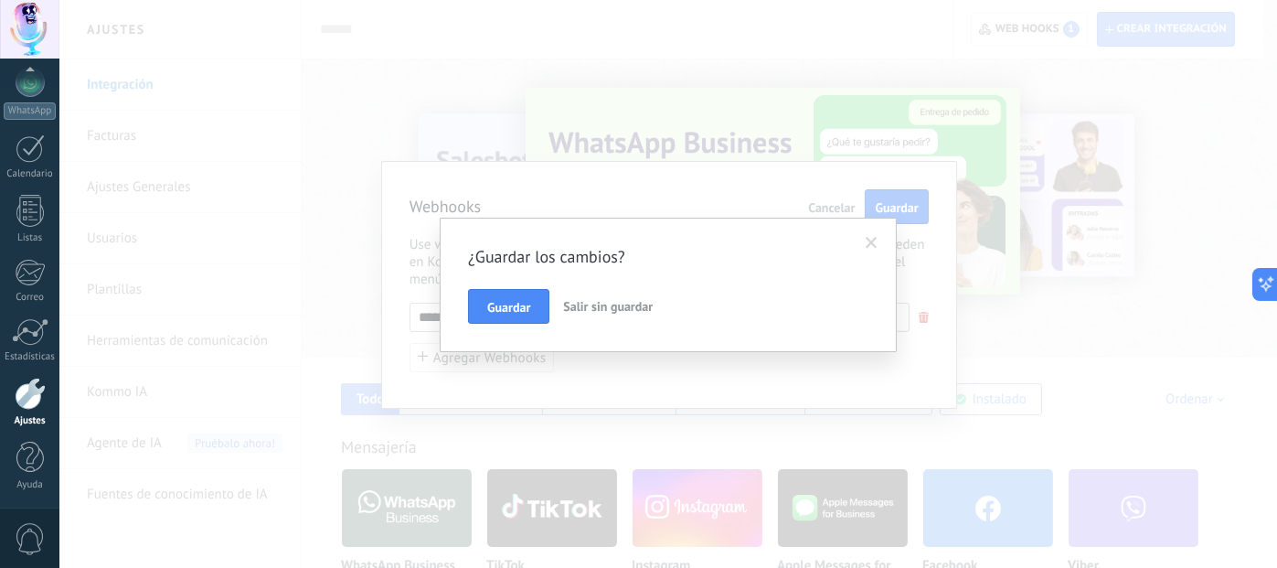
click at [581, 302] on span "Salir sin guardar" at bounding box center [608, 306] width 90 height 16
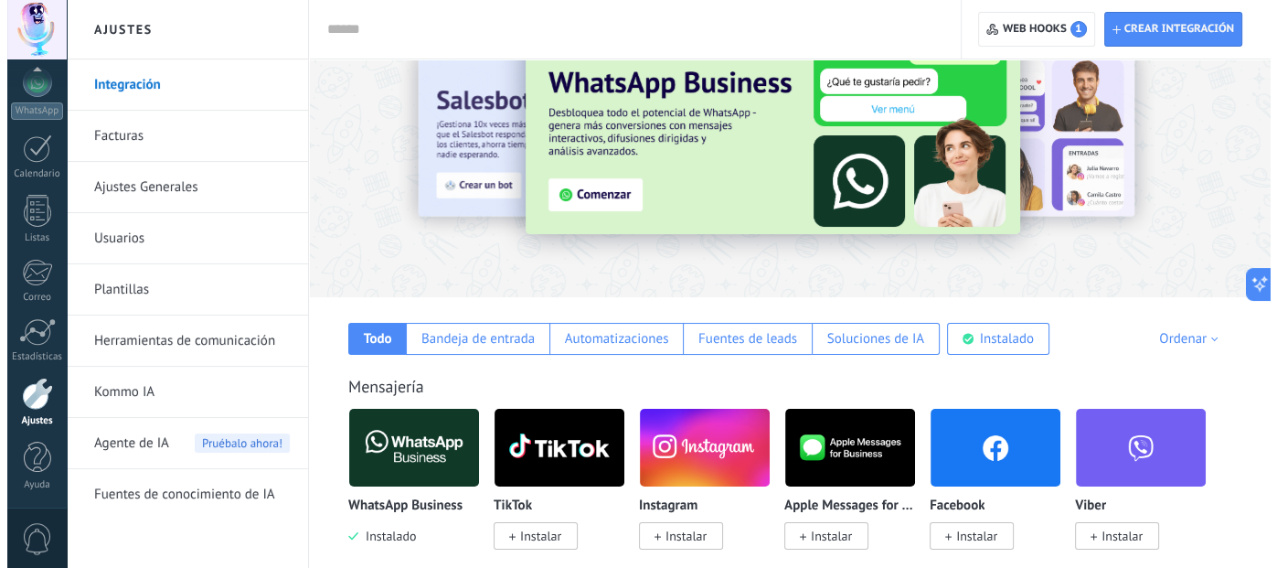
scroll to position [91, 0]
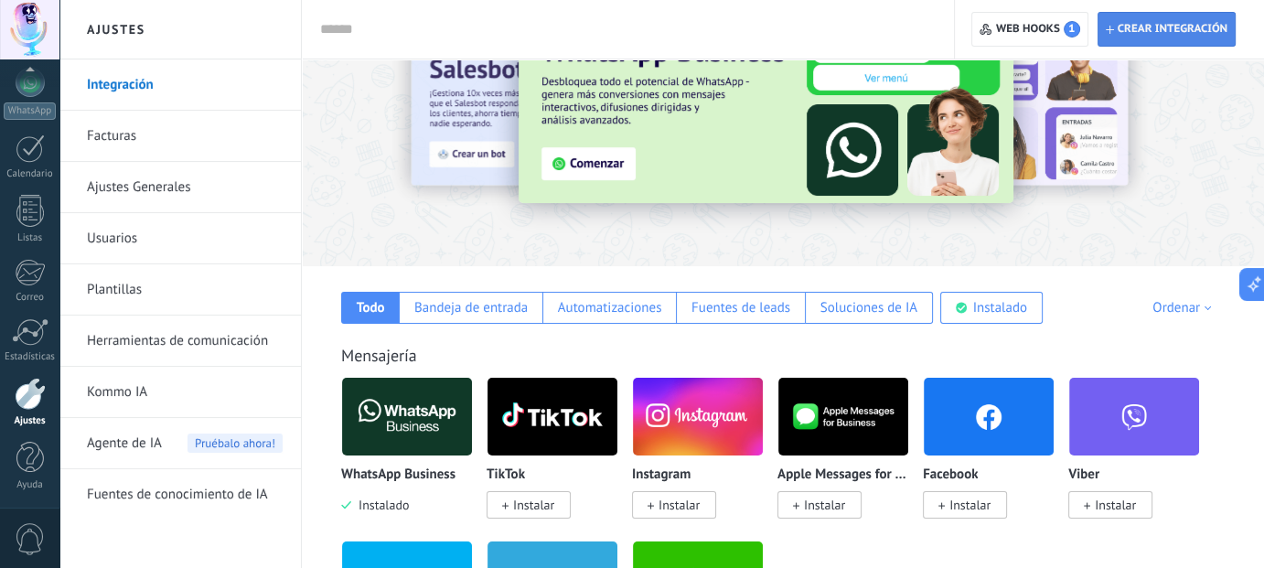
click at [1141, 30] on span "Crear integración" at bounding box center [1172, 29] width 110 height 15
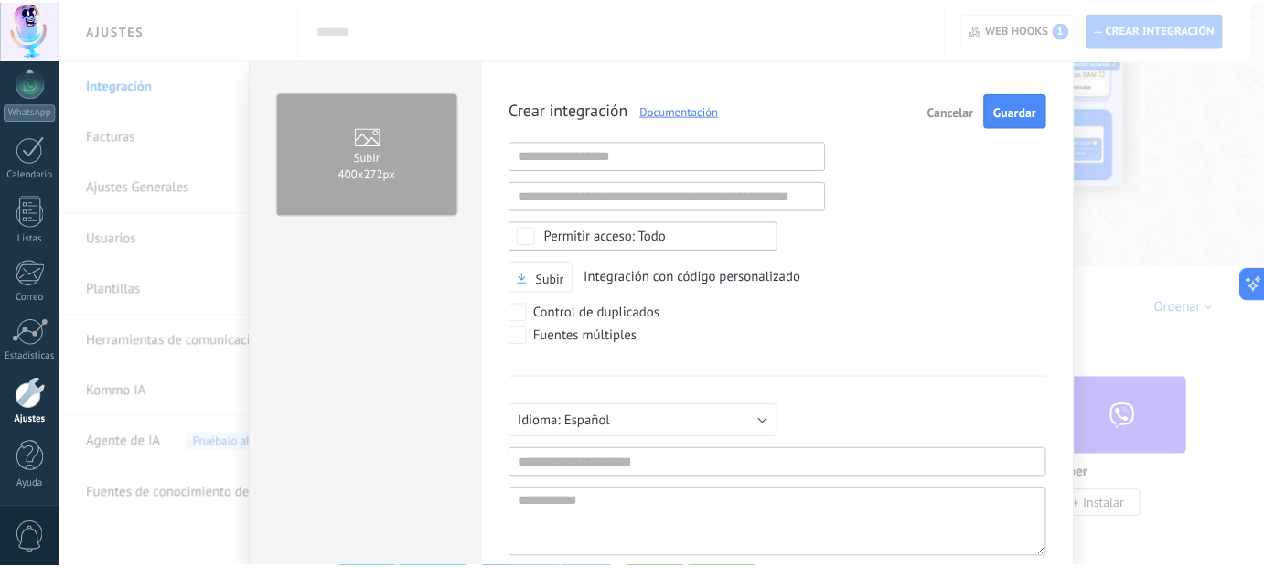
scroll to position [0, 0]
click at [1142, 121] on div "Subir 400х272px Crear integración Documentación Cancelar Guardar URL inválida U…" at bounding box center [668, 284] width 1218 height 568
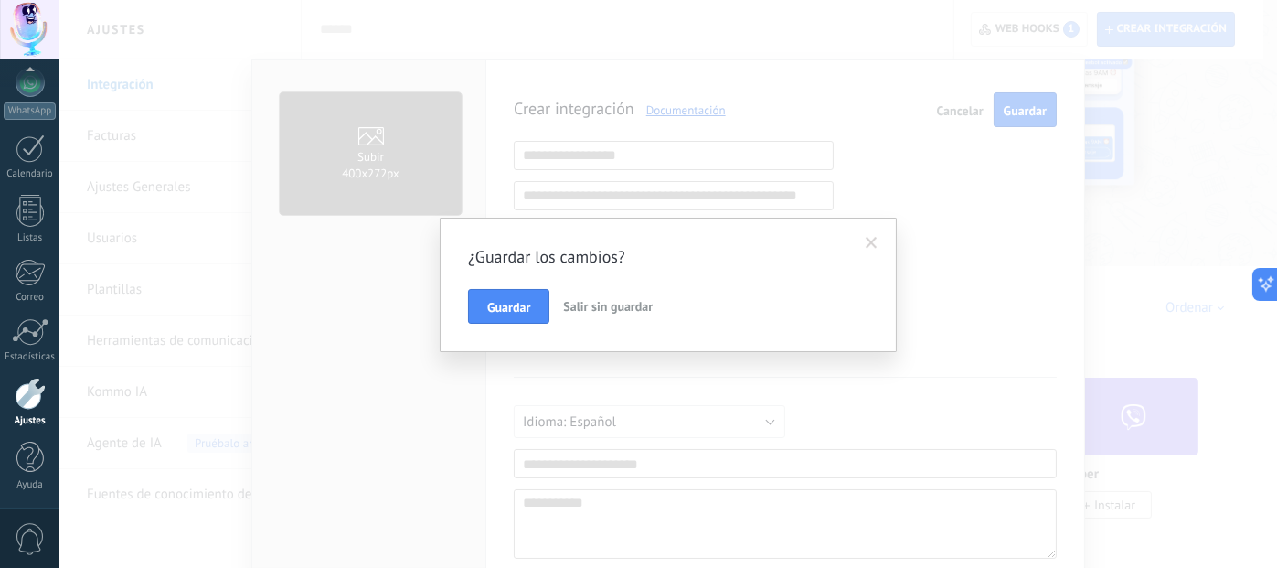
click at [598, 301] on span "Salir sin guardar" at bounding box center [608, 306] width 90 height 16
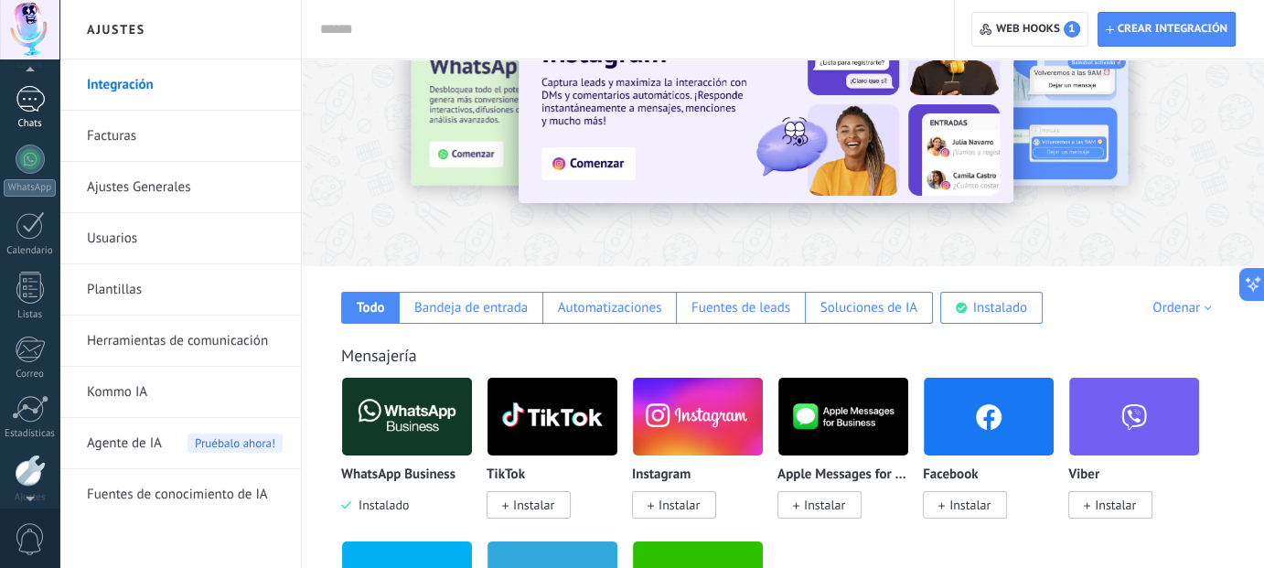
scroll to position [9, 0]
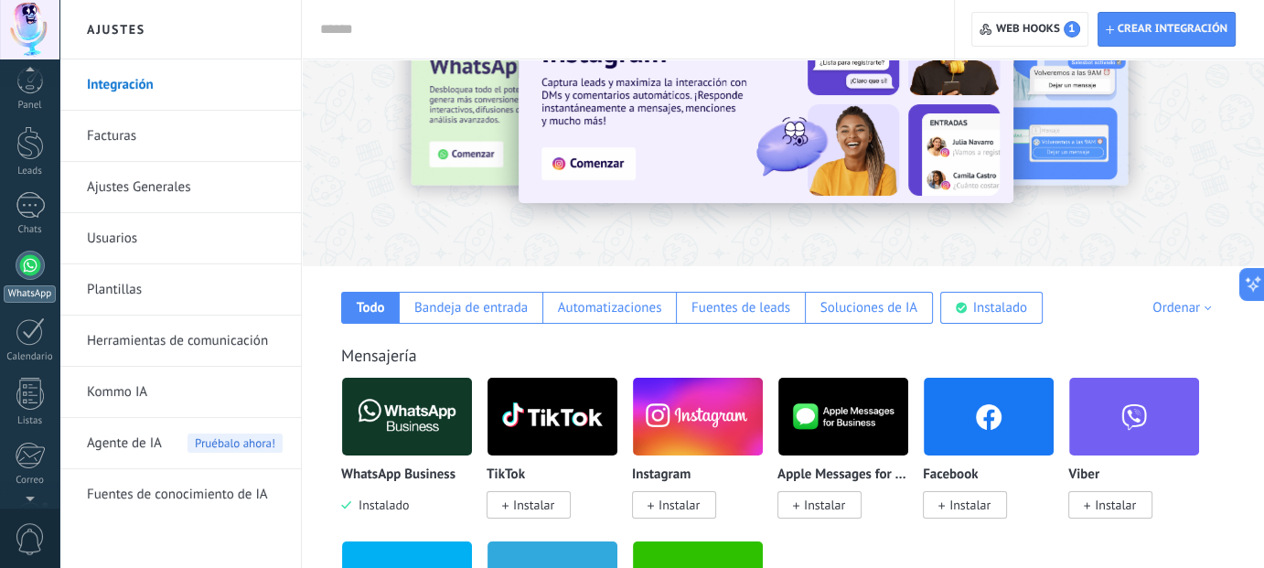
click at [24, 266] on div at bounding box center [30, 265] width 29 height 29
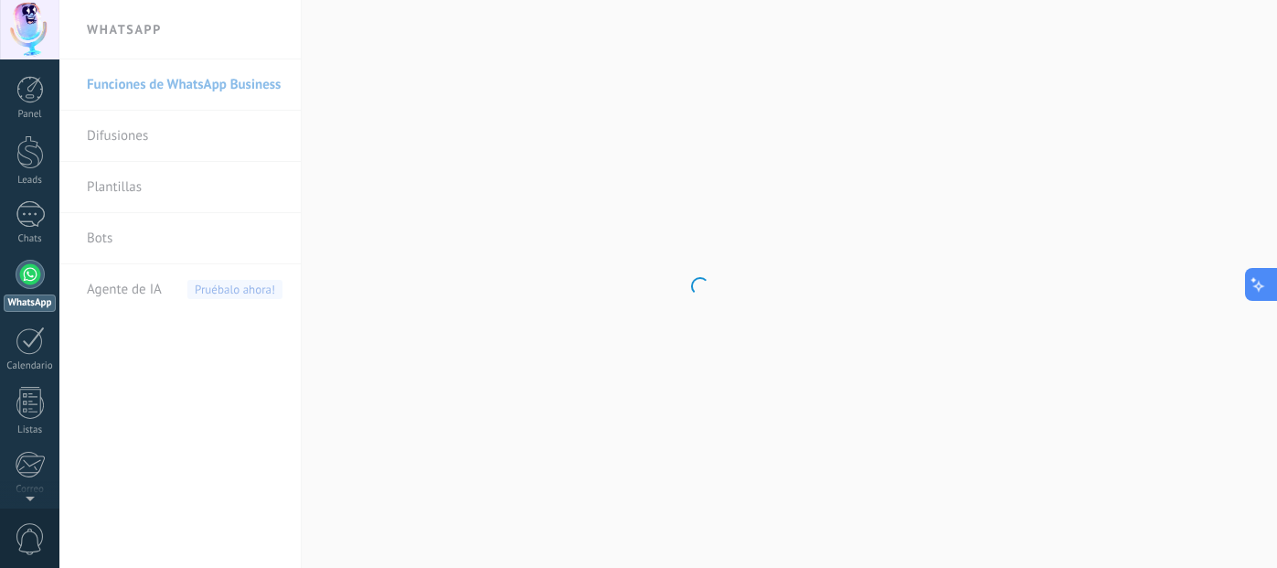
click at [1270, 282] on button at bounding box center [1261, 284] width 33 height 33
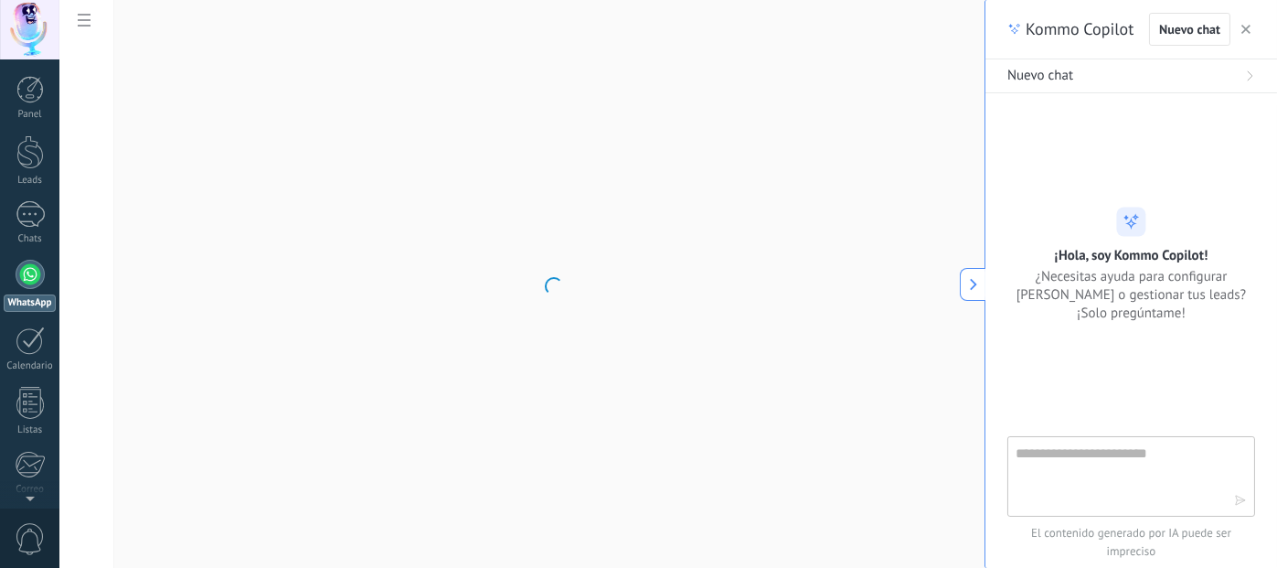
type textarea "**********"
click at [1083, 457] on textarea at bounding box center [1119, 476] width 206 height 66
type textarea "**********"
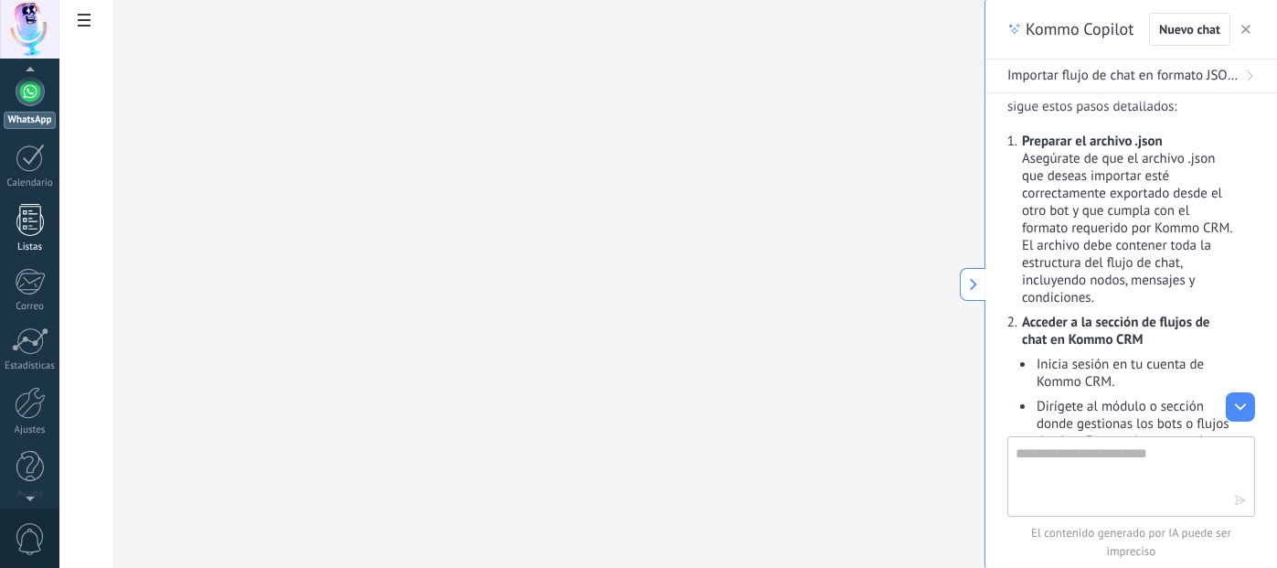
scroll to position [183, 0]
click at [29, 172] on link "Calendario" at bounding box center [29, 167] width 59 height 46
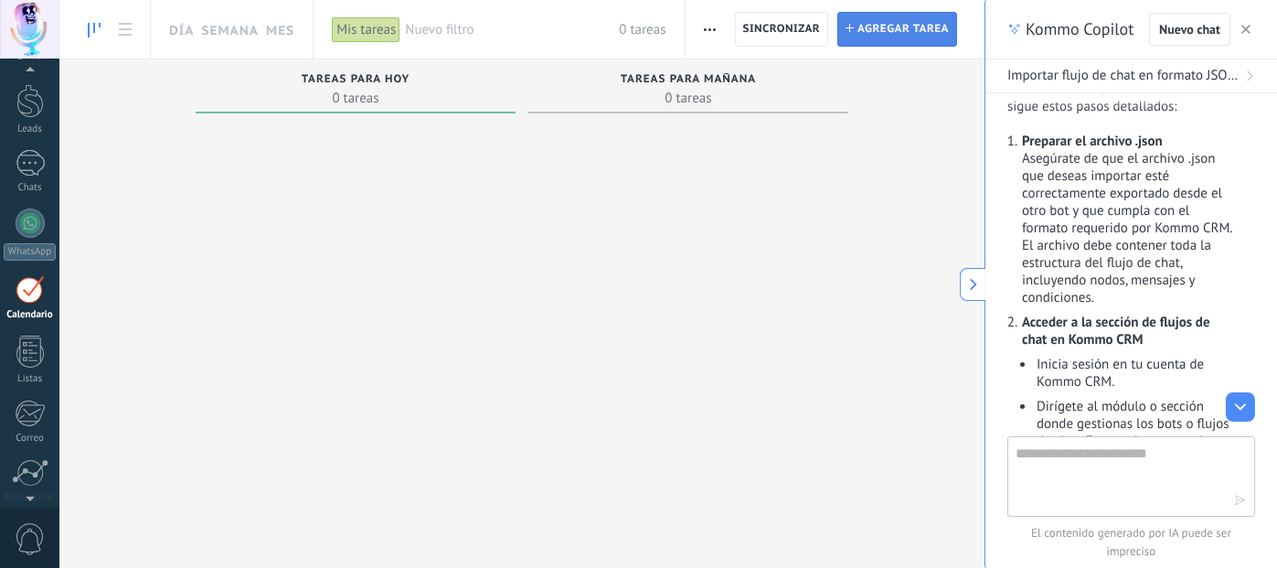
click at [891, 34] on span "Agregar tarea" at bounding box center [903, 29] width 91 height 33
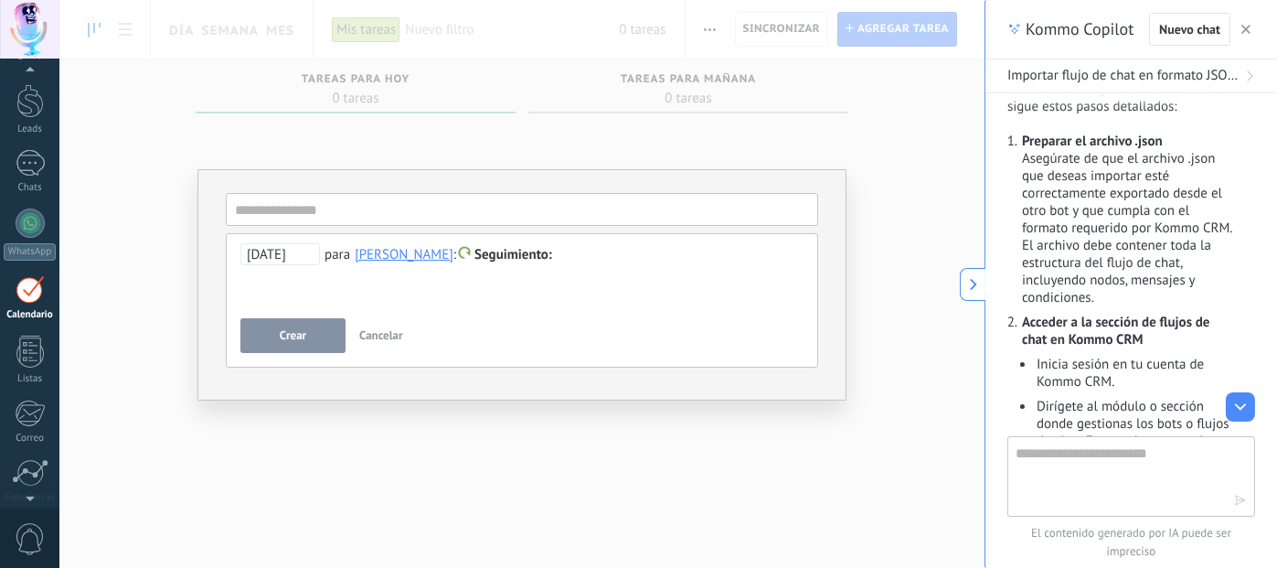
click at [360, 336] on span "Cancelar" at bounding box center [381, 335] width 44 height 16
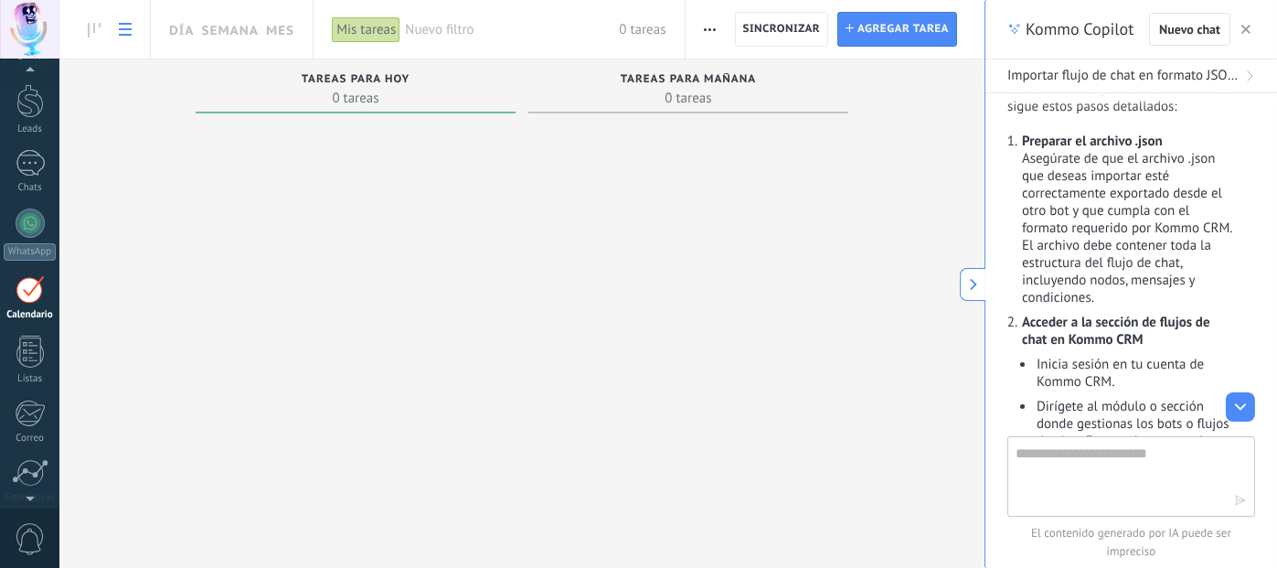
click at [119, 32] on icon at bounding box center [125, 29] width 13 height 13
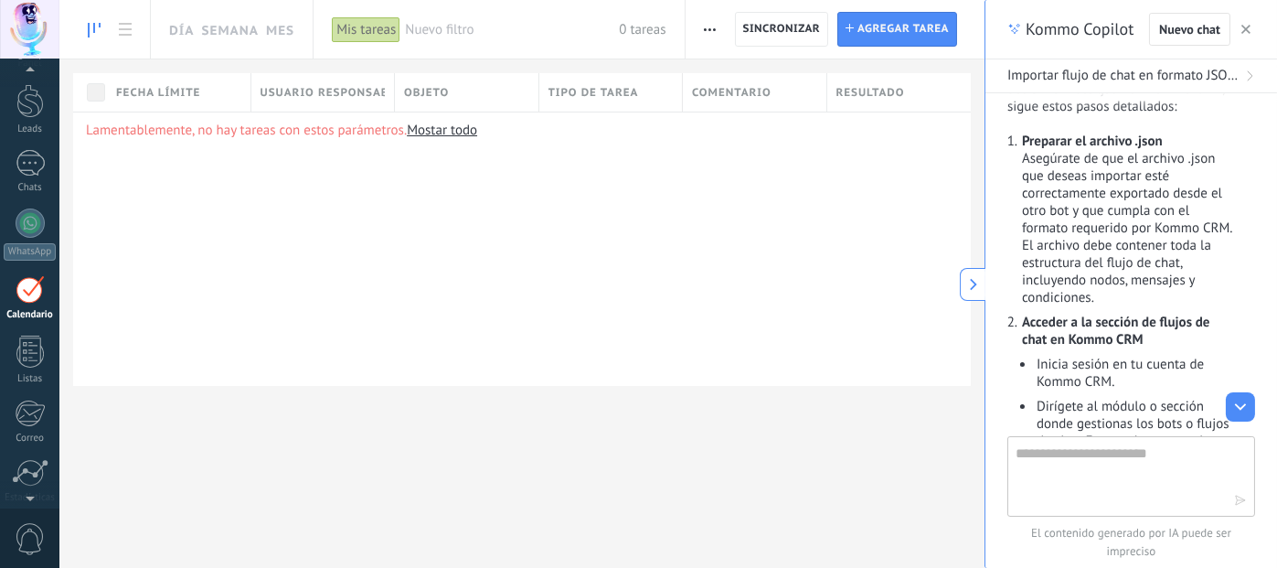
click at [100, 30] on icon at bounding box center [94, 30] width 13 height 15
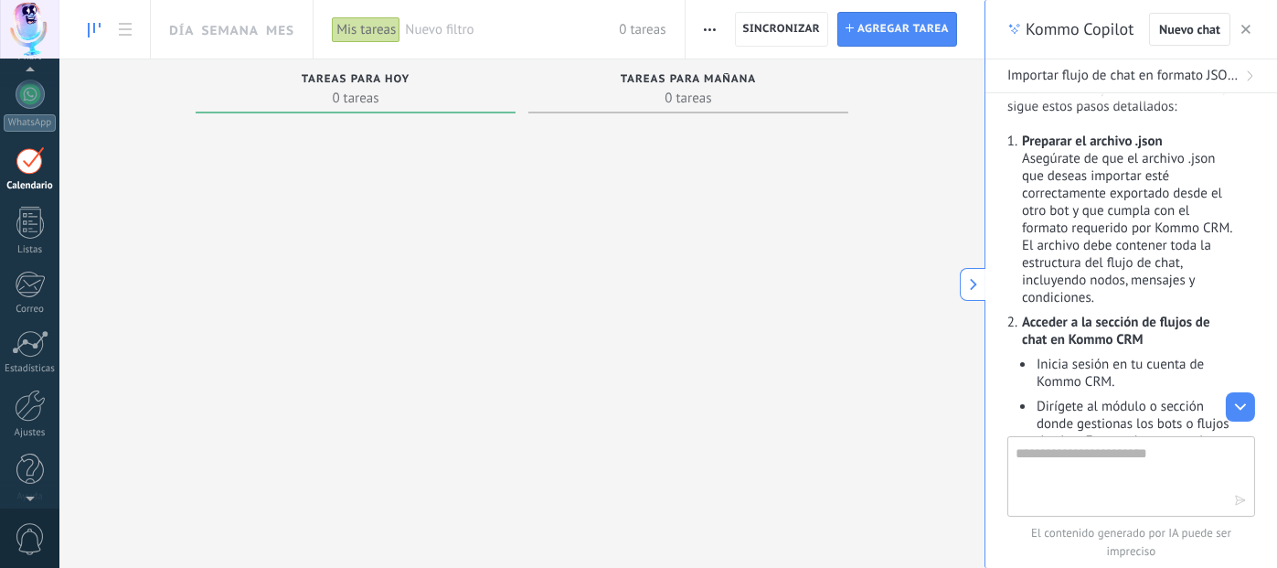
scroll to position [191, 0]
click at [37, 394] on div at bounding box center [30, 395] width 31 height 32
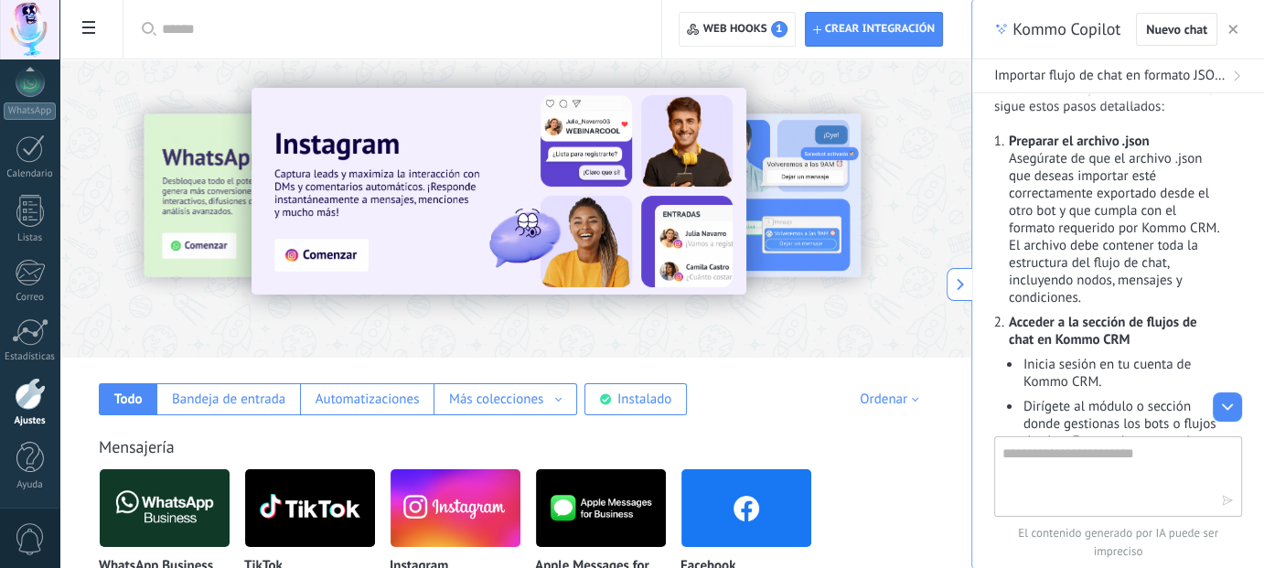
scroll to position [183, 0]
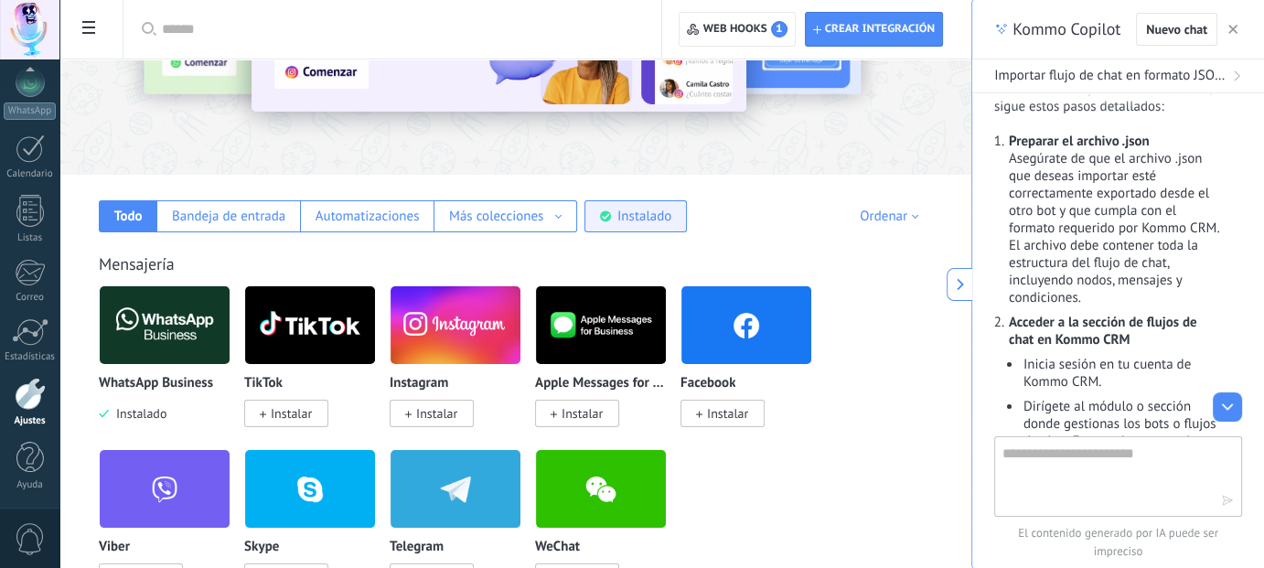
click at [603, 210] on icon at bounding box center [605, 216] width 11 height 12
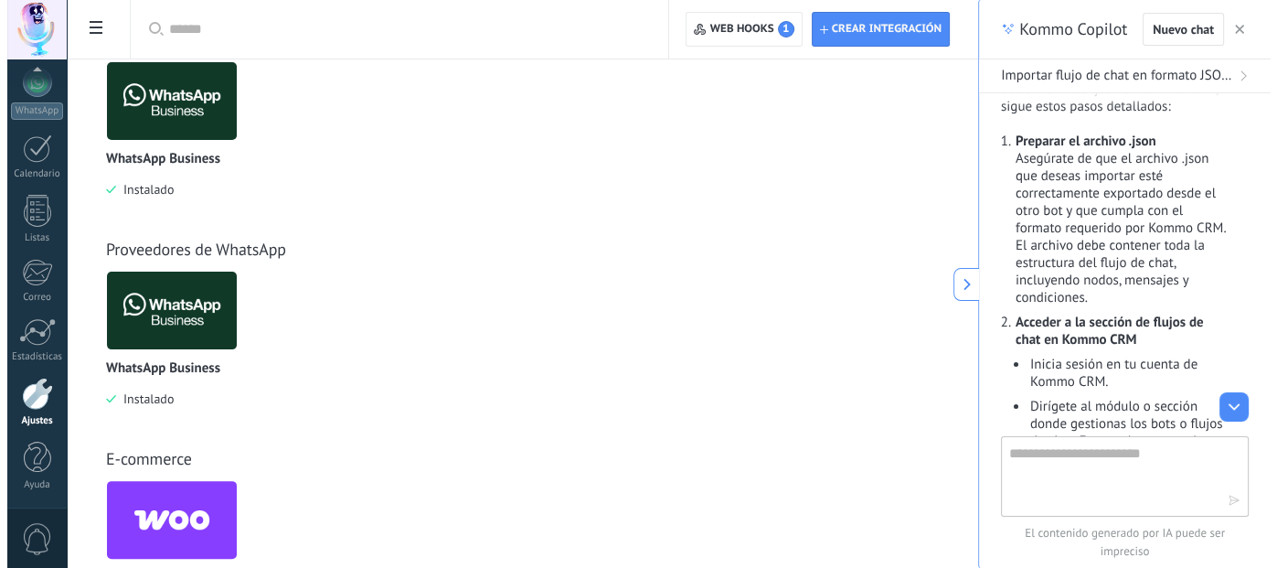
scroll to position [507, 0]
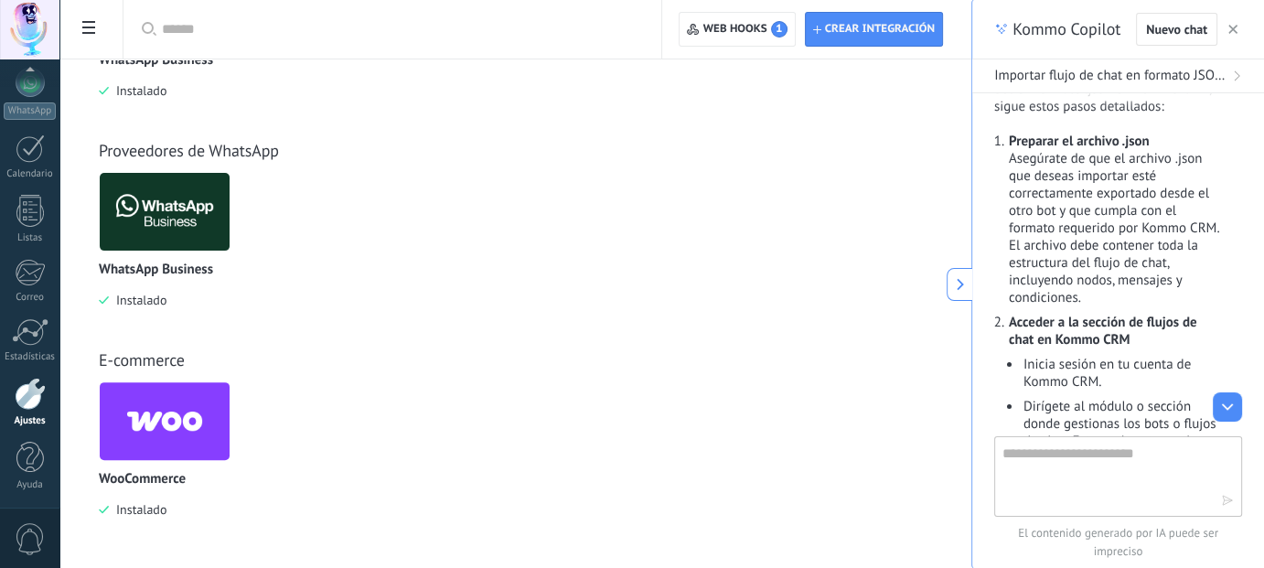
click at [177, 411] on img at bounding box center [165, 421] width 130 height 89
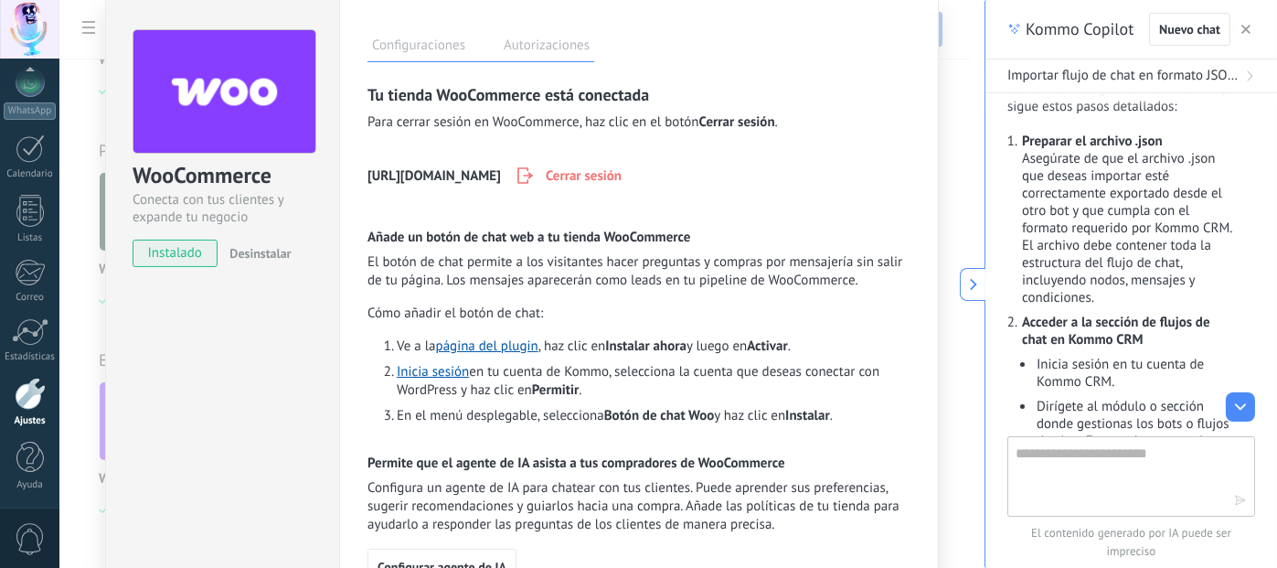
scroll to position [183, 0]
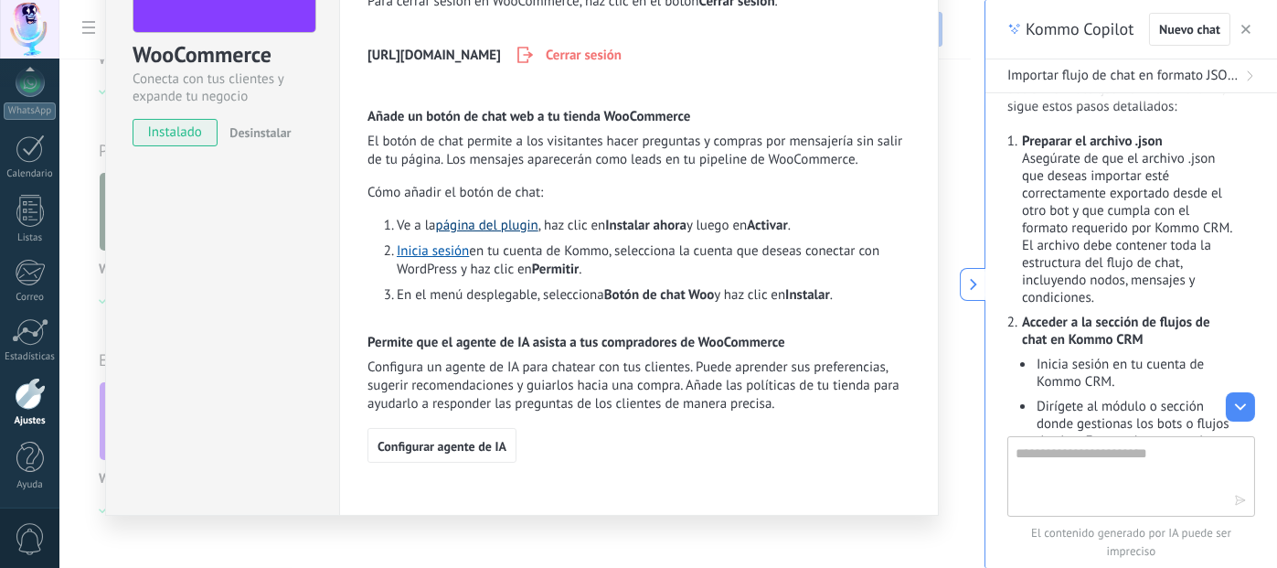
click at [490, 229] on link "página del plugin" at bounding box center [487, 225] width 102 height 17
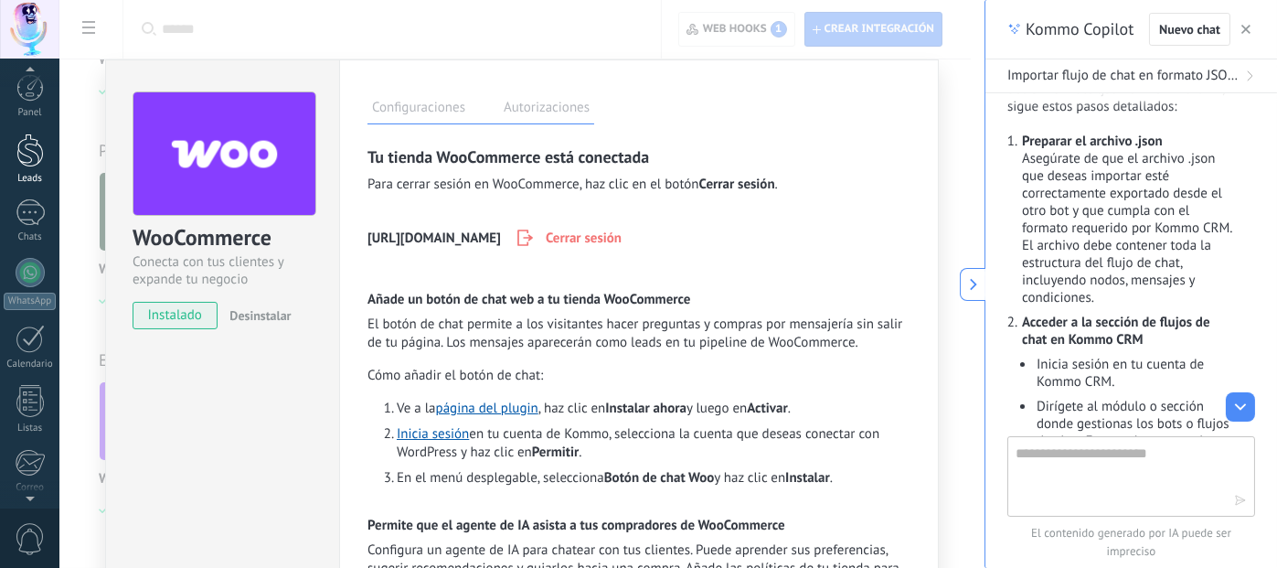
scroll to position [0, 0]
click at [20, 233] on div "Chats" at bounding box center [30, 239] width 53 height 12
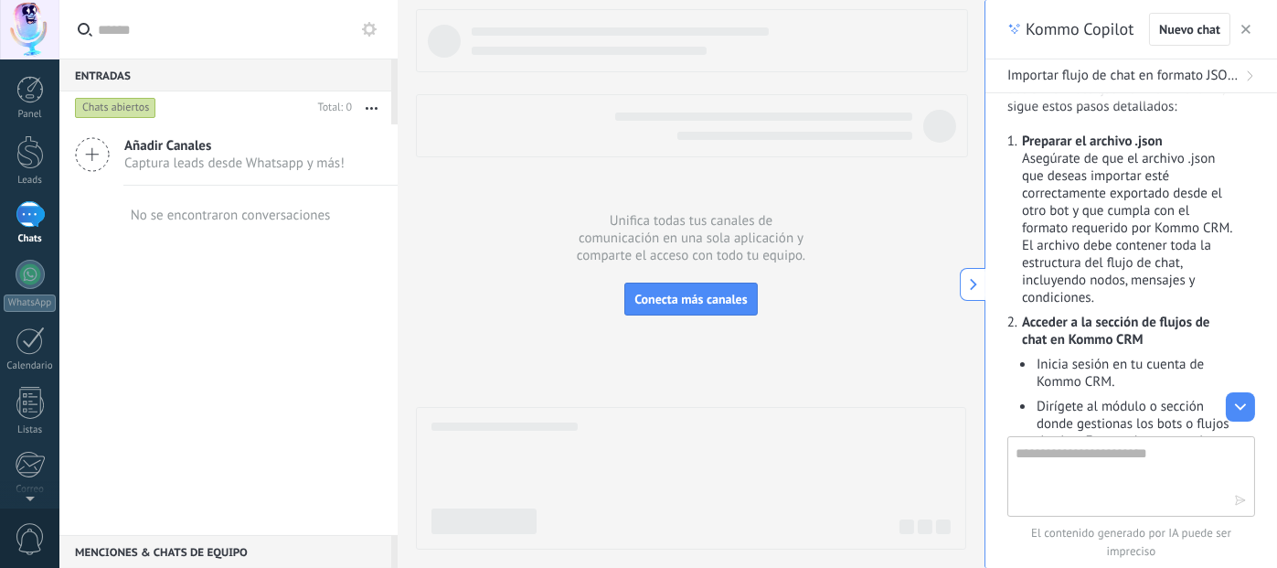
click at [114, 157] on div "Añadir Canales Captura leads desde Whatsapp y más!" at bounding box center [228, 154] width 338 height 61
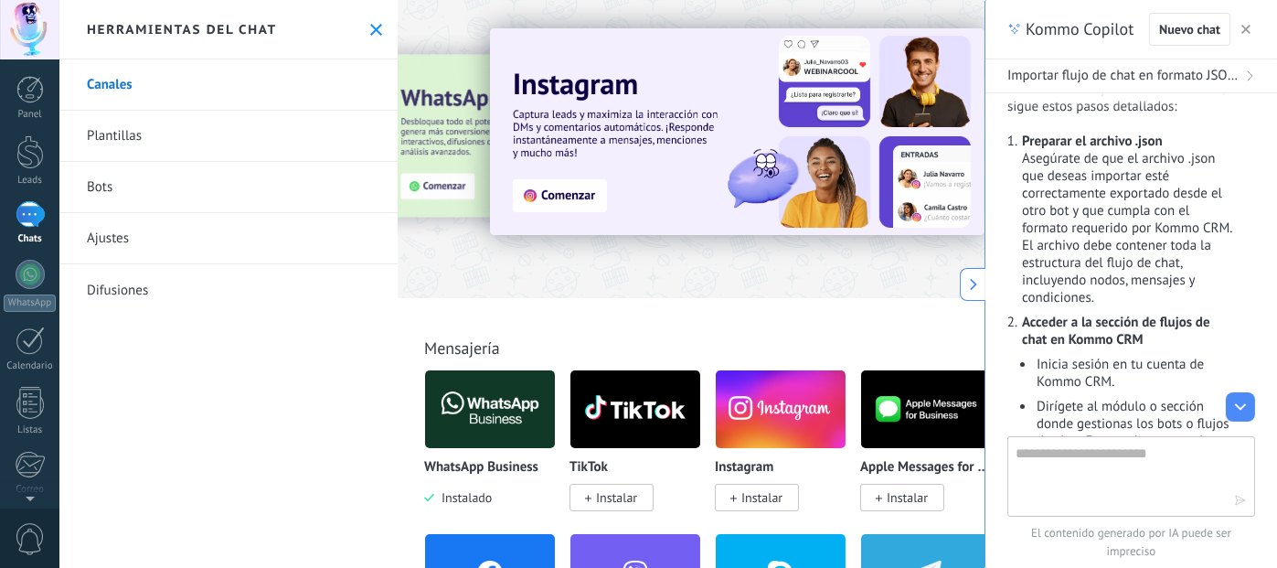
click at [150, 196] on link "Bots" at bounding box center [228, 187] width 338 height 51
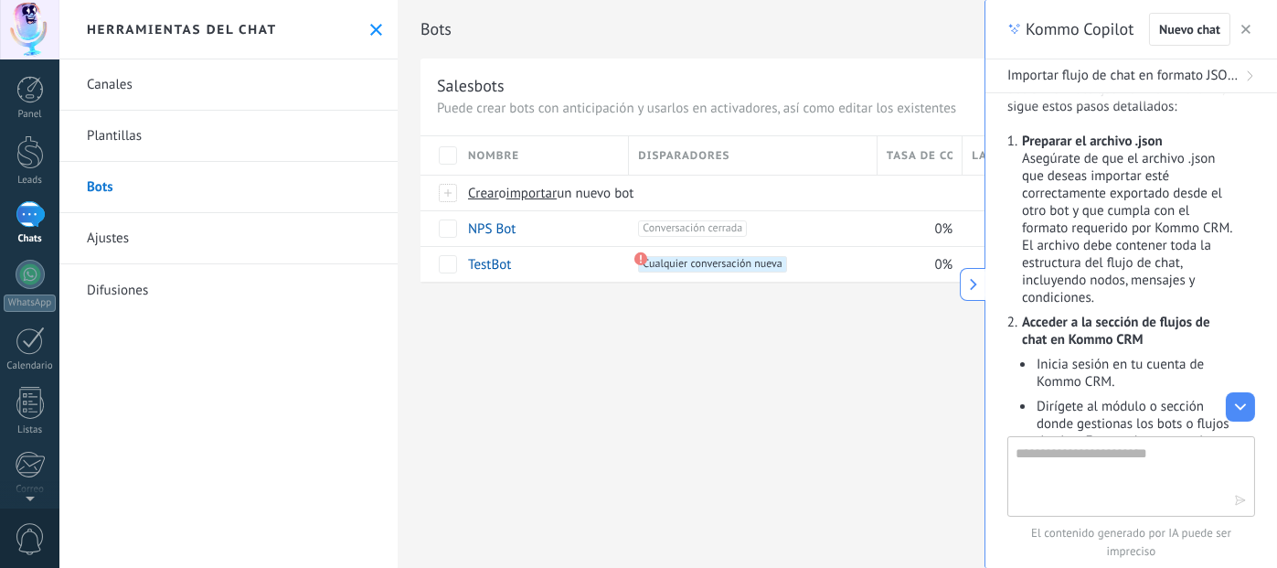
click at [975, 287] on icon at bounding box center [973, 284] width 13 height 13
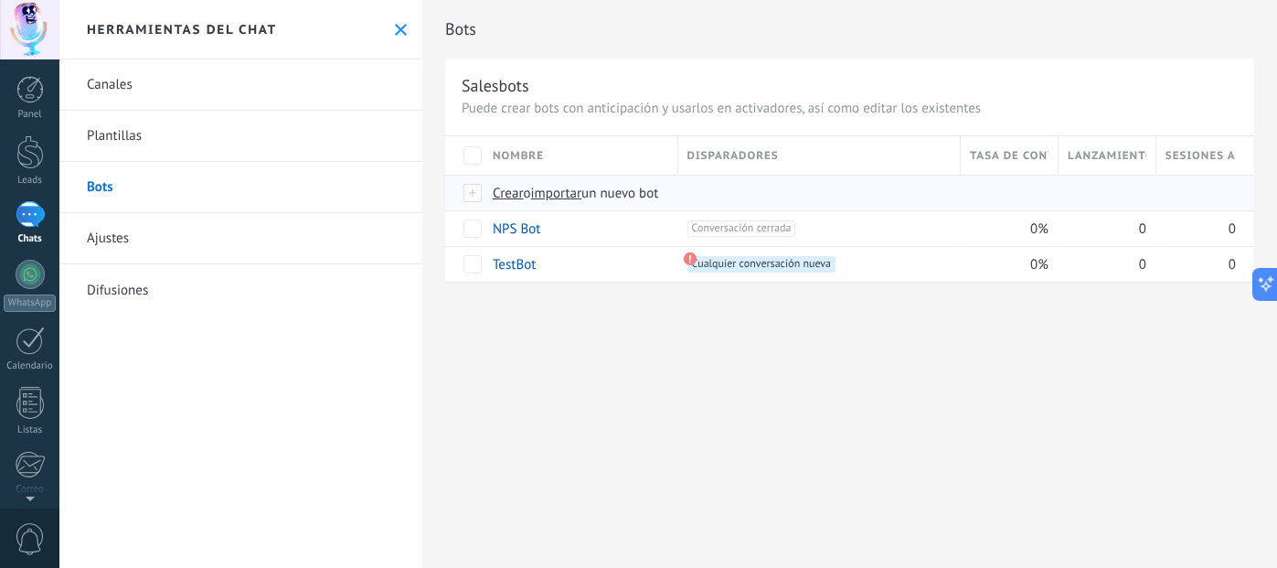
click at [493, 194] on span "Crear" at bounding box center [508, 193] width 31 height 17
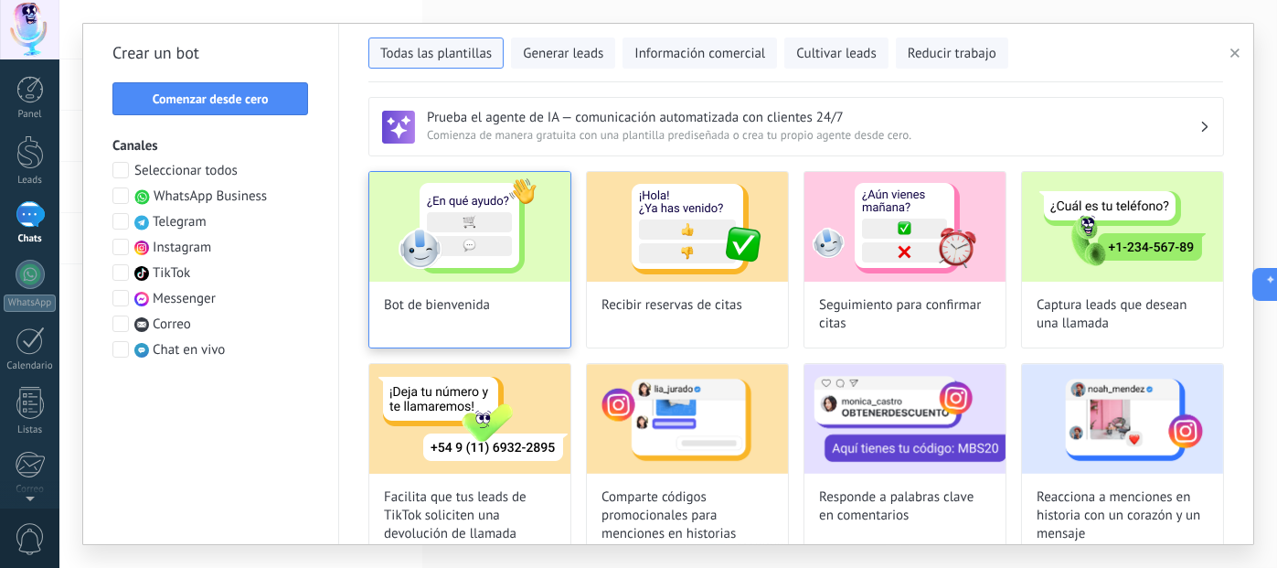
click at [461, 252] on img at bounding box center [469, 227] width 201 height 110
type input "**********"
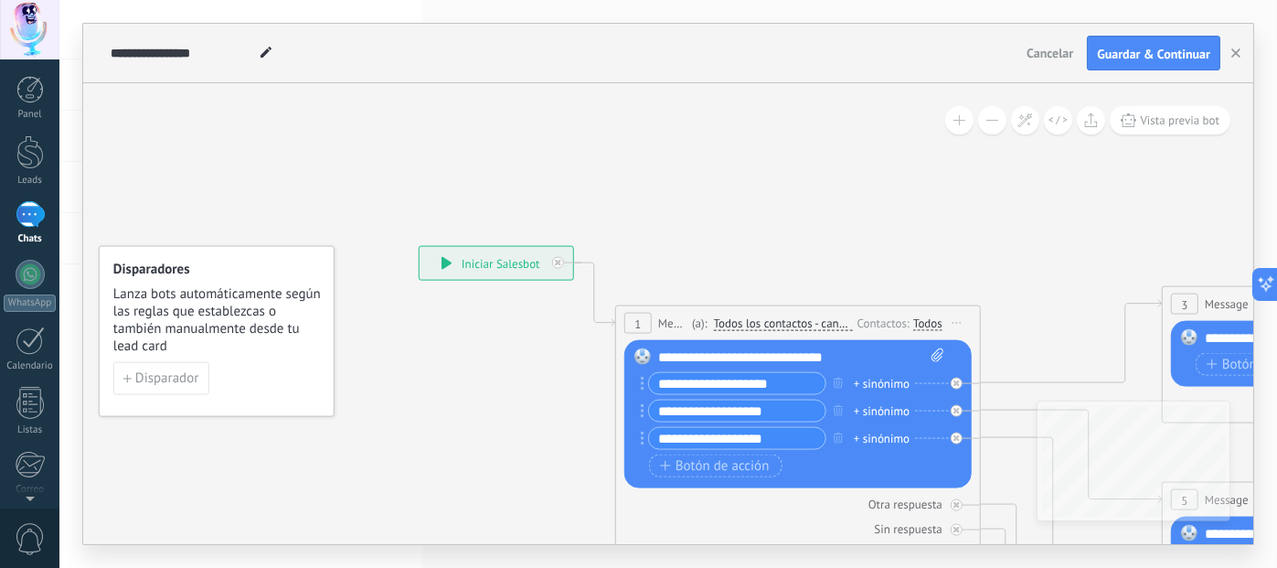
drag, startPoint x: 912, startPoint y: 187, endPoint x: 859, endPoint y: 256, distance: 87.4
click at [163, 381] on span "Disparador" at bounding box center [166, 378] width 63 height 13
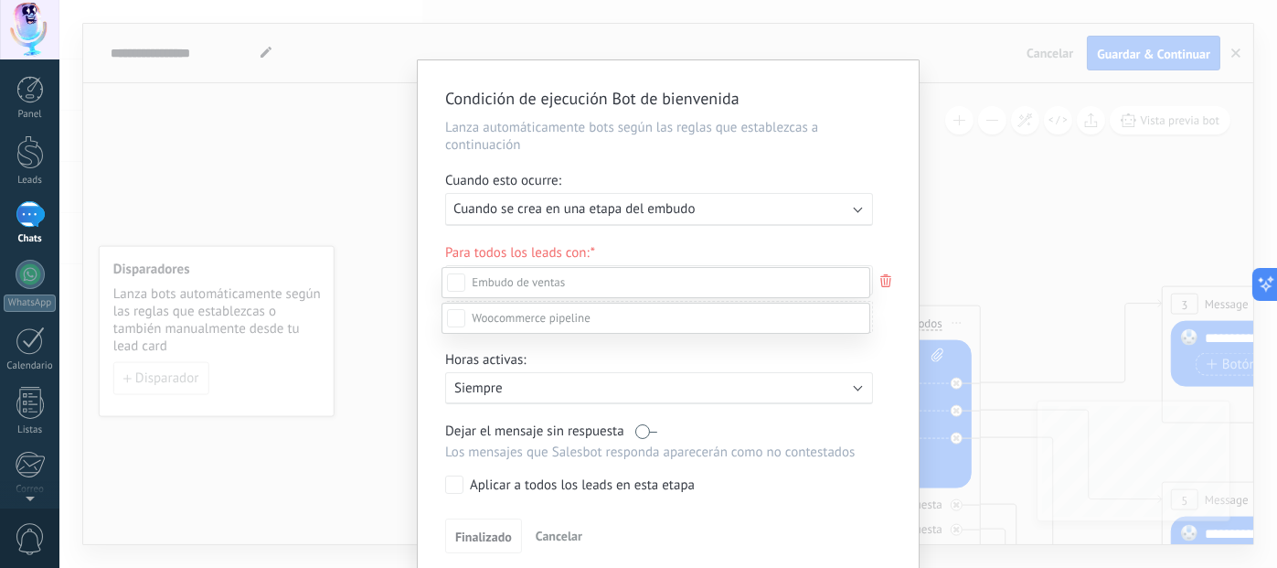
click at [785, 213] on div at bounding box center [668, 284] width 1218 height 568
click at [785, 211] on div "Ejecutar: Cuando se crea en una etapa del embudo" at bounding box center [652, 208] width 397 height 17
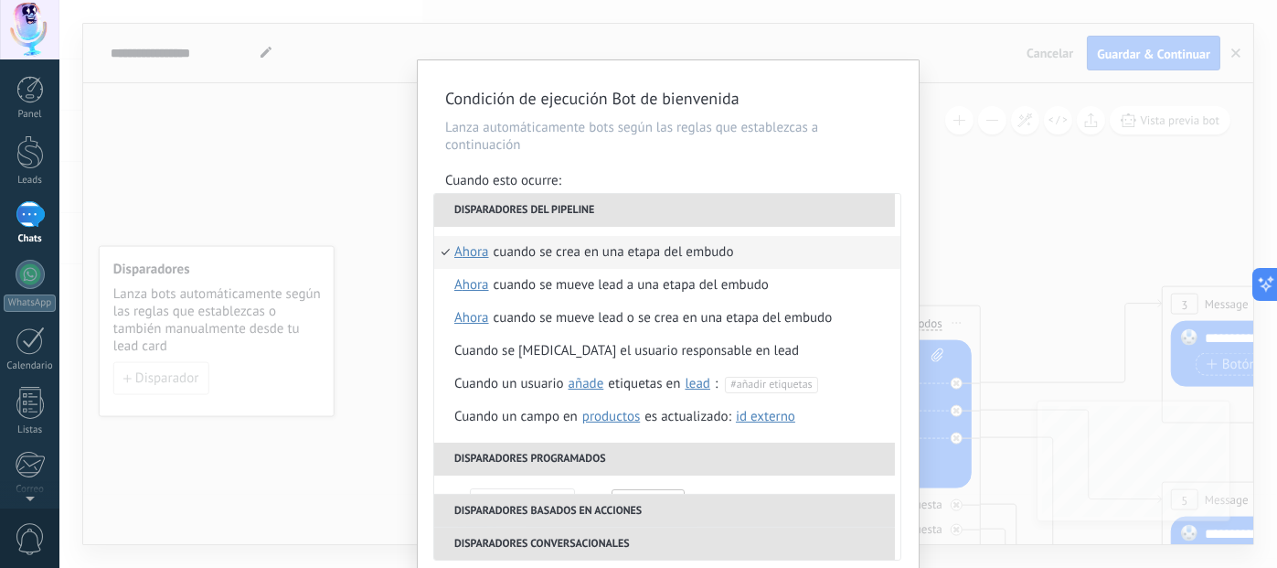
click at [769, 184] on div "Cuando esto ocurre:" at bounding box center [668, 182] width 446 height 21
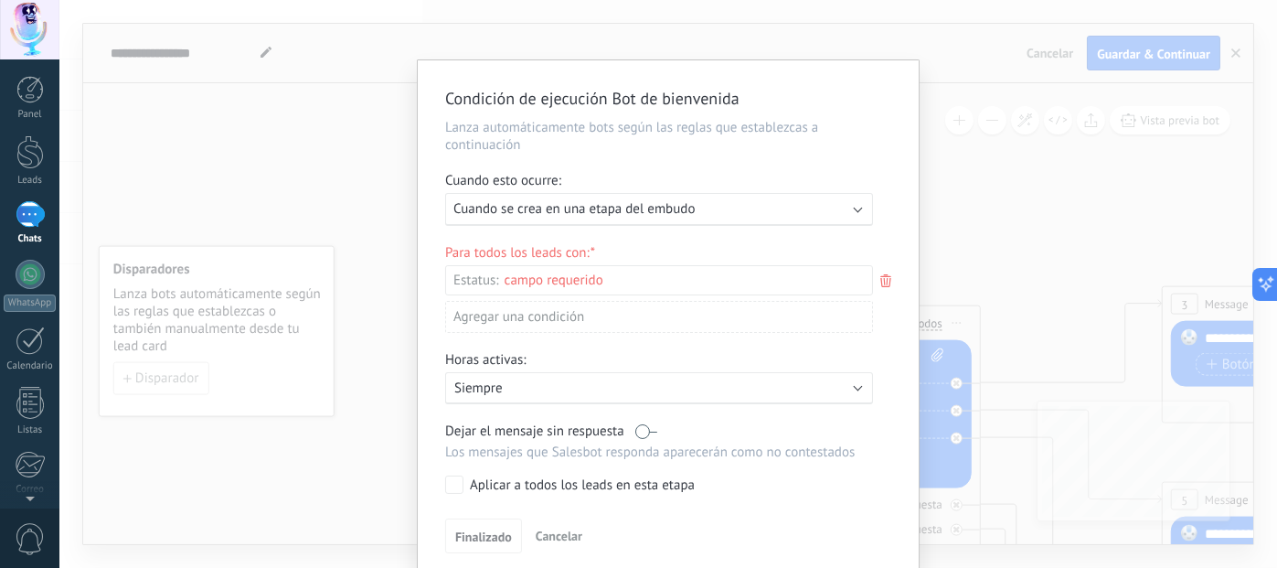
click at [0, 0] on div "Incoming leads Nueva consulta Cualificado Cotización enviada Pedido creado Pedi…" at bounding box center [0, 0] width 0 height 0
click at [0, 0] on label "Pedido enviado" at bounding box center [0, 0] width 0 height 0
click at [473, 242] on span at bounding box center [518, 250] width 93 height 16
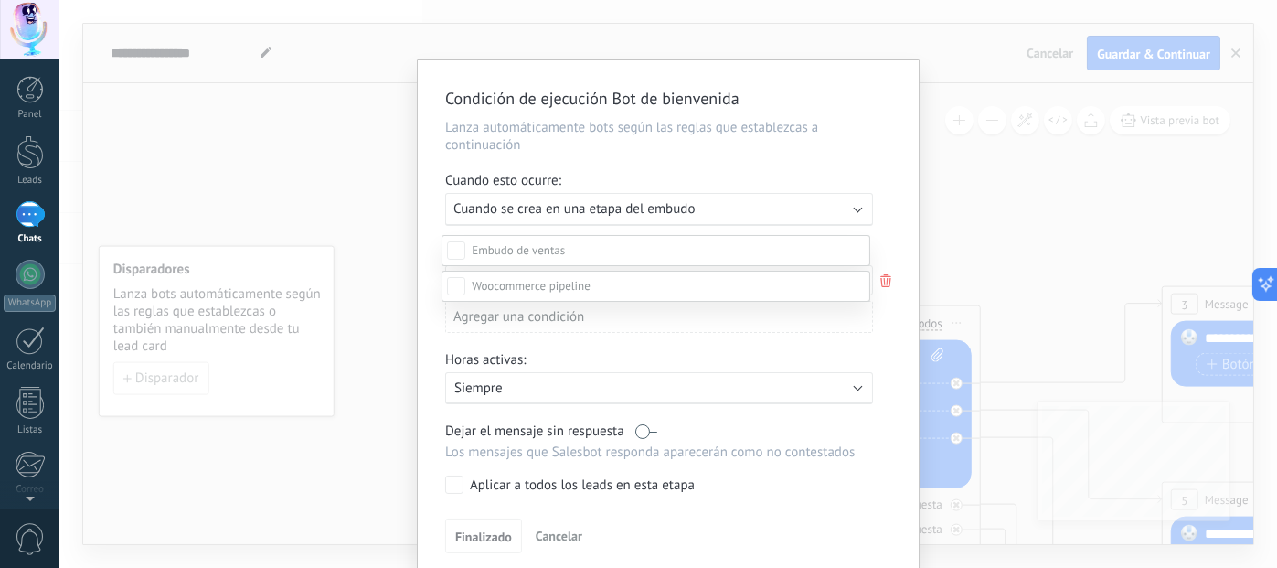
click at [936, 114] on div at bounding box center [668, 252] width 1218 height 568
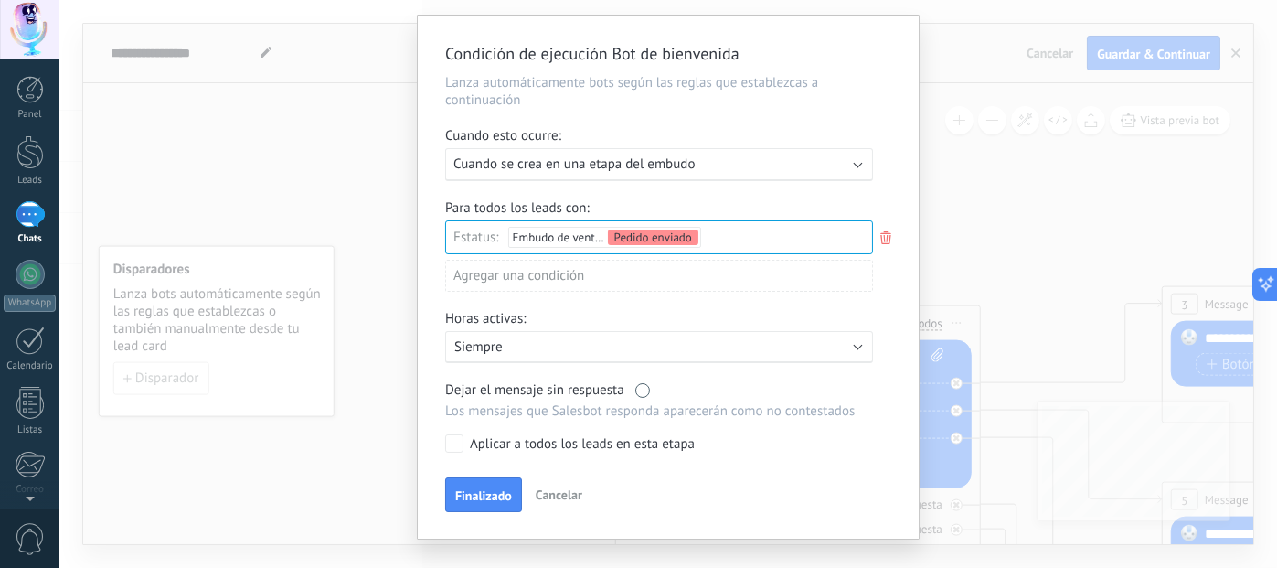
scroll to position [78, 0]
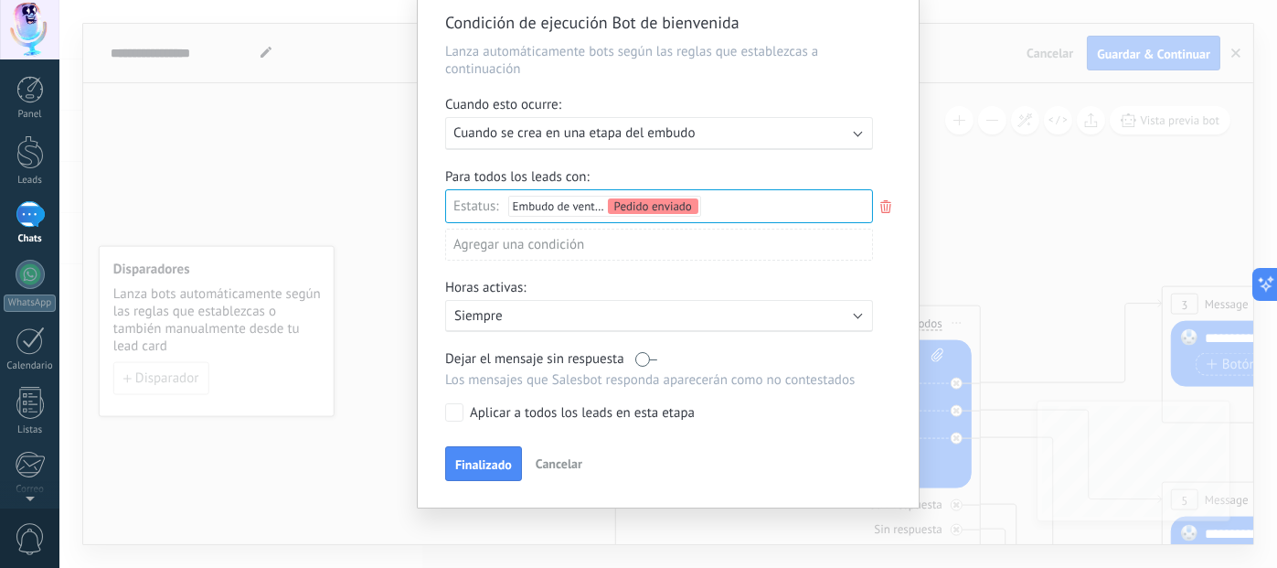
click at [537, 473] on button "Cancelar" at bounding box center [558, 463] width 61 height 27
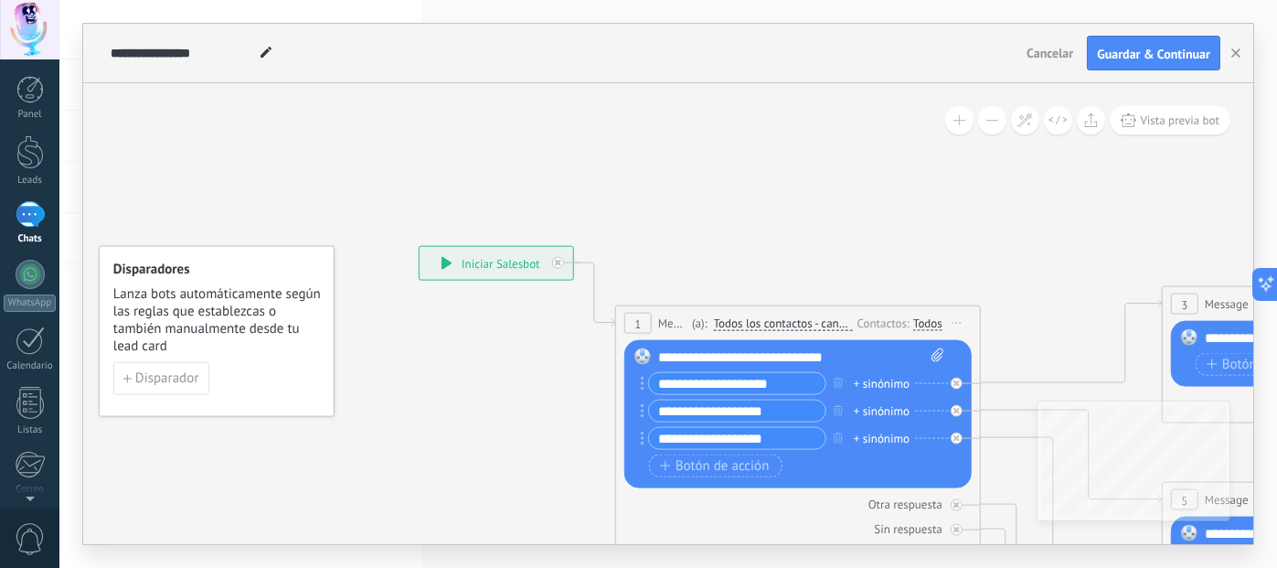
scroll to position [0, 0]
click at [471, 264] on div "**********" at bounding box center [497, 263] width 154 height 33
click at [449, 264] on icon at bounding box center [447, 263] width 11 height 13
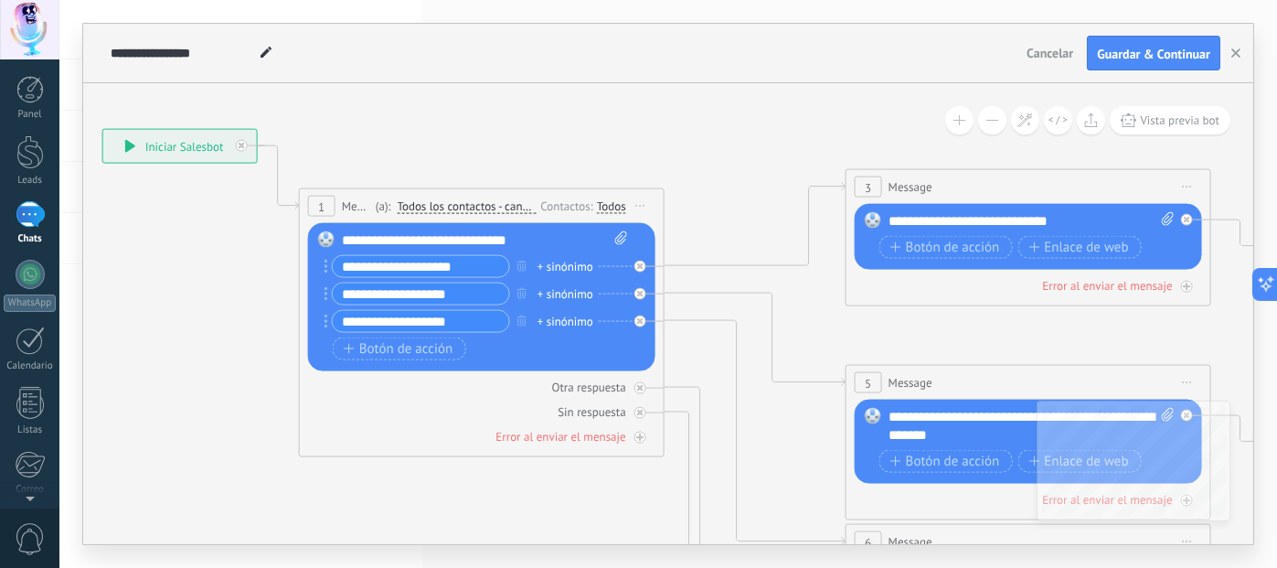
drag, startPoint x: 883, startPoint y: 201, endPoint x: 567, endPoint y: 84, distance: 337.3
click at [439, 270] on input "**********" at bounding box center [421, 266] width 176 height 21
click at [571, 268] on div "+ sinónimo" at bounding box center [566, 266] width 56 height 18
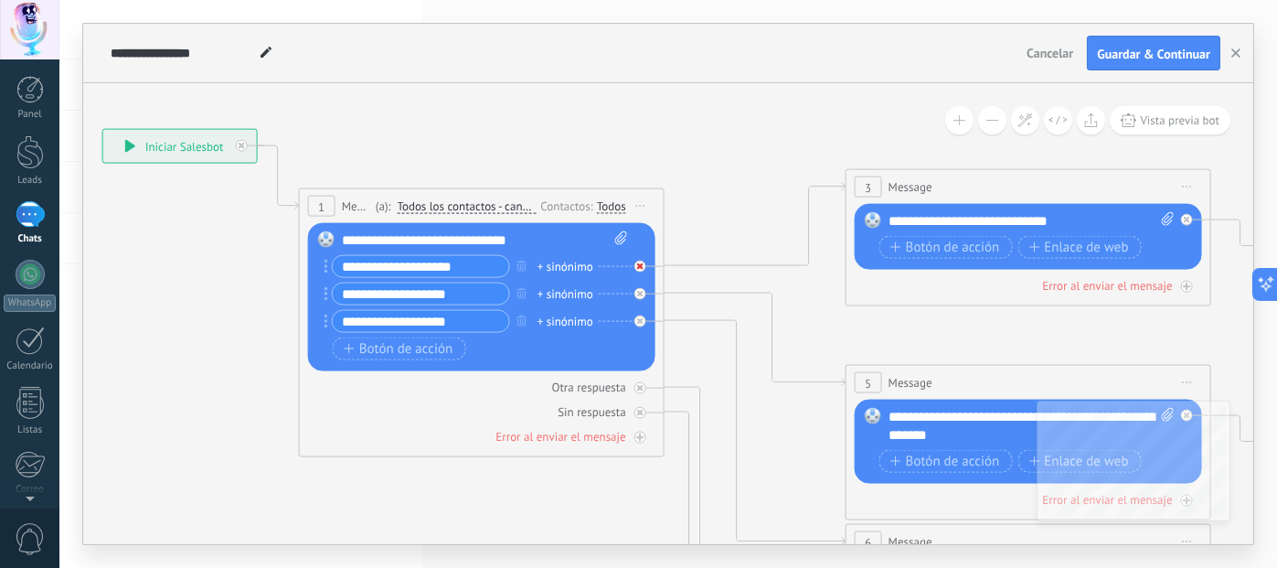
click at [644, 264] on div at bounding box center [641, 267] width 12 height 12
click at [592, 270] on div "+ sinónimo" at bounding box center [566, 266] width 56 height 18
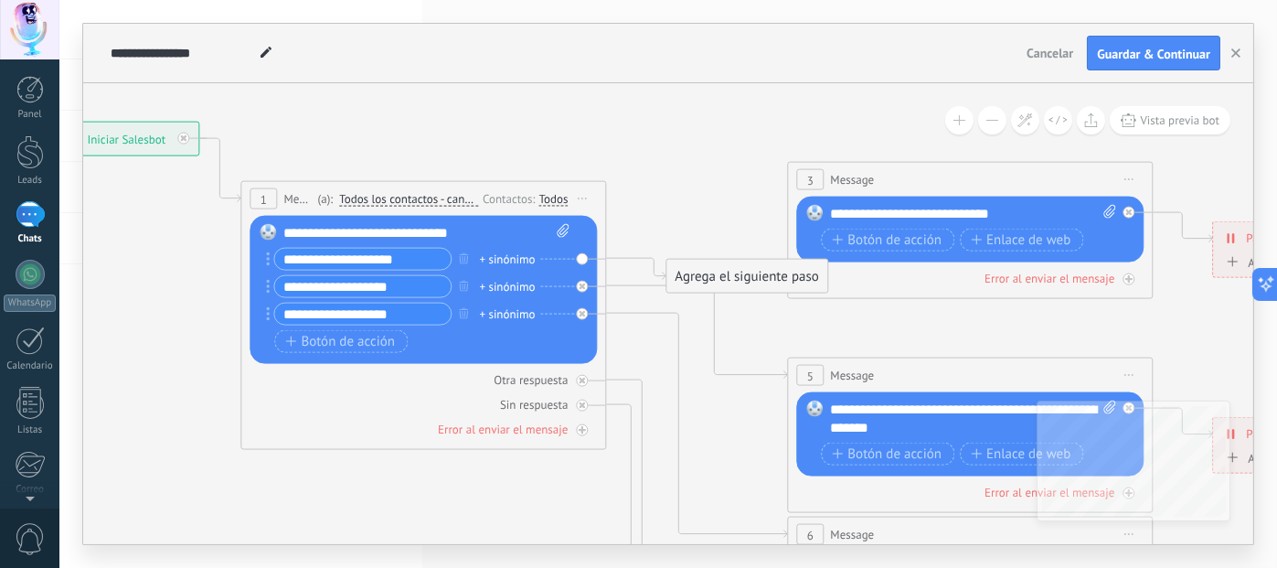
drag, startPoint x: 790, startPoint y: 202, endPoint x: 731, endPoint y: 195, distance: 59.0
click at [731, 195] on icon at bounding box center [1012, 577] width 2850 height 1827
click at [1027, 118] on icon at bounding box center [1026, 120] width 16 height 16
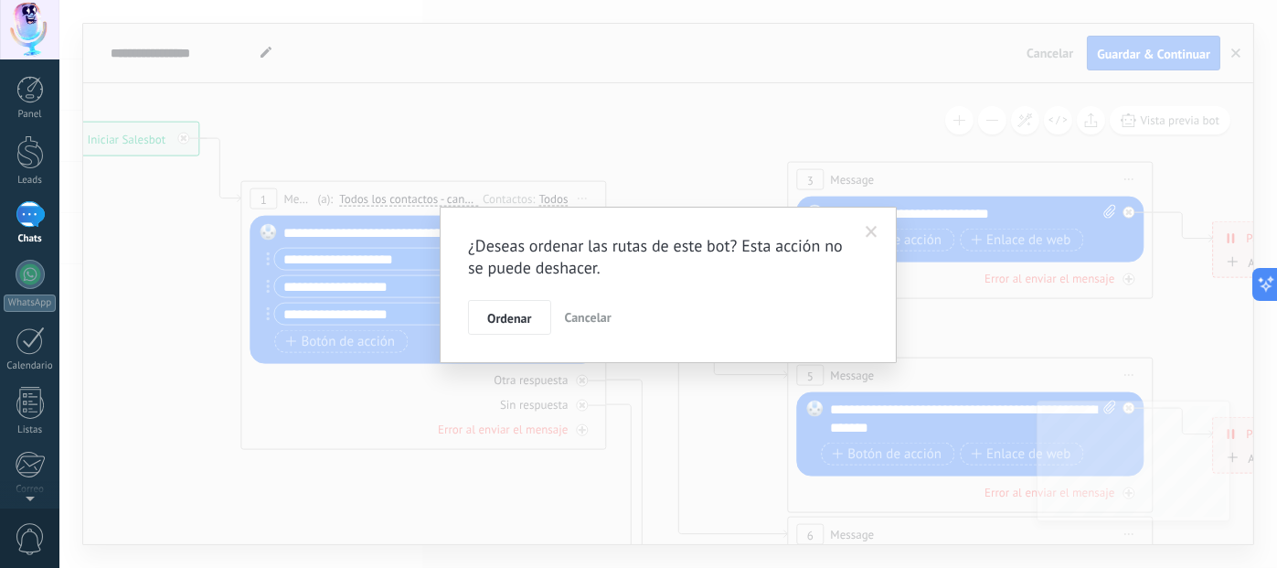
click at [580, 319] on span "Cancelar" at bounding box center [588, 317] width 47 height 16
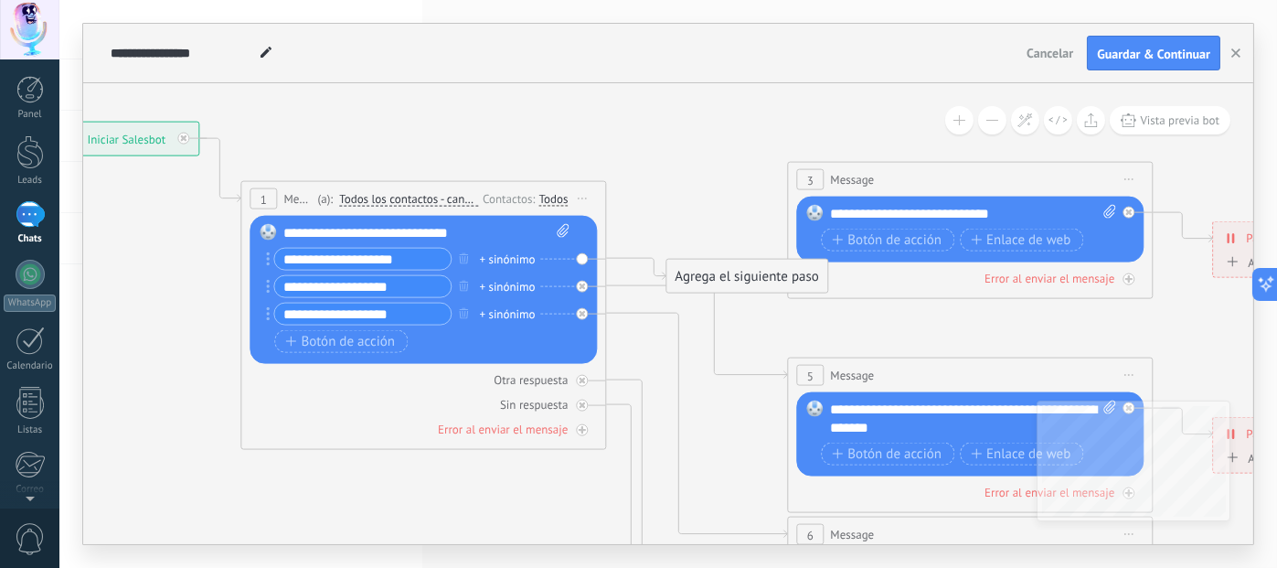
click at [963, 117] on button at bounding box center [959, 120] width 28 height 28
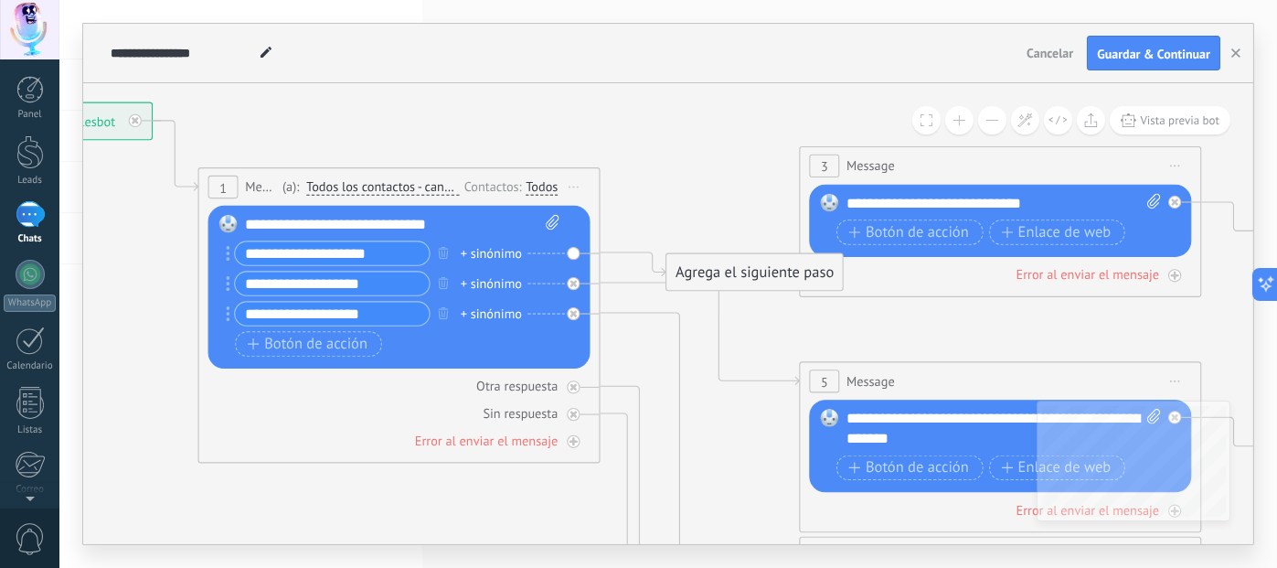
click at [992, 115] on button at bounding box center [992, 120] width 28 height 28
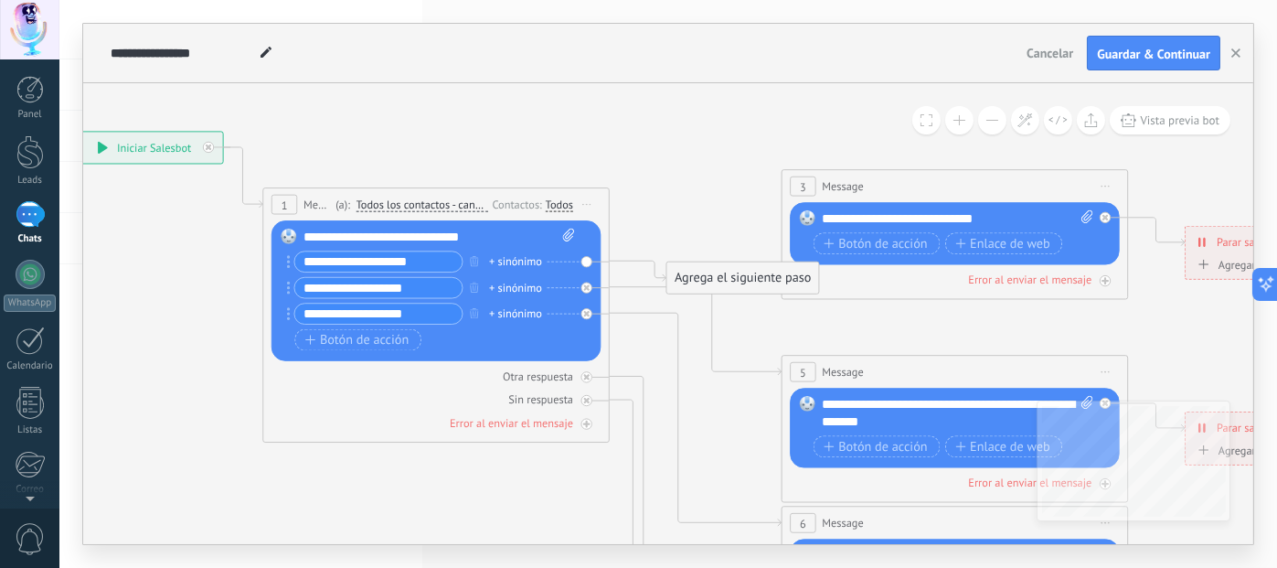
click at [992, 115] on button at bounding box center [992, 120] width 28 height 28
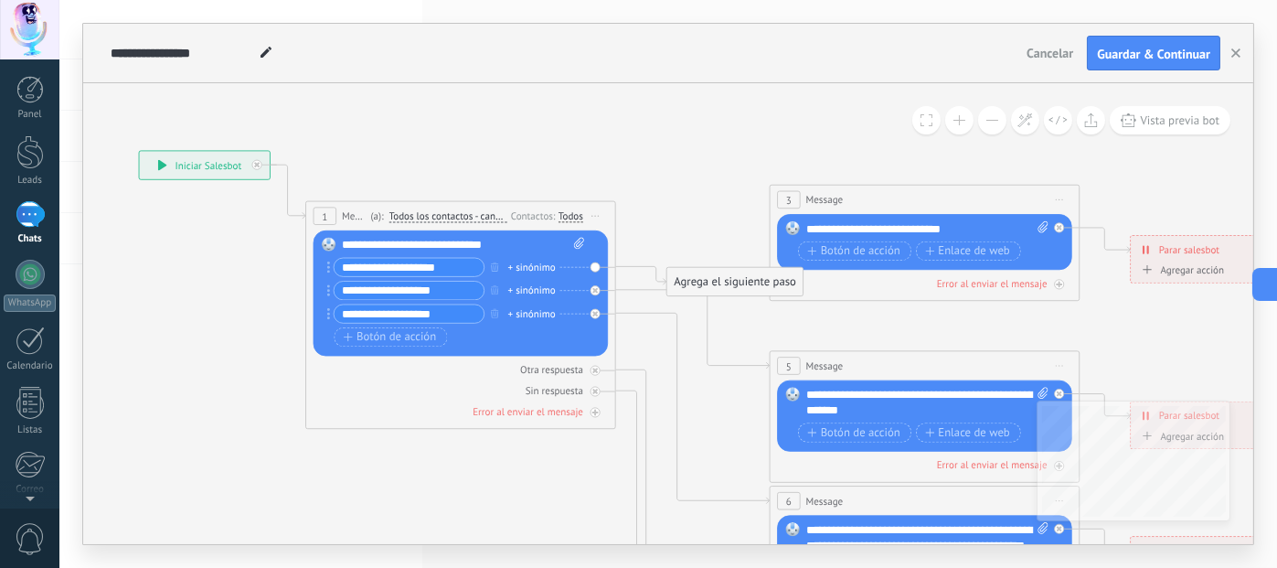
click at [992, 115] on button at bounding box center [992, 120] width 28 height 28
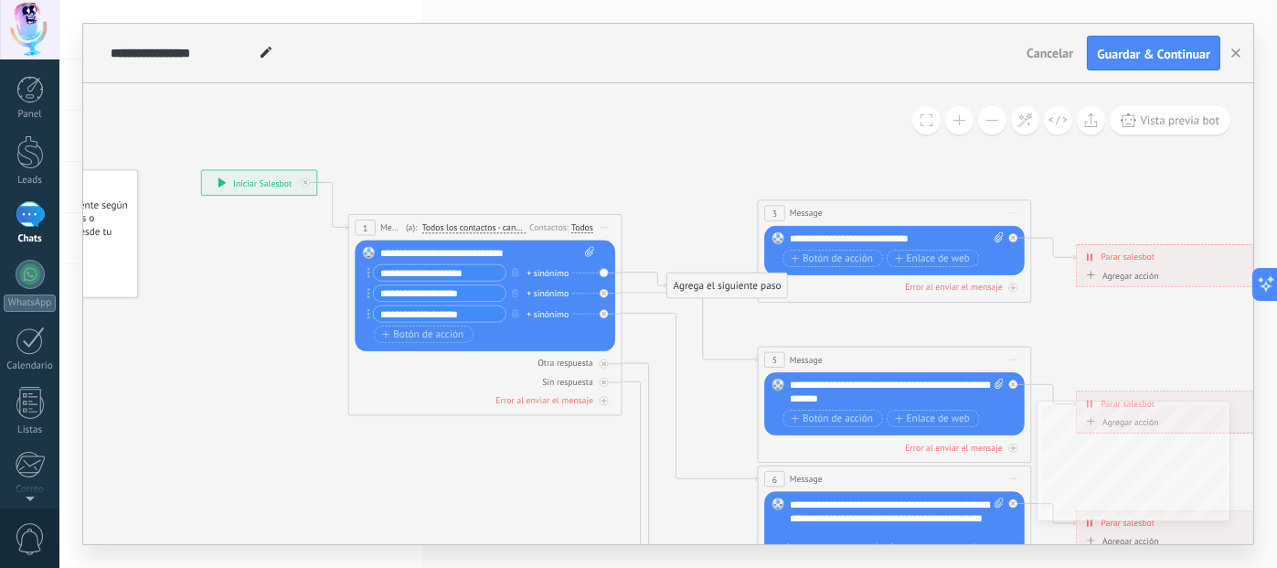
click at [992, 115] on button at bounding box center [992, 120] width 28 height 28
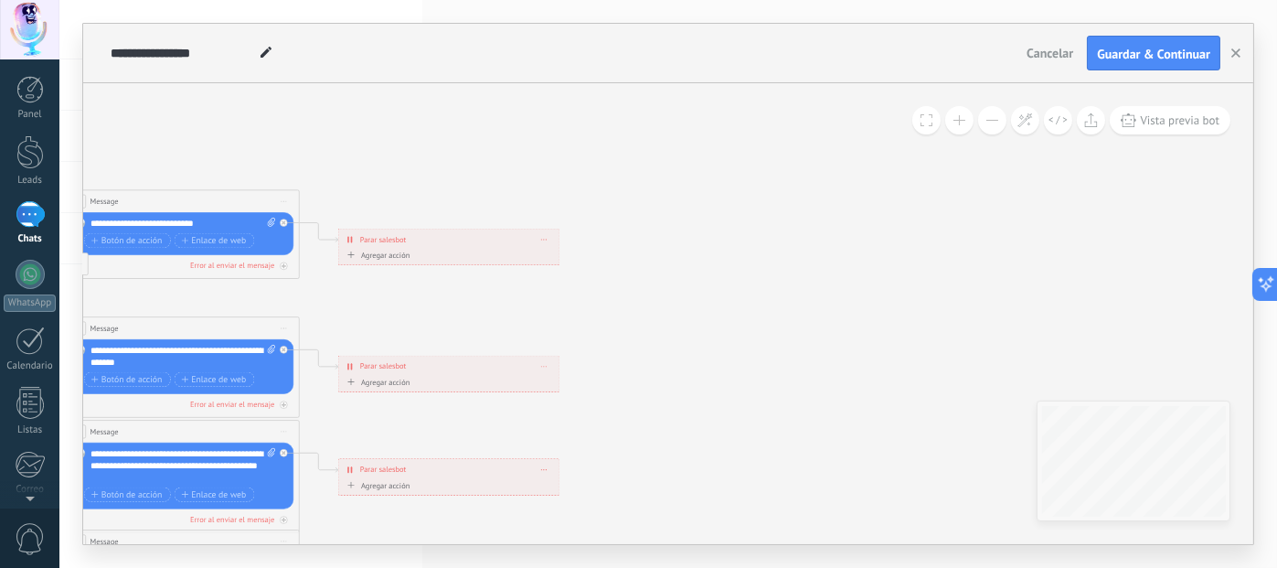
drag, startPoint x: 1141, startPoint y: 207, endPoint x: 457, endPoint y: 182, distance: 684.4
click at [457, 182] on icon at bounding box center [207, 466] width 1849 height 1198
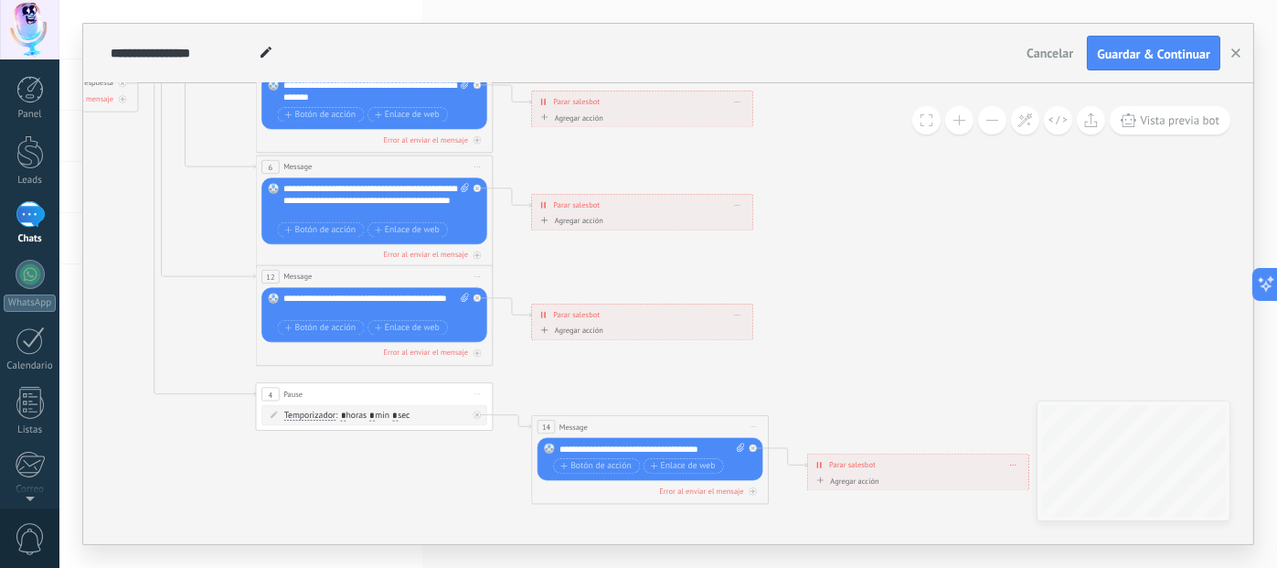
drag, startPoint x: 717, startPoint y: 329, endPoint x: 909, endPoint y: 71, distance: 321.5
click at [909, 71] on div "**********" at bounding box center [668, 284] width 1170 height 520
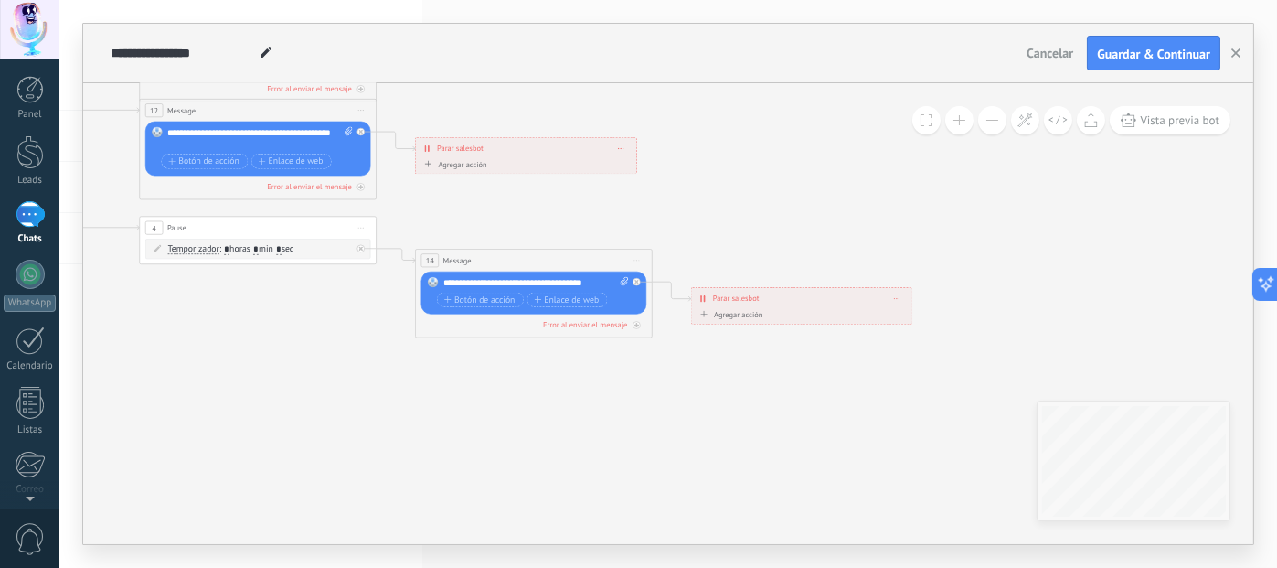
drag, startPoint x: 799, startPoint y: 363, endPoint x: 683, endPoint y: 197, distance: 202.9
click at [683, 197] on icon at bounding box center [285, 35] width 1849 height 1198
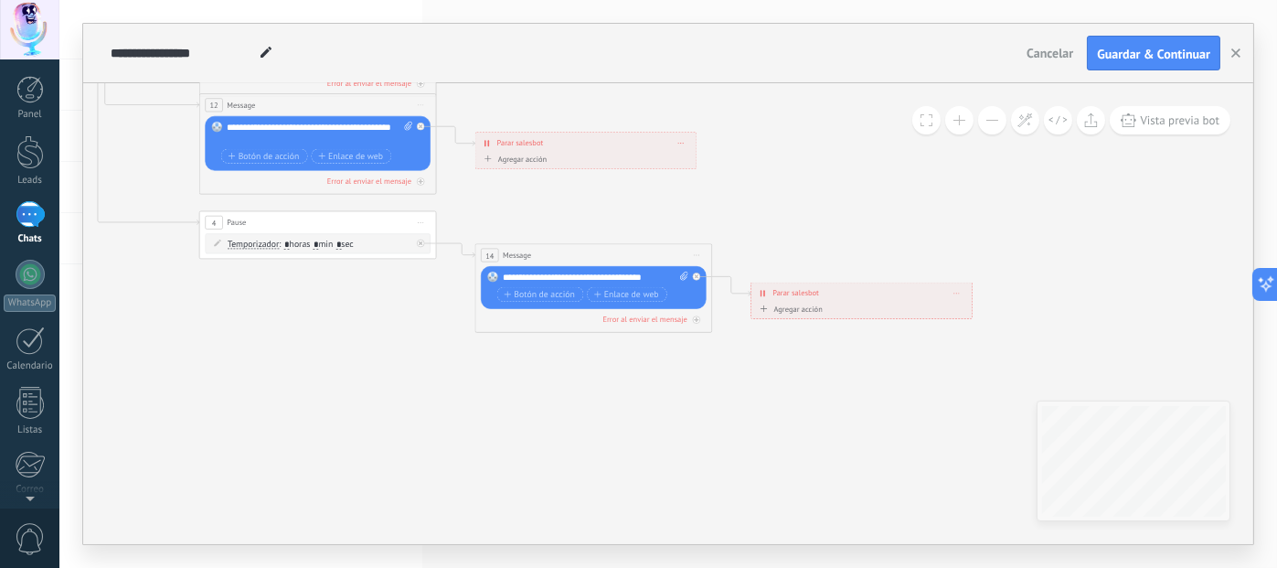
drag, startPoint x: 539, startPoint y: 225, endPoint x: 593, endPoint y: 219, distance: 54.2
click at [593, 219] on icon at bounding box center [344, 30] width 1849 height 1198
click at [617, 296] on span "Enlace de web" at bounding box center [626, 294] width 65 height 9
click at [299, 321] on icon at bounding box center [344, 30] width 1849 height 1198
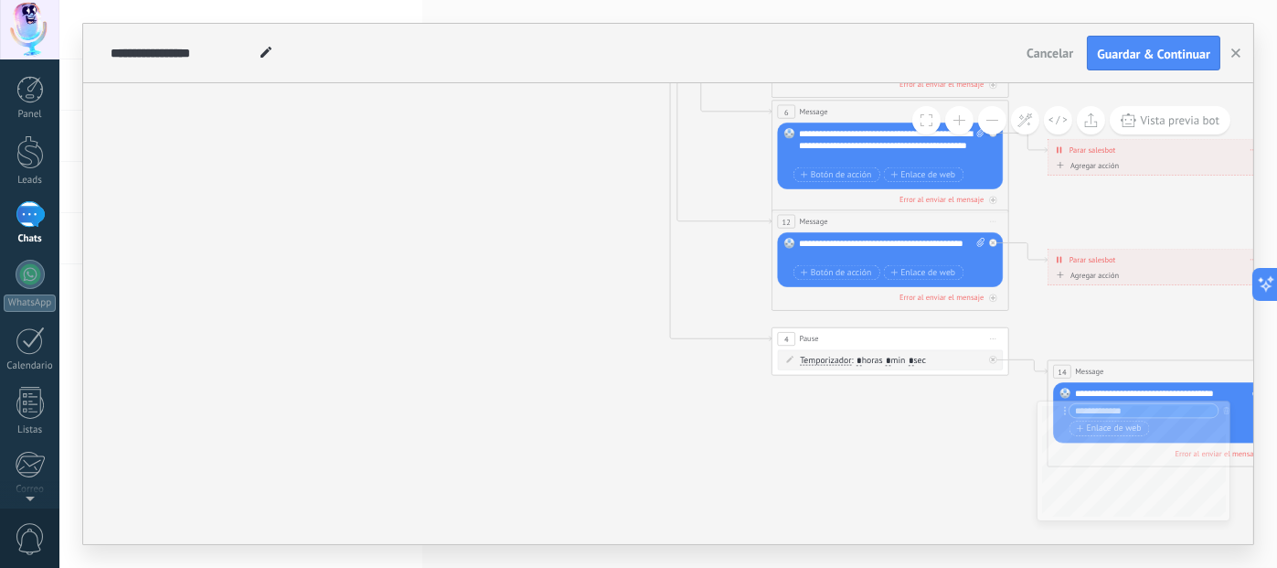
drag, startPoint x: 205, startPoint y: 351, endPoint x: 768, endPoint y: 464, distance: 574.4
click at [768, 464] on icon at bounding box center [917, 146] width 1849 height 1198
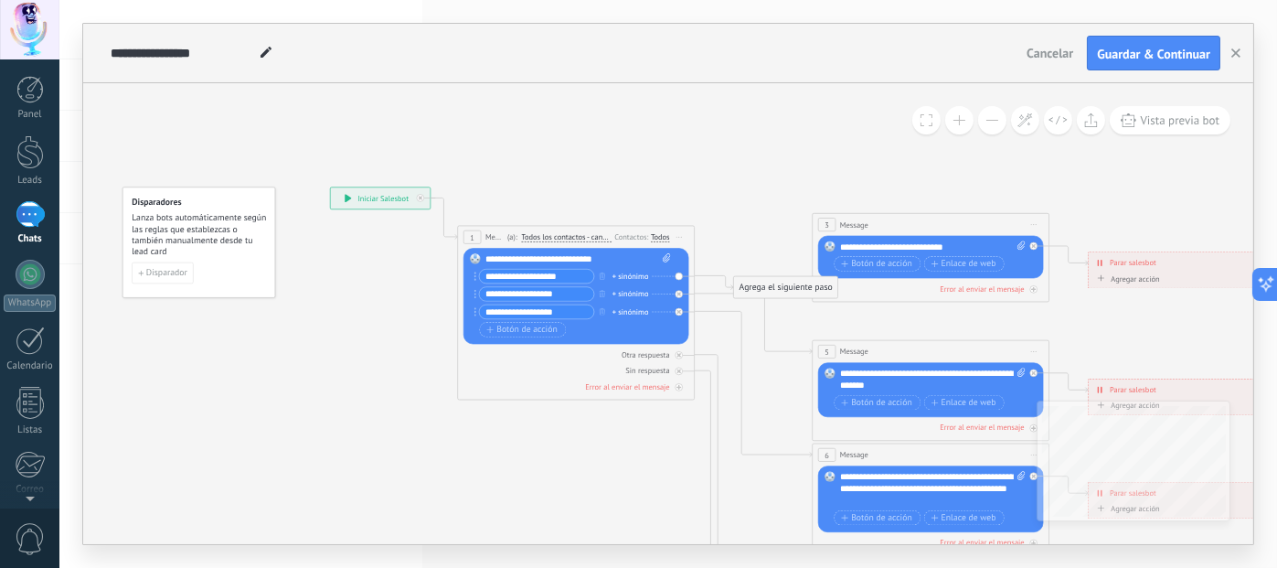
drag, startPoint x: 536, startPoint y: 197, endPoint x: 542, endPoint y: 475, distance: 278.0
click at [576, 563] on div "**********" at bounding box center [668, 284] width 1218 height 568
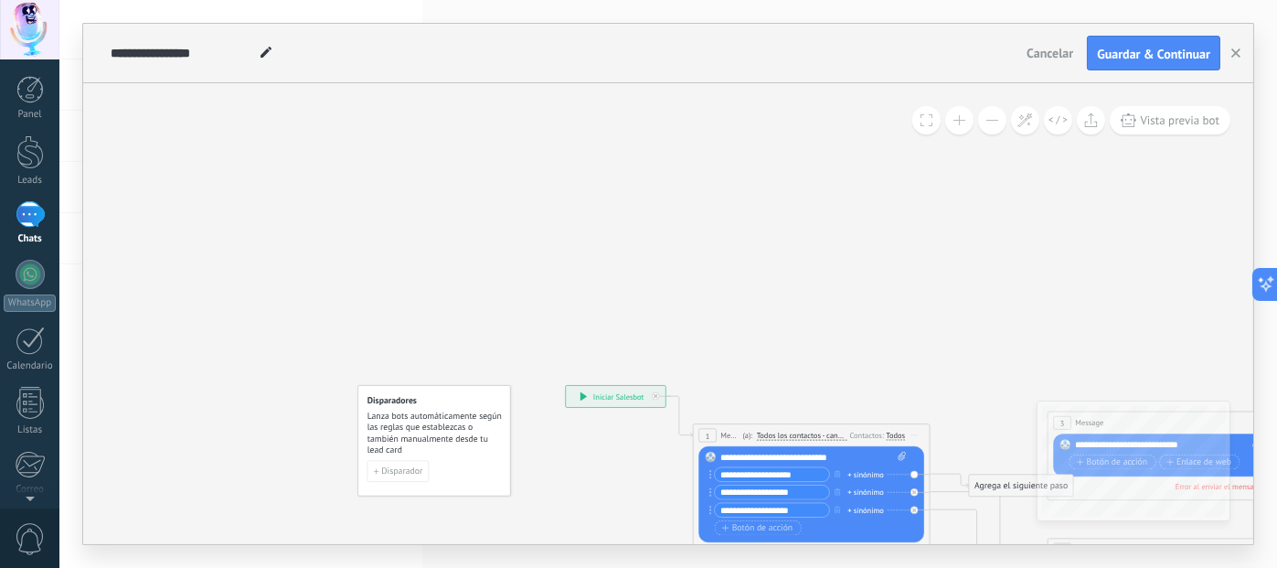
drag, startPoint x: 638, startPoint y: 123, endPoint x: 873, endPoint y: 274, distance: 279.2
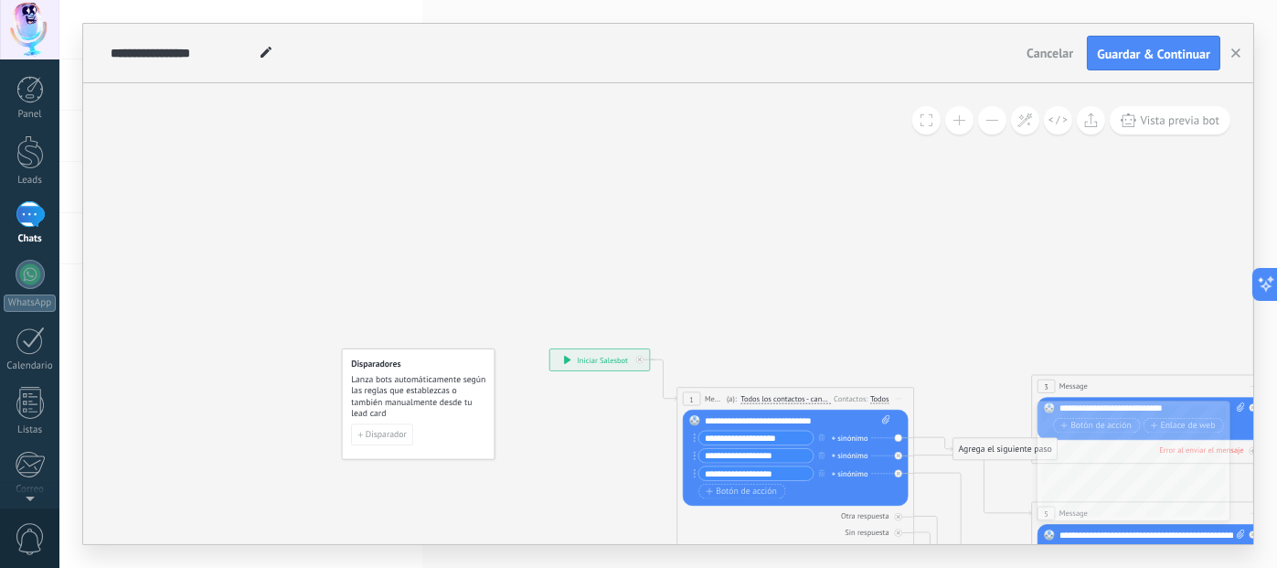
drag, startPoint x: 668, startPoint y: 302, endPoint x: 268, endPoint y: 267, distance: 402.0
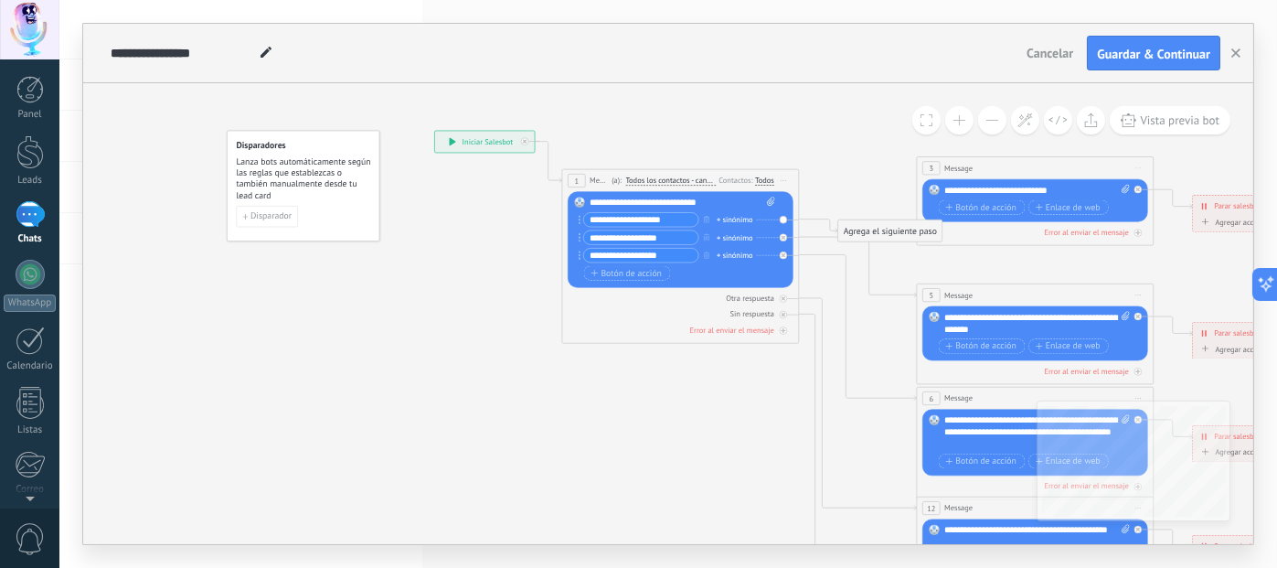
drag, startPoint x: 763, startPoint y: 241, endPoint x: 736, endPoint y: 124, distance: 120.0
click at [1019, 26] on div "**********" at bounding box center [668, 284] width 1170 height 520
click at [281, 220] on button "Disparador" at bounding box center [267, 215] width 62 height 21
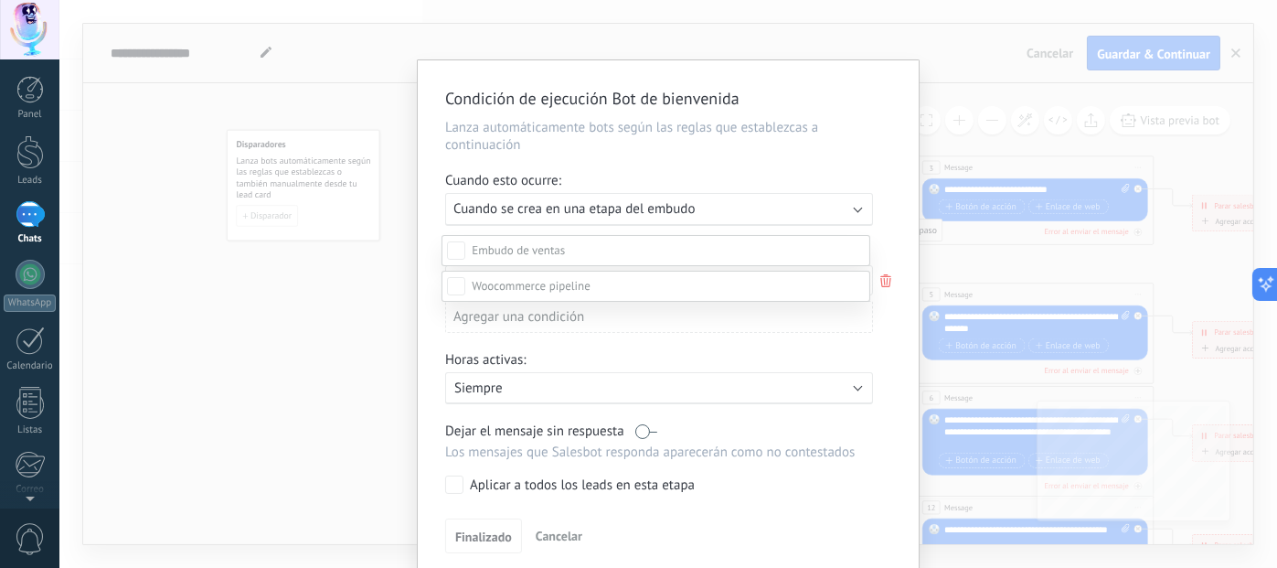
scroll to position [287, 0]
click at [589, 288] on span at bounding box center [531, 286] width 119 height 16
click at [0, 0] on div "Pedidos en procesamiento" at bounding box center [0, 0] width 0 height 0
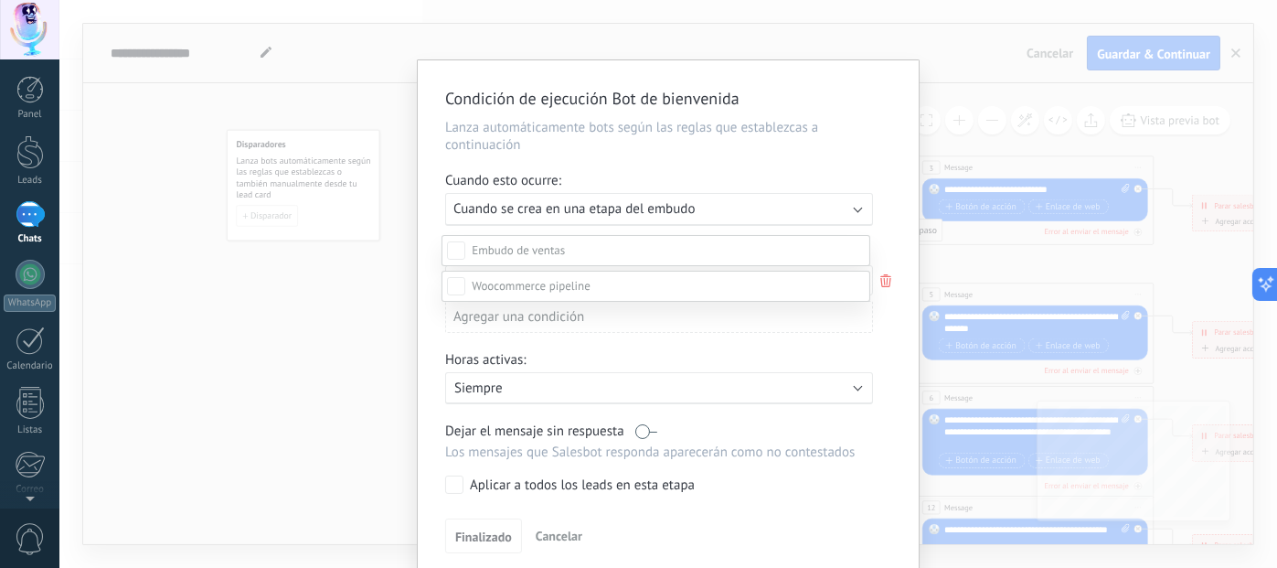
click at [576, 394] on div "Incoming leads Nueva consulta Cualificado Cotización enviada Pedido creado Pedi…" at bounding box center [656, 401] width 429 height 333
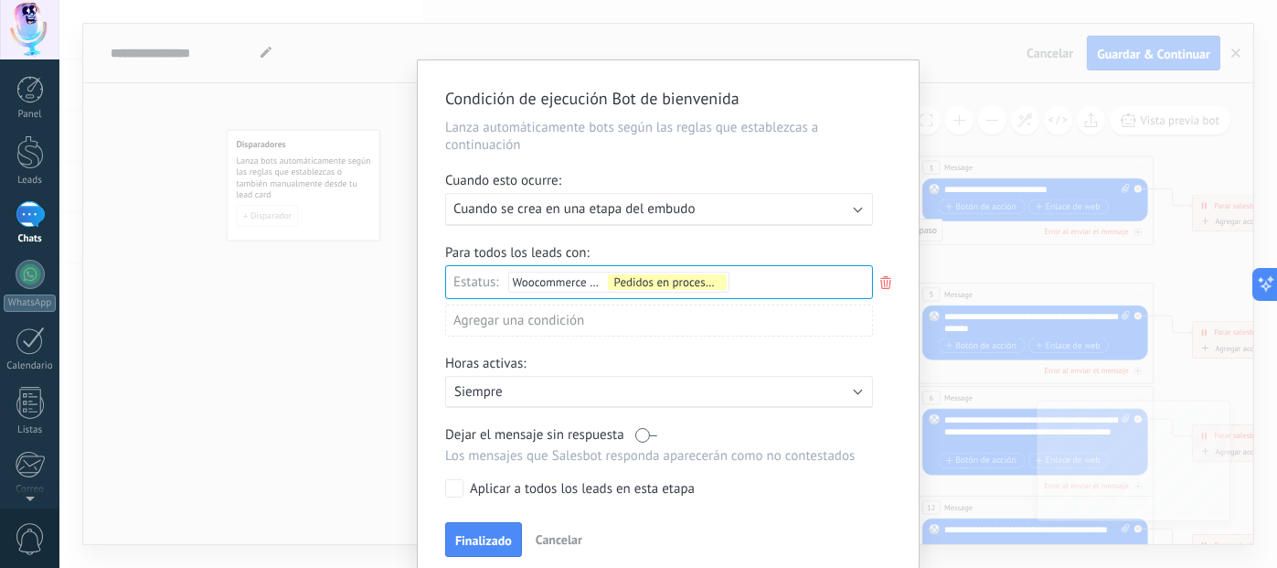
click at [576, 393] on p "Siempre" at bounding box center [614, 391] width 320 height 17
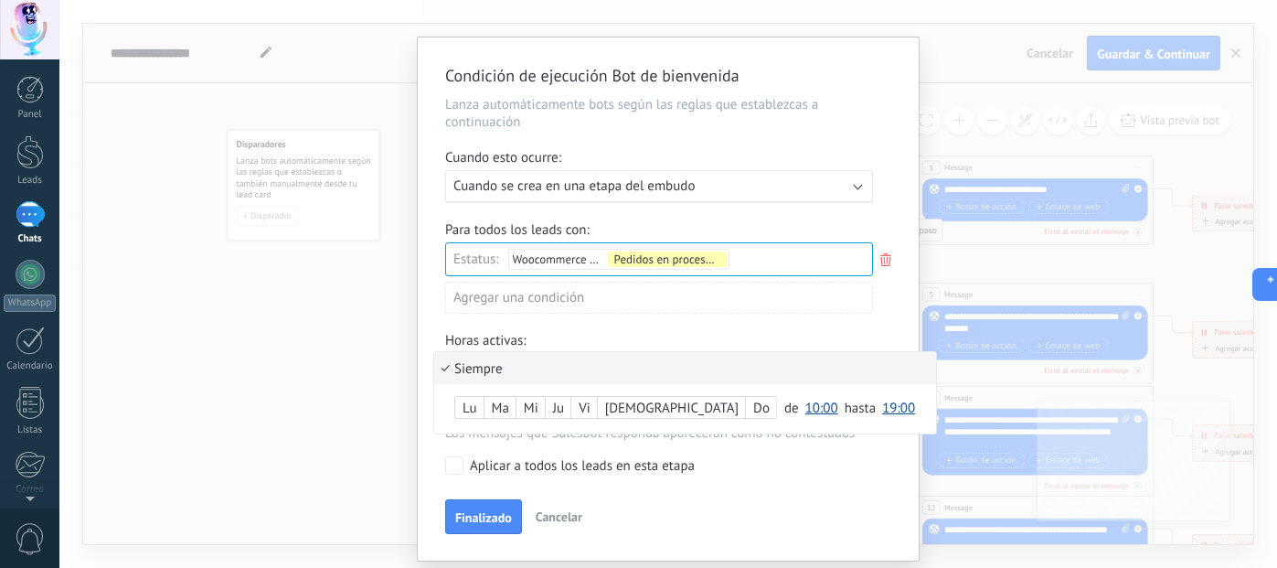
scroll to position [0, 0]
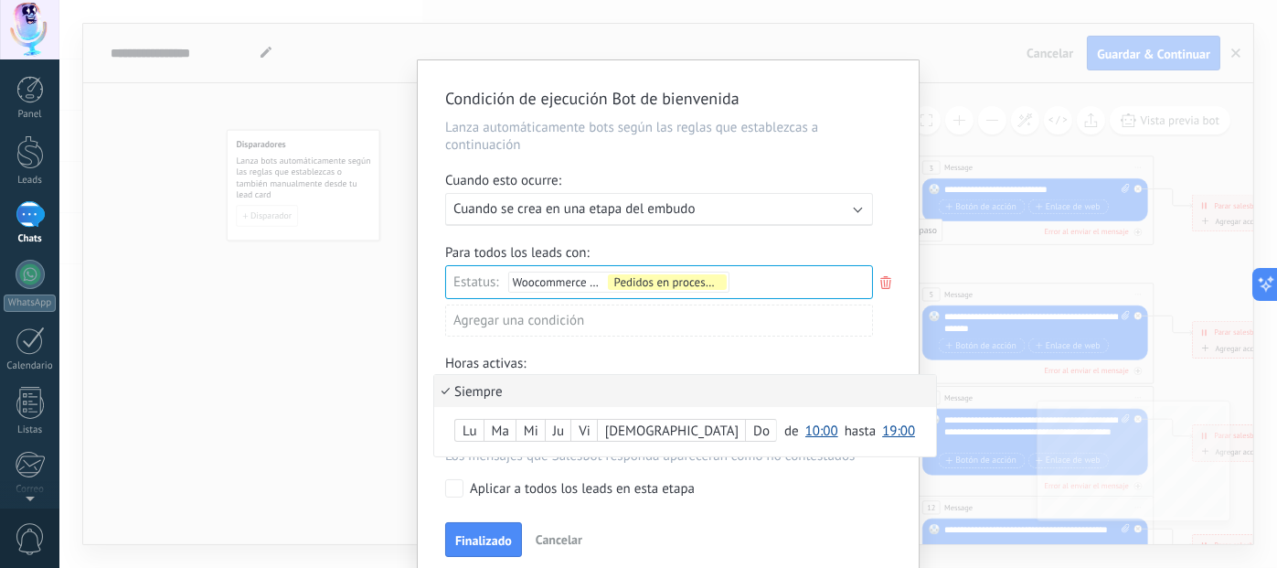
click at [940, 46] on div "Condición de ejecución Bot de bienvenida Lanza automáticamente bots según las r…" at bounding box center [668, 284] width 1218 height 568
